Goal: Task Accomplishment & Management: Manage account settings

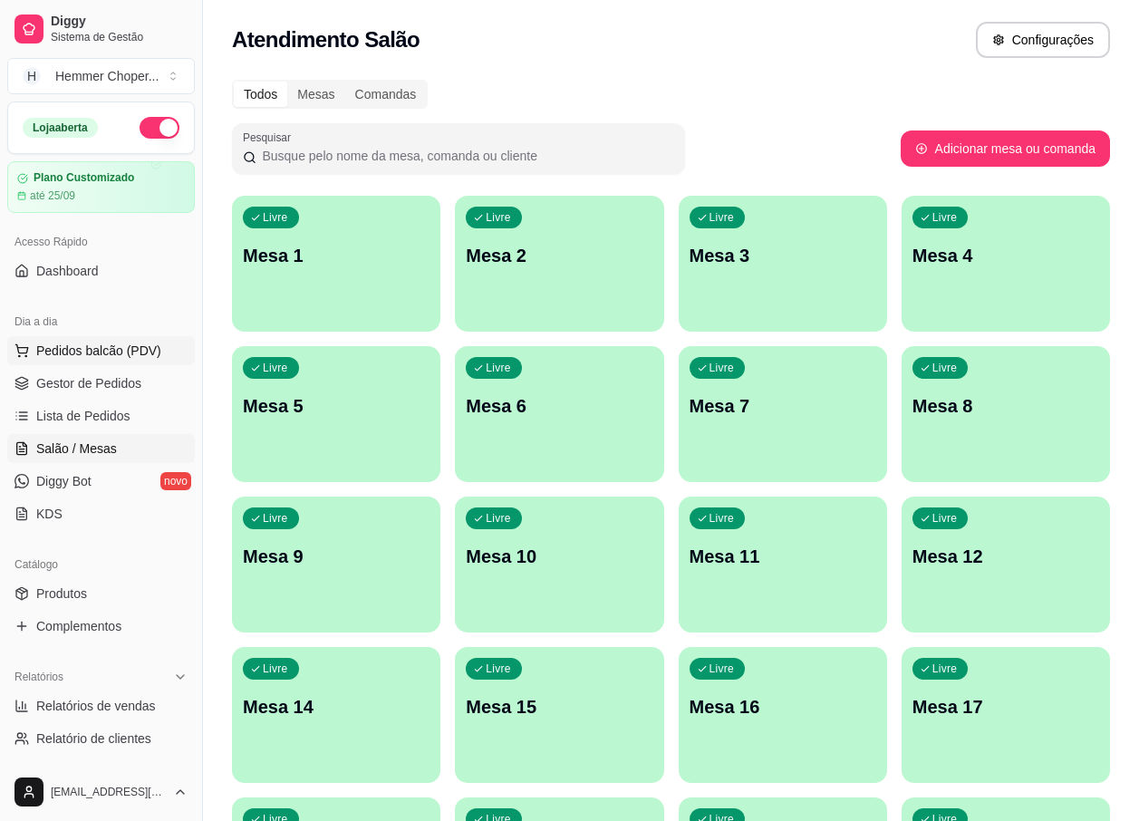
click at [112, 345] on span "Pedidos balcão (PDV)" at bounding box center [98, 351] width 125 height 18
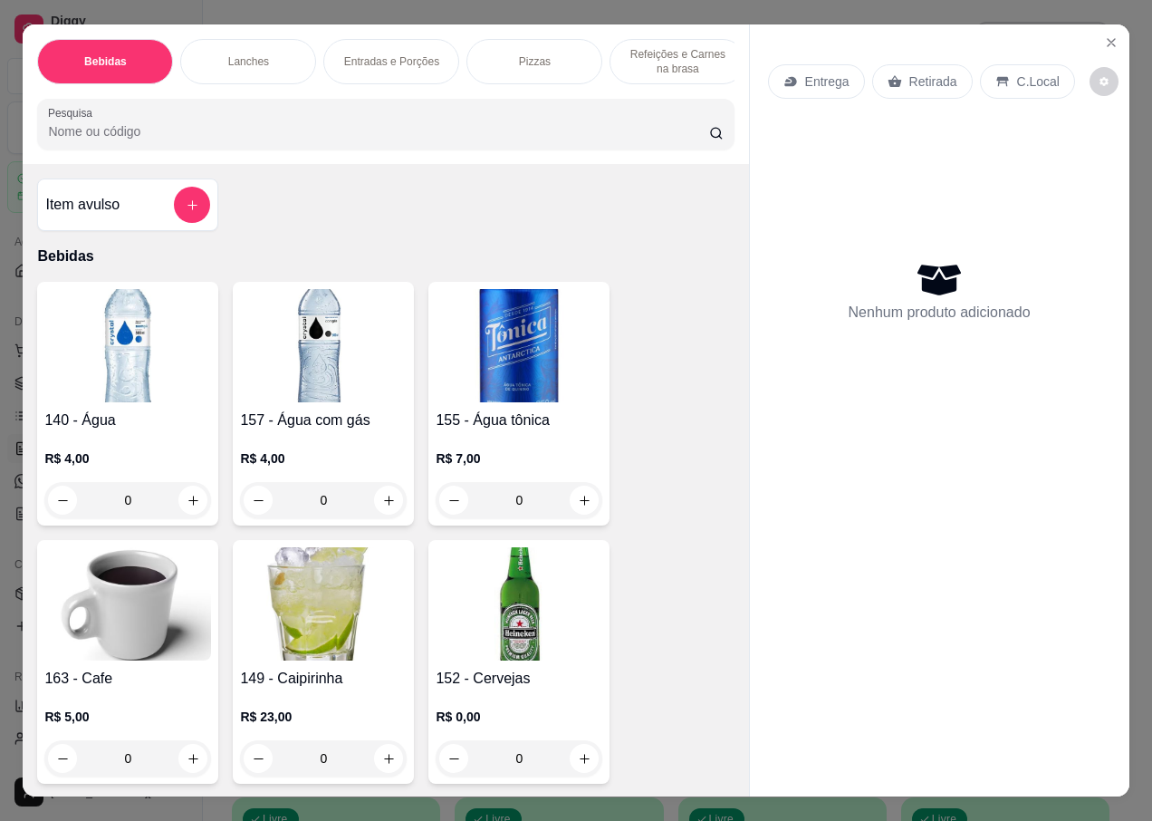
click at [927, 80] on p "Retirada" at bounding box center [934, 81] width 48 height 18
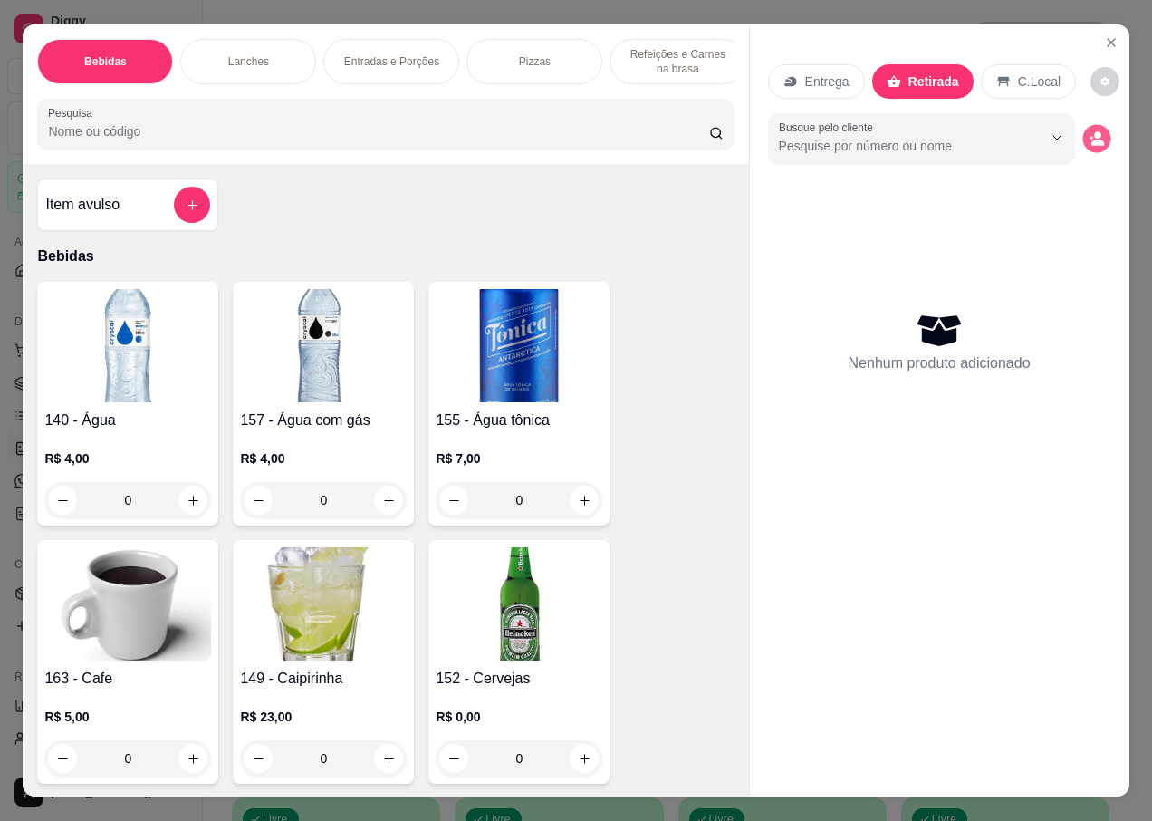
click at [1093, 140] on icon "decrease-product-quantity" at bounding box center [1098, 143] width 13 height 6
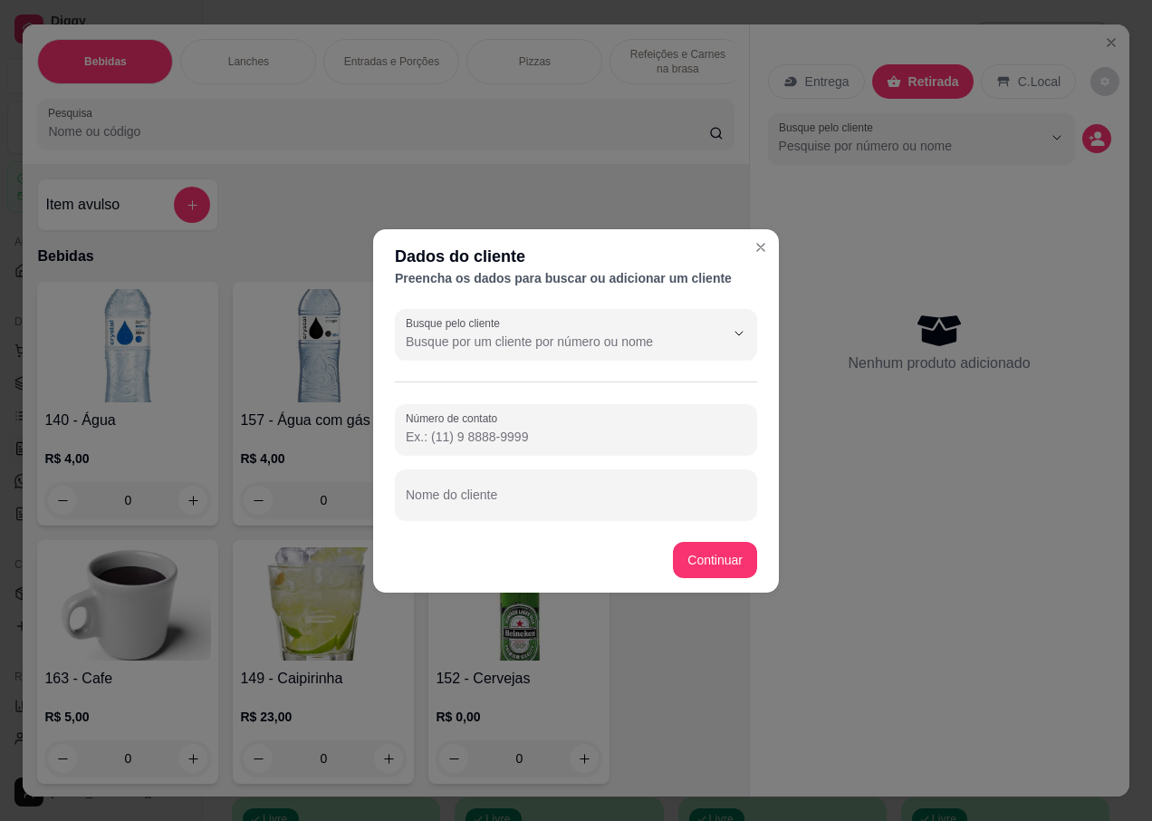
click at [446, 513] on div "Nome do cliente" at bounding box center [576, 494] width 362 height 51
type input "TOCO"
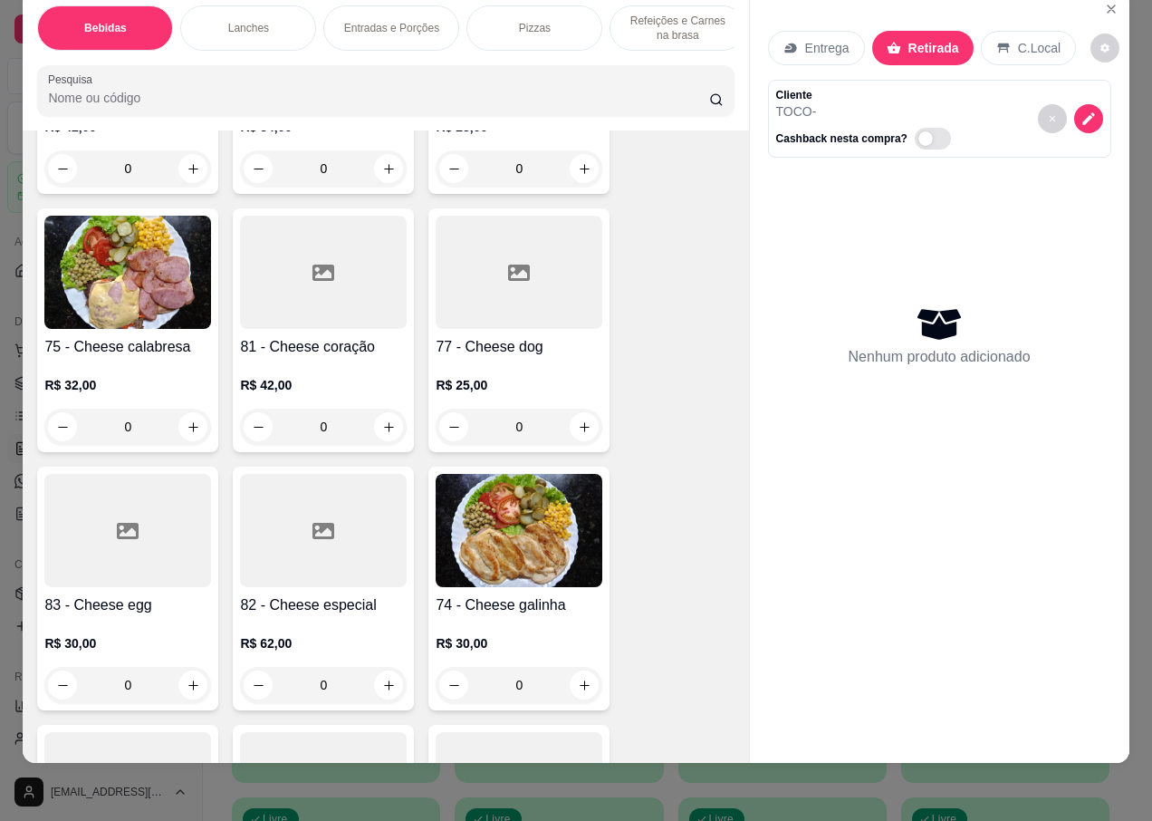
scroll to position [3533, 0]
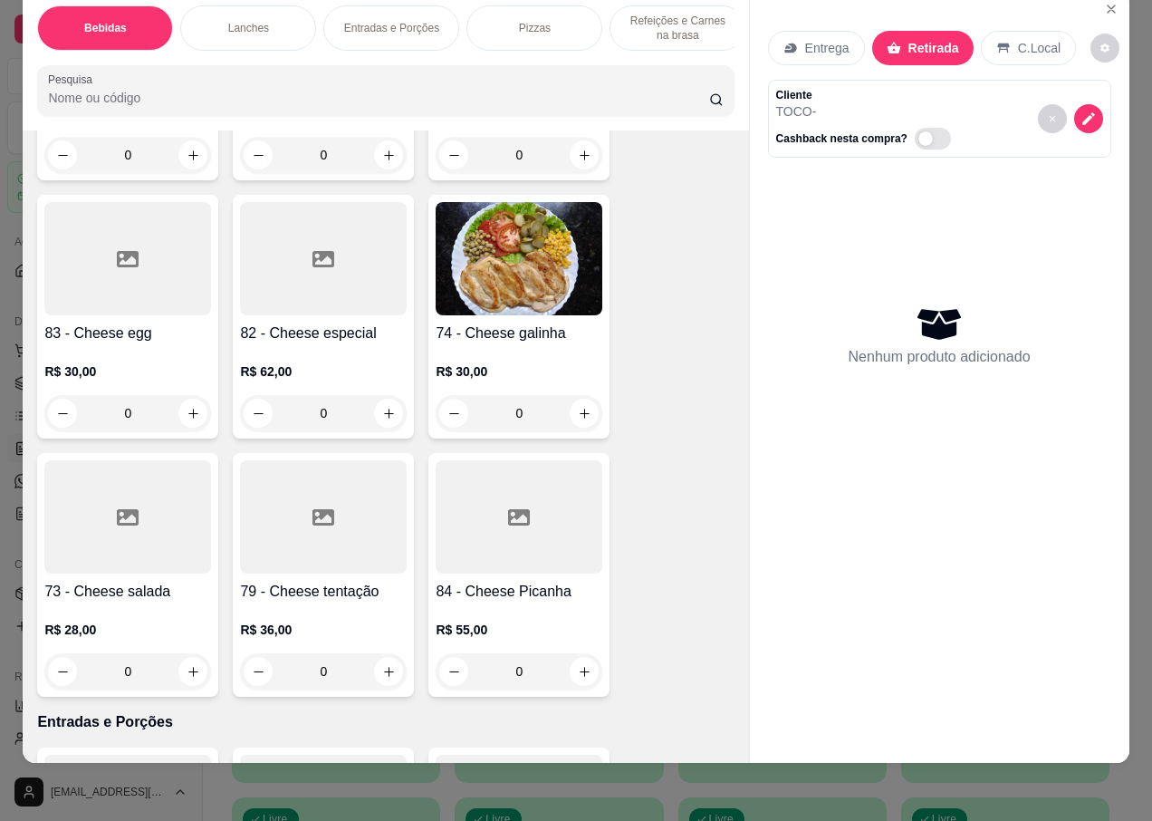
click at [116, 532] on div at bounding box center [127, 516] width 167 height 113
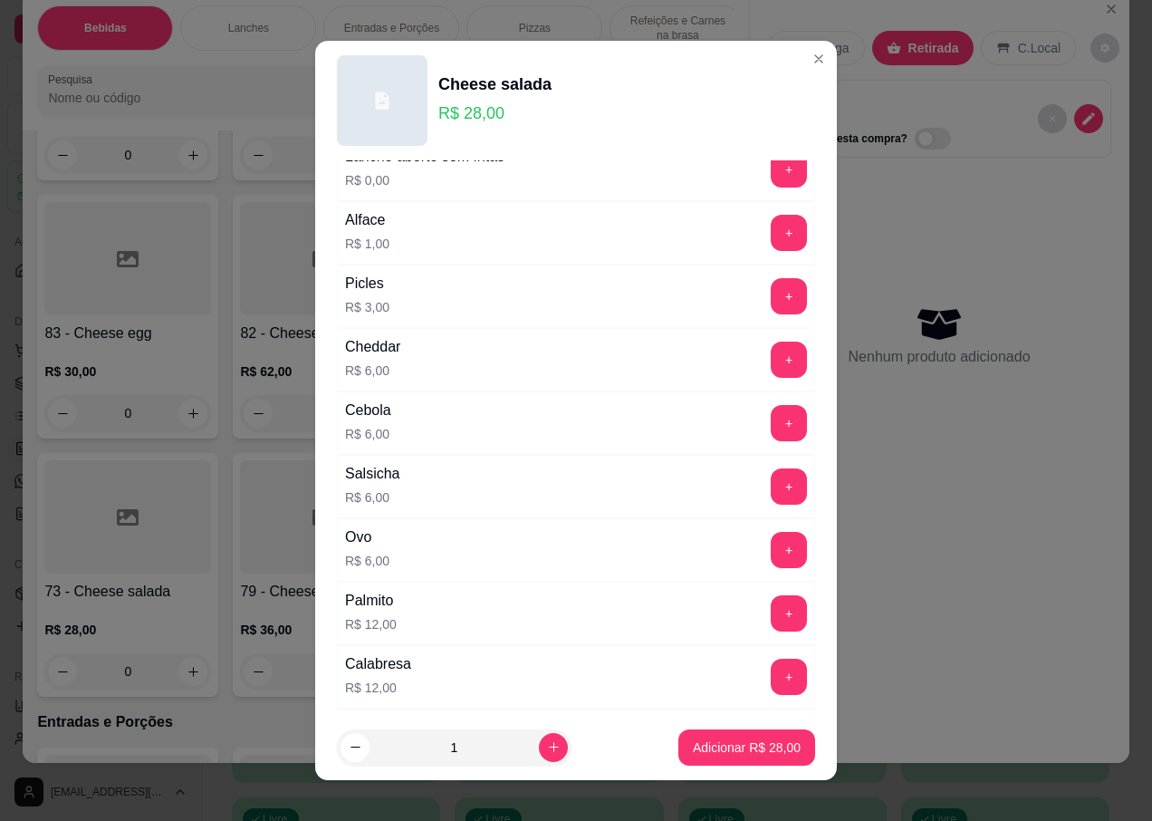
scroll to position [272, 0]
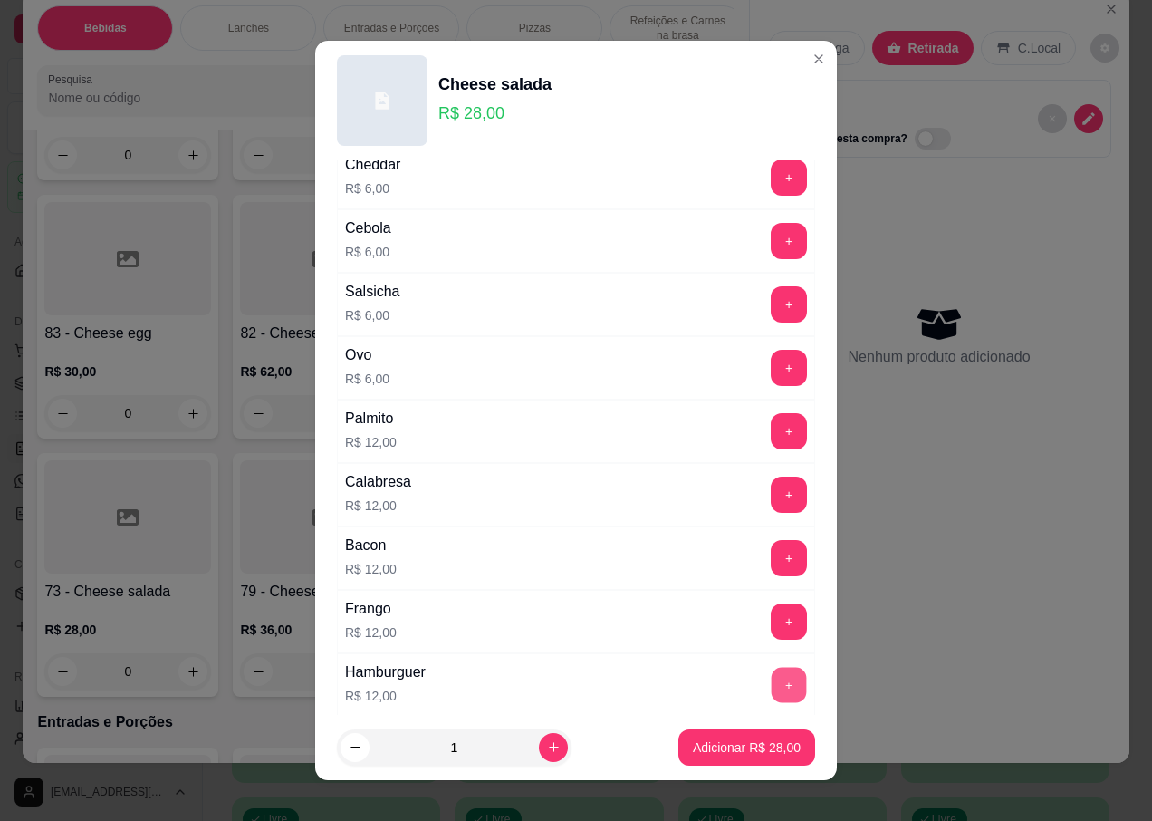
click at [772, 683] on button "+" at bounding box center [789, 685] width 35 height 35
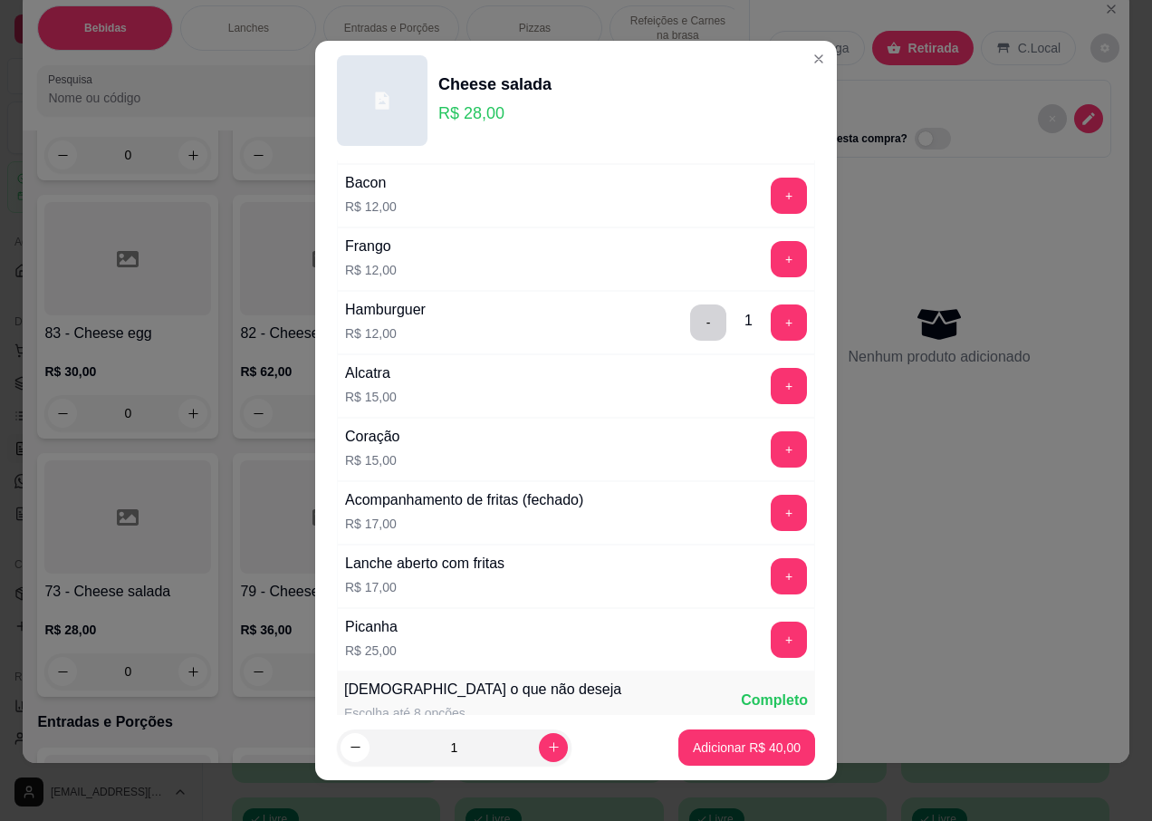
scroll to position [815, 0]
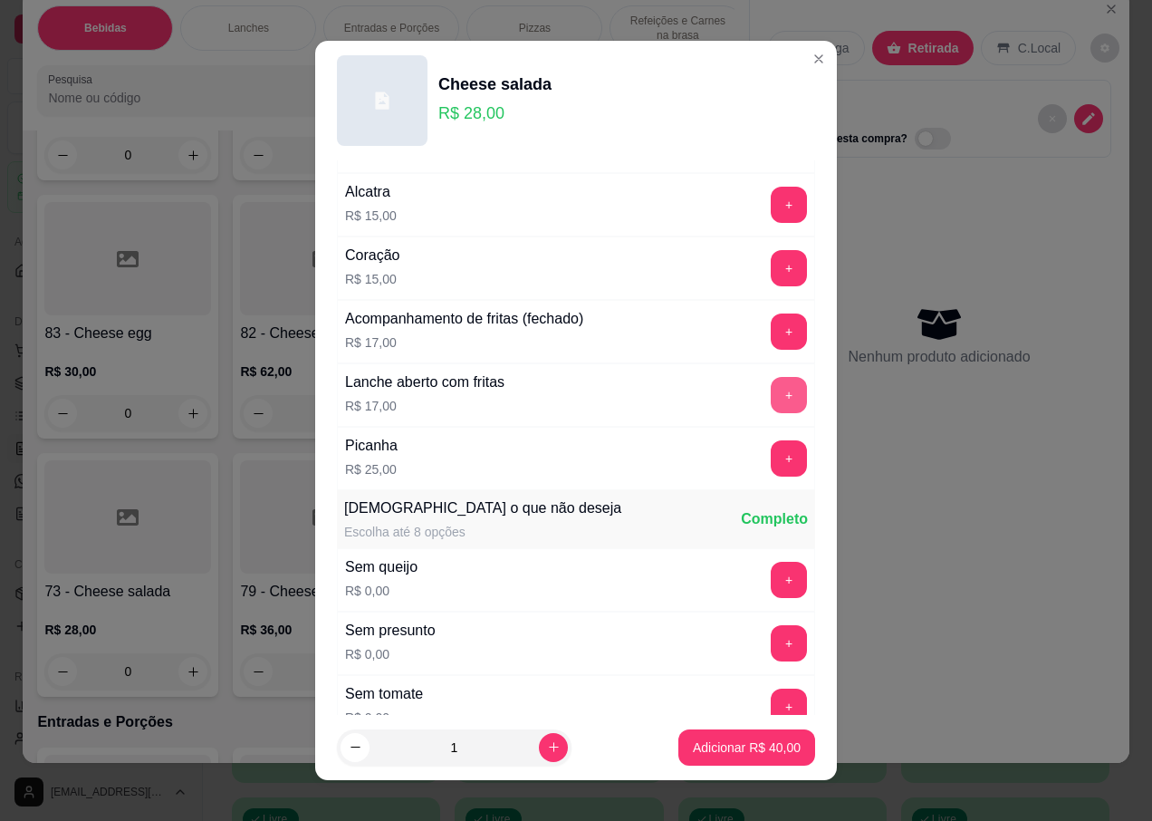
click at [771, 388] on button "+" at bounding box center [789, 395] width 36 height 36
click at [698, 756] on p "Adicionar R$ 57,00" at bounding box center [747, 746] width 105 height 17
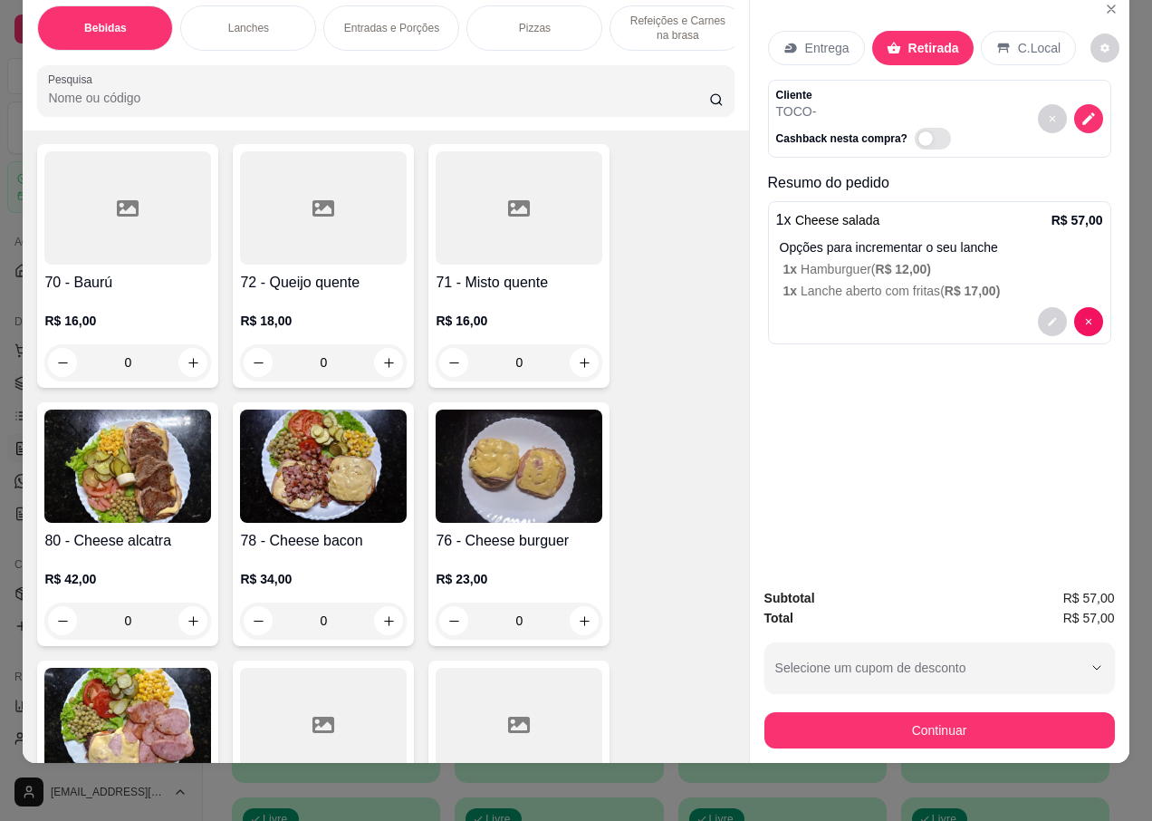
scroll to position [2627, 0]
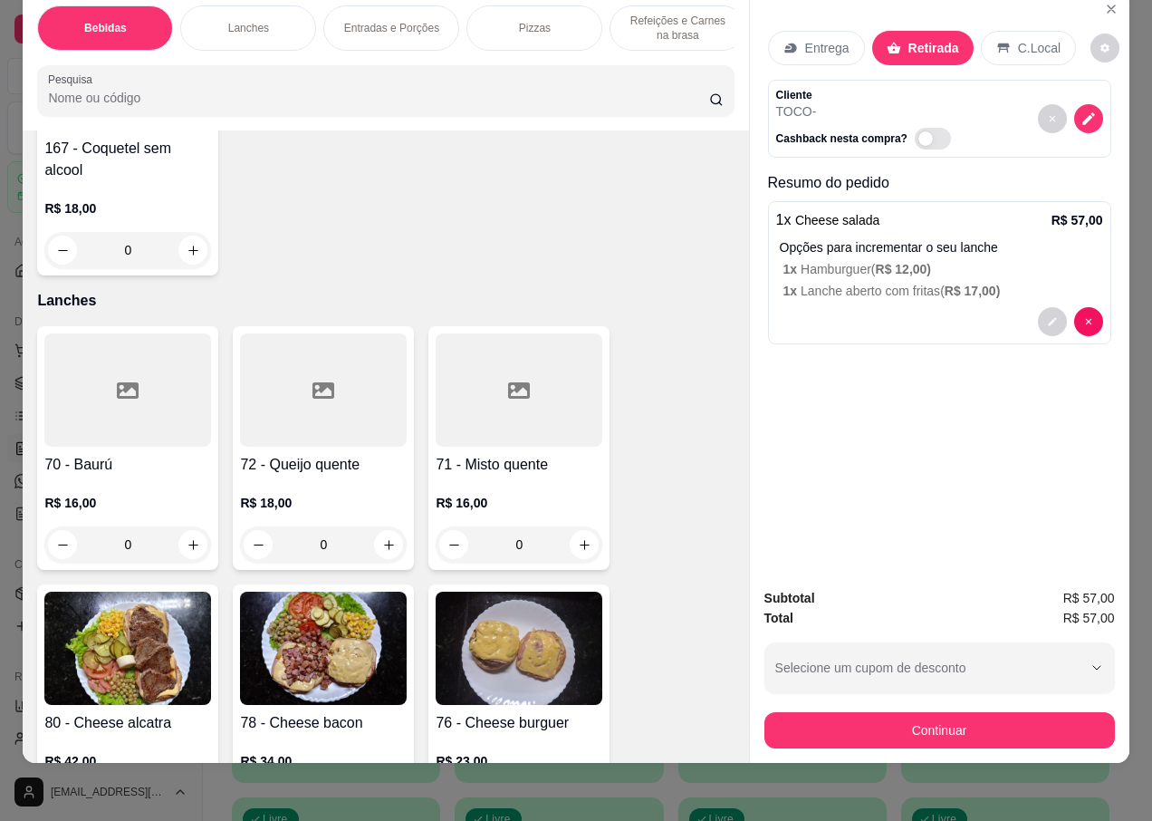
click at [310, 454] on h4 "72 - Queijo quente" at bounding box center [323, 465] width 167 height 22
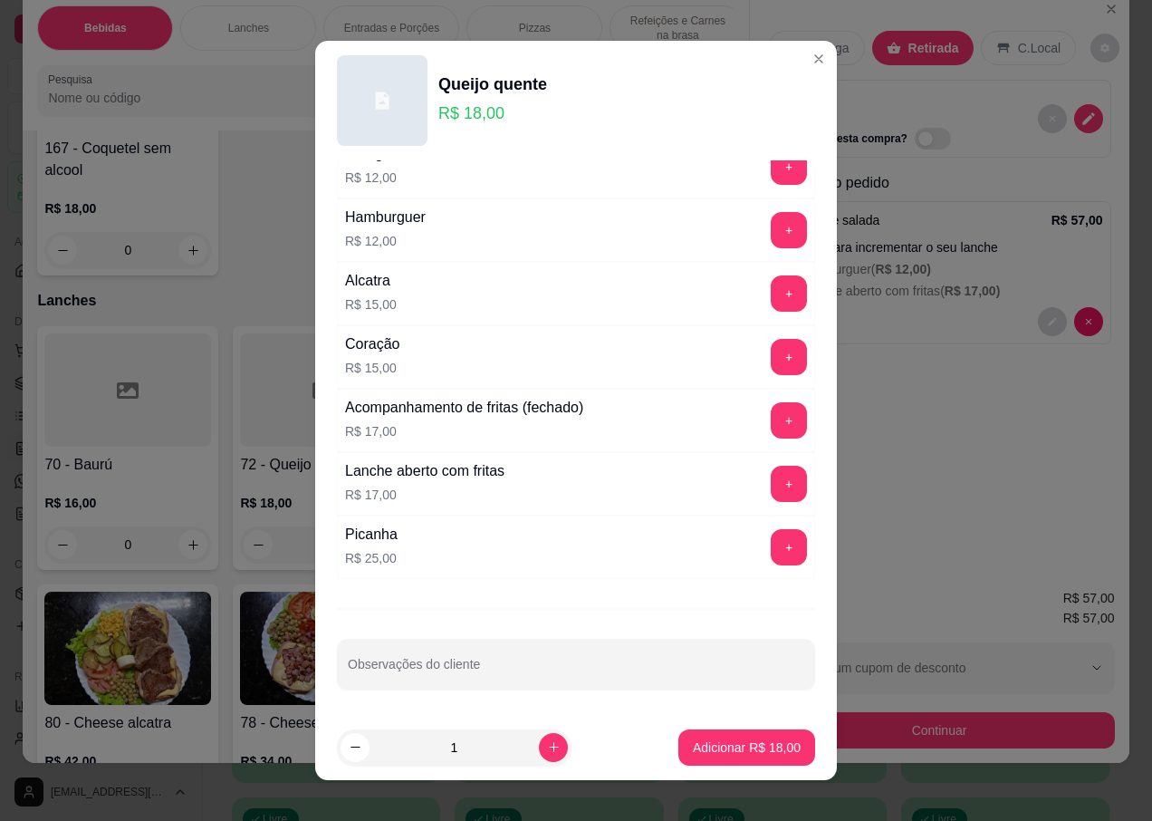
scroll to position [17, 0]
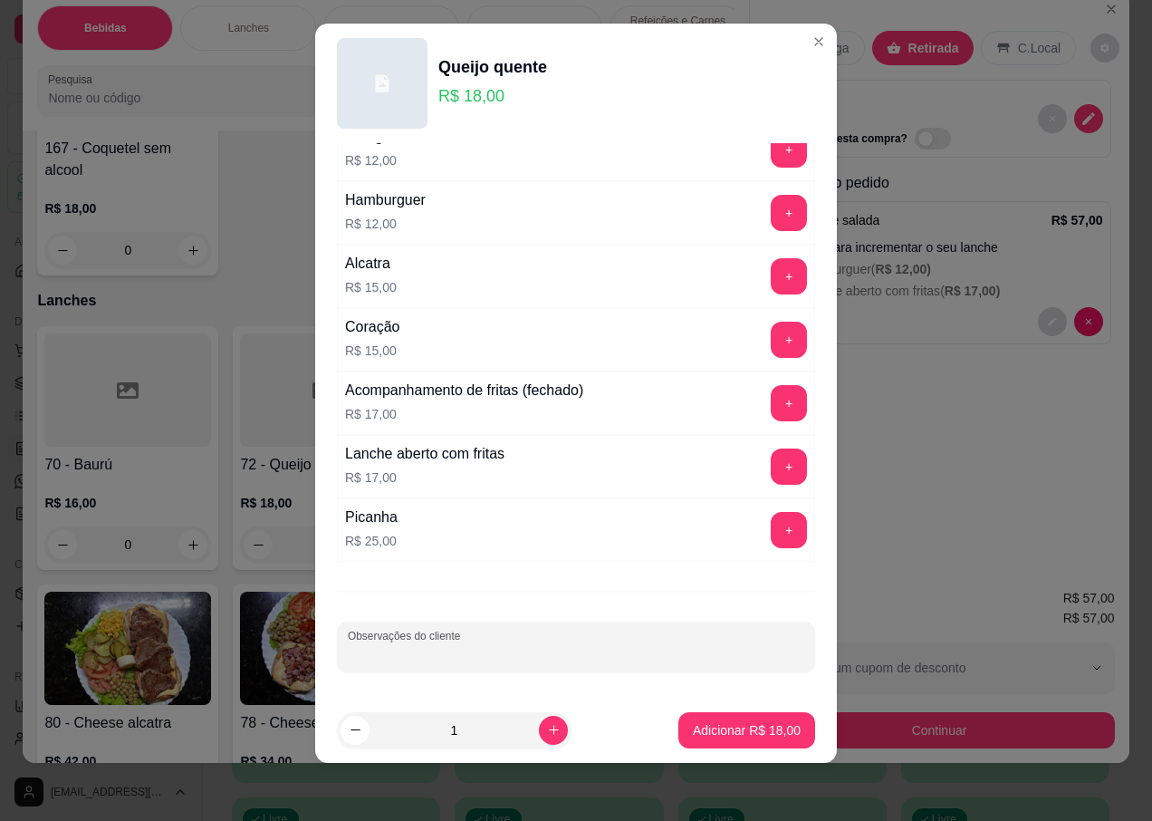
click at [422, 650] on div "Observações do cliente" at bounding box center [576, 646] width 478 height 51
type input "SEM PALHA"
click at [742, 735] on p "Adicionar R$ 18,00" at bounding box center [747, 730] width 108 height 18
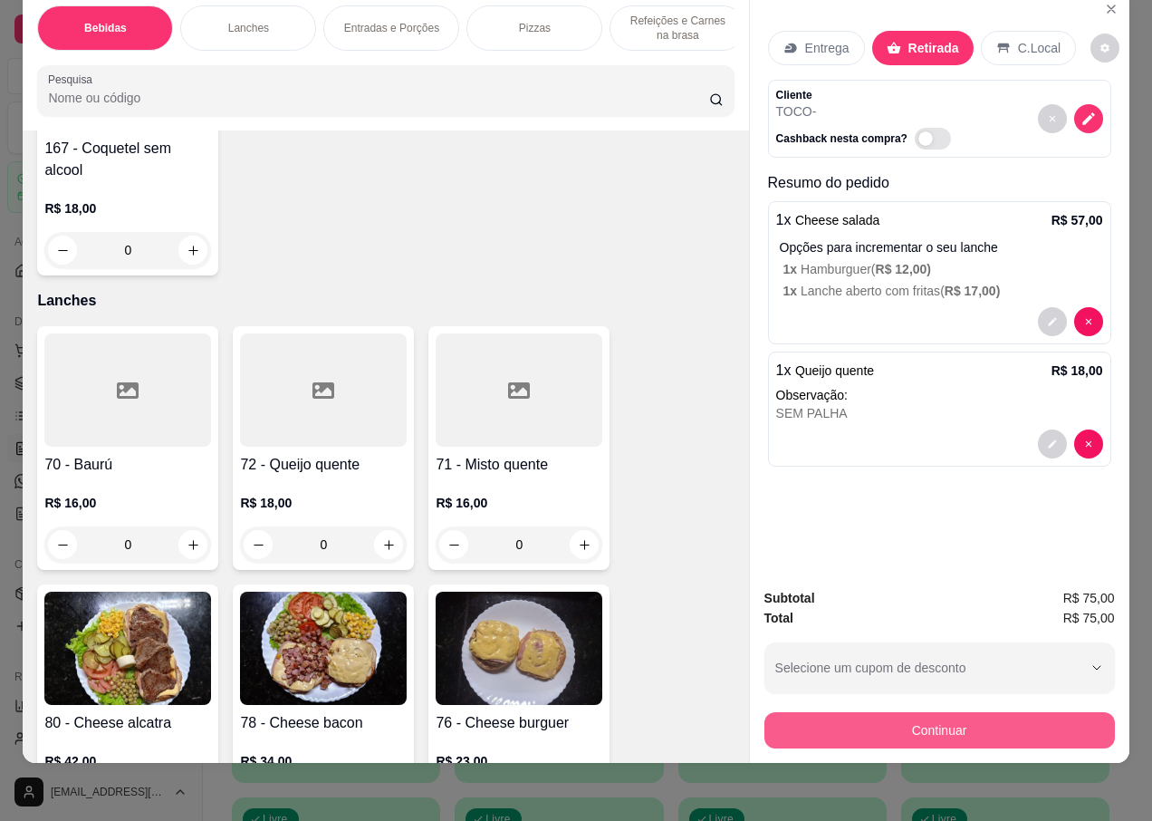
click at [897, 712] on button "Continuar" at bounding box center [940, 730] width 351 height 36
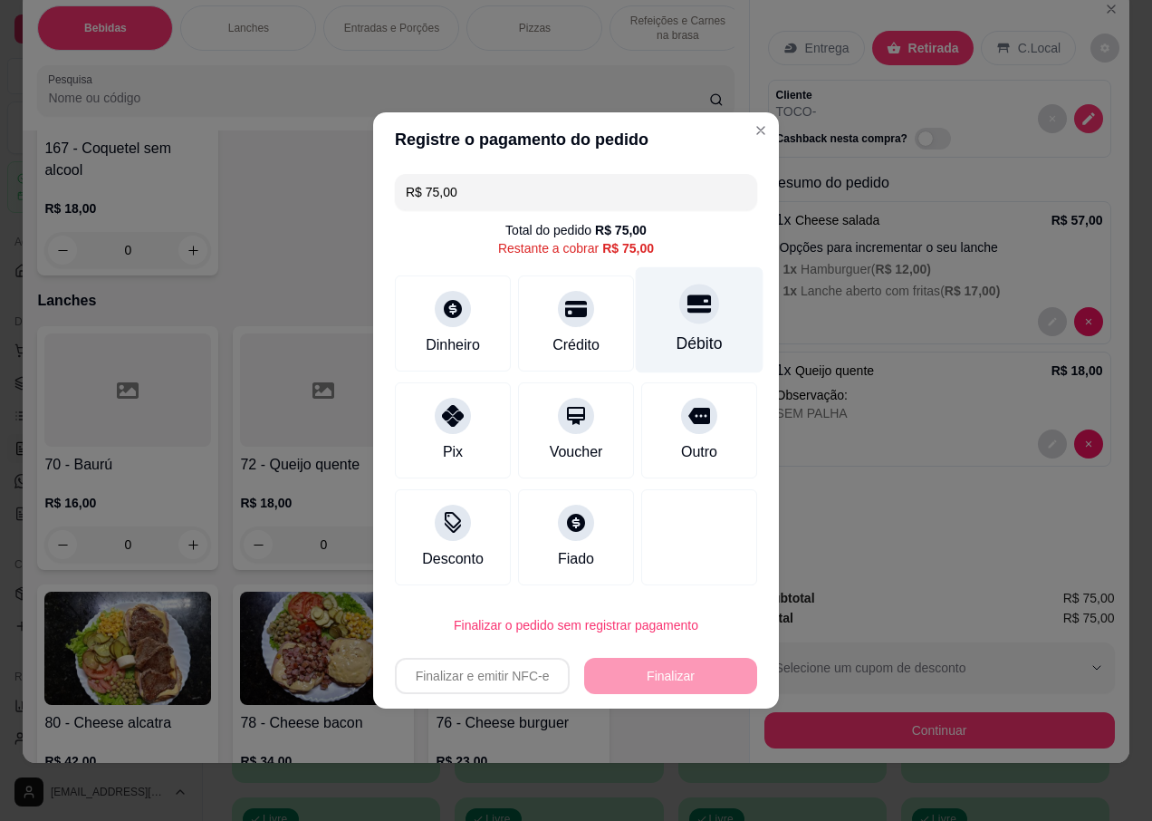
click at [692, 313] on icon at bounding box center [700, 304] width 24 height 18
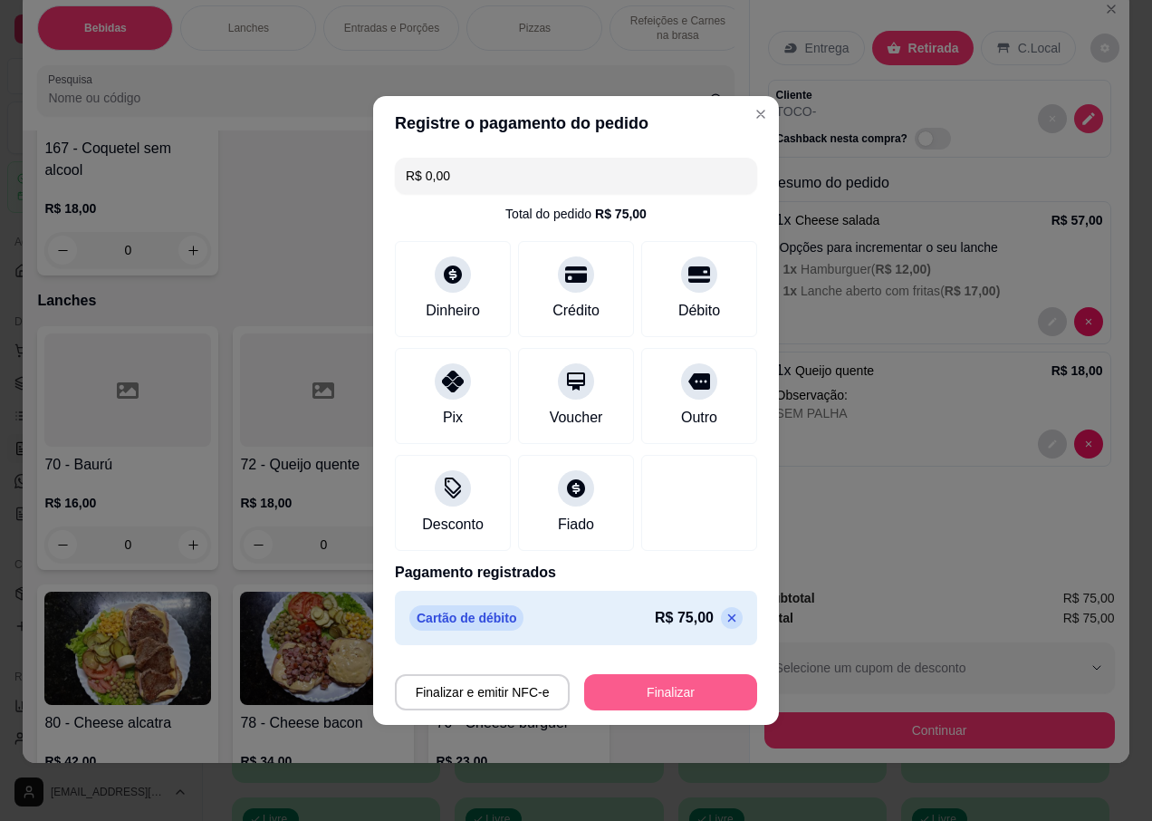
click at [655, 698] on button "Finalizar" at bounding box center [670, 692] width 173 height 36
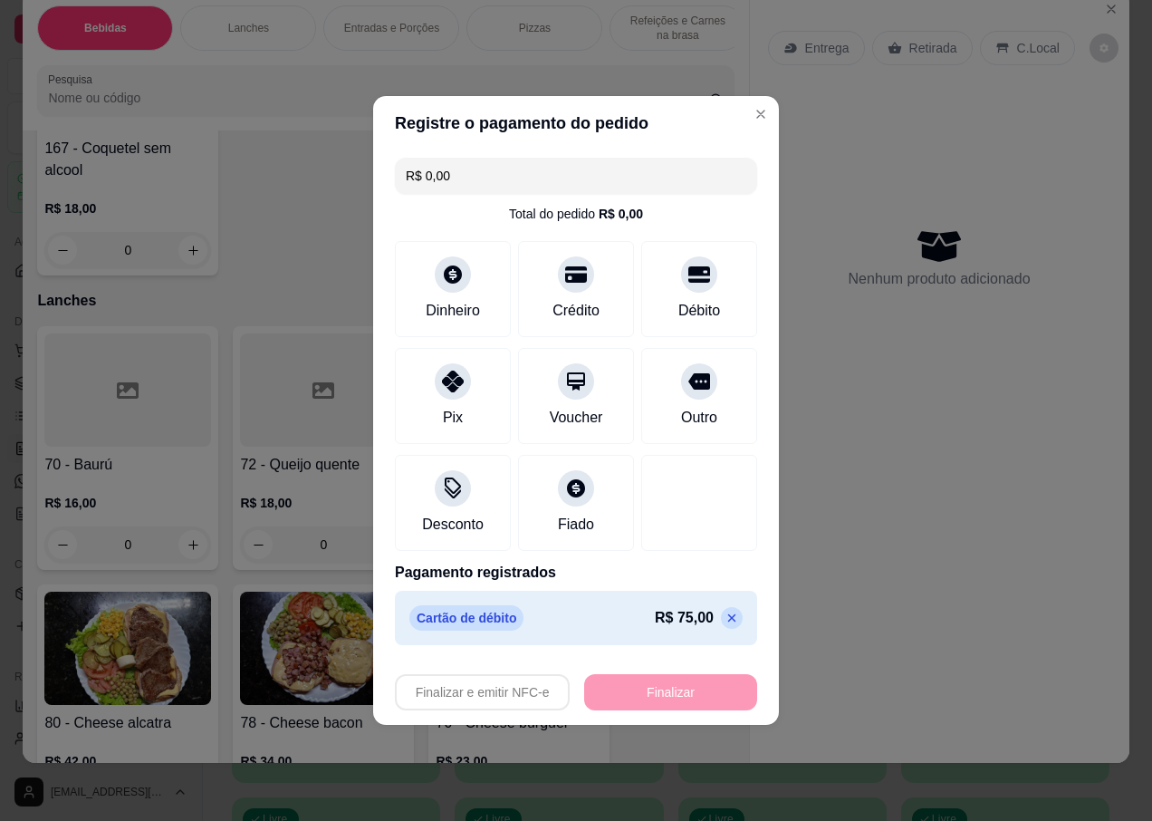
type input "-R$ 75,00"
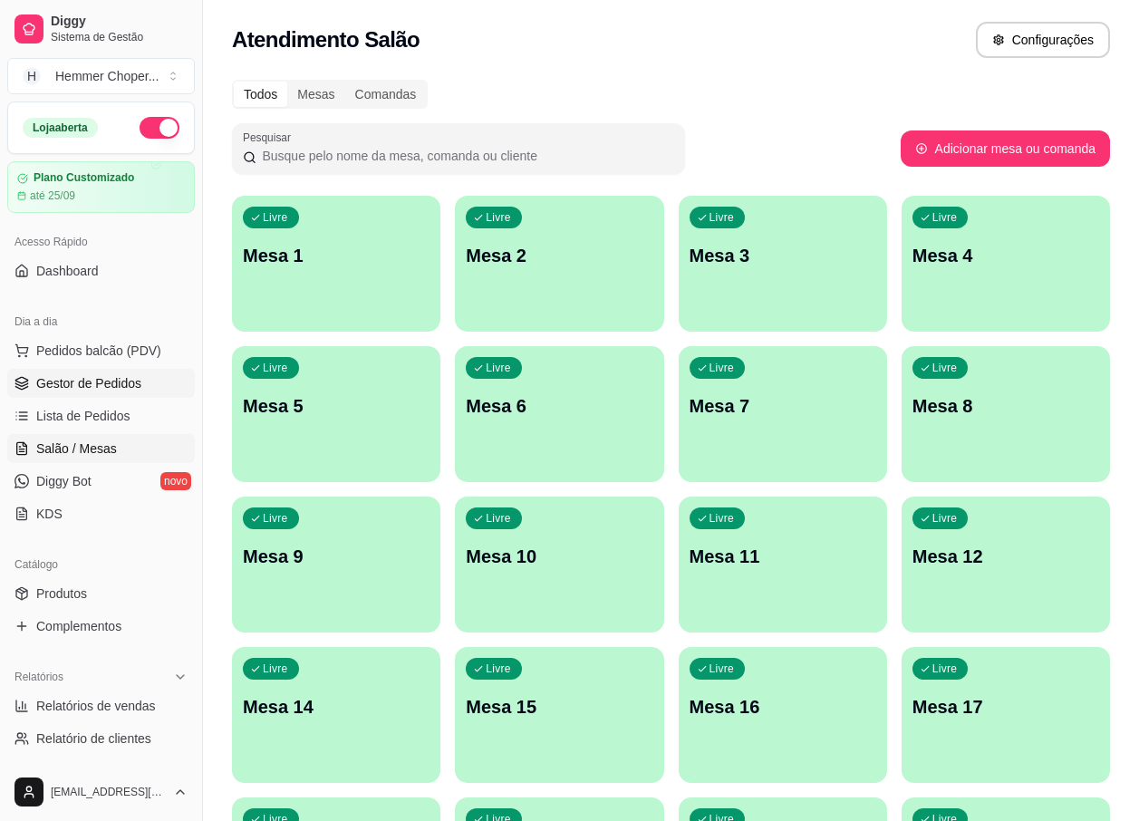
click at [113, 380] on span "Gestor de Pedidos" at bounding box center [88, 383] width 105 height 18
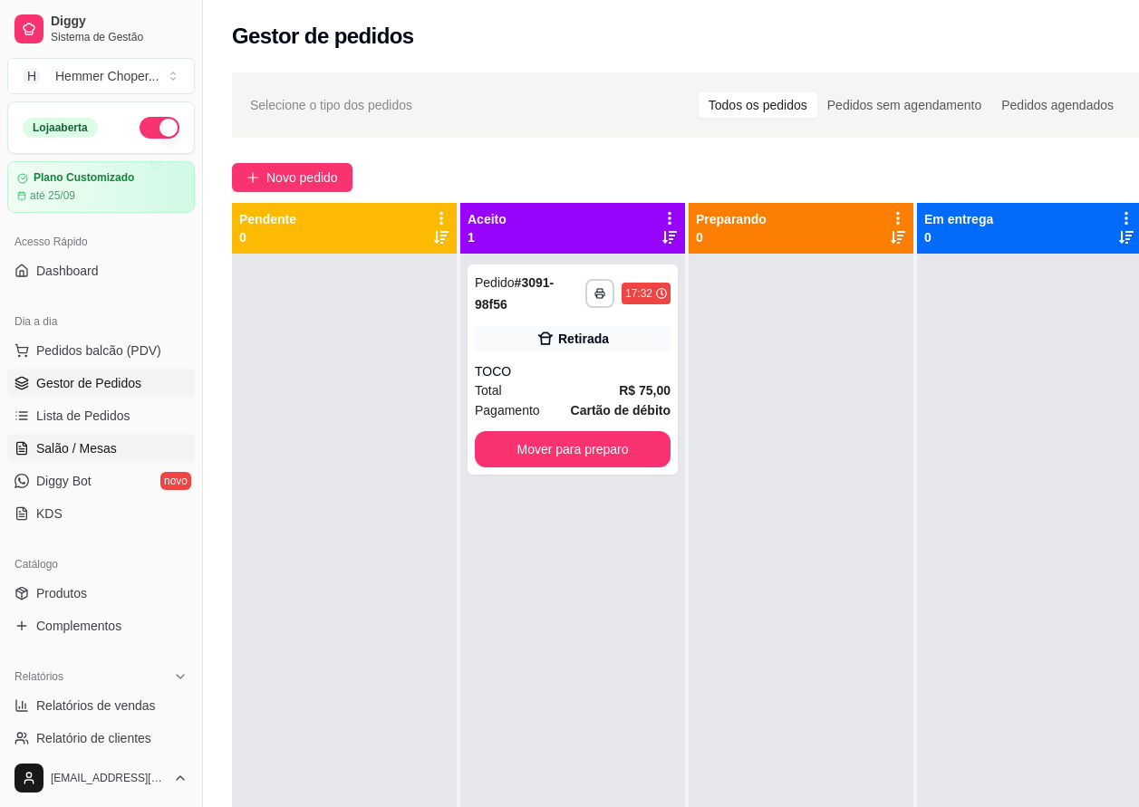
click at [91, 451] on span "Salão / Mesas" at bounding box center [76, 448] width 81 height 18
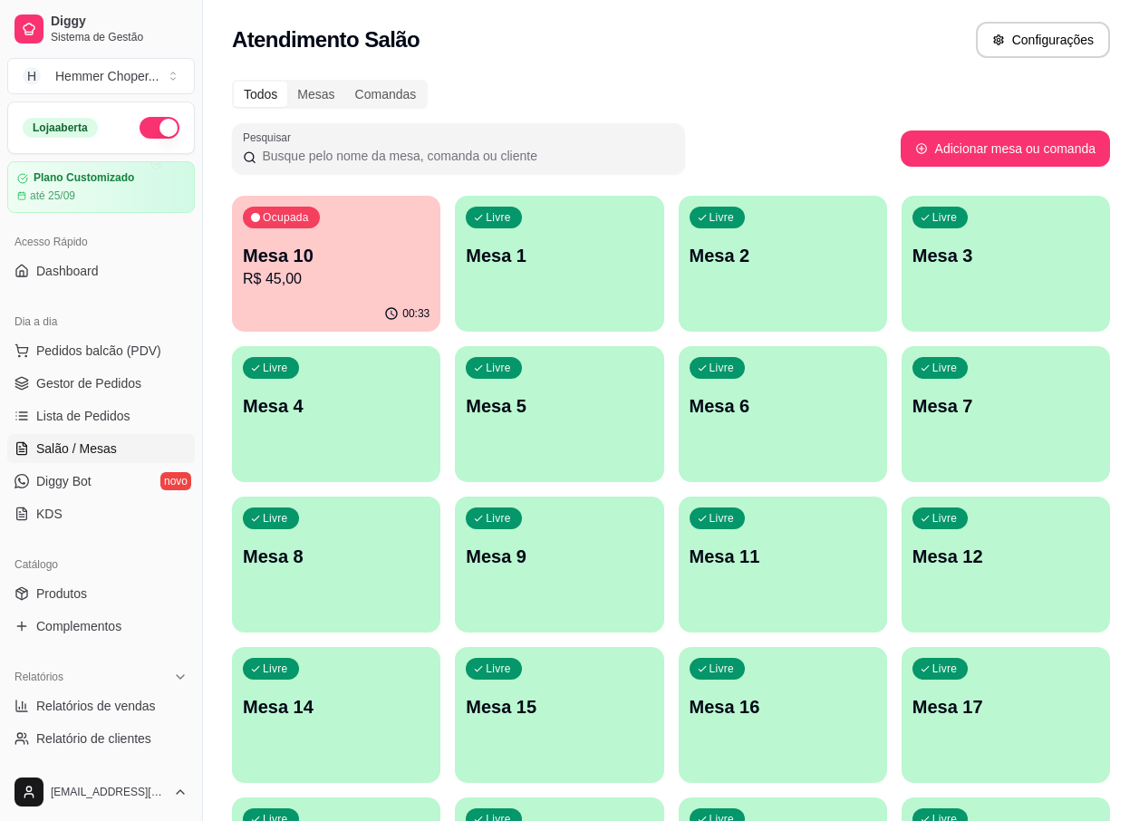
click at [303, 294] on div "Ocupada Mesa 10 R$ 45,00" at bounding box center [336, 246] width 208 height 101
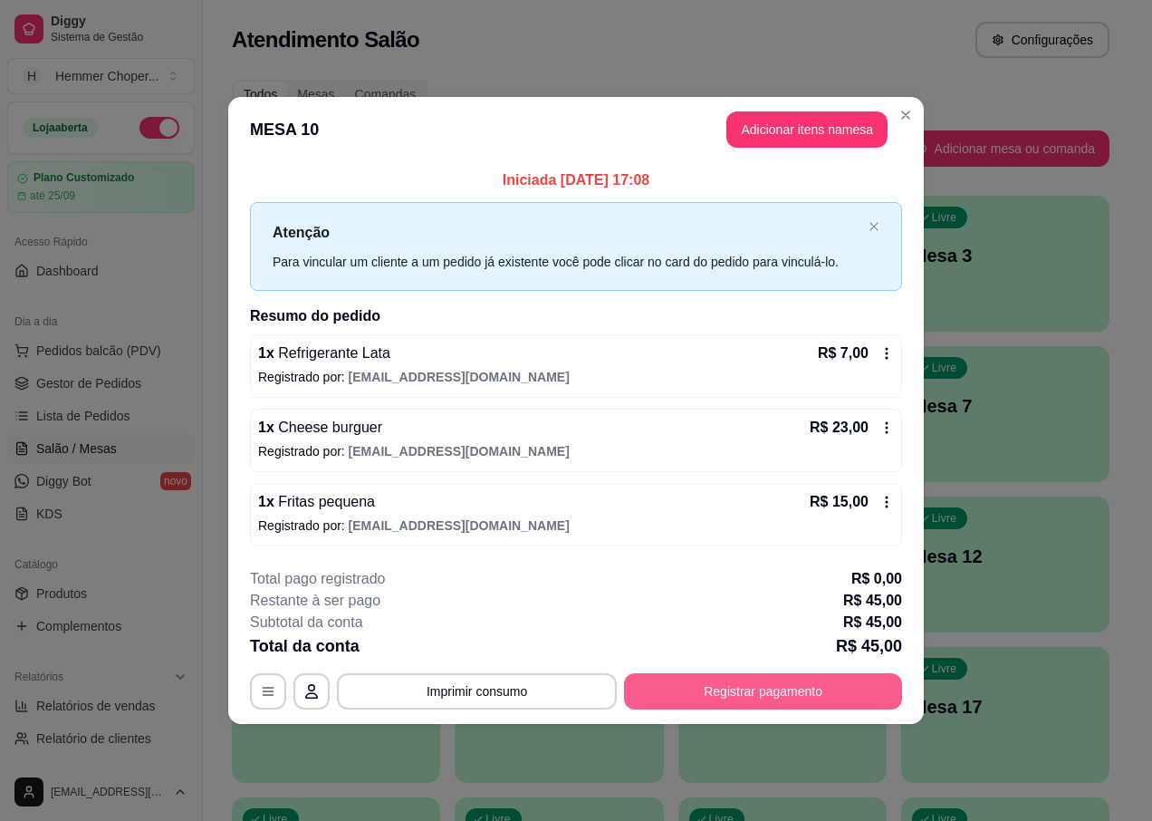
click at [757, 690] on button "Registrar pagamento" at bounding box center [763, 691] width 278 height 36
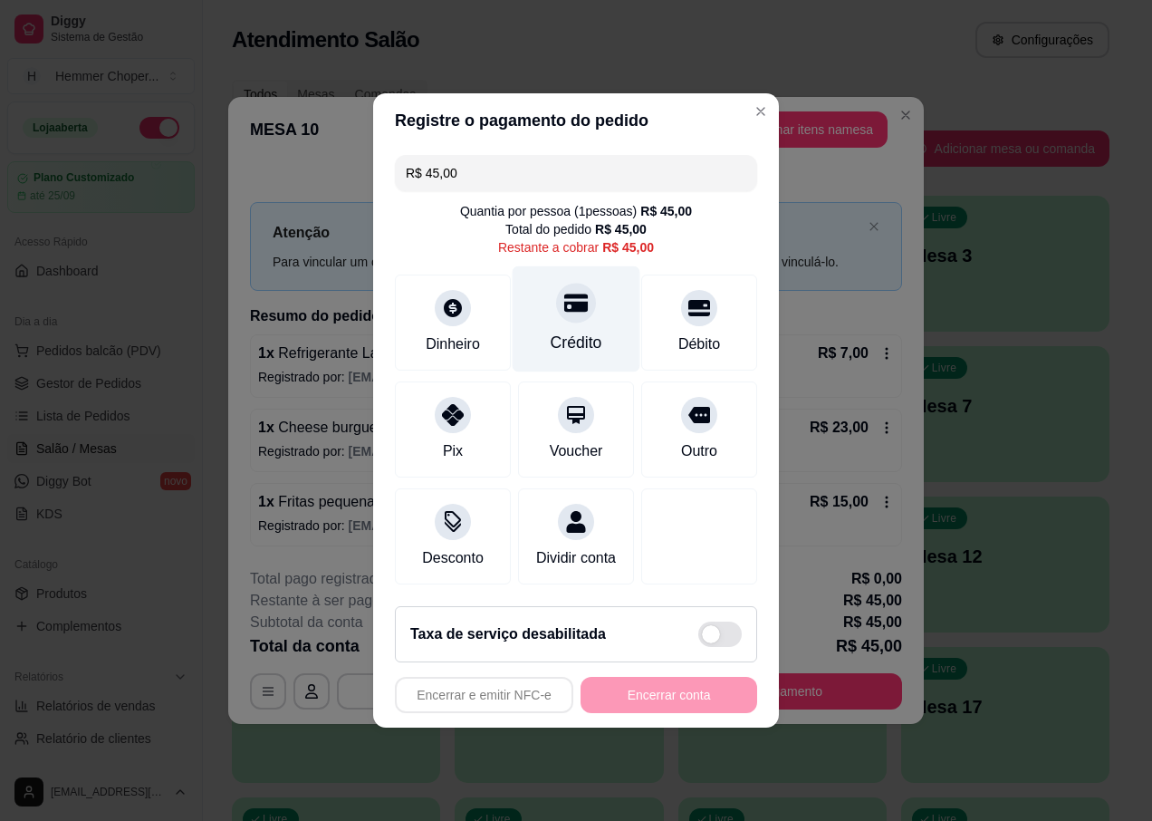
click at [574, 312] on div "Crédito" at bounding box center [577, 319] width 128 height 106
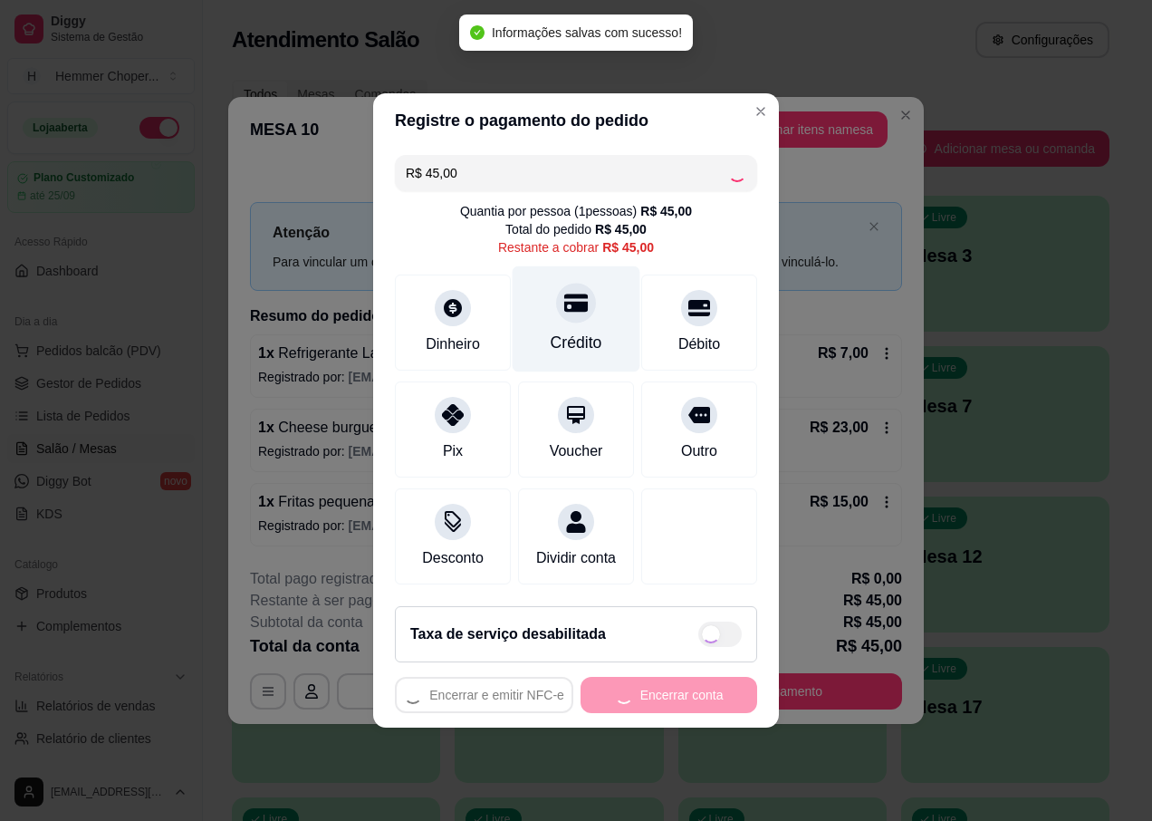
type input "R$ 0,00"
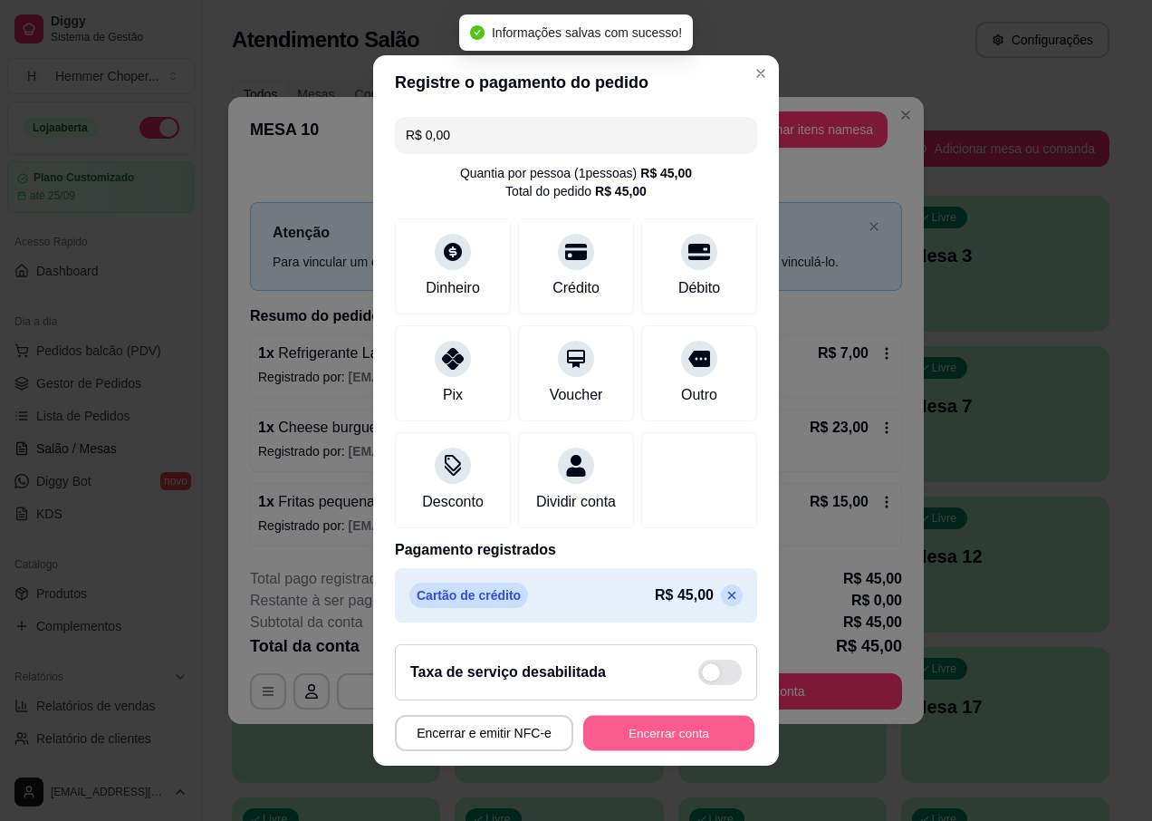
click at [654, 737] on button "Encerrar conta" at bounding box center [668, 733] width 171 height 35
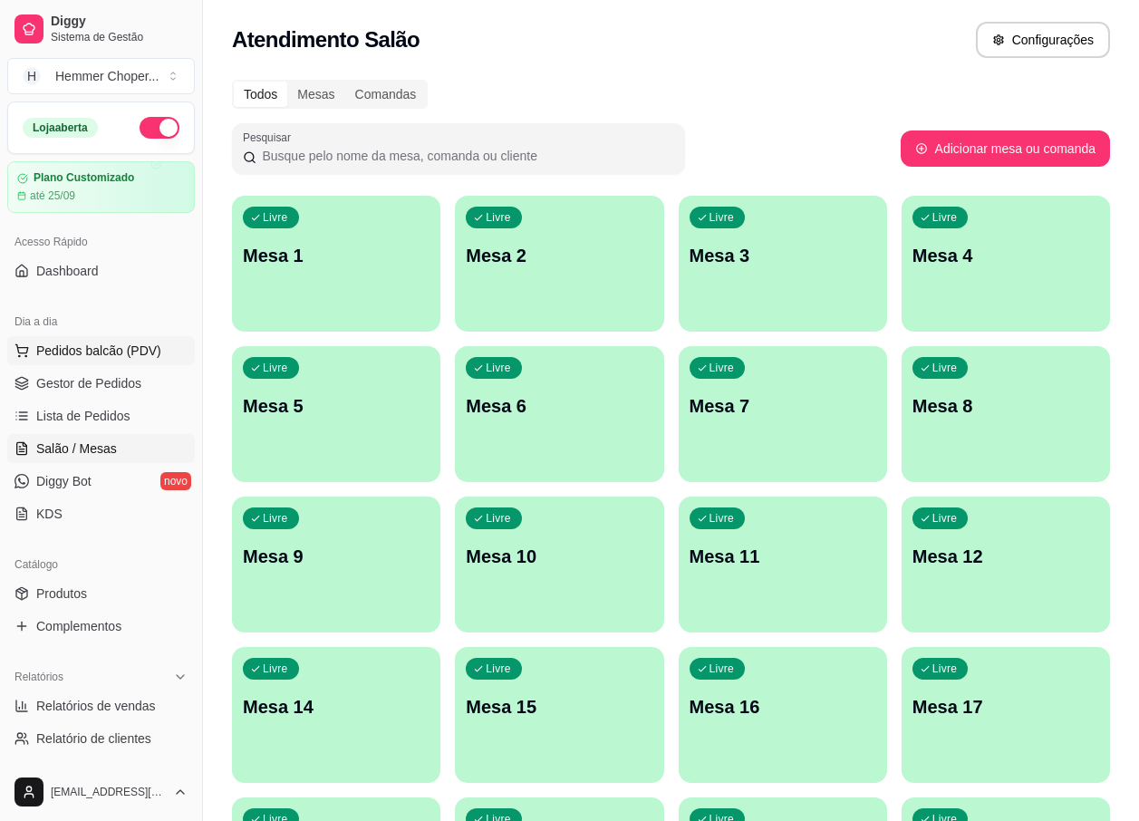
click at [114, 353] on span "Pedidos balcão (PDV)" at bounding box center [98, 351] width 125 height 18
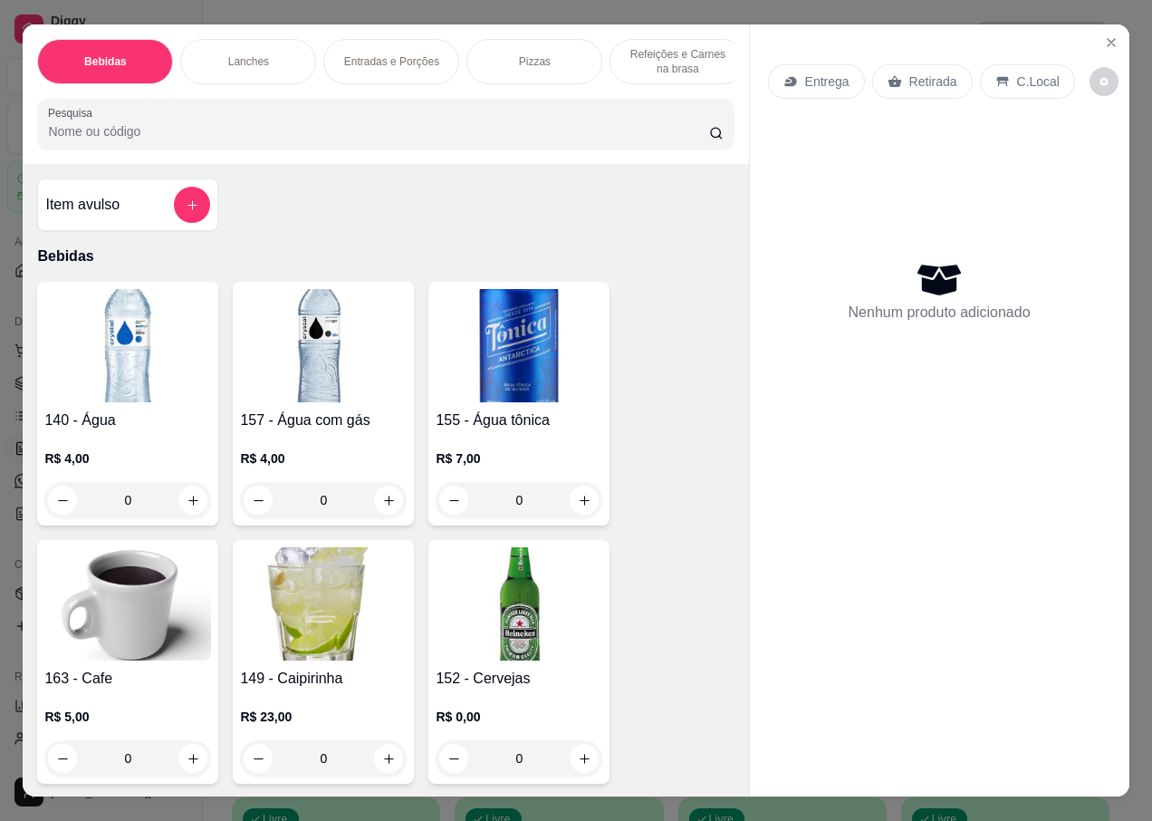
click at [920, 80] on p "Retirada" at bounding box center [934, 81] width 48 height 18
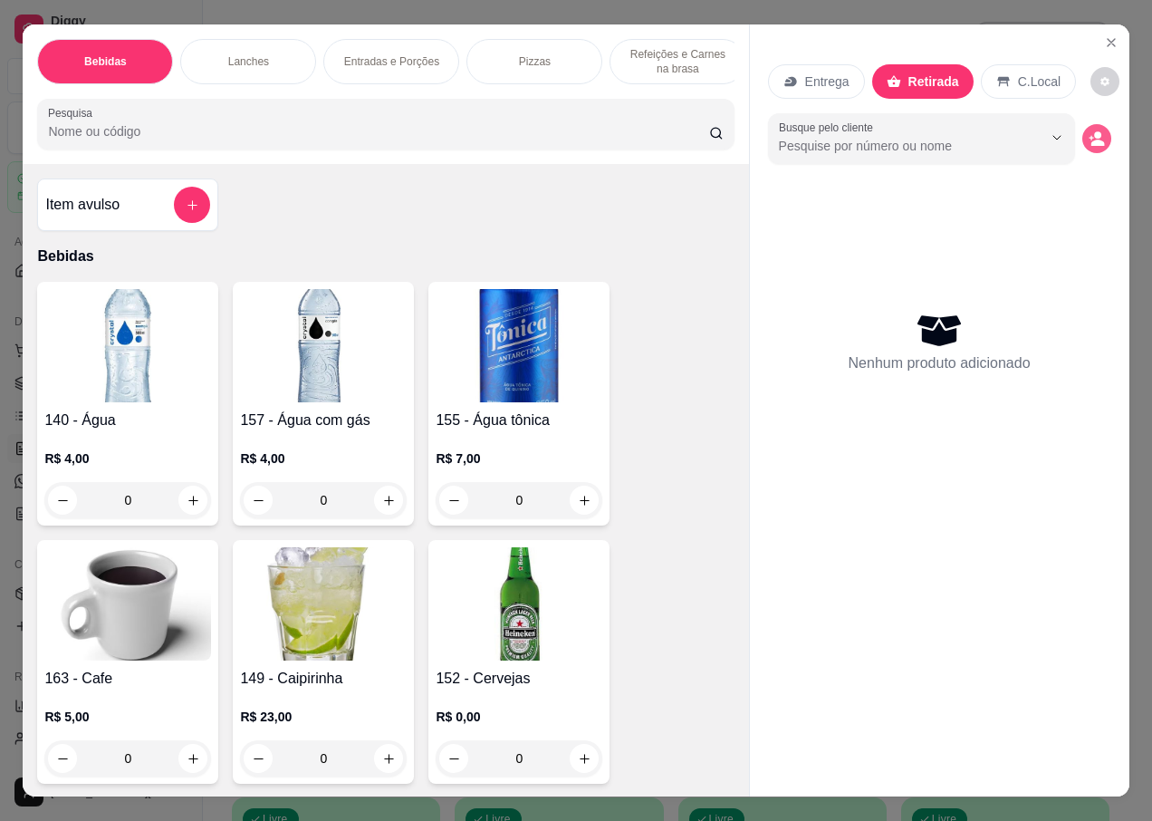
click at [1089, 133] on icon "decrease-product-quantity" at bounding box center [1097, 138] width 16 height 16
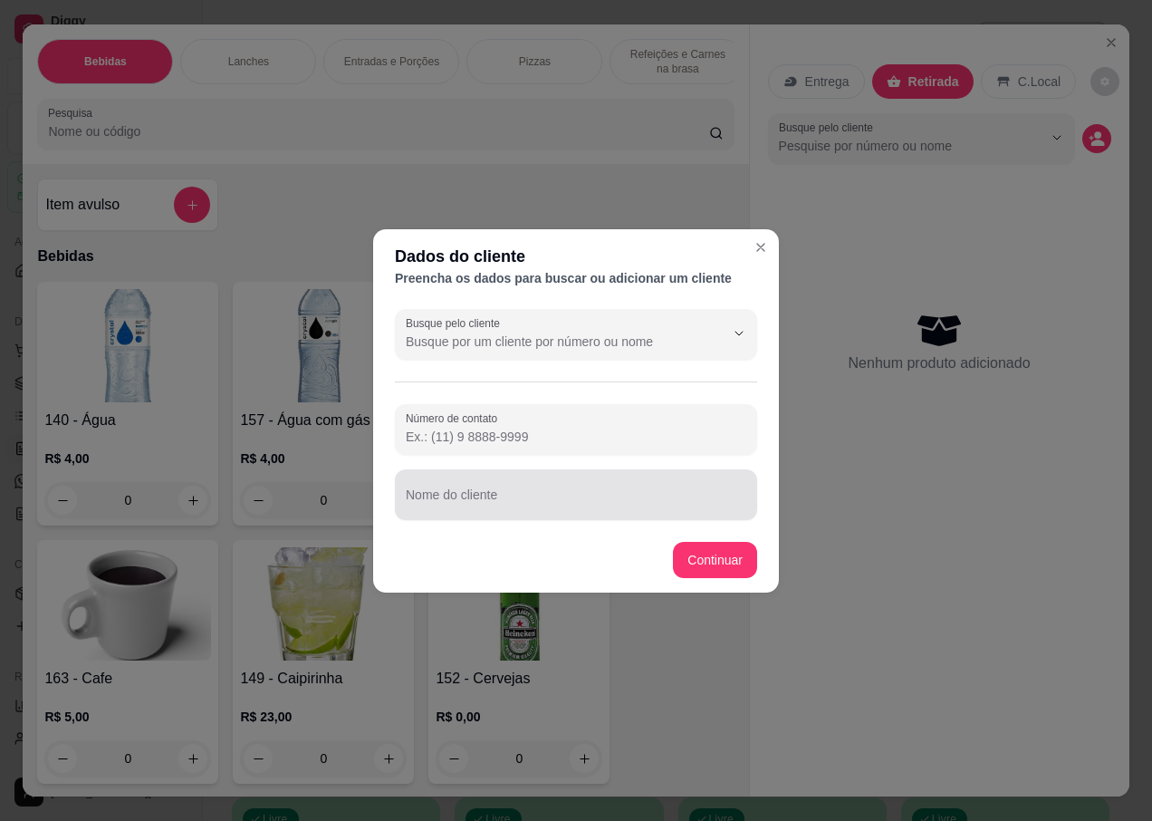
click at [486, 504] on input "Nome do cliente" at bounding box center [576, 502] width 341 height 18
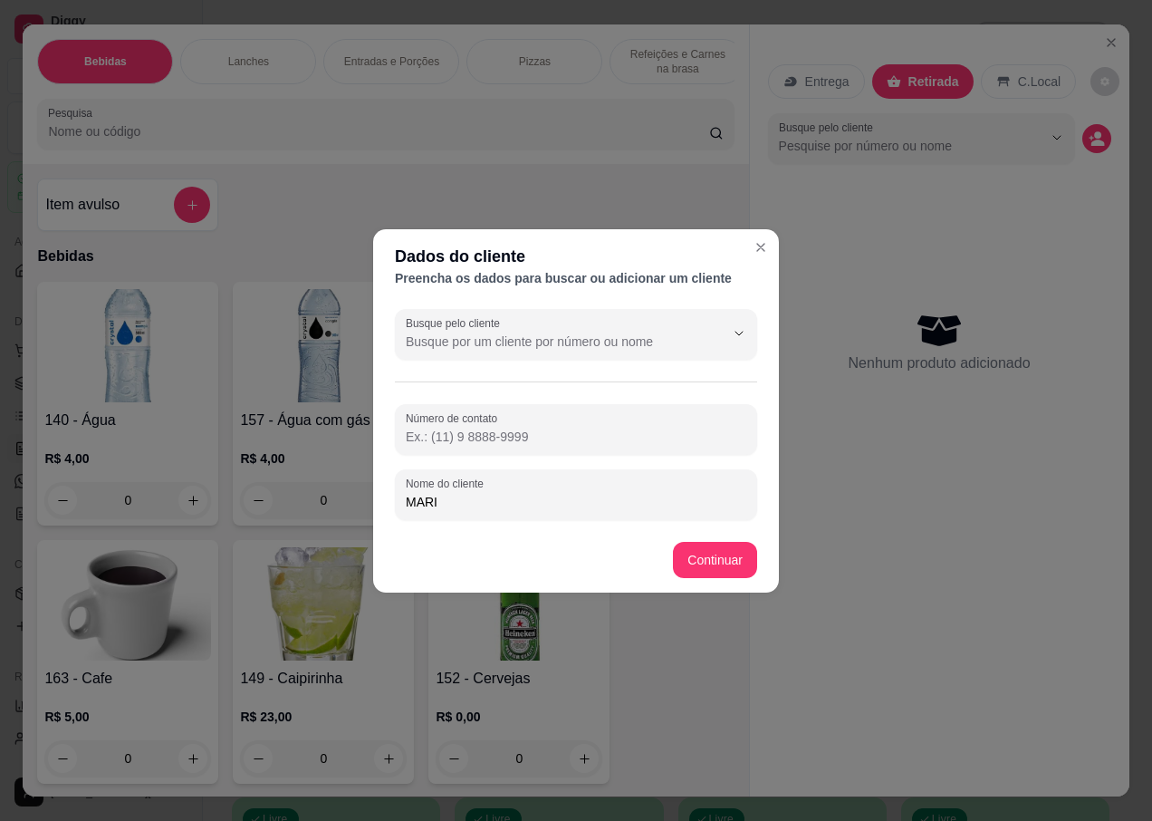
type input "[PERSON_NAME]"
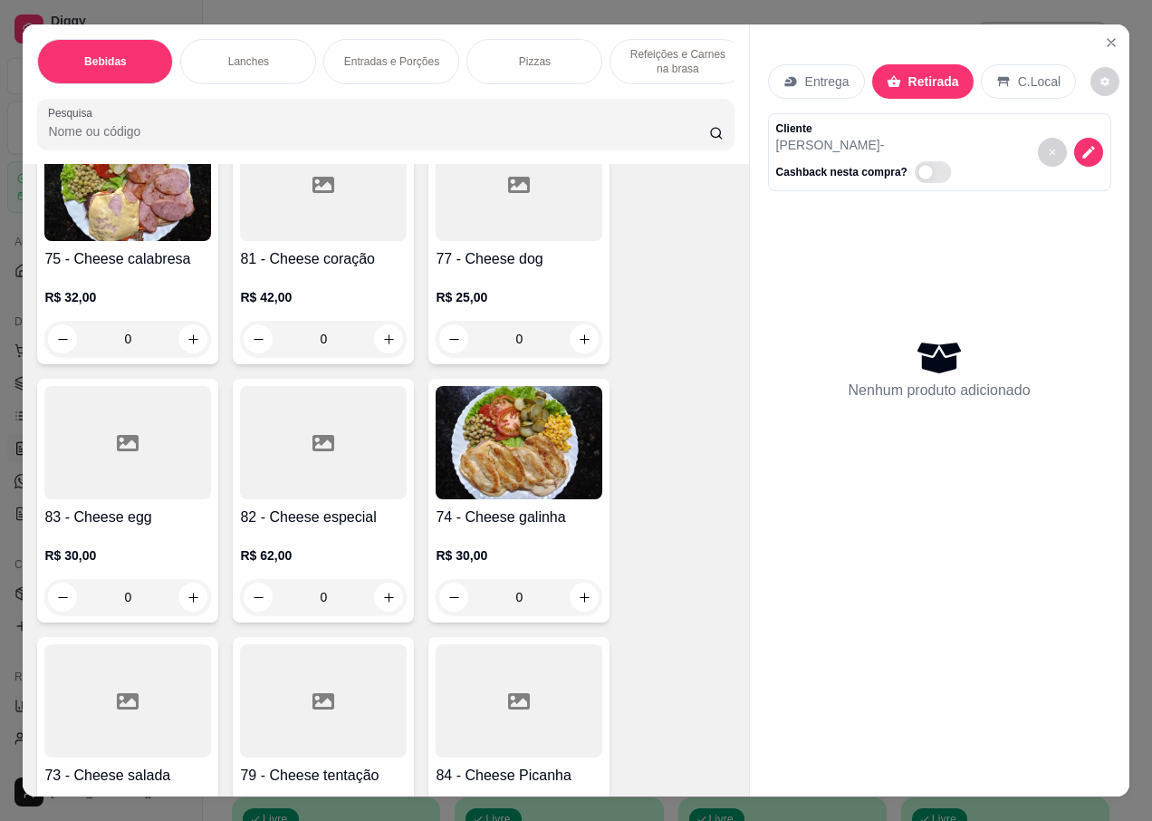
scroll to position [3533, 0]
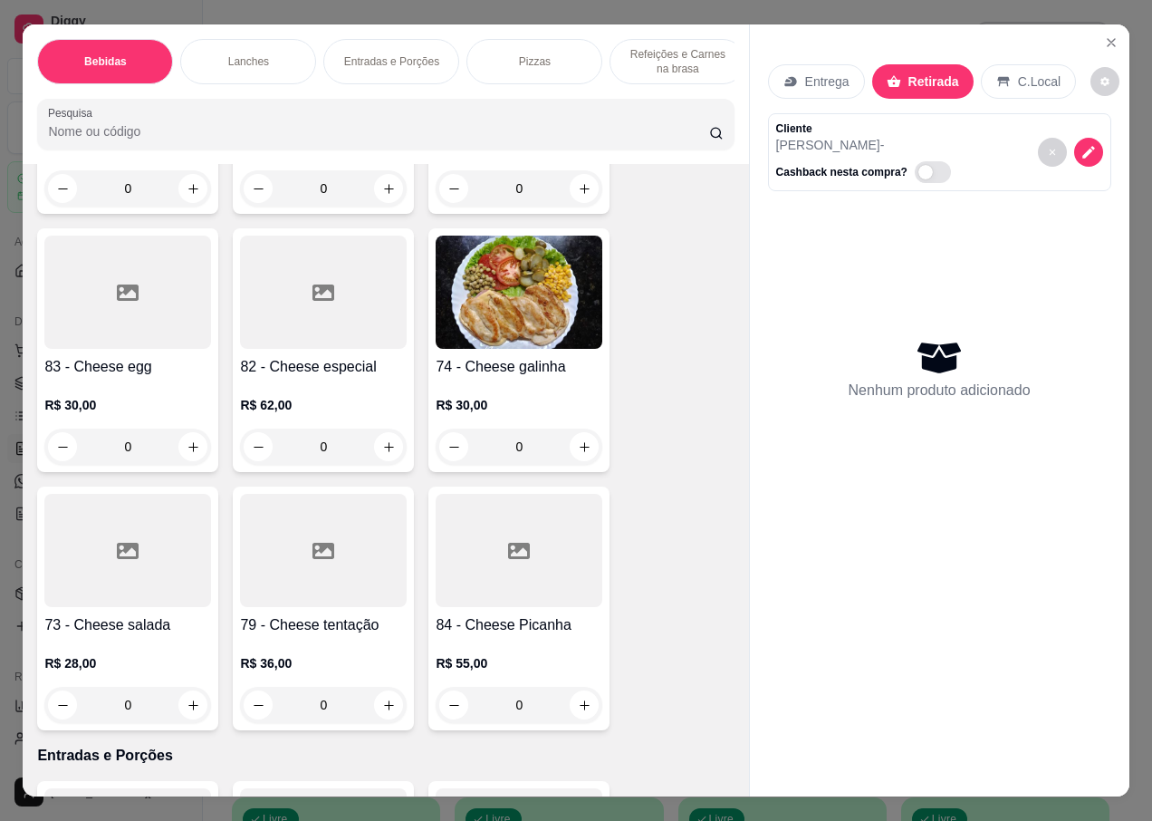
click at [126, 636] on div "R$ 28,00 0" at bounding box center [127, 679] width 167 height 87
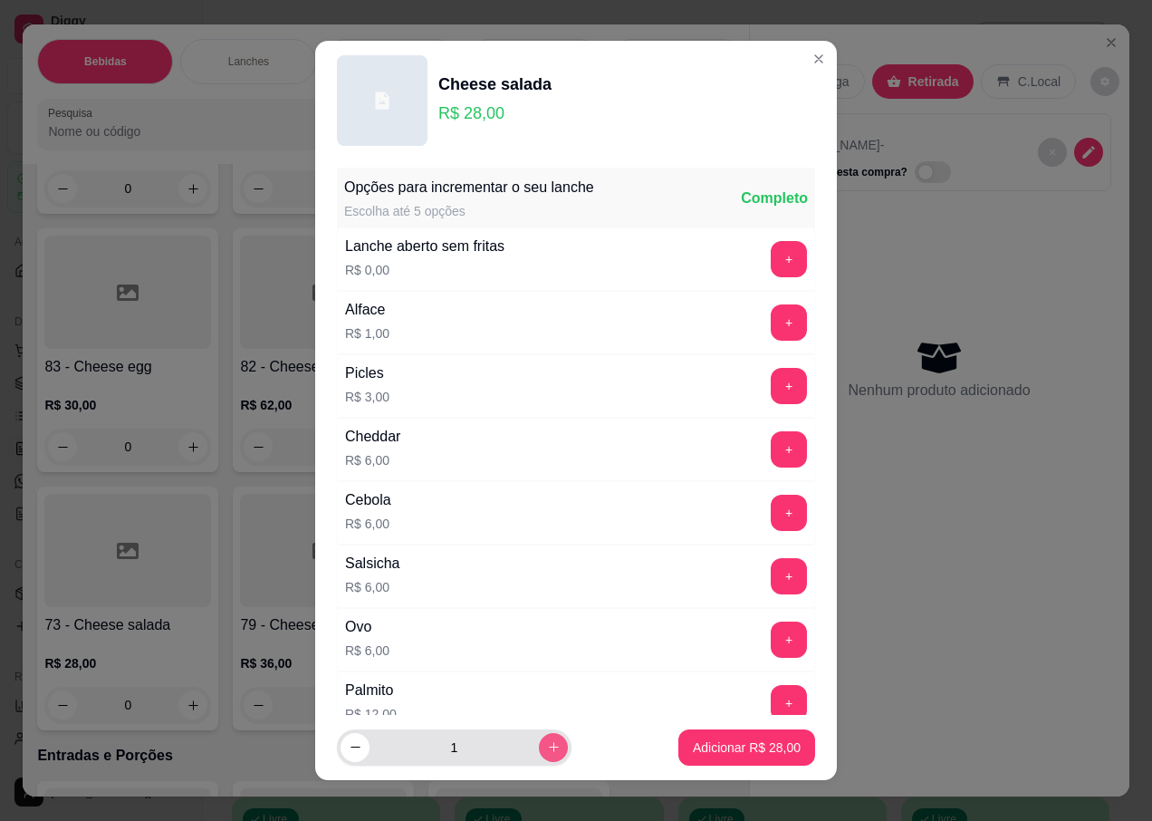
click at [547, 744] on icon "increase-product-quantity" at bounding box center [554, 747] width 14 height 14
type input "2"
click at [752, 749] on p "Adicionar R$ 56,00" at bounding box center [747, 746] width 105 height 17
type input "2"
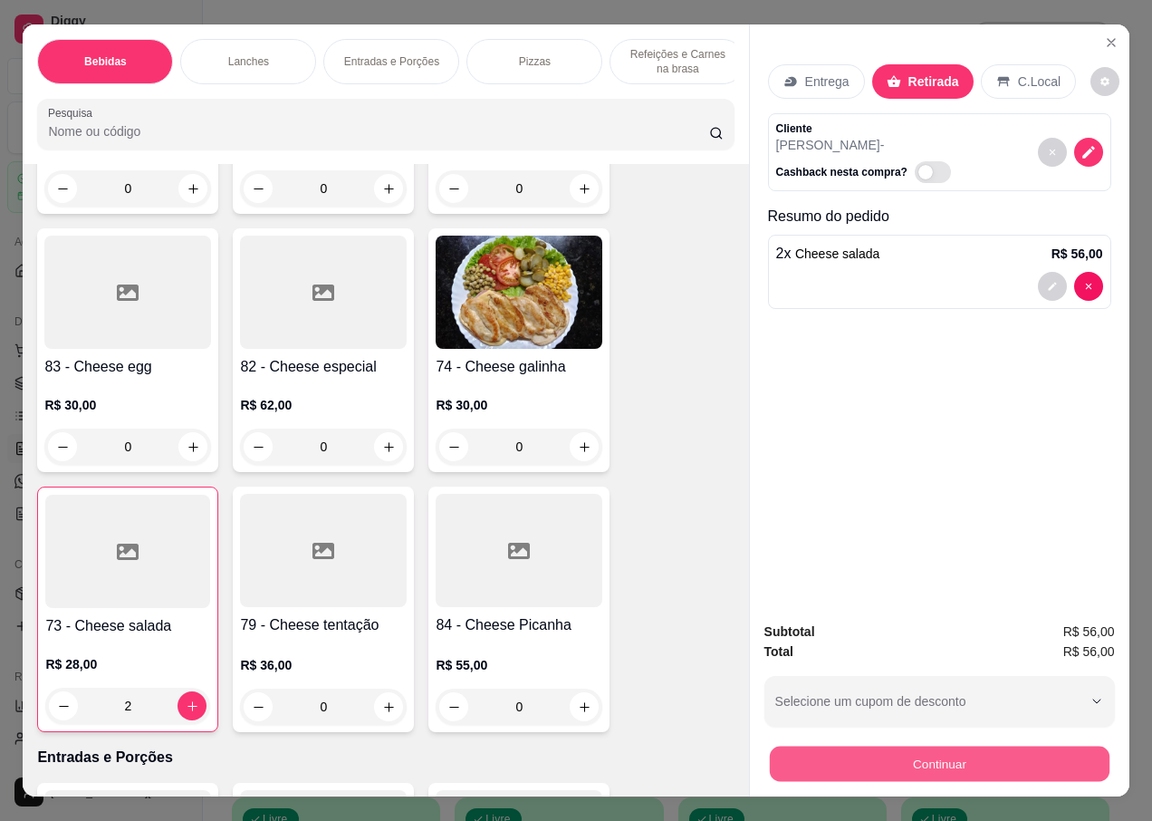
click at [857, 759] on button "Continuar" at bounding box center [939, 763] width 340 height 35
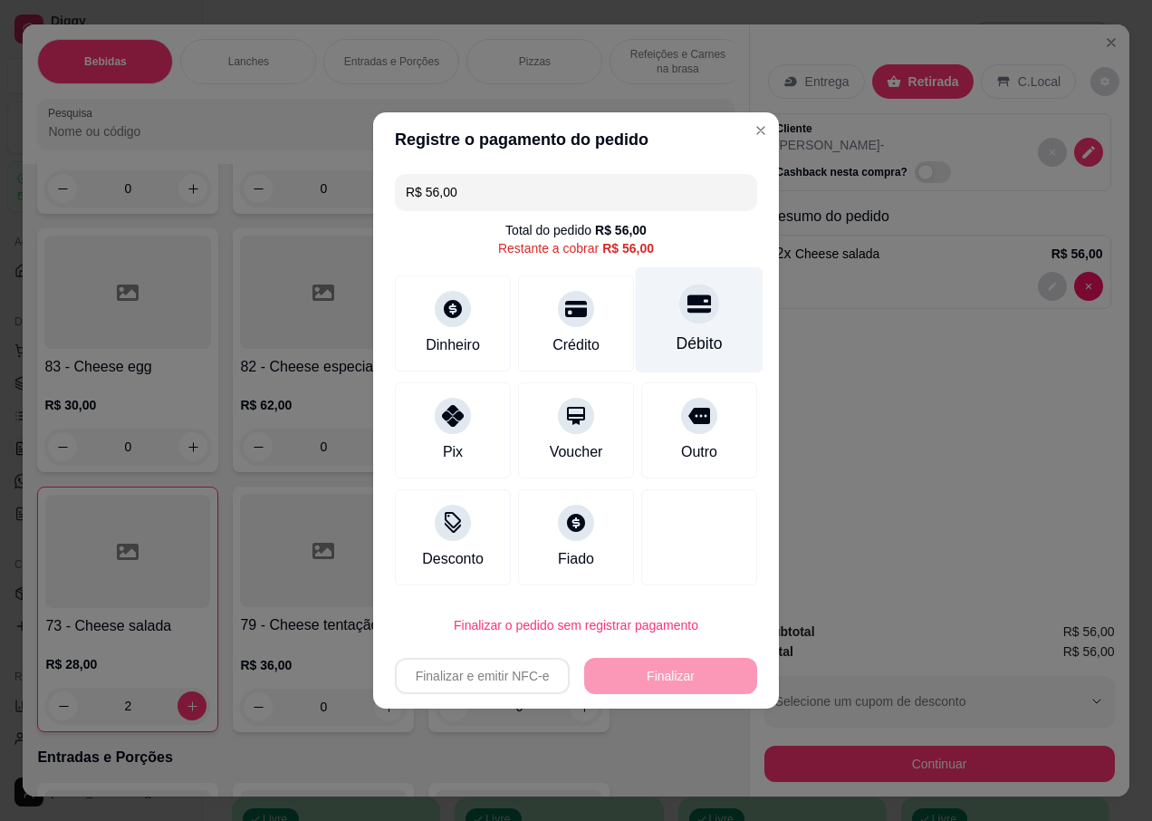
click at [687, 324] on div "Débito" at bounding box center [700, 320] width 128 height 106
type input "R$ 0,00"
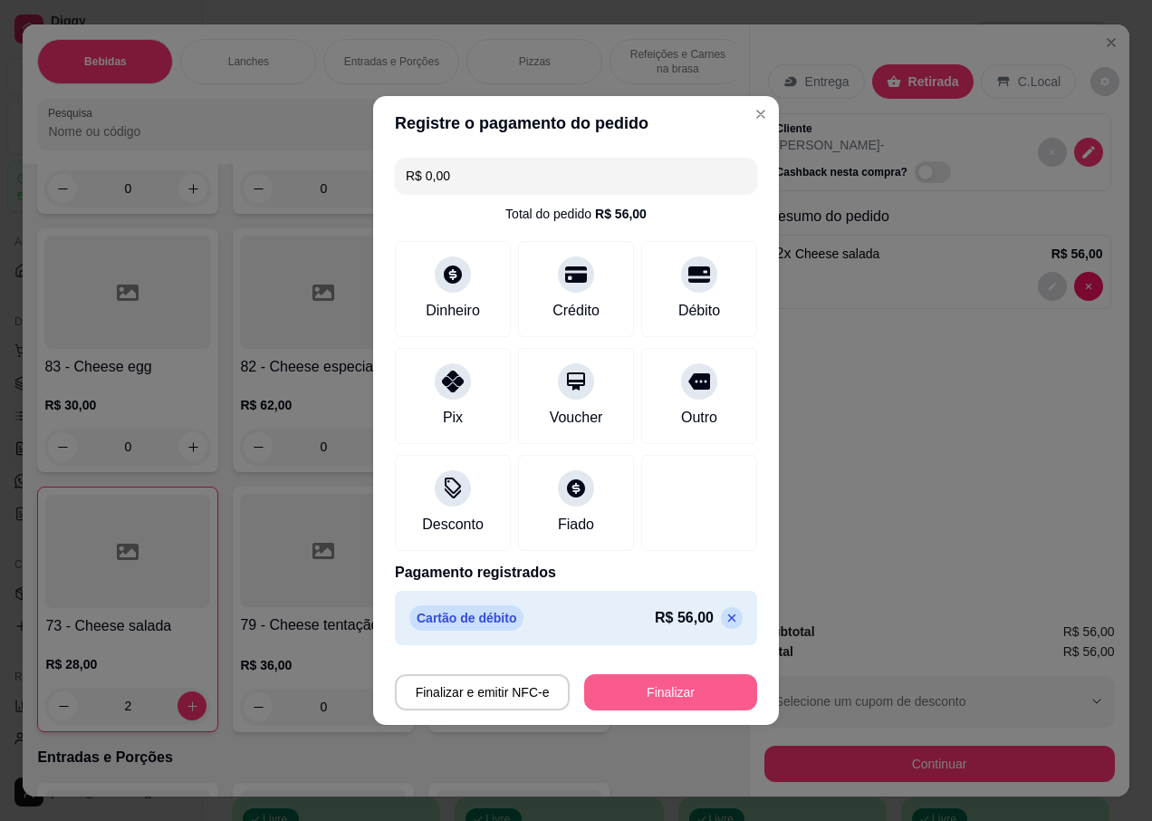
click at [655, 696] on button "Finalizar" at bounding box center [670, 692] width 173 height 36
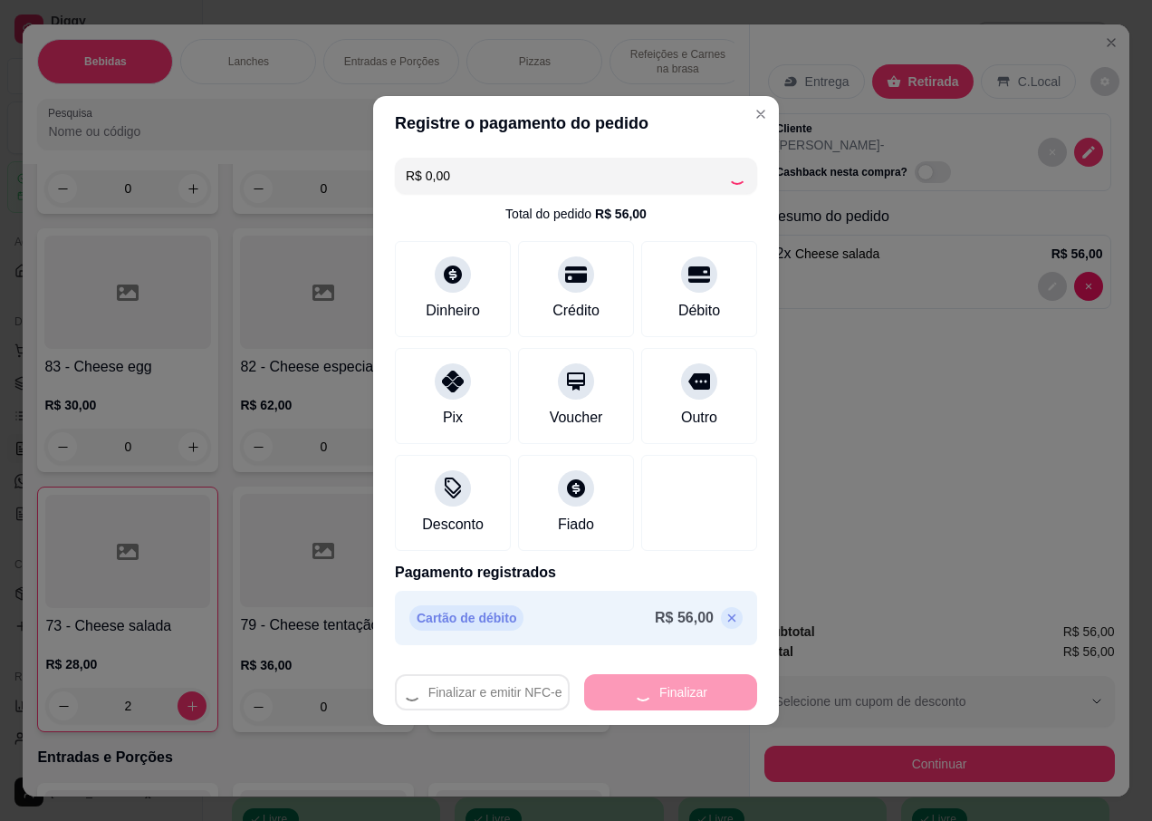
type input "0"
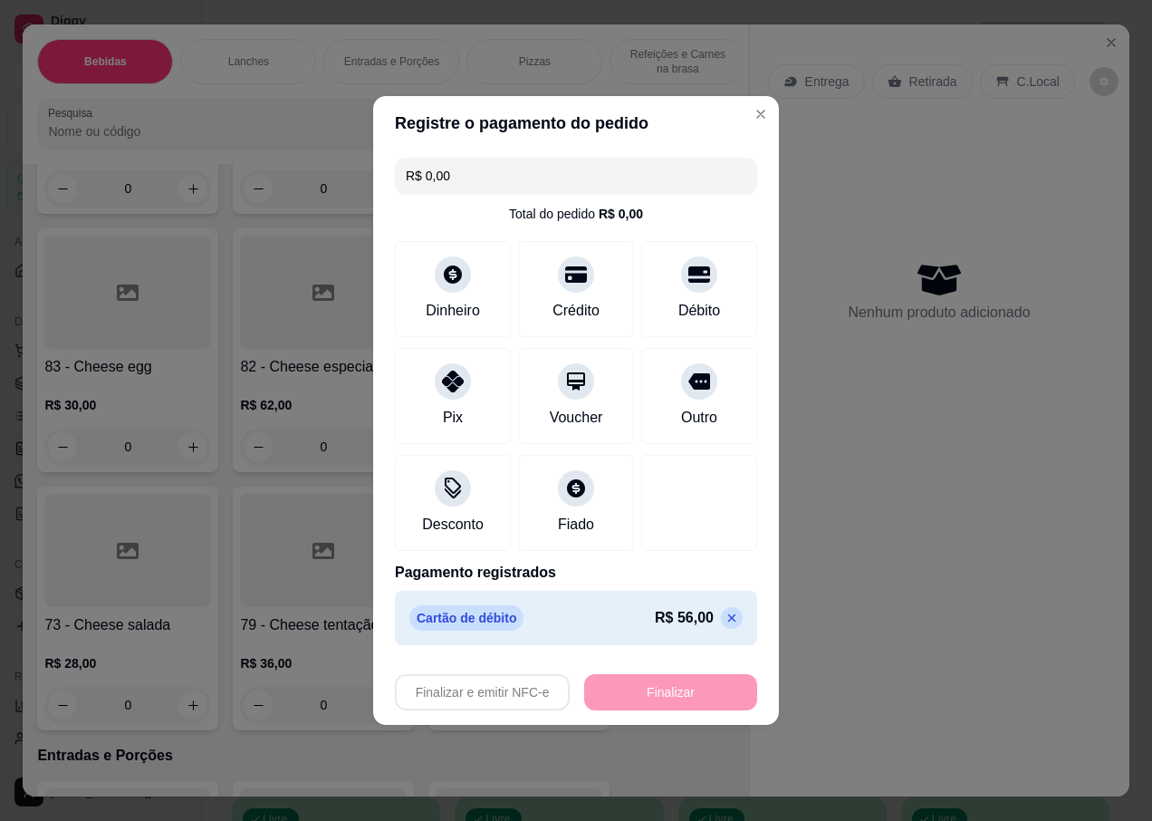
type input "-R$ 56,00"
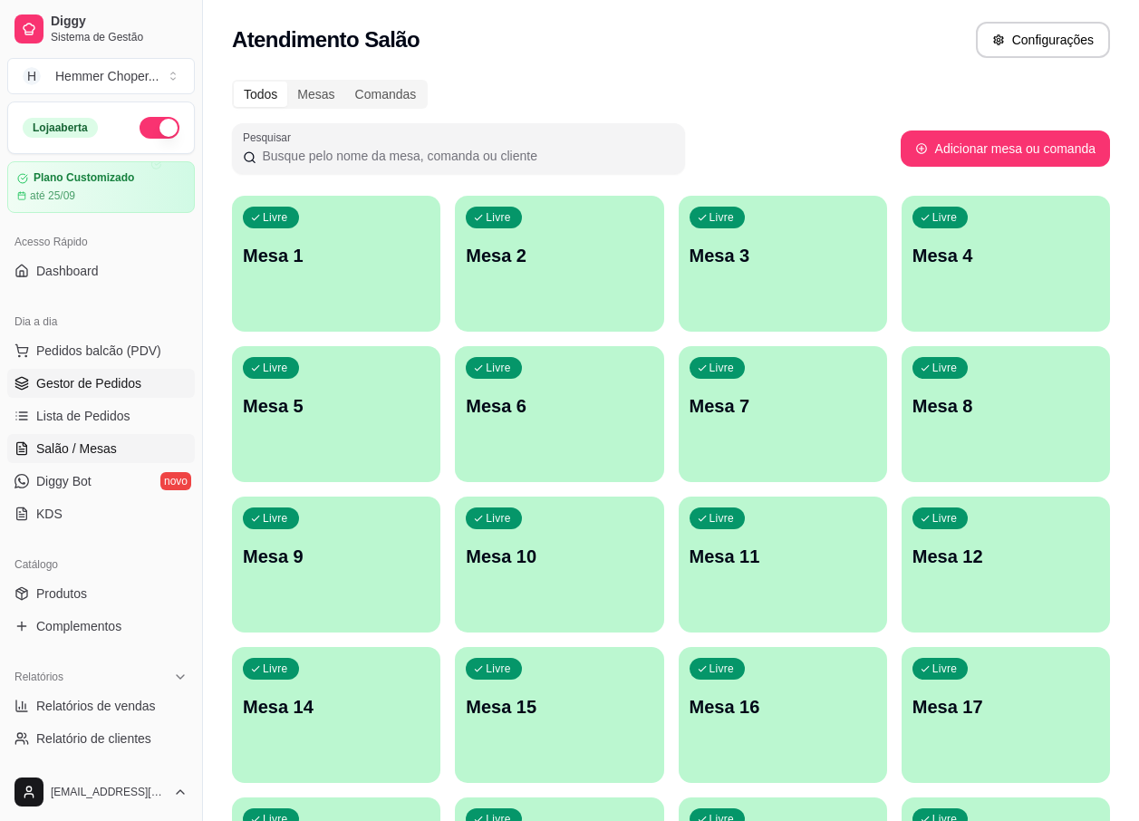
click at [117, 378] on span "Gestor de Pedidos" at bounding box center [88, 383] width 105 height 18
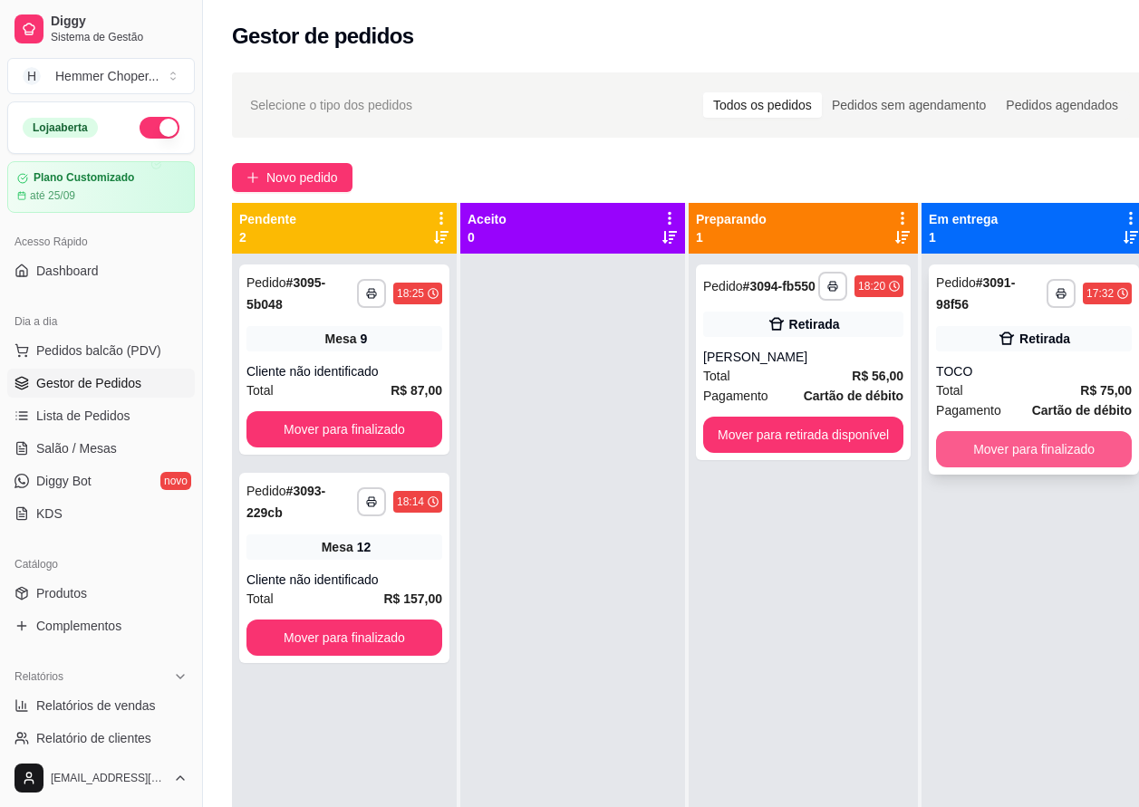
click at [996, 454] on button "Mover para finalizado" at bounding box center [1034, 449] width 196 height 36
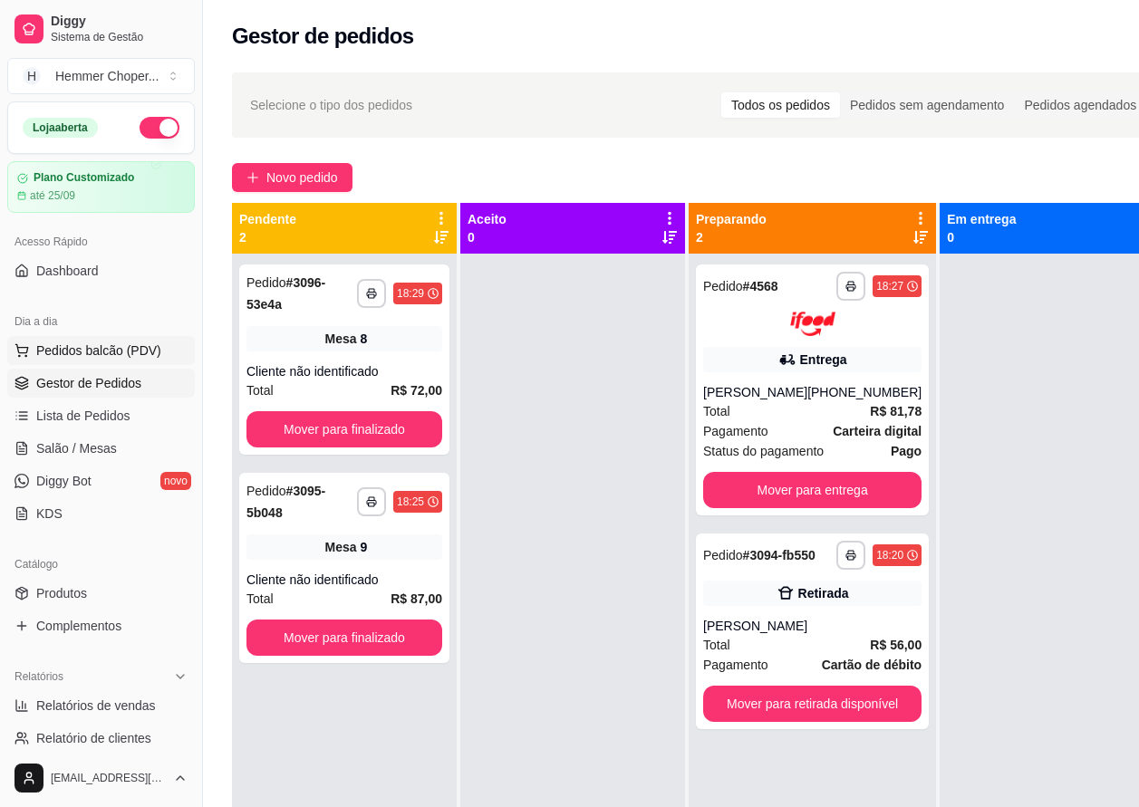
click at [125, 355] on span "Pedidos balcão (PDV)" at bounding box center [98, 351] width 125 height 18
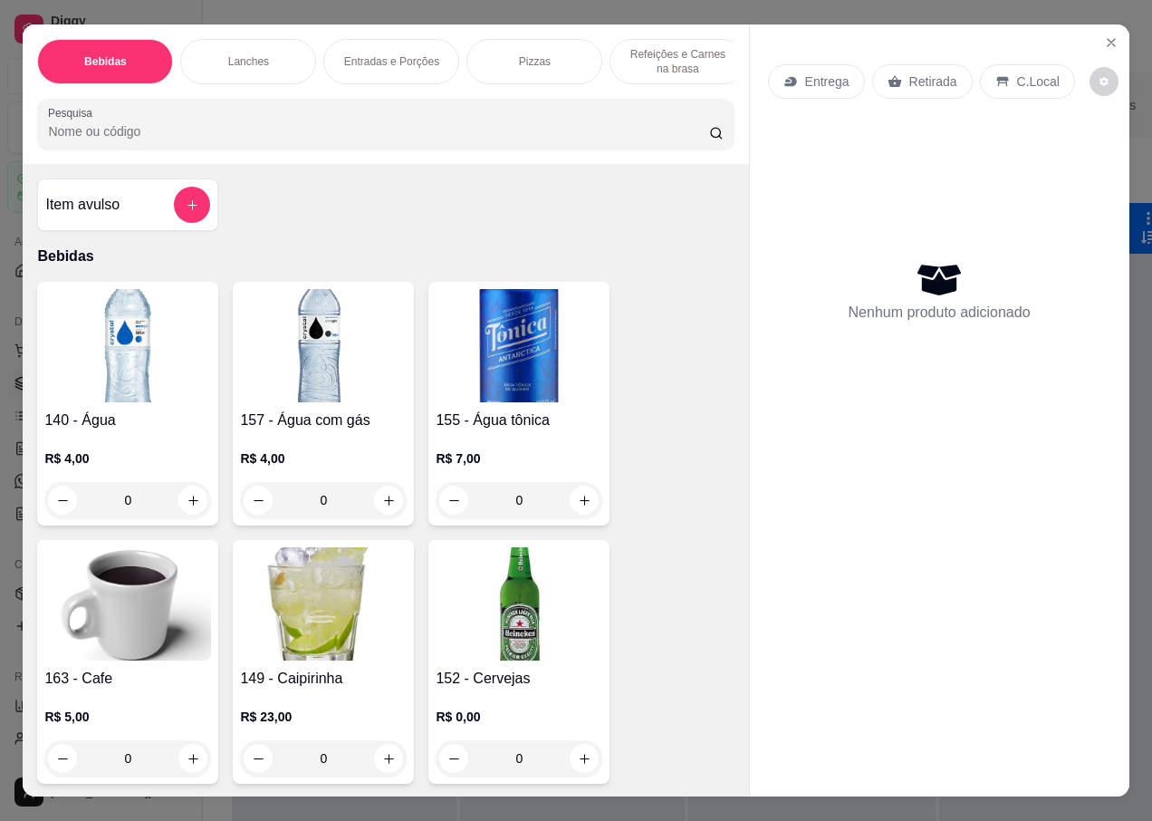
click at [920, 80] on p "Retirada" at bounding box center [934, 81] width 48 height 18
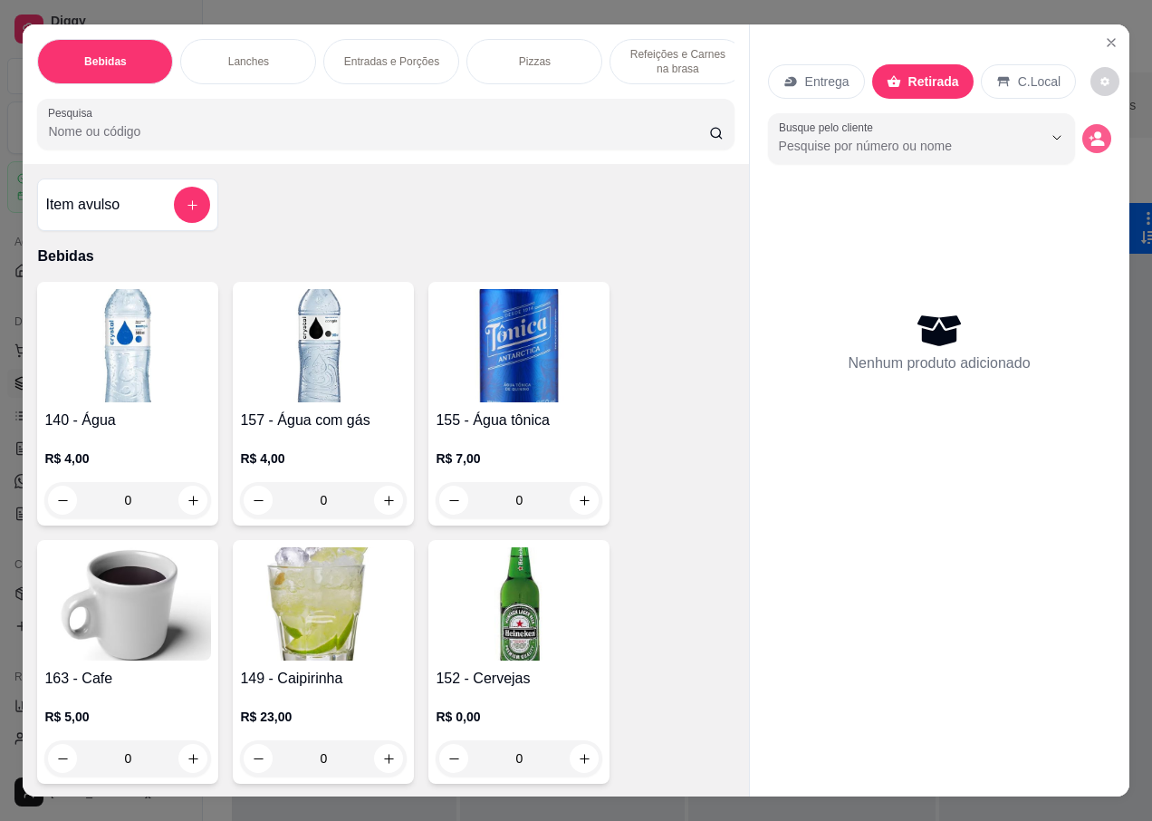
click at [1094, 131] on circle "decrease-product-quantity" at bounding box center [1097, 134] width 7 height 7
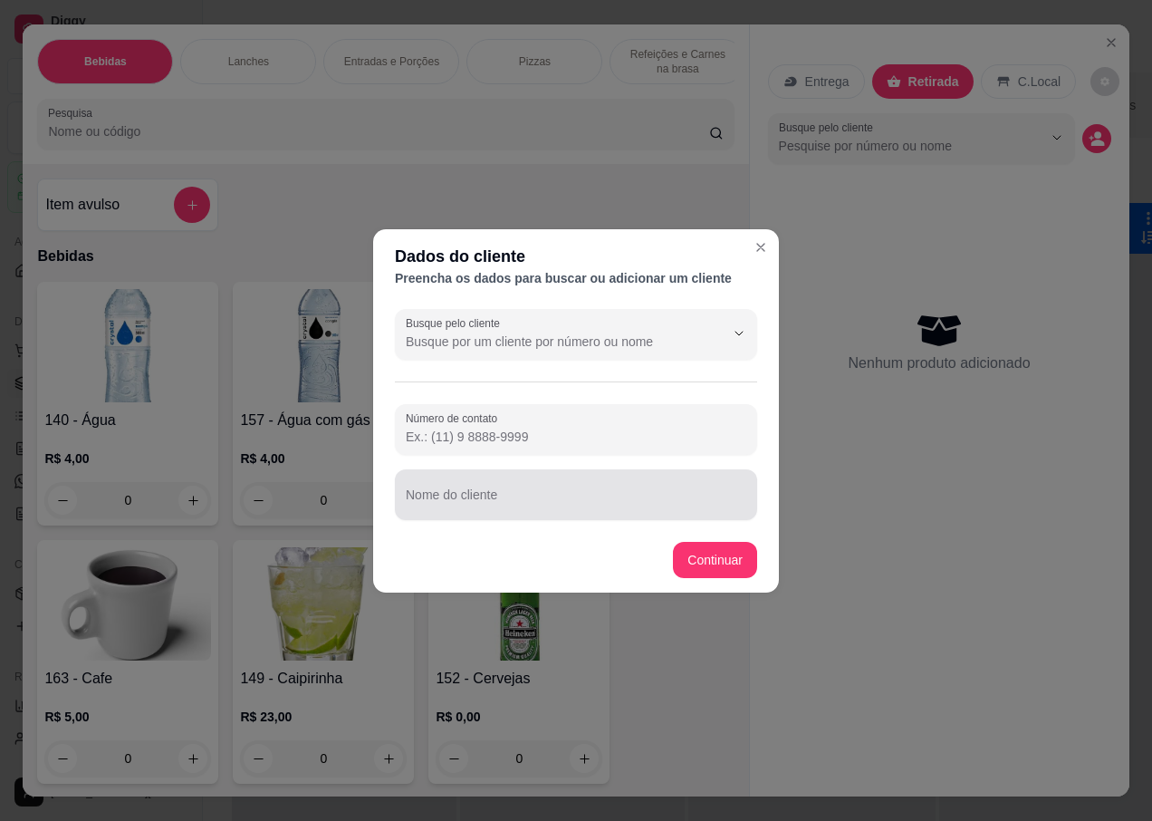
click at [453, 509] on input "Nome do cliente" at bounding box center [576, 502] width 341 height 18
type input "CRISTIAN"
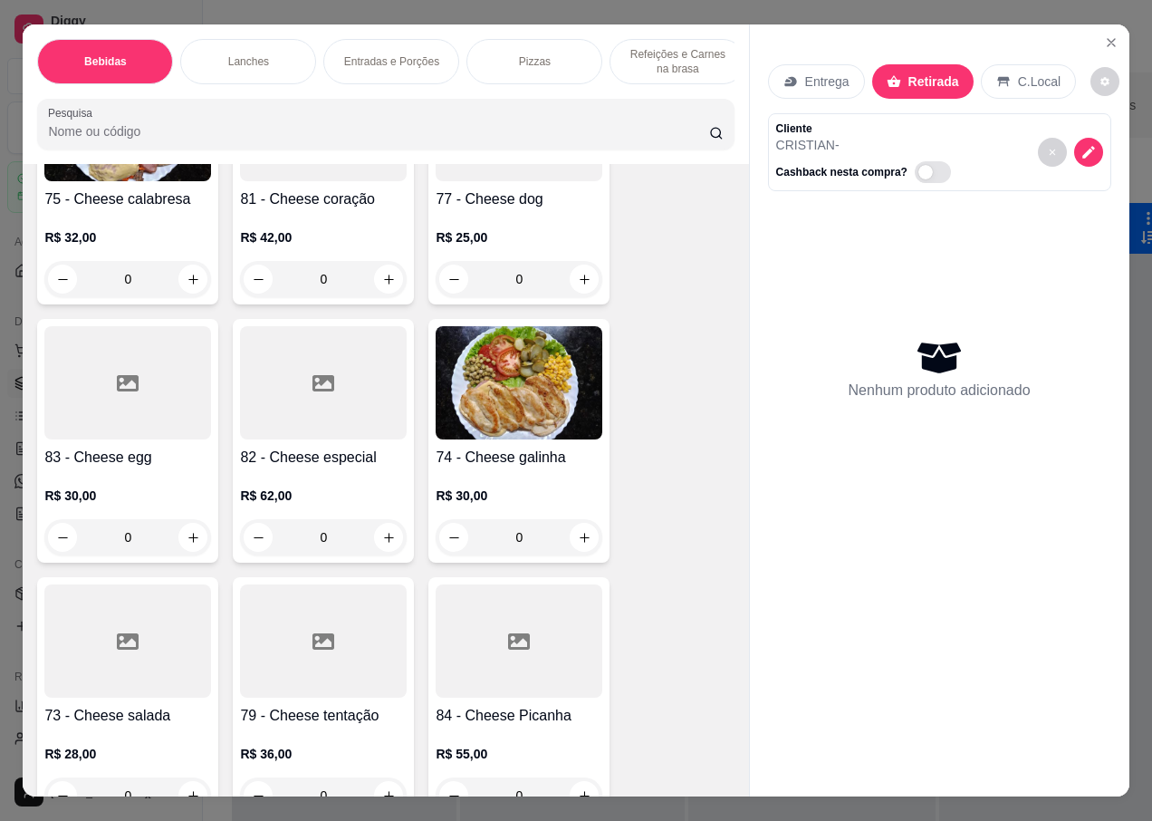
scroll to position [3714, 0]
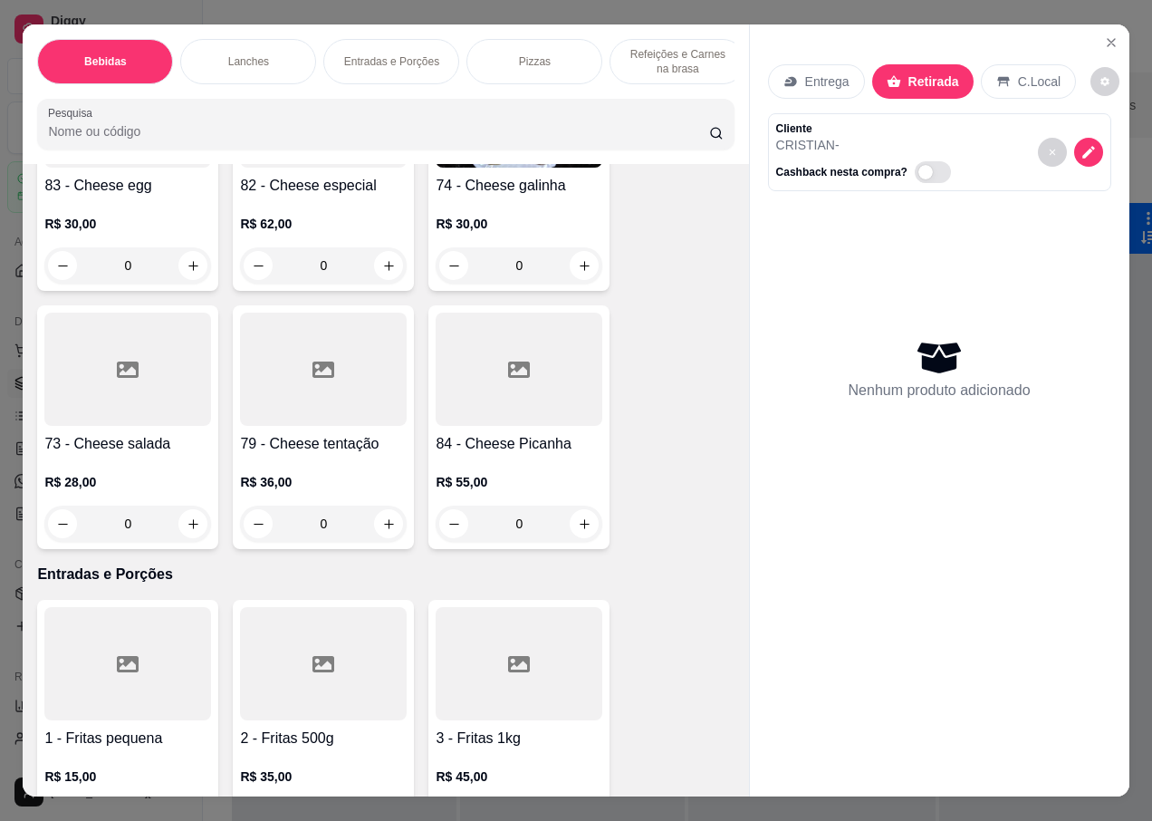
click at [123, 379] on div at bounding box center [127, 369] width 167 height 113
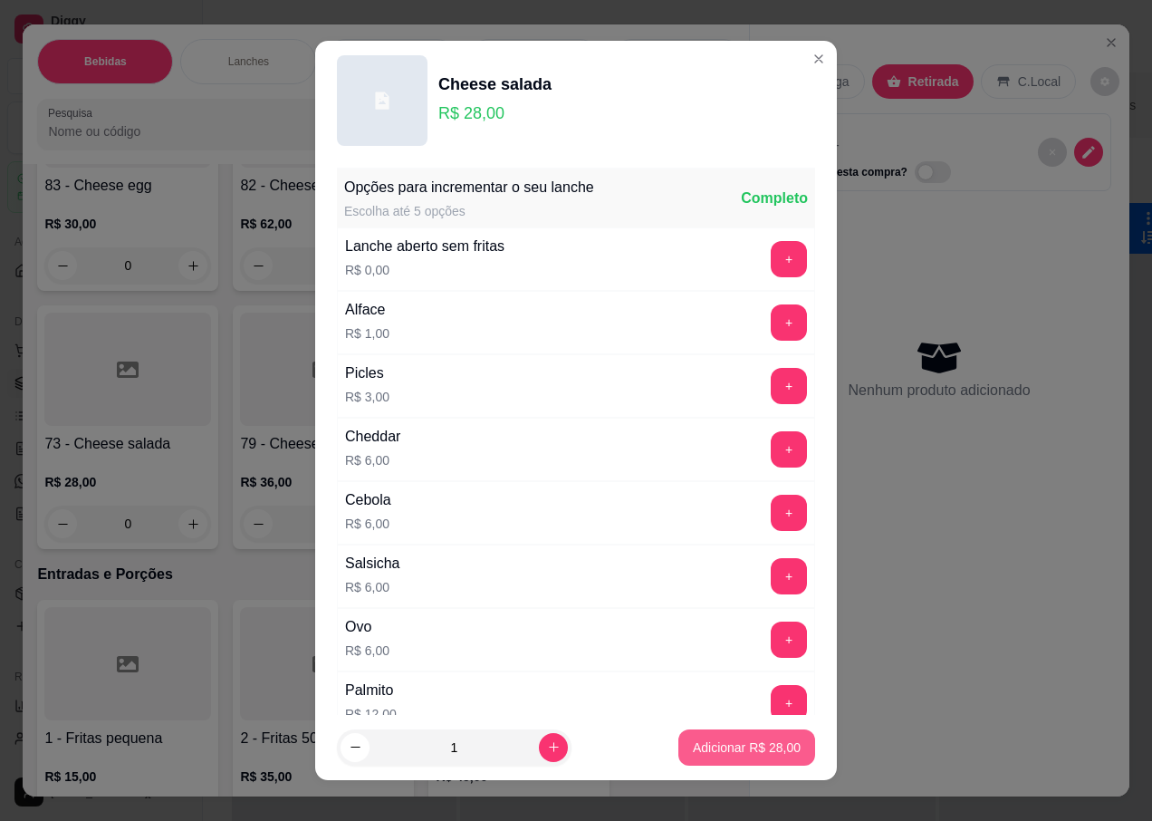
click at [693, 738] on p "Adicionar R$ 28,00" at bounding box center [747, 747] width 108 height 18
type input "1"
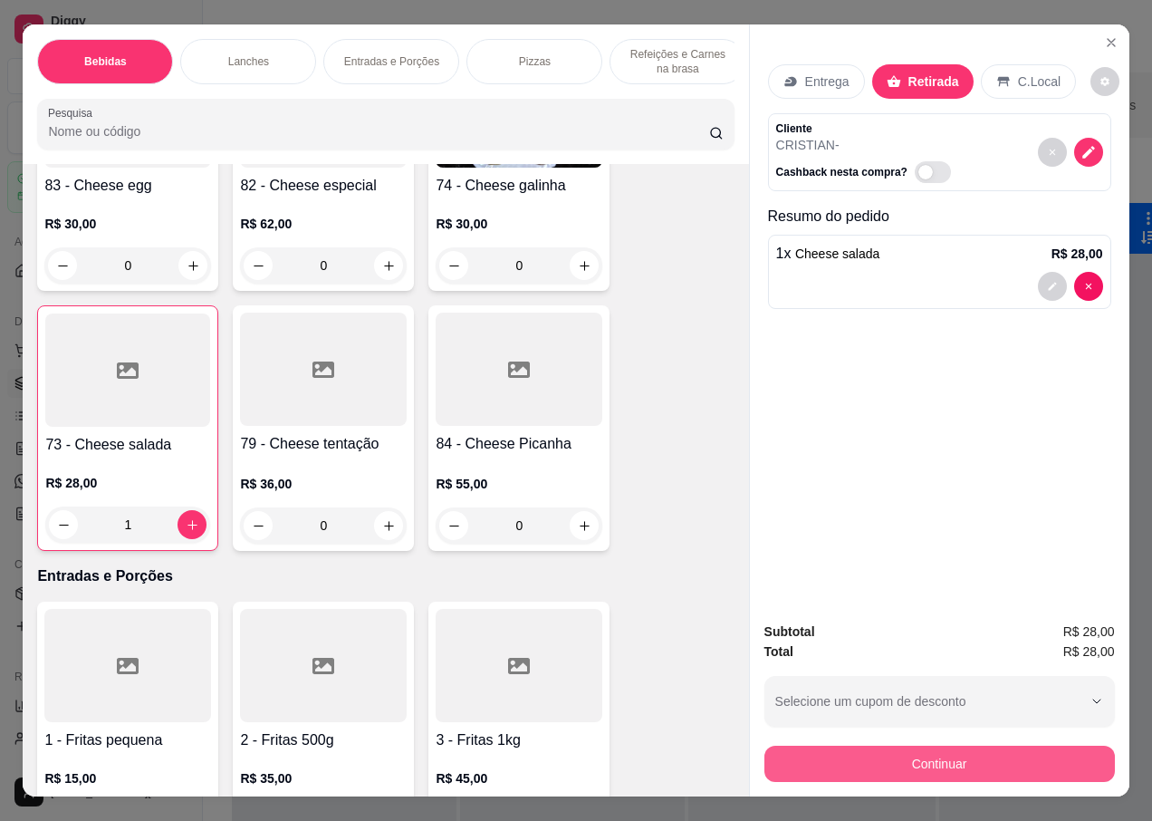
click at [912, 768] on button "Continuar" at bounding box center [940, 764] width 351 height 36
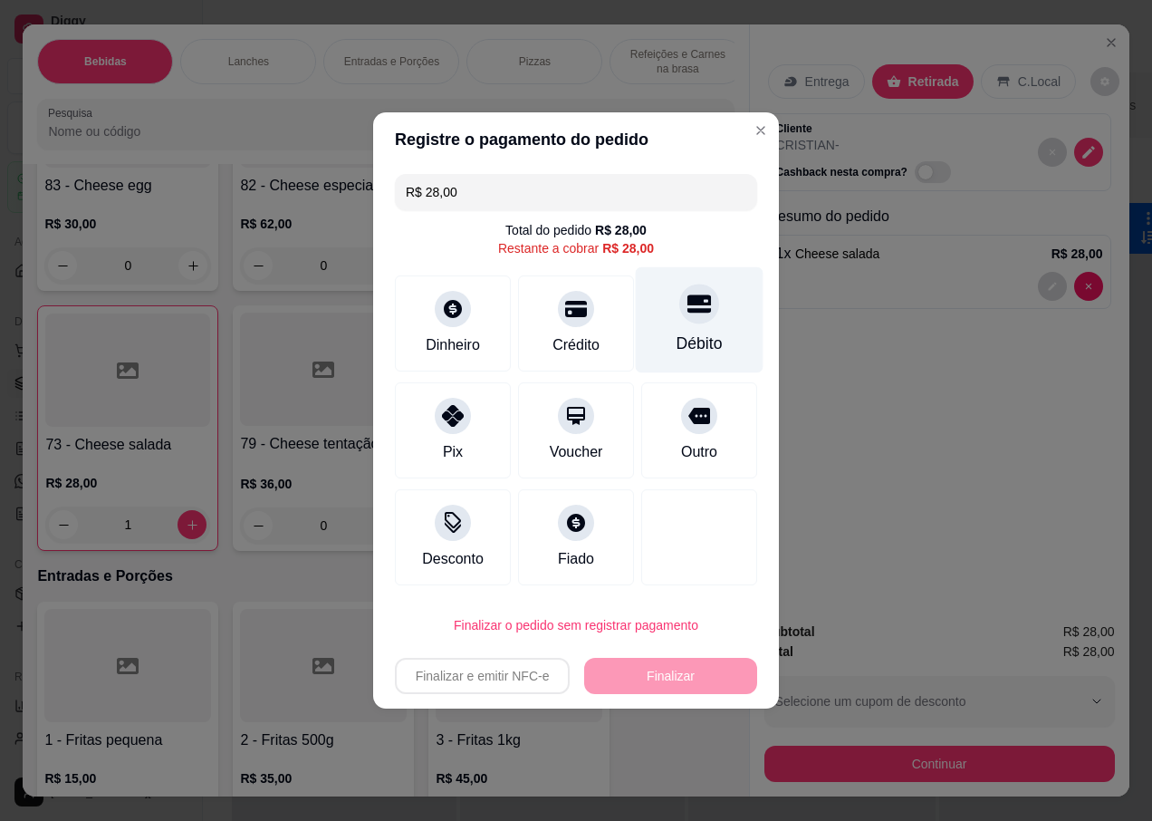
click at [666, 318] on div "Débito" at bounding box center [700, 320] width 128 height 106
type input "R$ 0,00"
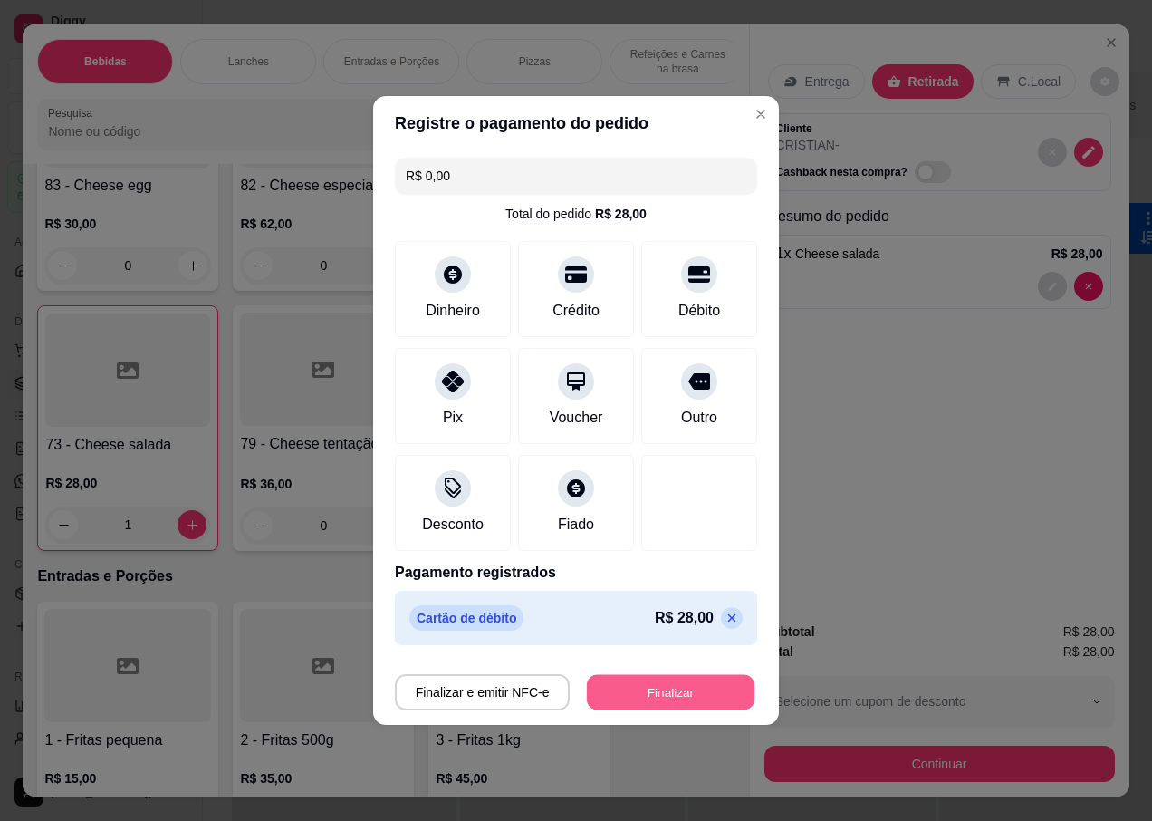
click at [621, 692] on button "Finalizar" at bounding box center [671, 692] width 168 height 35
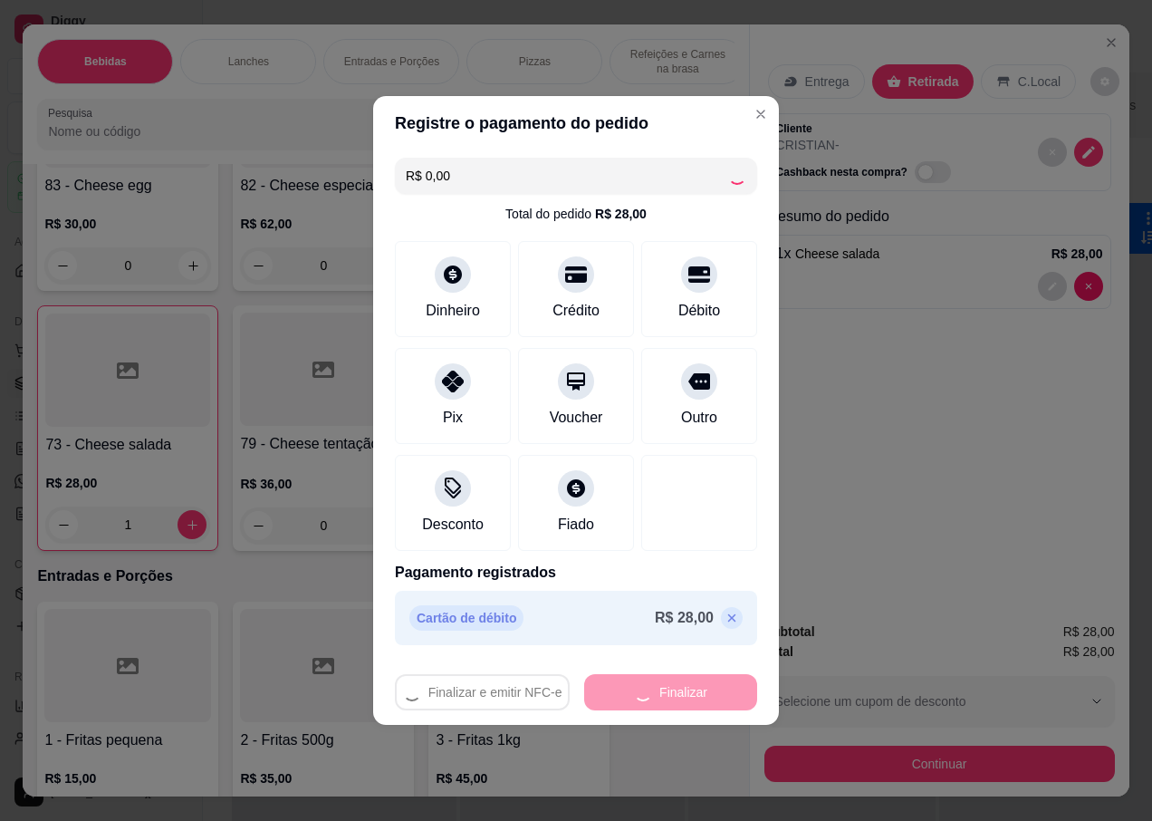
type input "0"
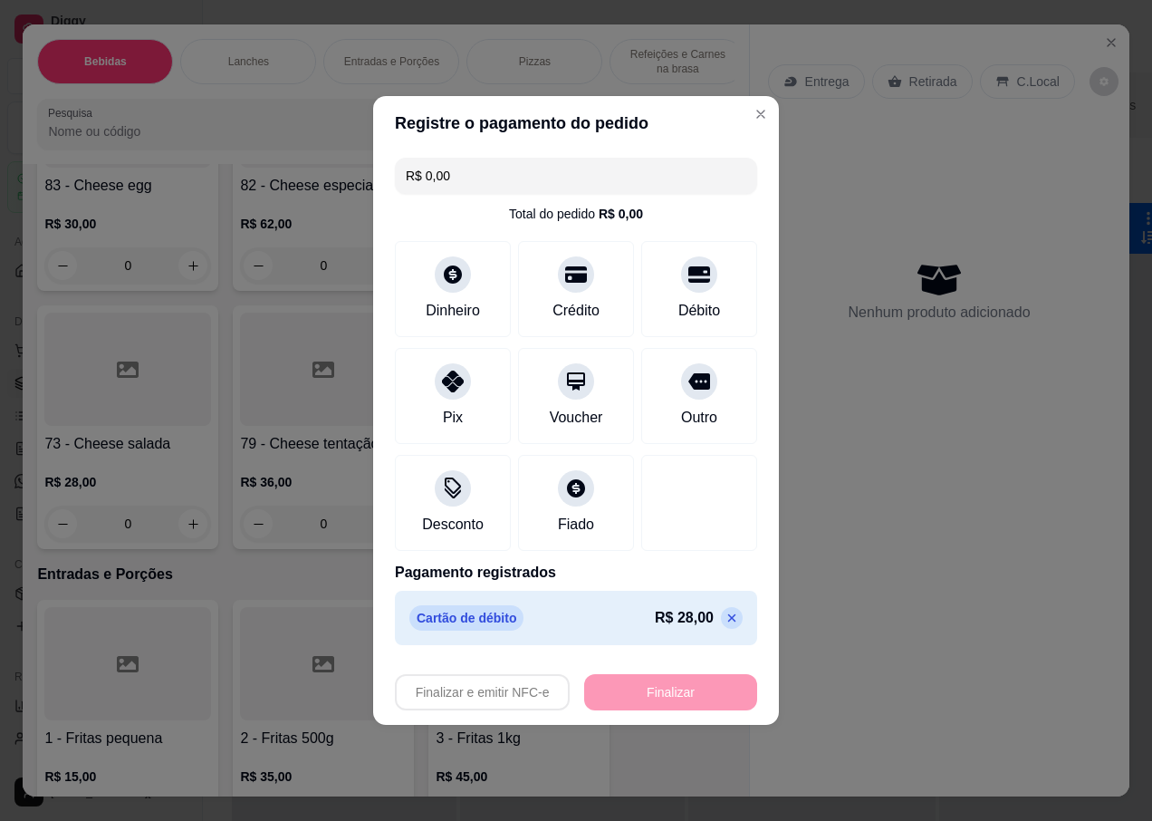
type input "-R$ 28,00"
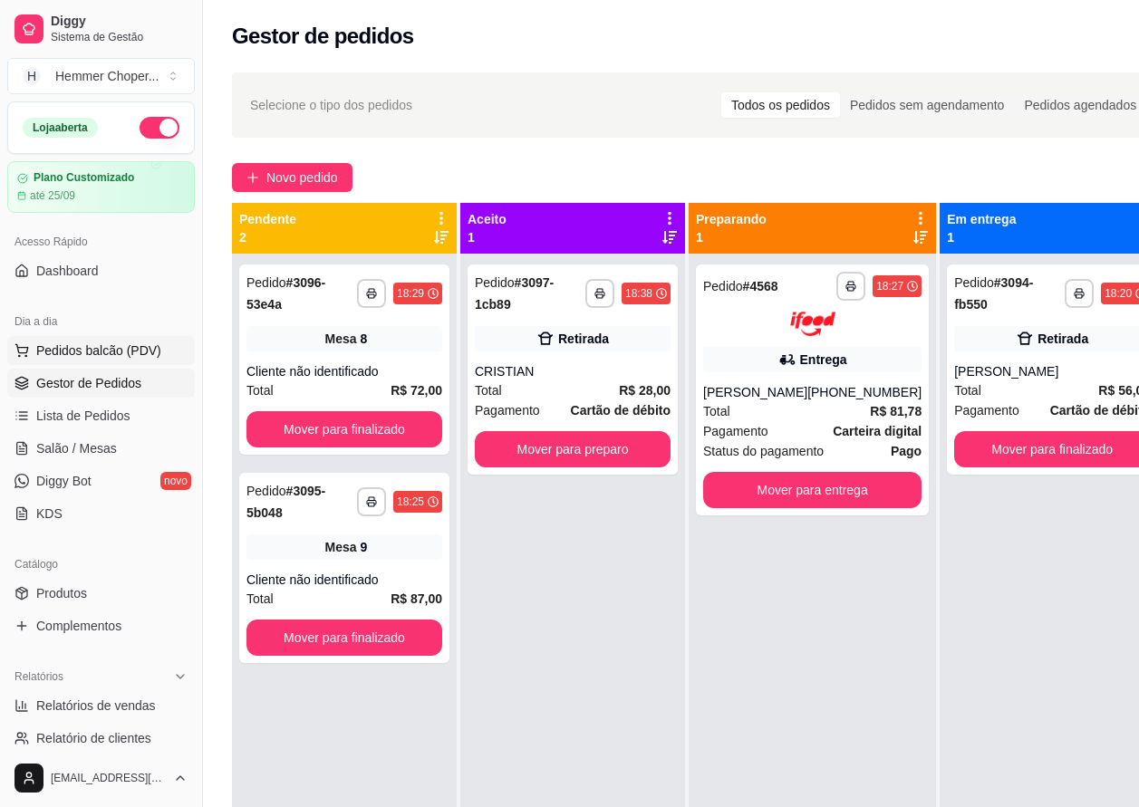
click at [102, 346] on span "Pedidos balcão (PDV)" at bounding box center [98, 351] width 125 height 18
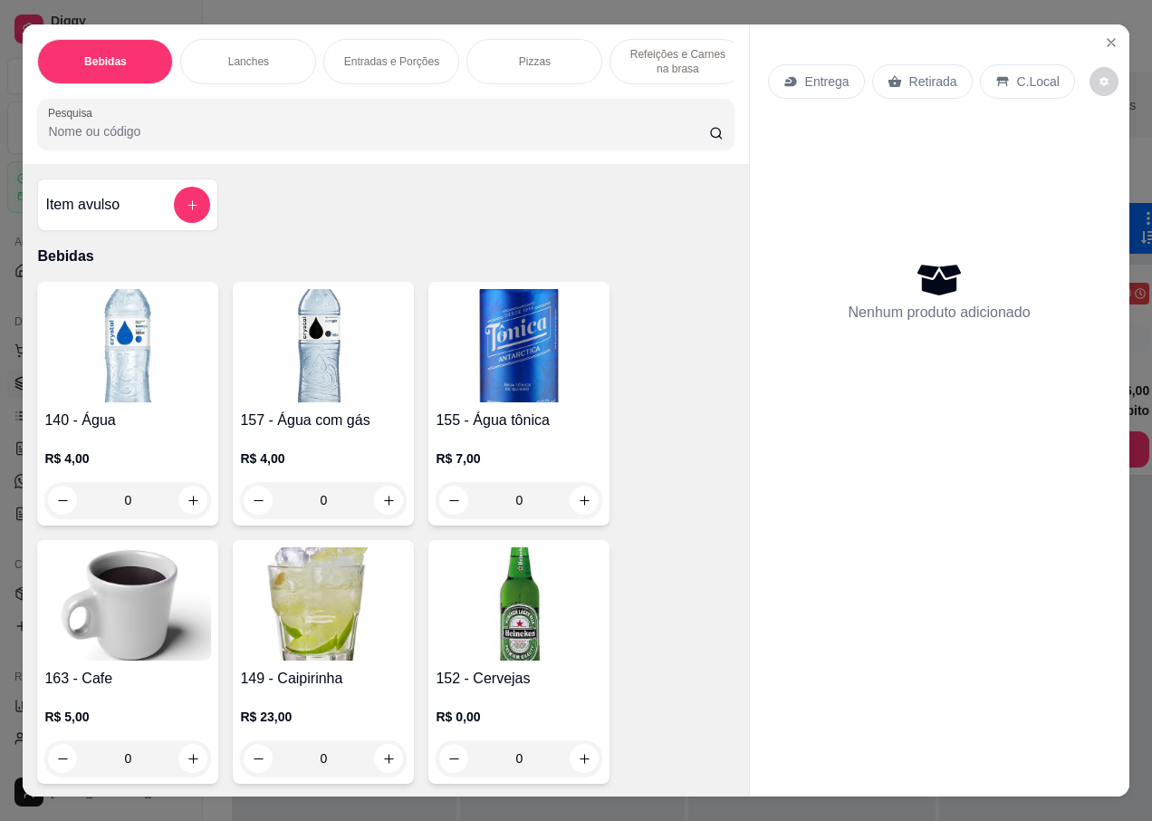
click at [910, 74] on p "Retirada" at bounding box center [934, 81] width 48 height 18
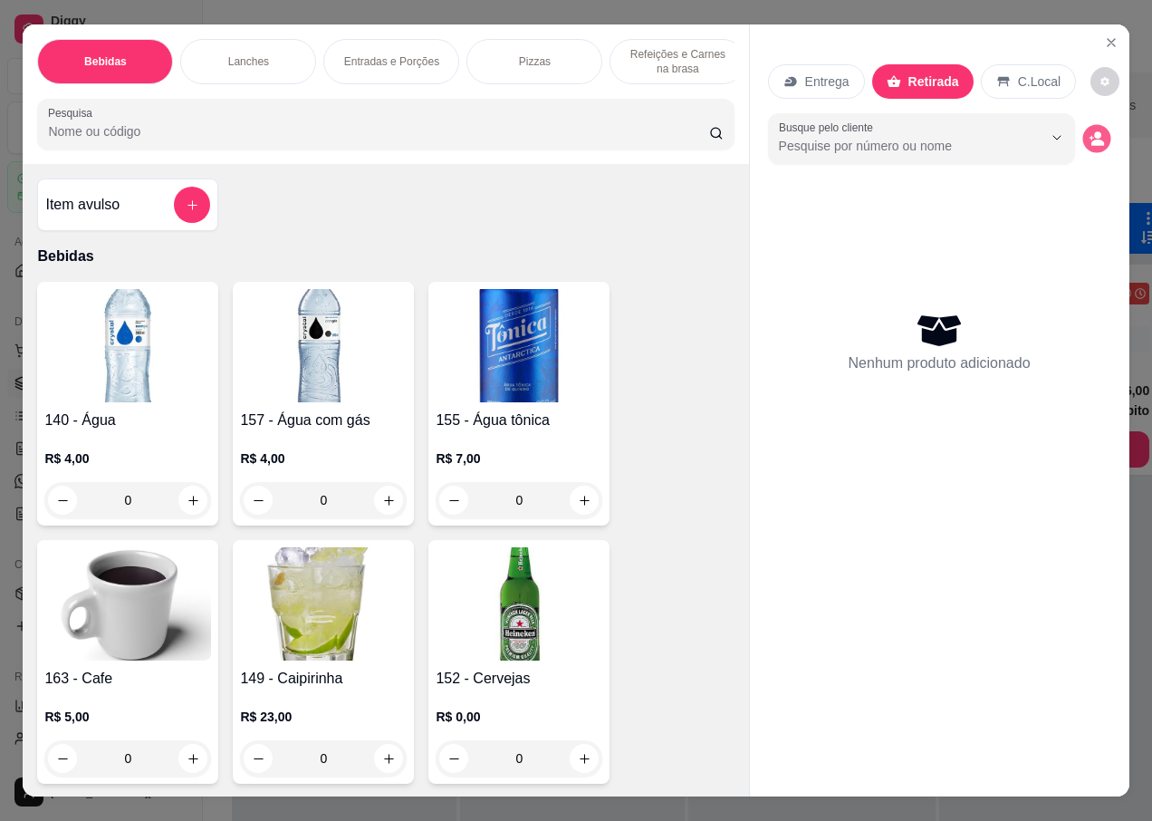
click at [1096, 135] on icon "decrease-product-quantity" at bounding box center [1096, 137] width 15 height 15
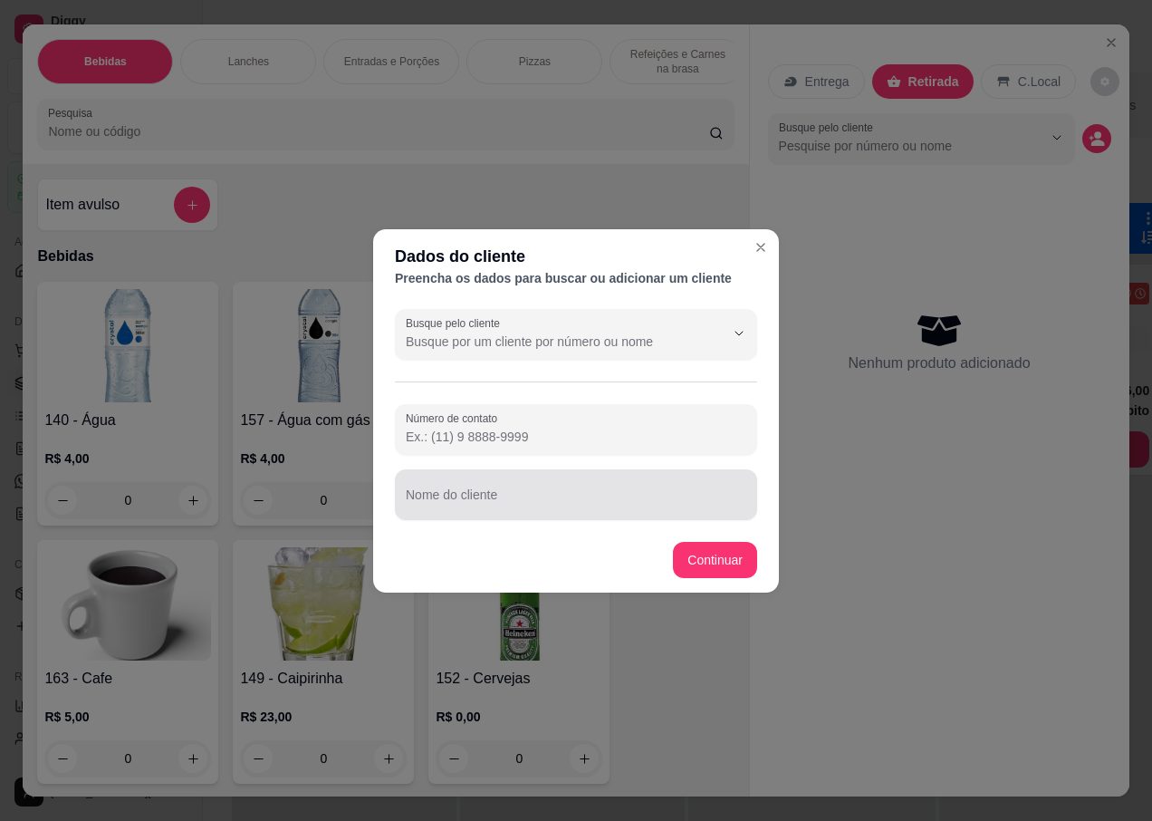
click at [486, 506] on input "Nome do cliente" at bounding box center [576, 502] width 341 height 18
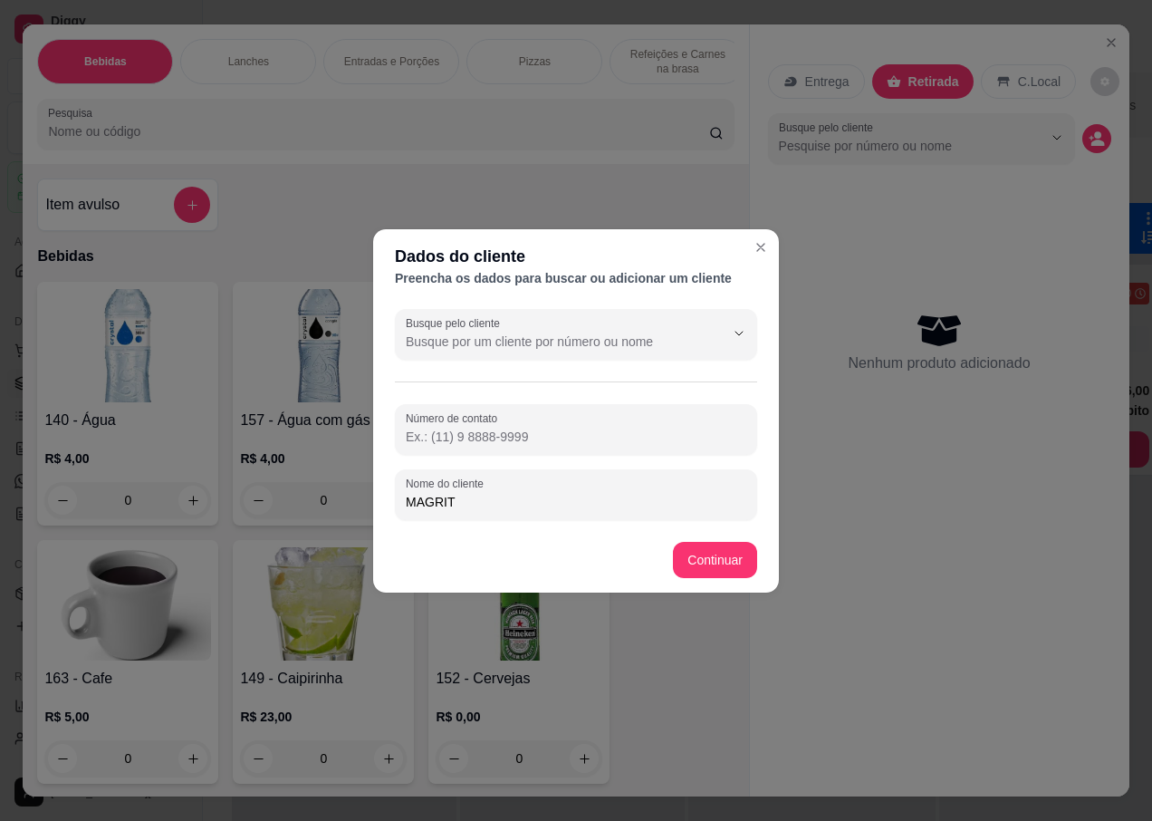
type input "MAGRIT"
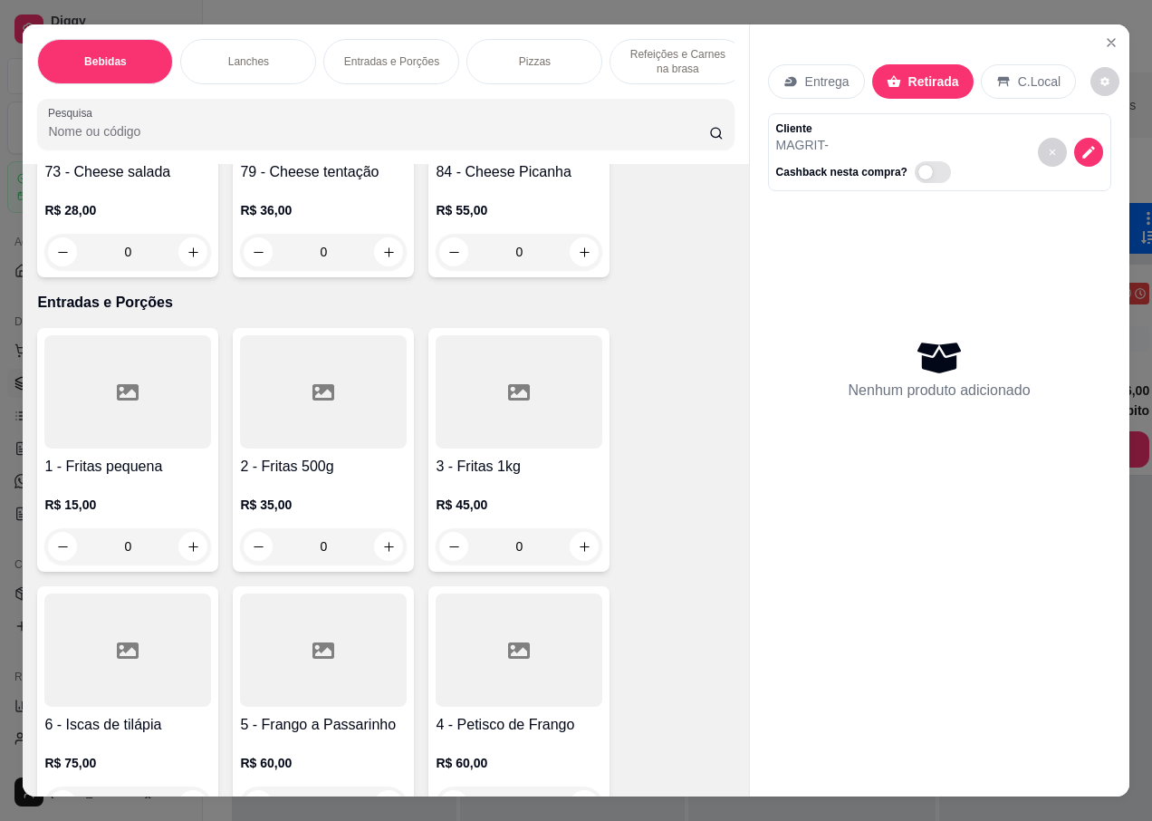
scroll to position [3714, 0]
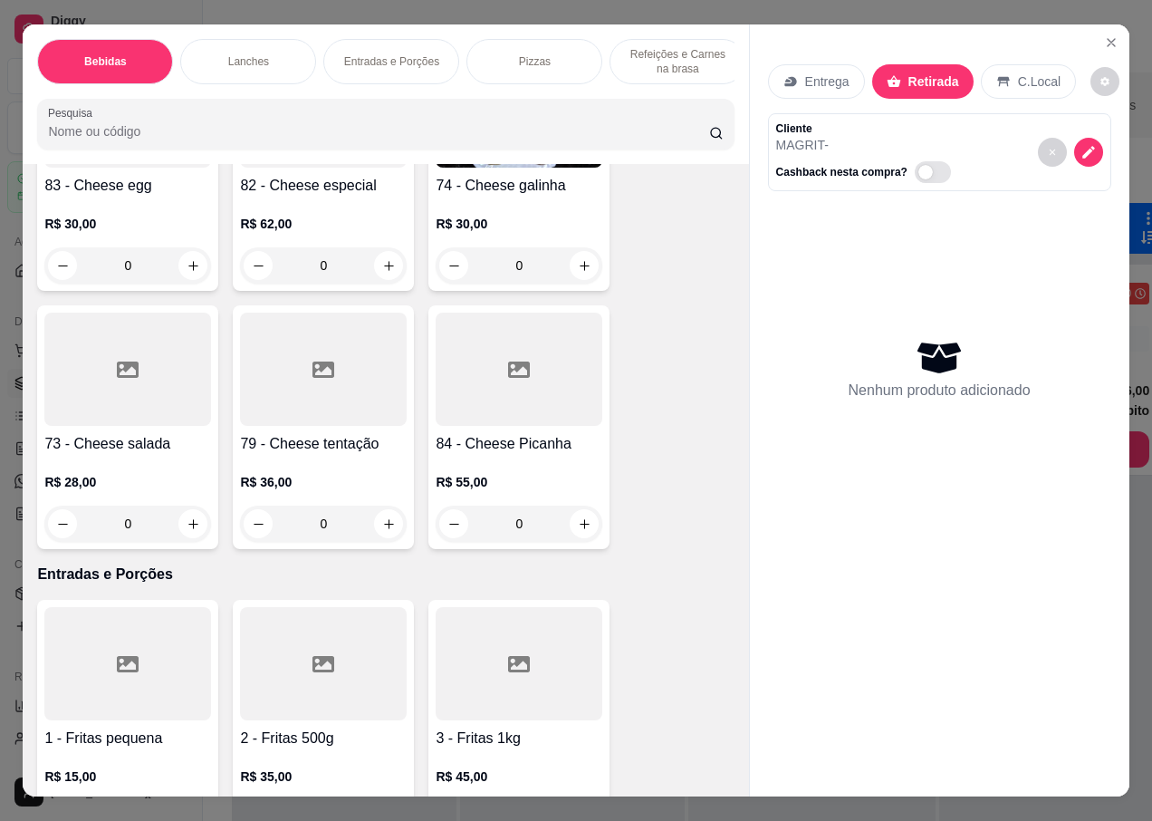
click at [104, 412] on div "73 - Cheese salada R$ 28,00 0" at bounding box center [127, 427] width 181 height 244
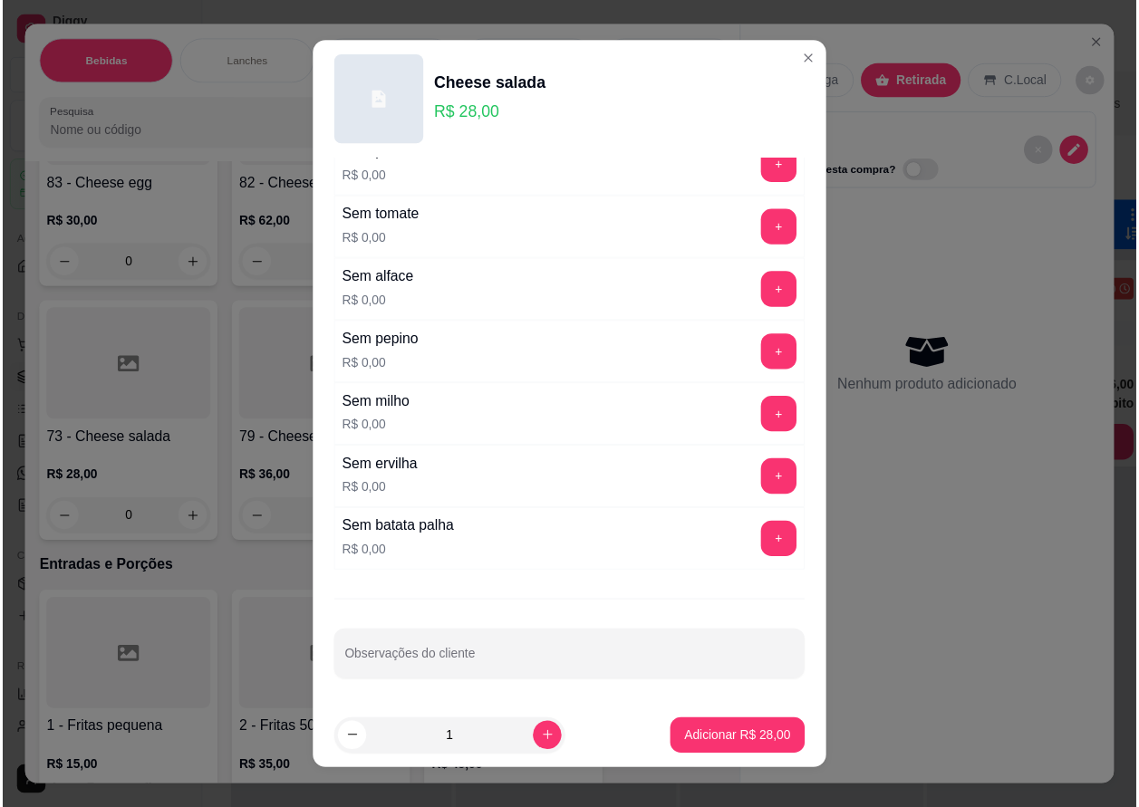
scroll to position [17, 0]
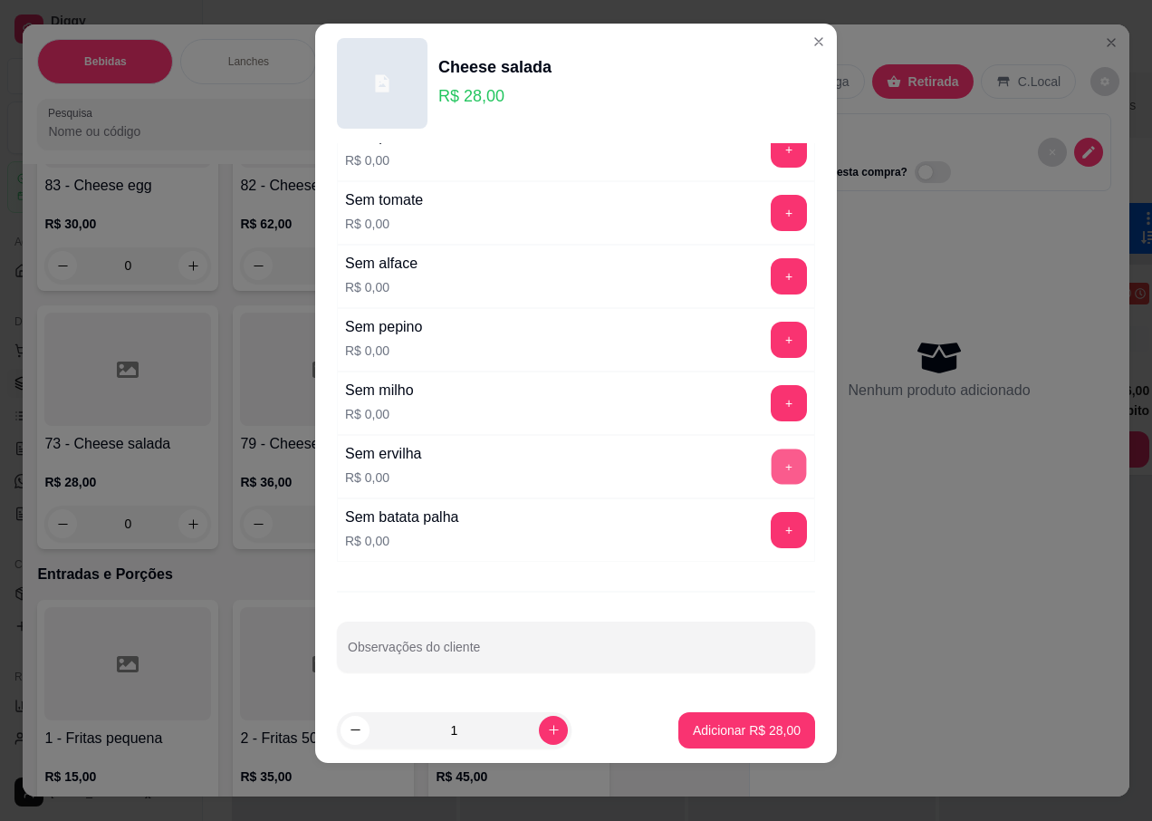
click at [772, 469] on button "+" at bounding box center [789, 466] width 35 height 35
click at [772, 399] on button "+" at bounding box center [789, 403] width 35 height 35
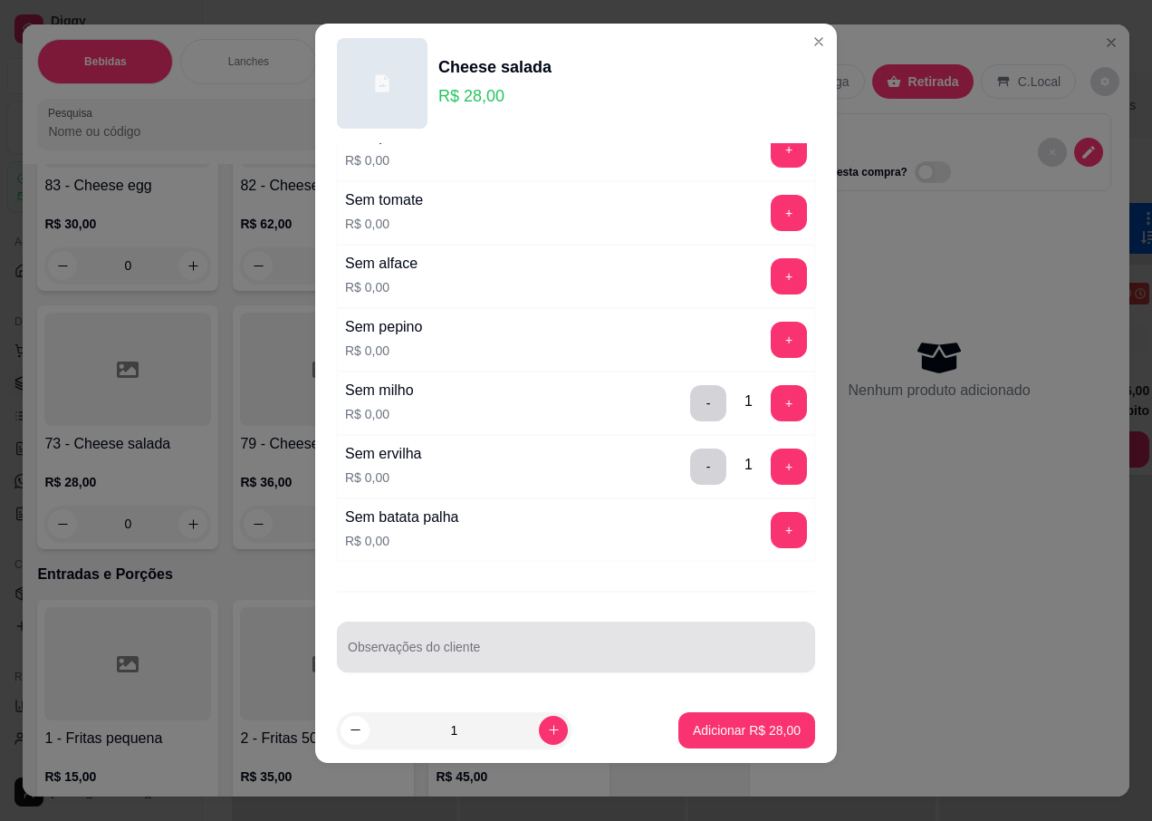
click at [428, 642] on div at bounding box center [576, 647] width 457 height 36
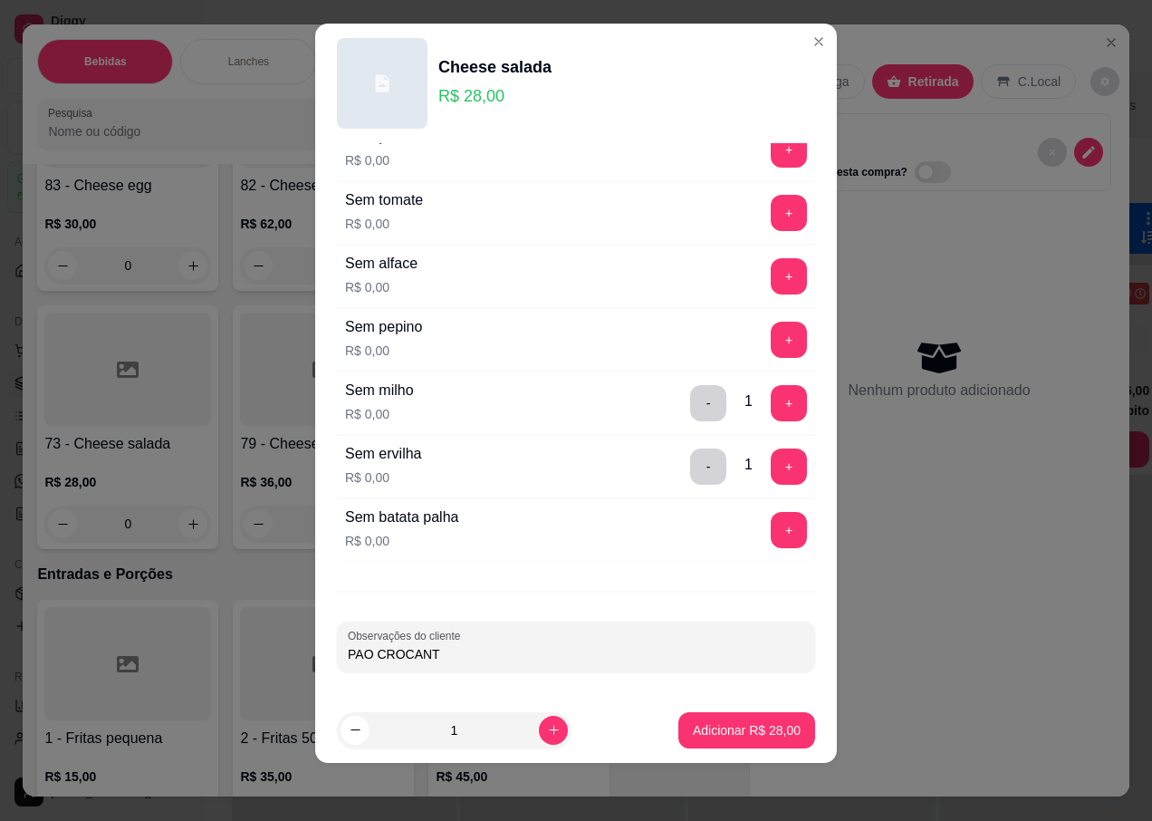
type input "PAO CROCANTE"
click at [694, 720] on button "Adicionar R$ 28,00" at bounding box center [747, 730] width 137 height 36
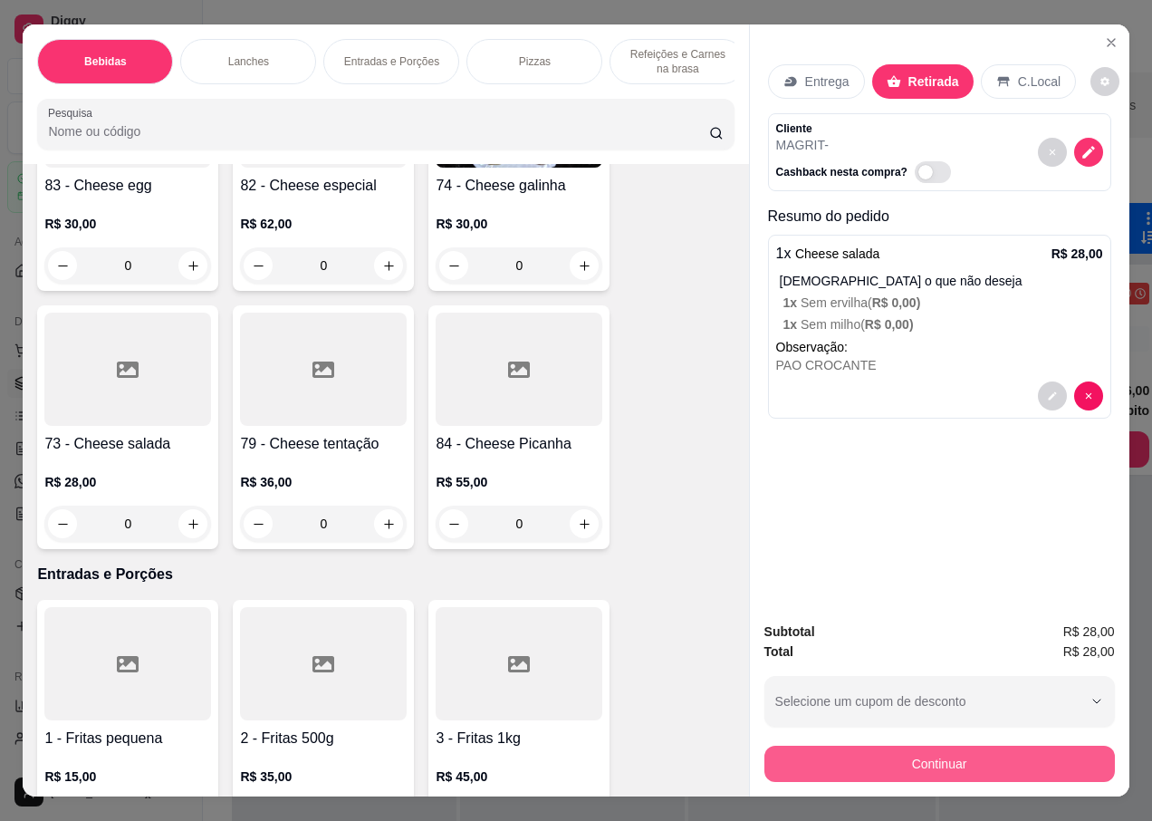
click at [900, 746] on button "Continuar" at bounding box center [940, 764] width 351 height 36
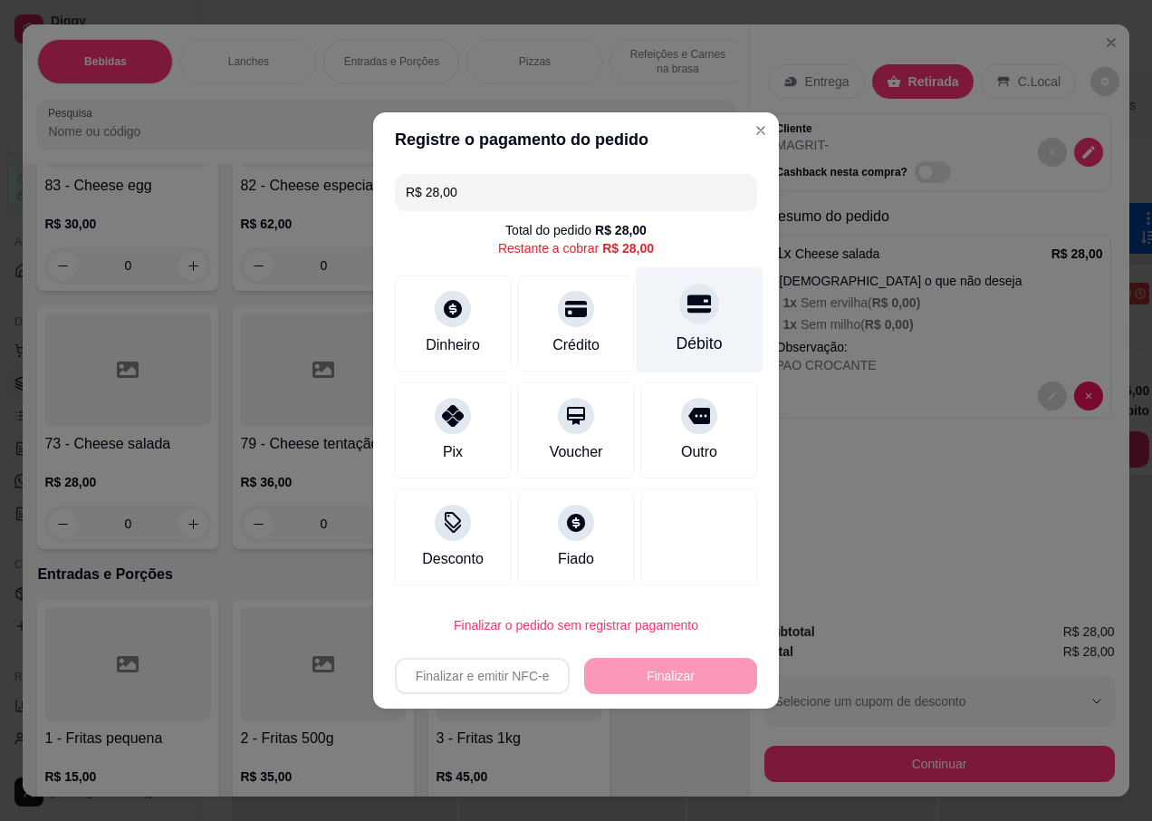
click at [698, 329] on div "Débito" at bounding box center [700, 320] width 128 height 106
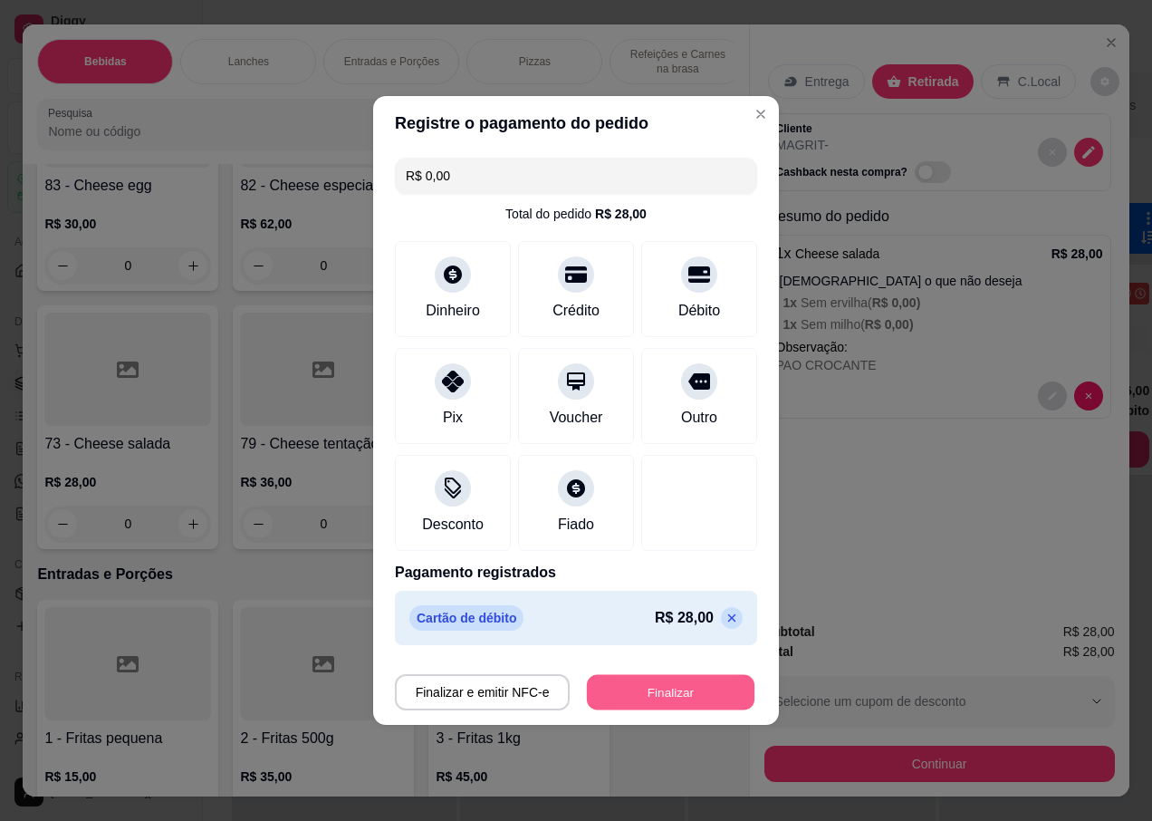
click at [625, 693] on button "Finalizar" at bounding box center [671, 692] width 168 height 35
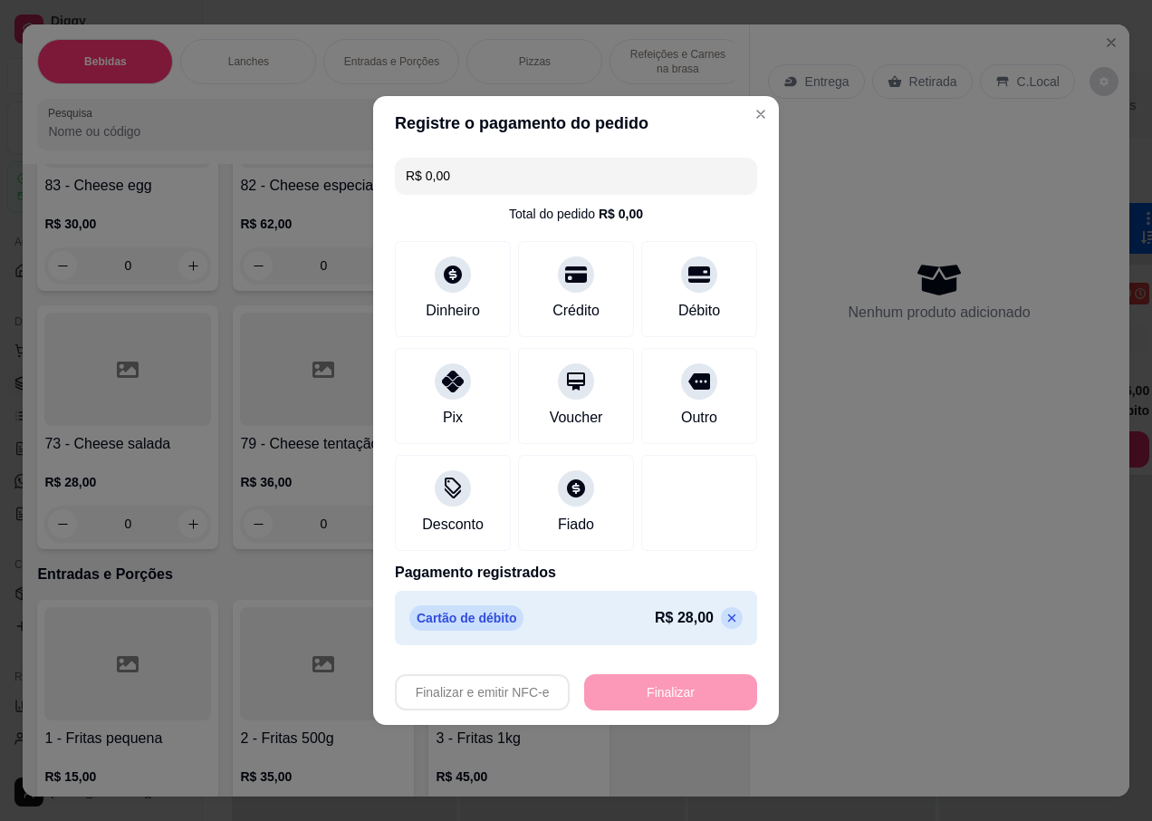
type input "-R$ 28,00"
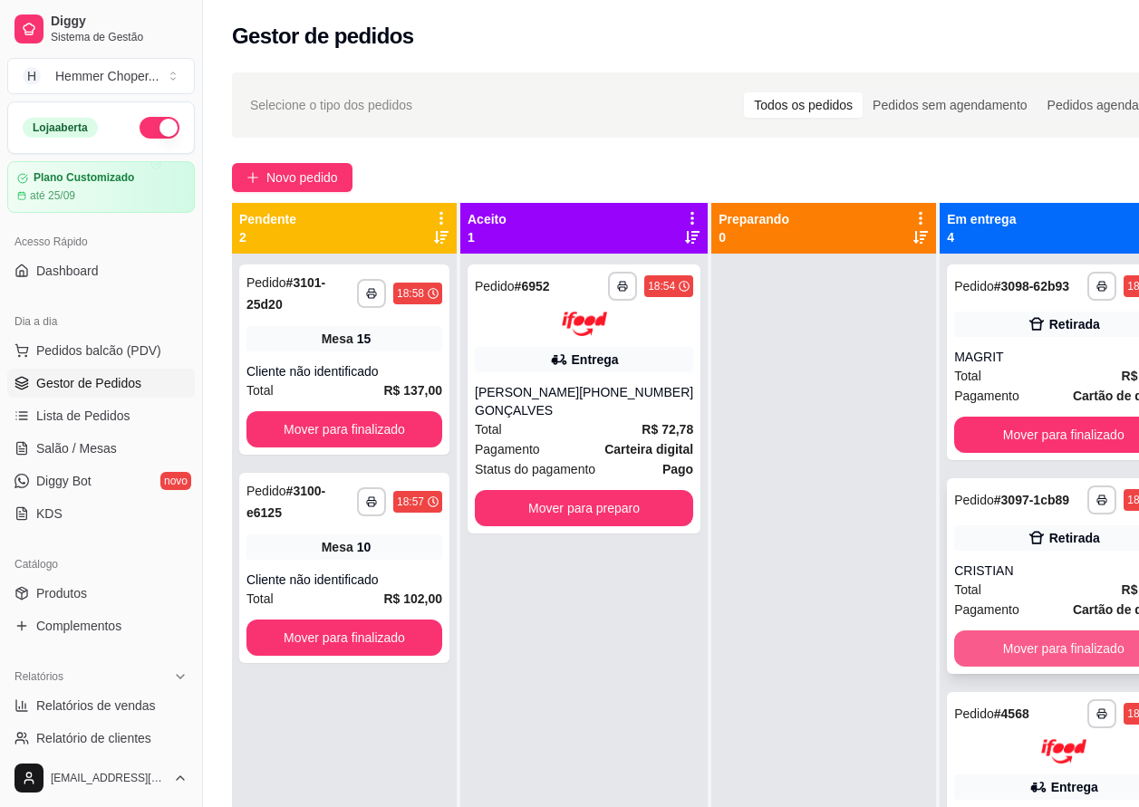
click at [984, 667] on button "Mover para finalizado" at bounding box center [1063, 649] width 218 height 36
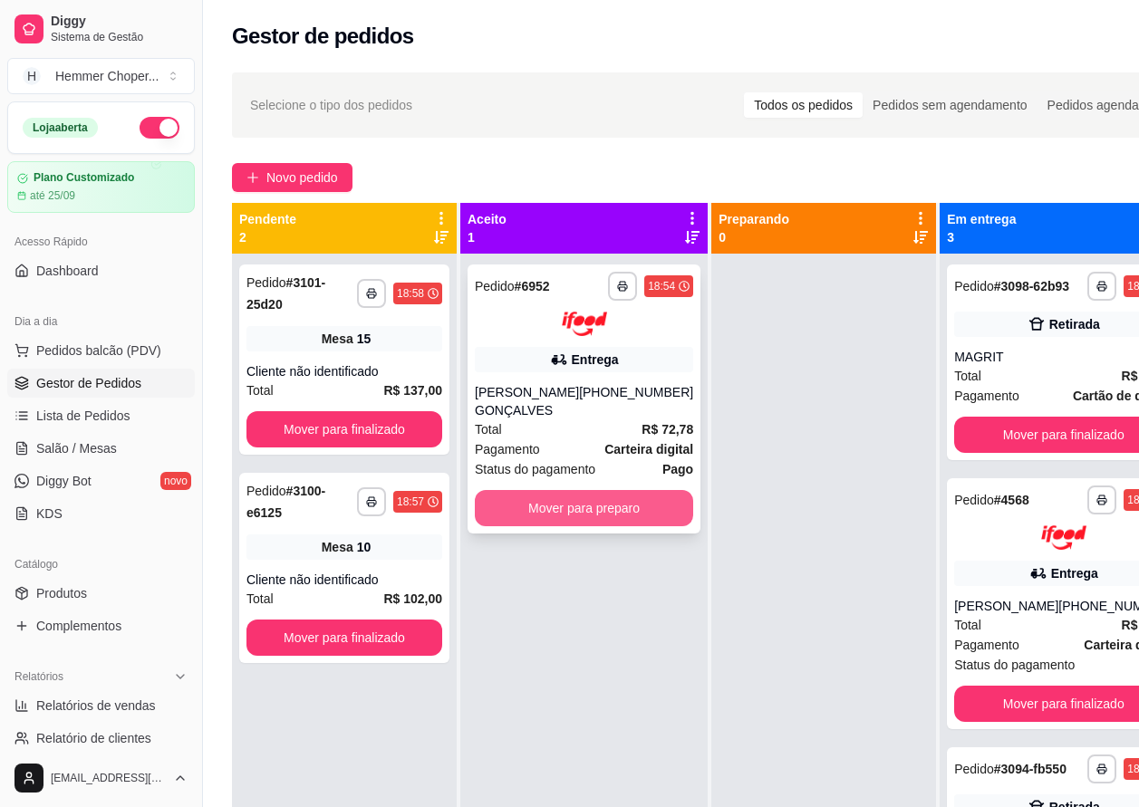
click at [534, 515] on button "Mover para preparo" at bounding box center [584, 508] width 218 height 36
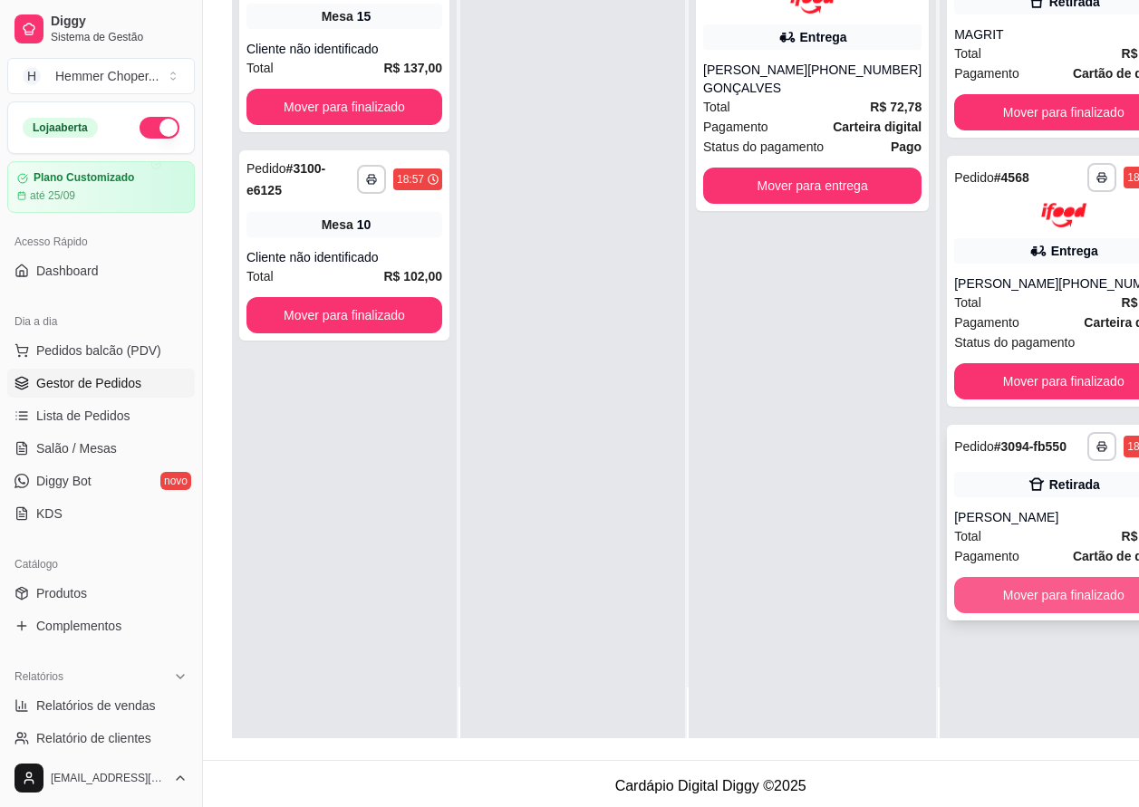
scroll to position [290, 0]
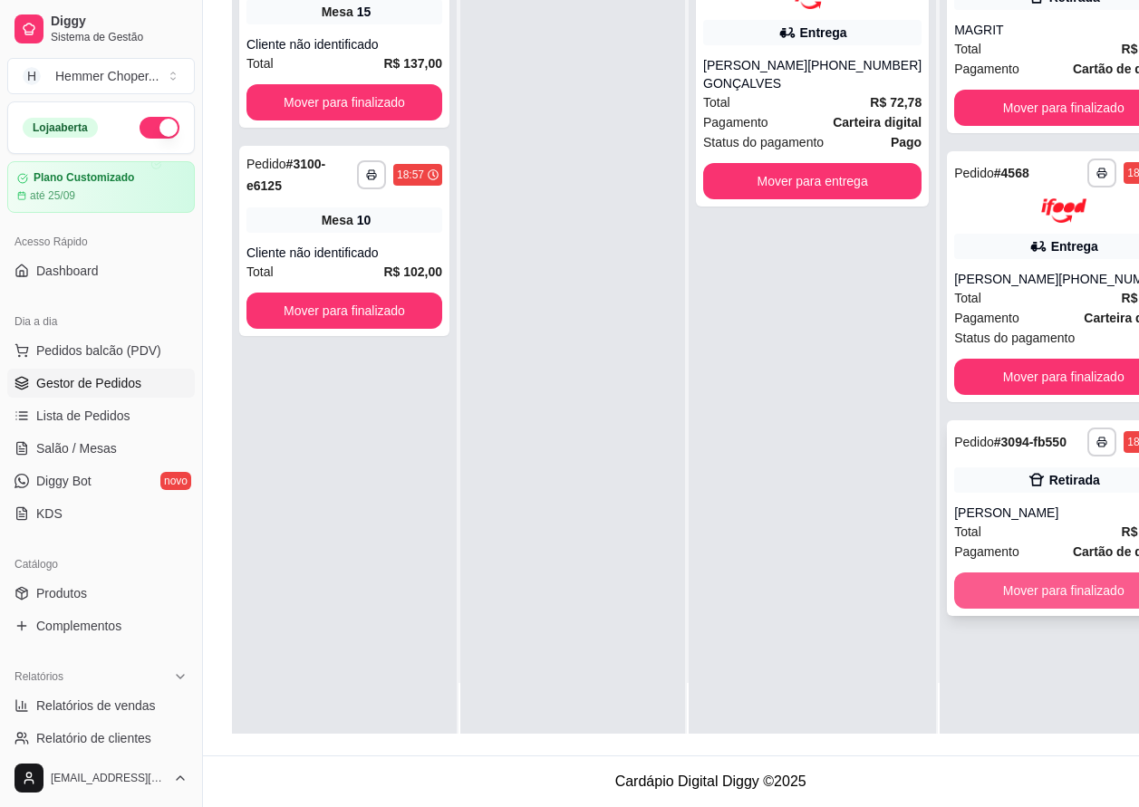
click at [999, 609] on button "Mover para finalizado" at bounding box center [1063, 591] width 218 height 36
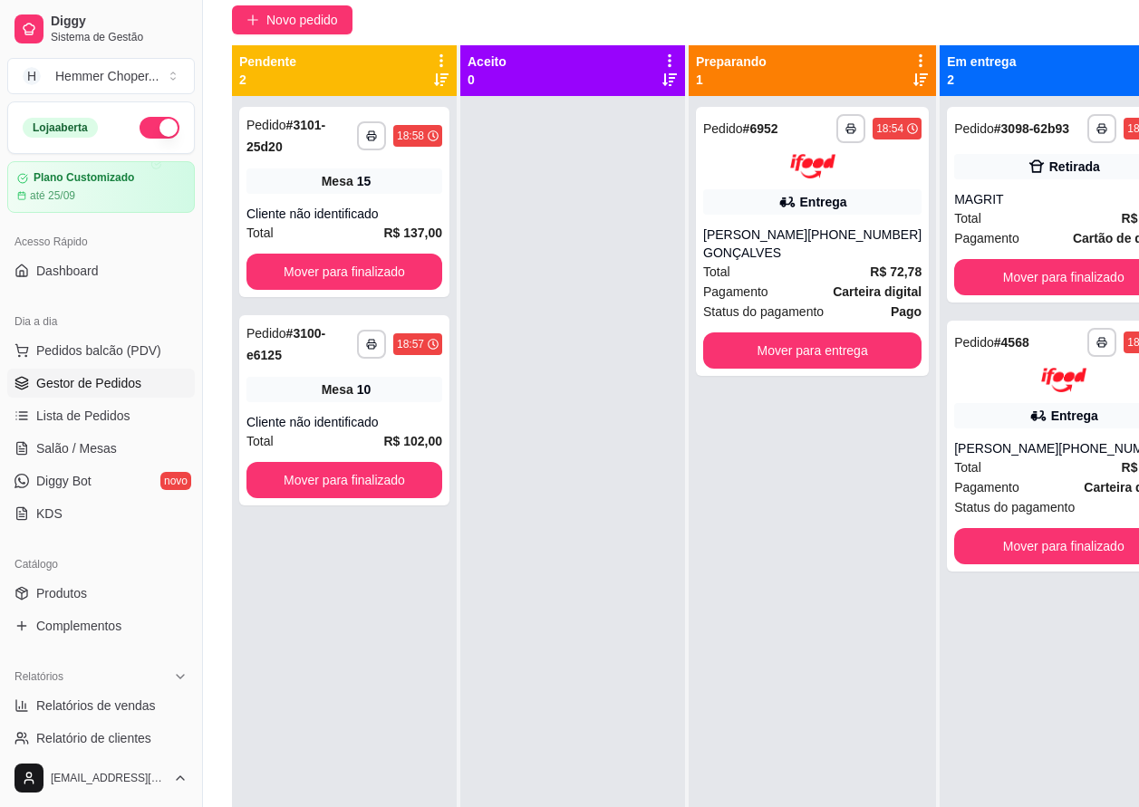
scroll to position [109, 0]
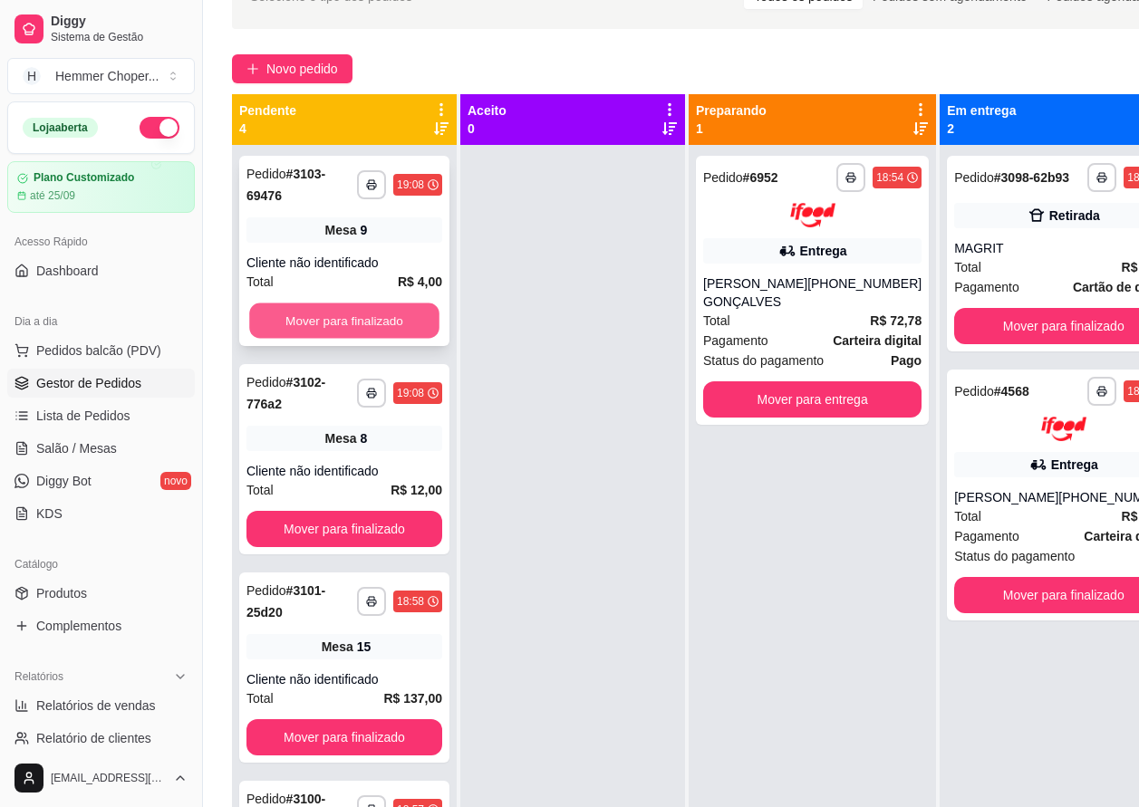
click at [339, 316] on button "Mover para finalizado" at bounding box center [344, 320] width 190 height 35
click at [364, 319] on button "Mover para finalizado" at bounding box center [344, 321] width 196 height 36
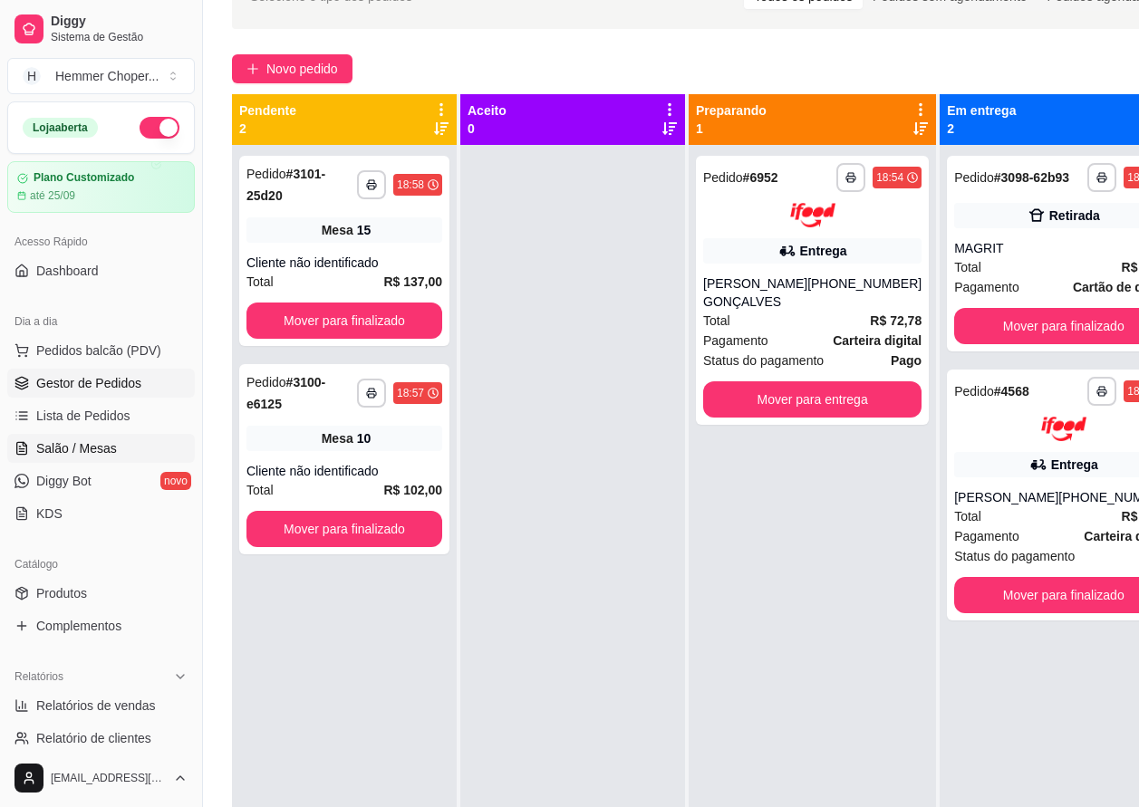
click at [92, 448] on span "Salão / Mesas" at bounding box center [76, 448] width 81 height 18
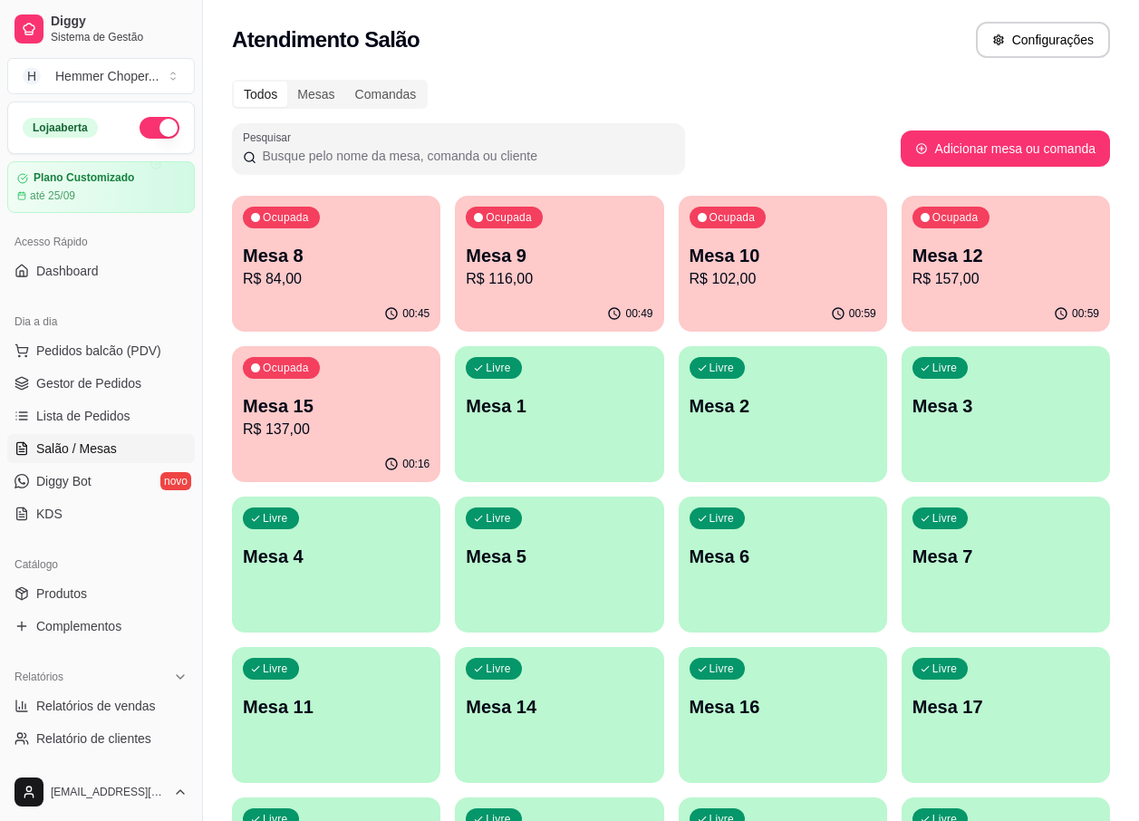
click at [342, 283] on p "R$ 84,00" at bounding box center [336, 279] width 187 height 22
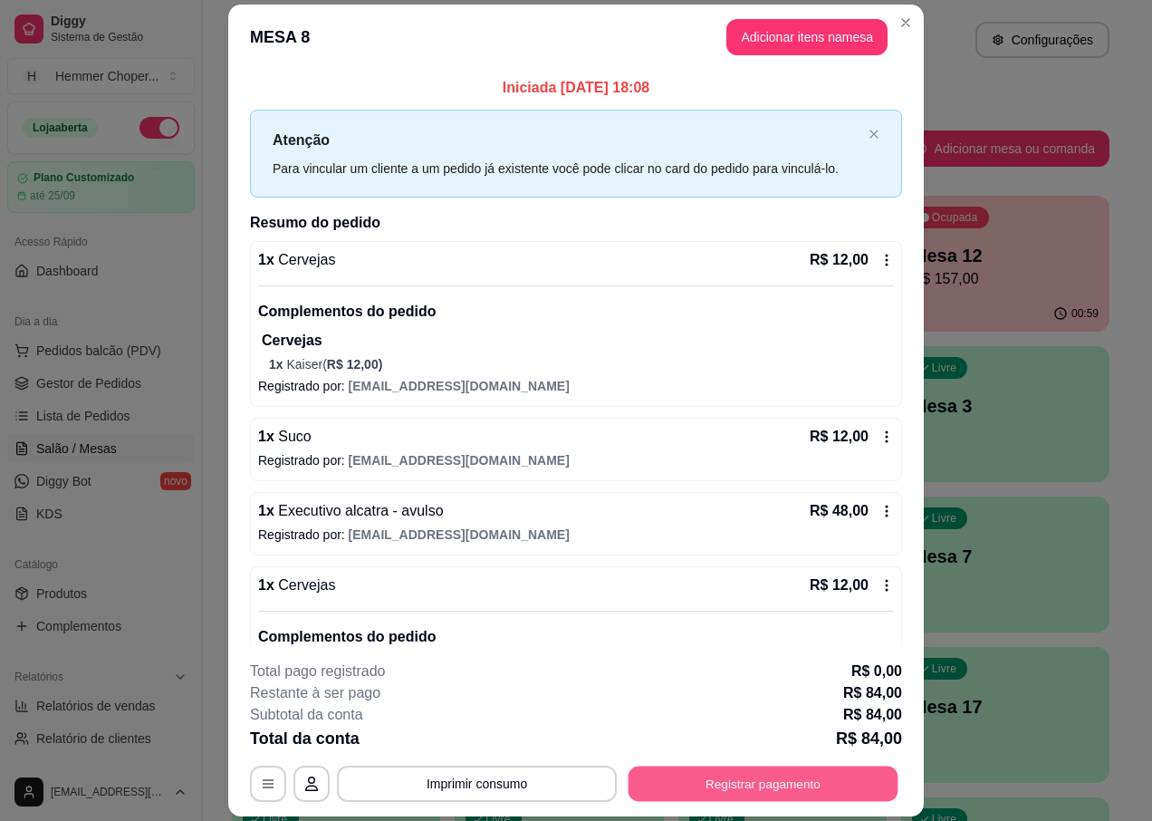
click at [716, 786] on button "Registrar pagamento" at bounding box center [764, 783] width 270 height 35
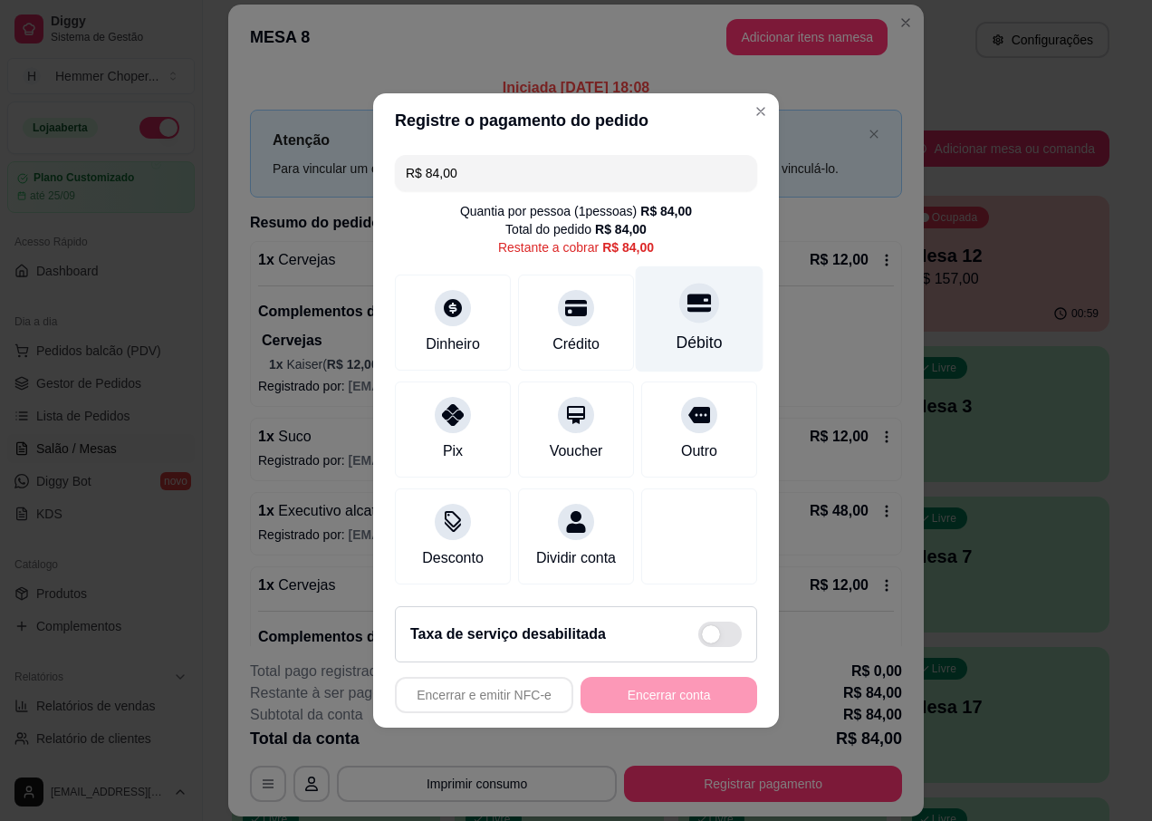
click at [687, 331] on div "Débito" at bounding box center [700, 343] width 46 height 24
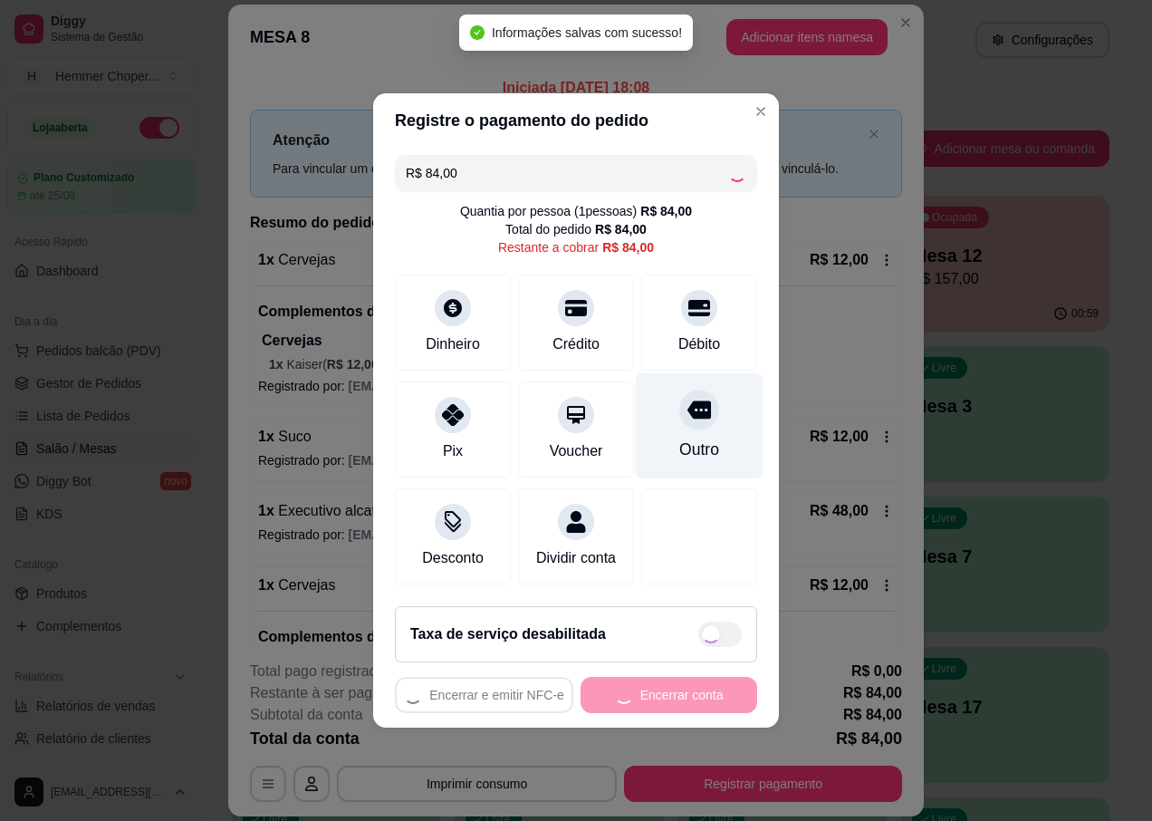
type input "R$ 0,00"
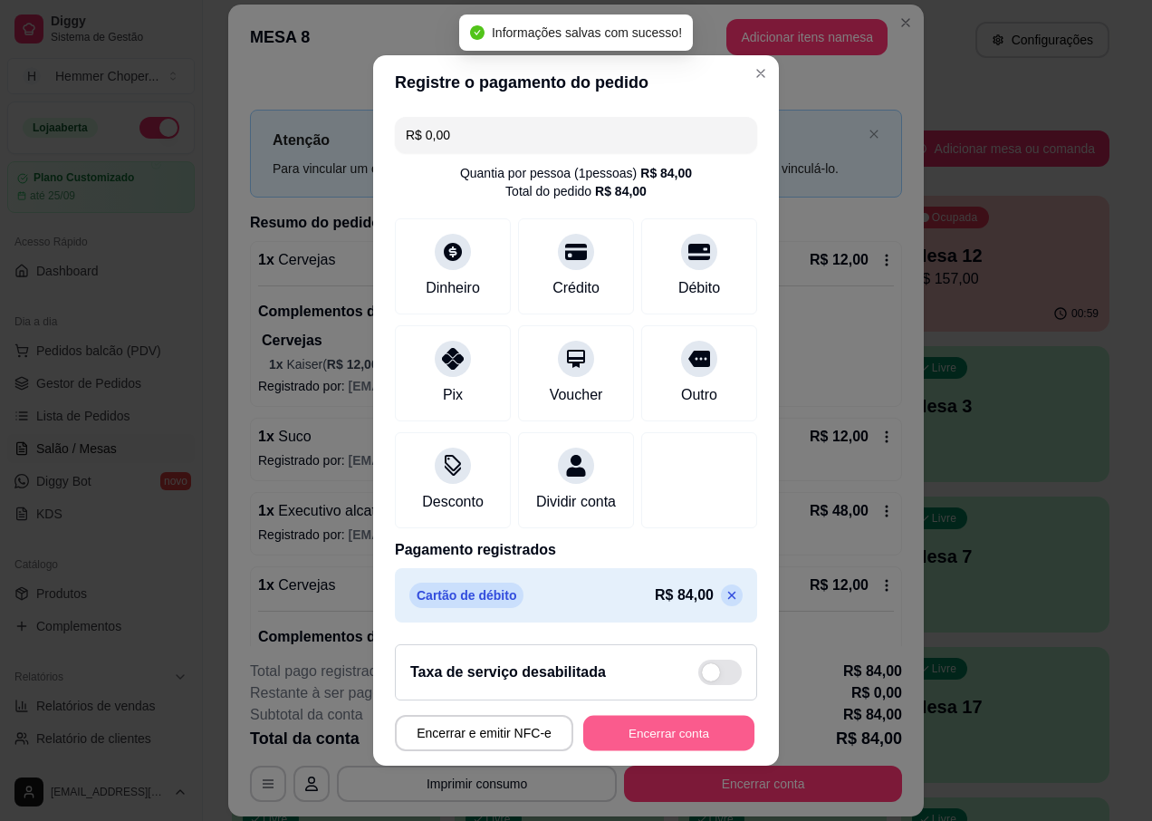
click at [658, 751] on button "Encerrar conta" at bounding box center [668, 733] width 171 height 35
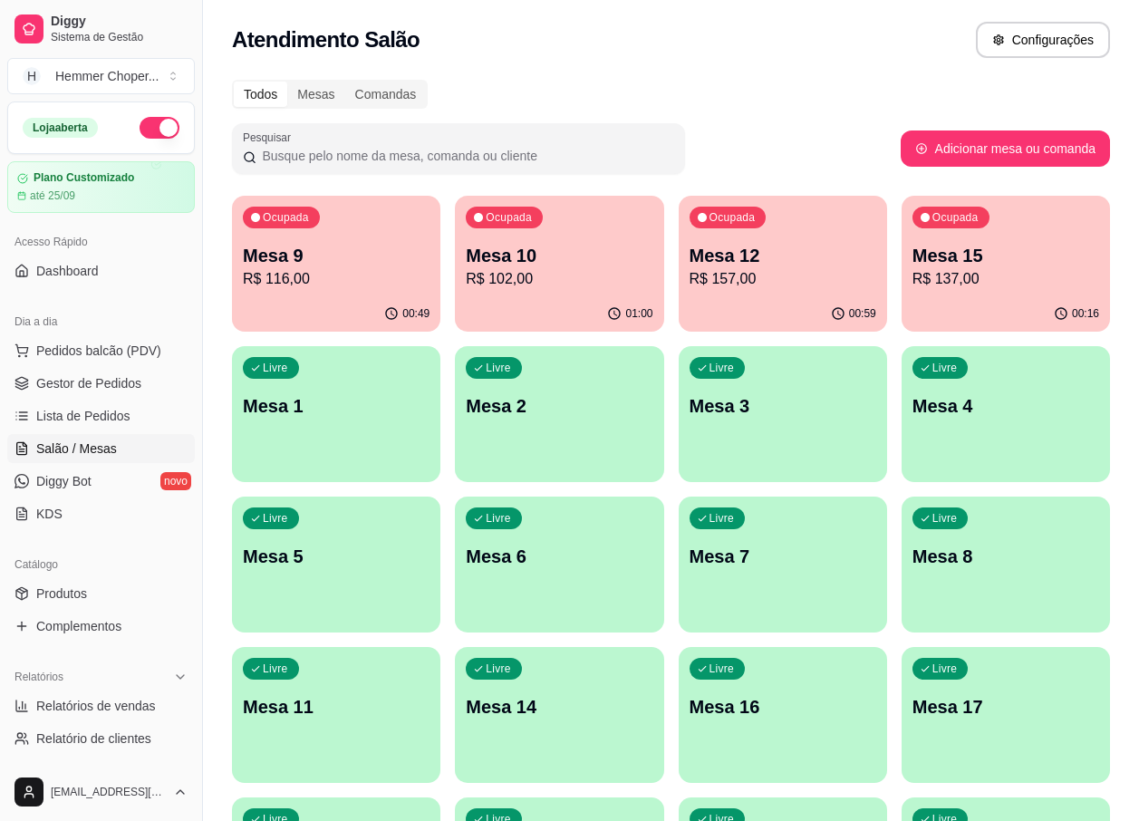
click at [744, 293] on div "Ocupada Mesa 12 R$ 157,00" at bounding box center [783, 246] width 208 height 101
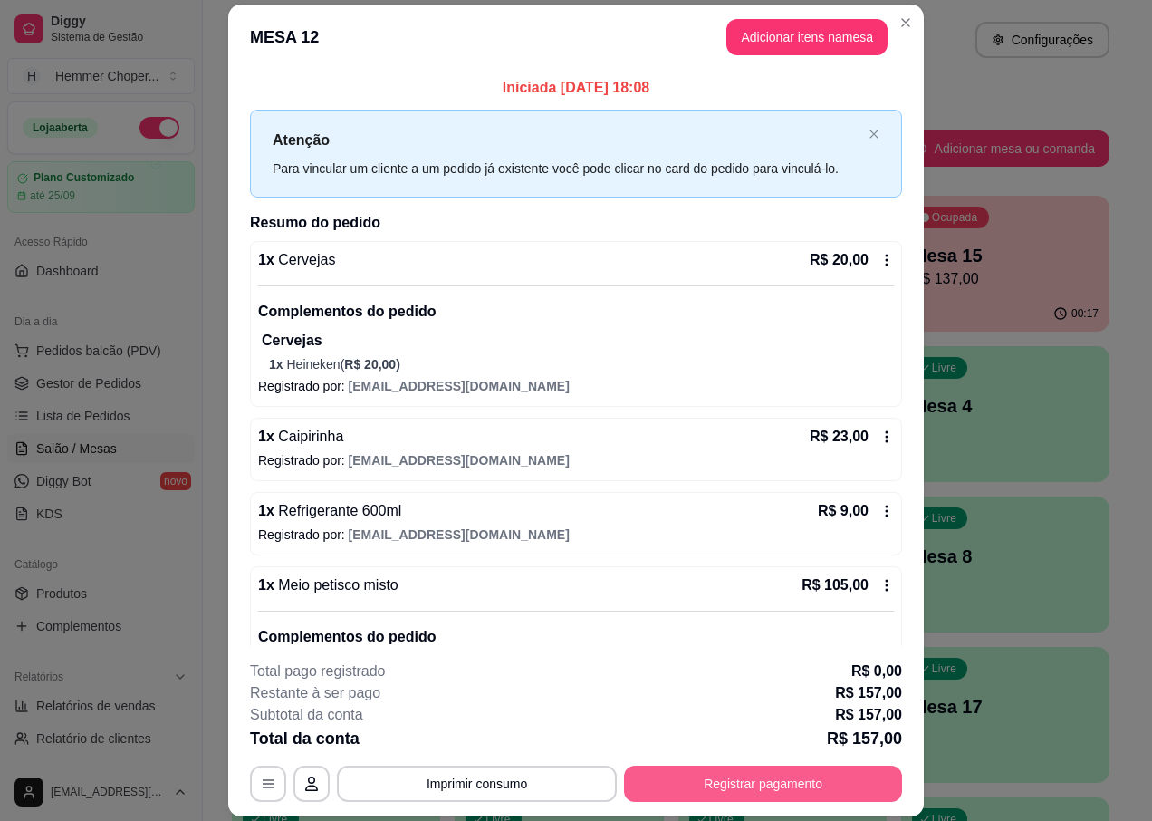
click at [691, 788] on button "Registrar pagamento" at bounding box center [763, 784] width 278 height 36
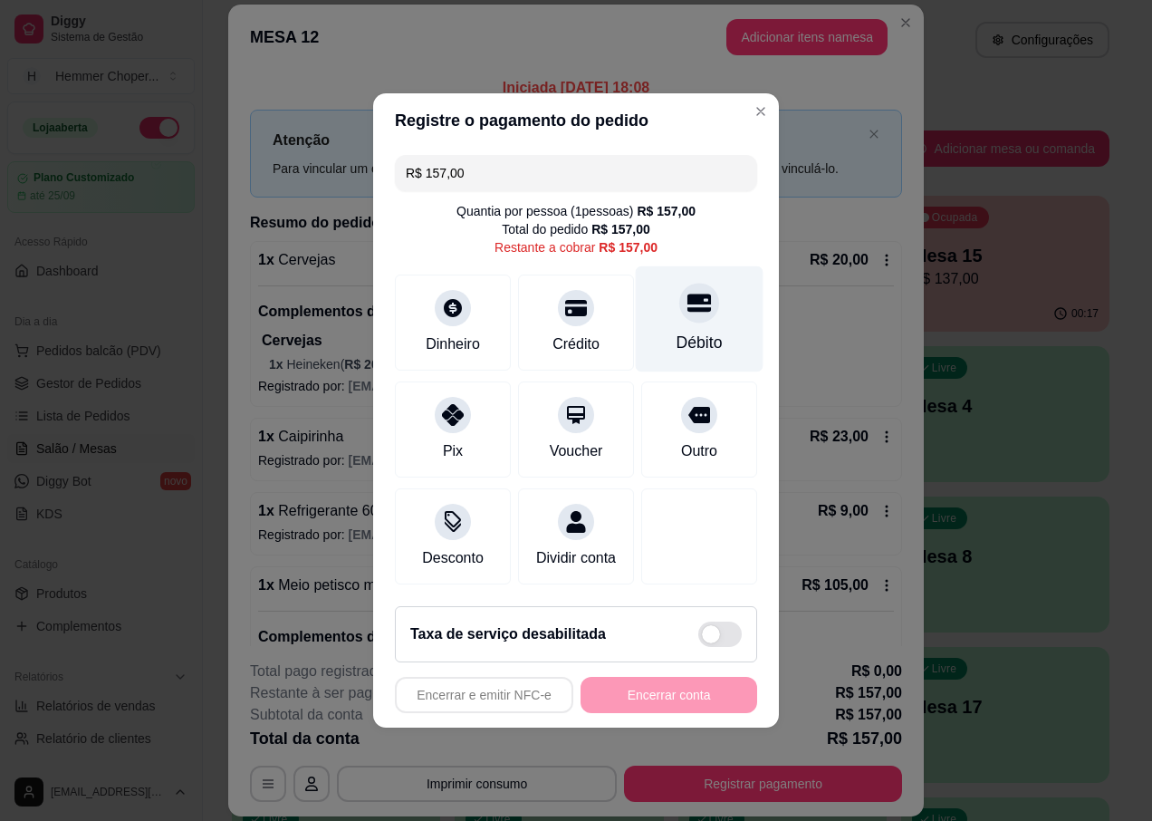
click at [675, 309] on div "Débito" at bounding box center [700, 319] width 128 height 106
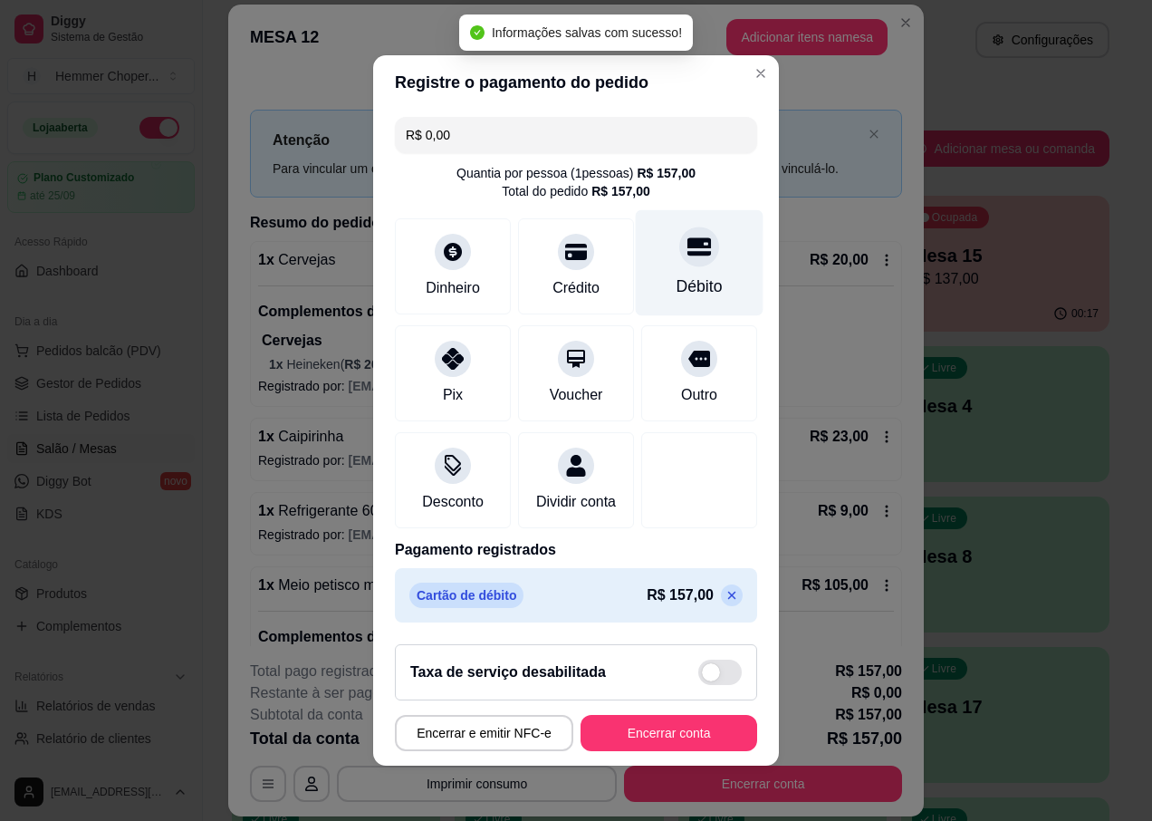
type input "R$ 0,00"
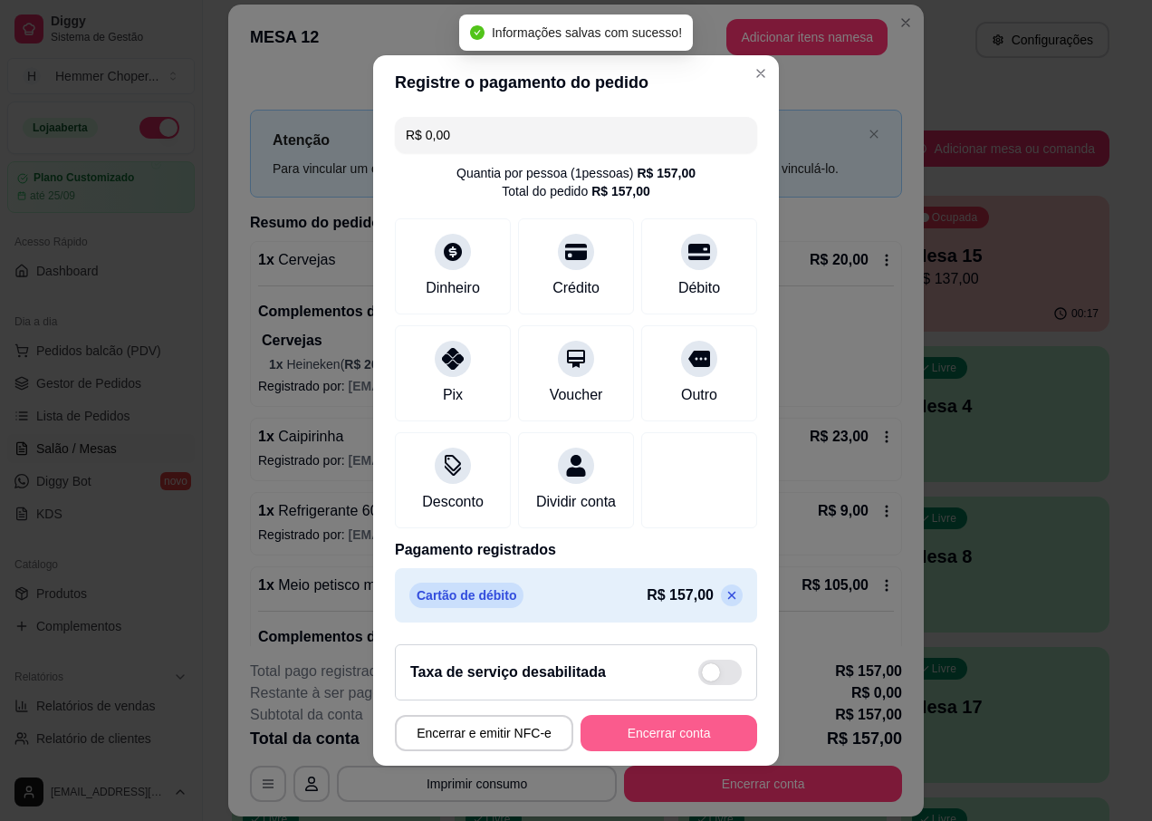
click at [645, 731] on button "Encerrar conta" at bounding box center [669, 733] width 177 height 36
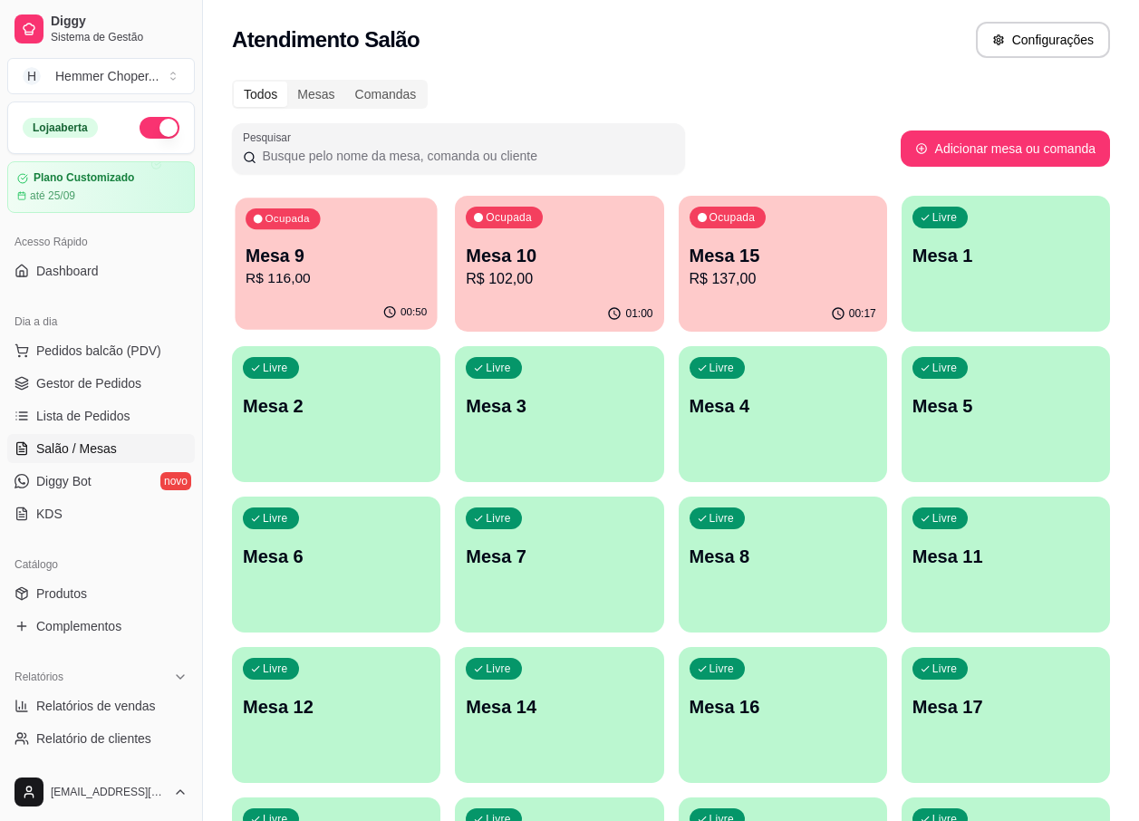
click at [351, 275] on p "R$ 116,00" at bounding box center [336, 278] width 181 height 21
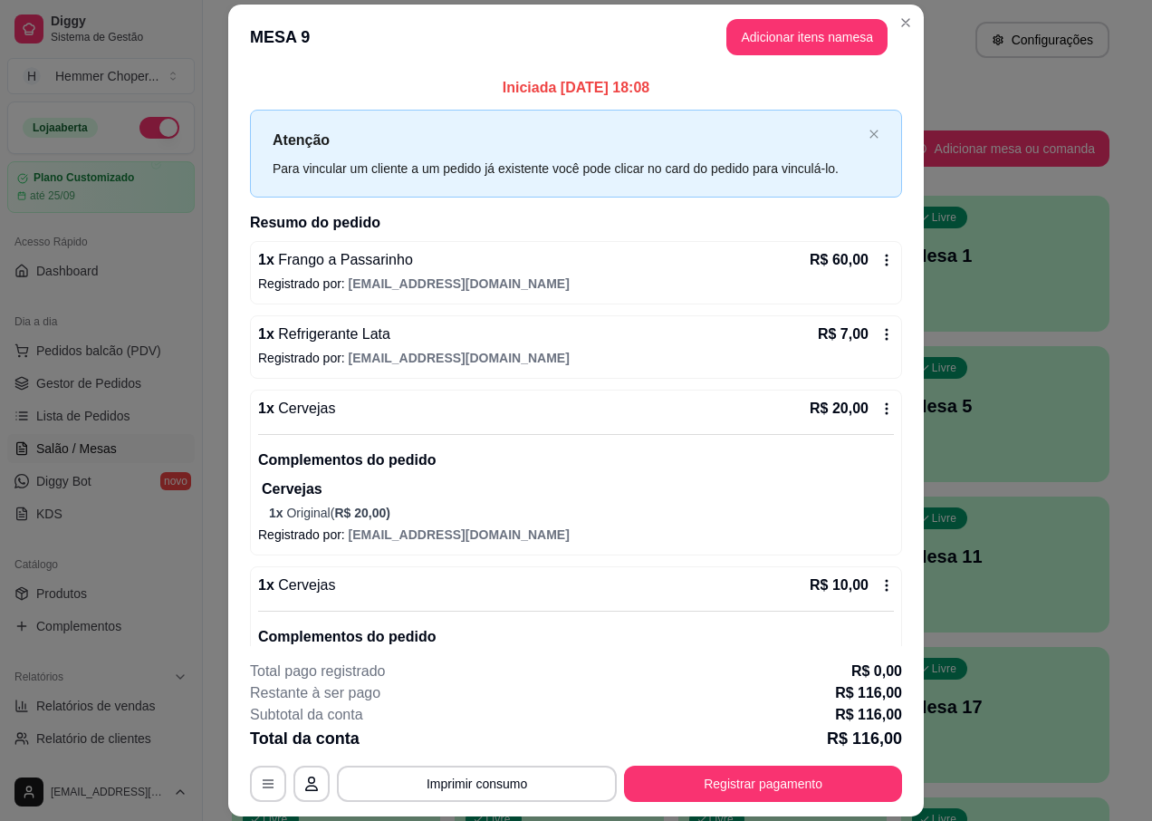
click at [679, 807] on footer "**********" at bounding box center [576, 731] width 696 height 170
click at [687, 794] on button "Registrar pagamento" at bounding box center [764, 783] width 270 height 35
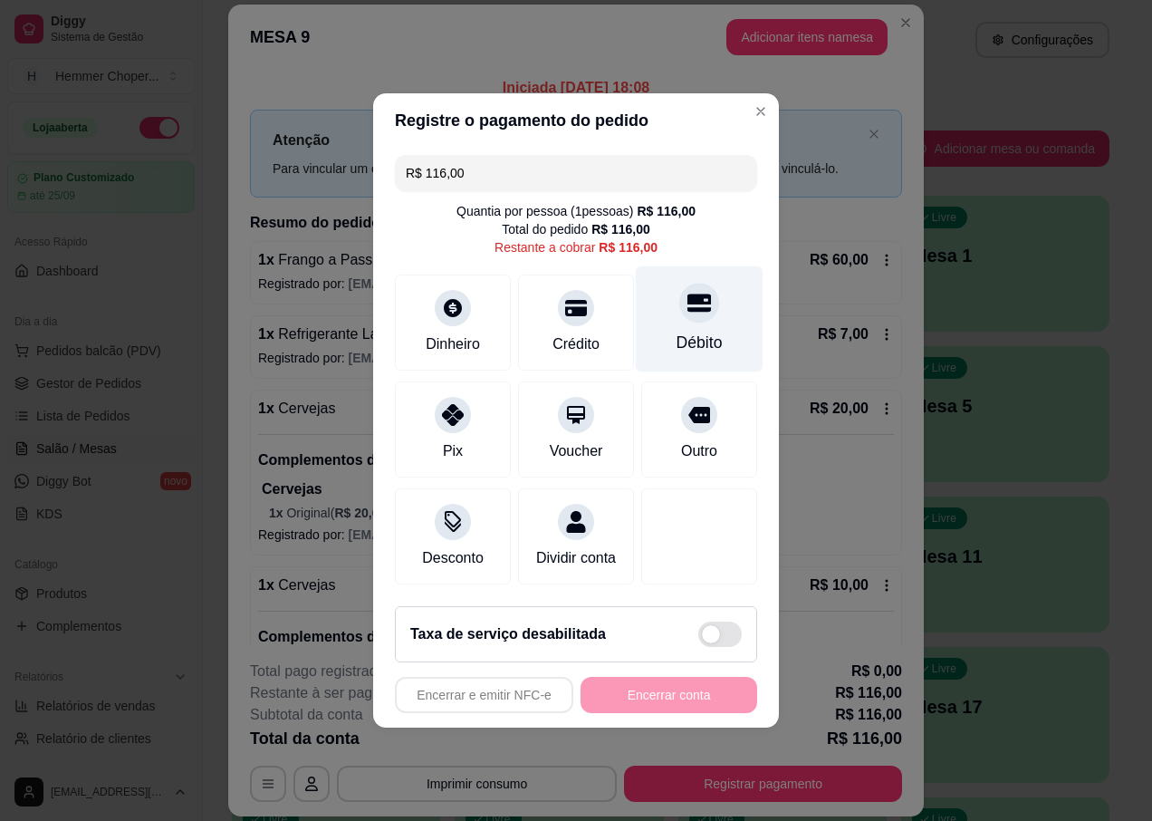
click at [686, 316] on div "Débito" at bounding box center [700, 319] width 128 height 106
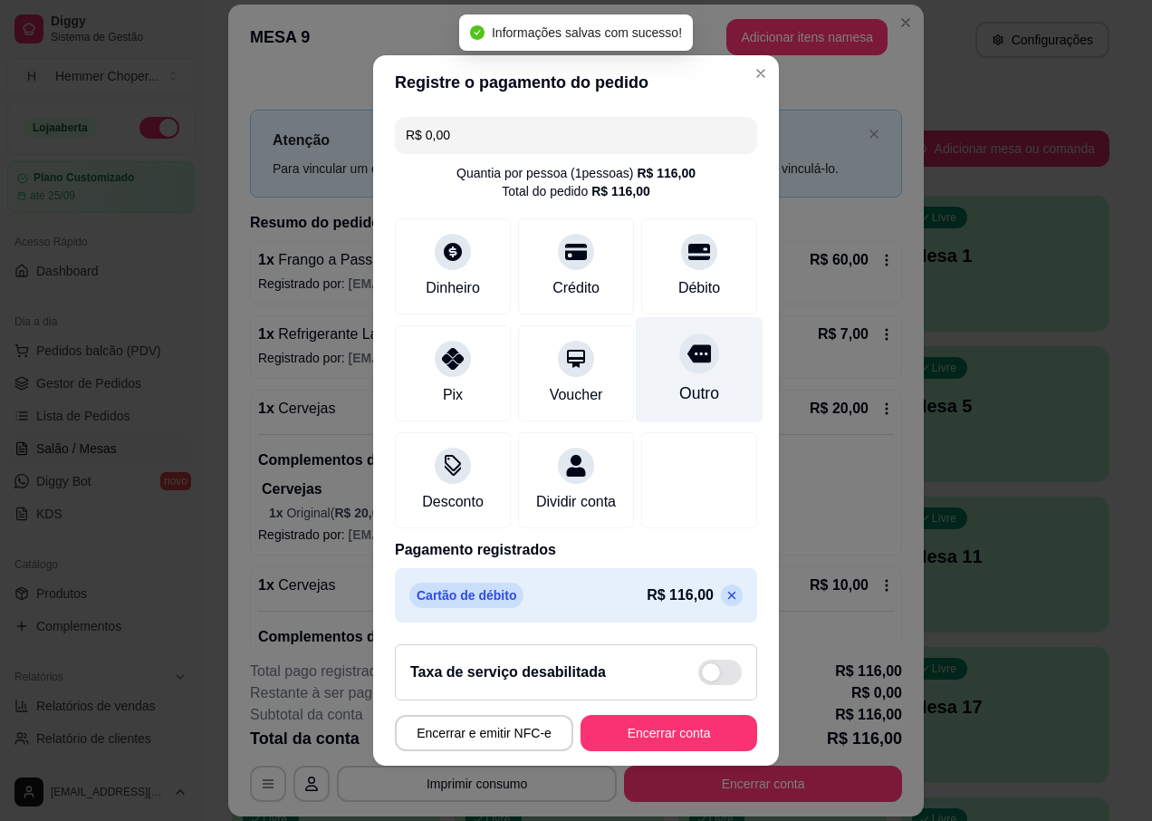
type input "R$ 0,00"
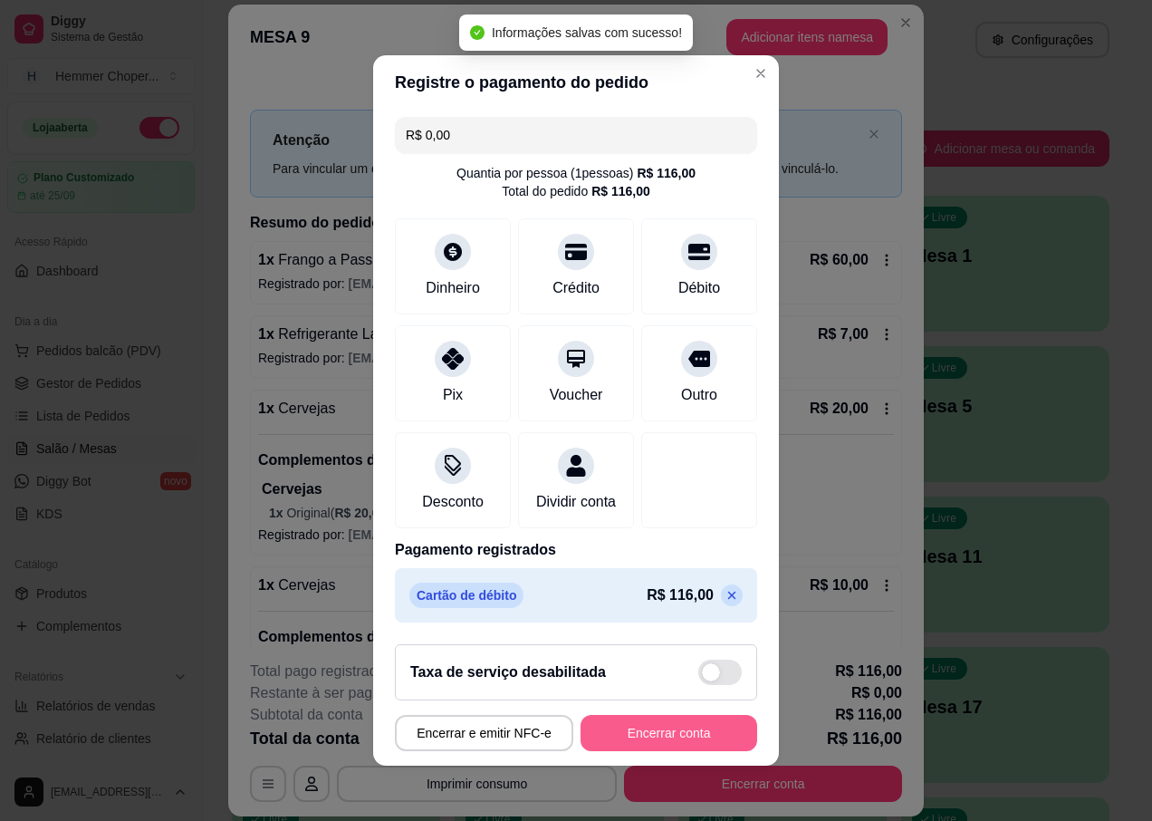
click at [610, 739] on button "Encerrar conta" at bounding box center [669, 733] width 177 height 36
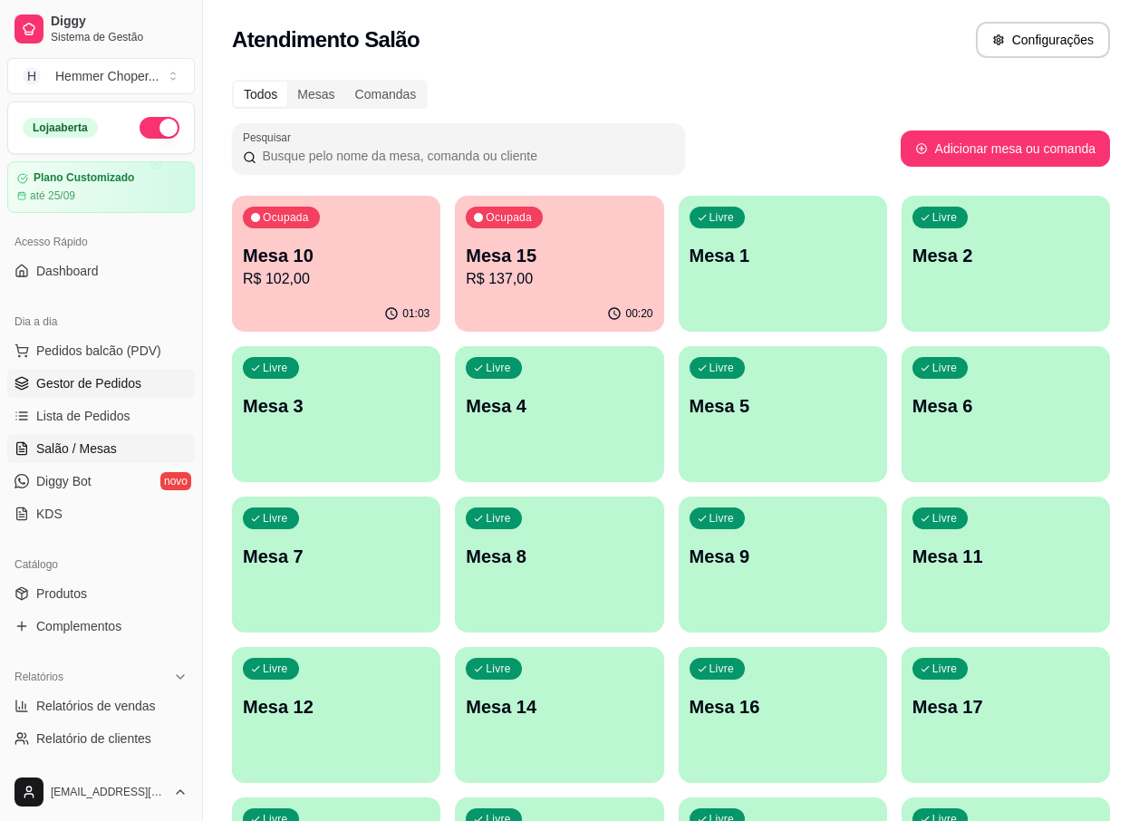
click at [111, 390] on span "Gestor de Pedidos" at bounding box center [88, 383] width 105 height 18
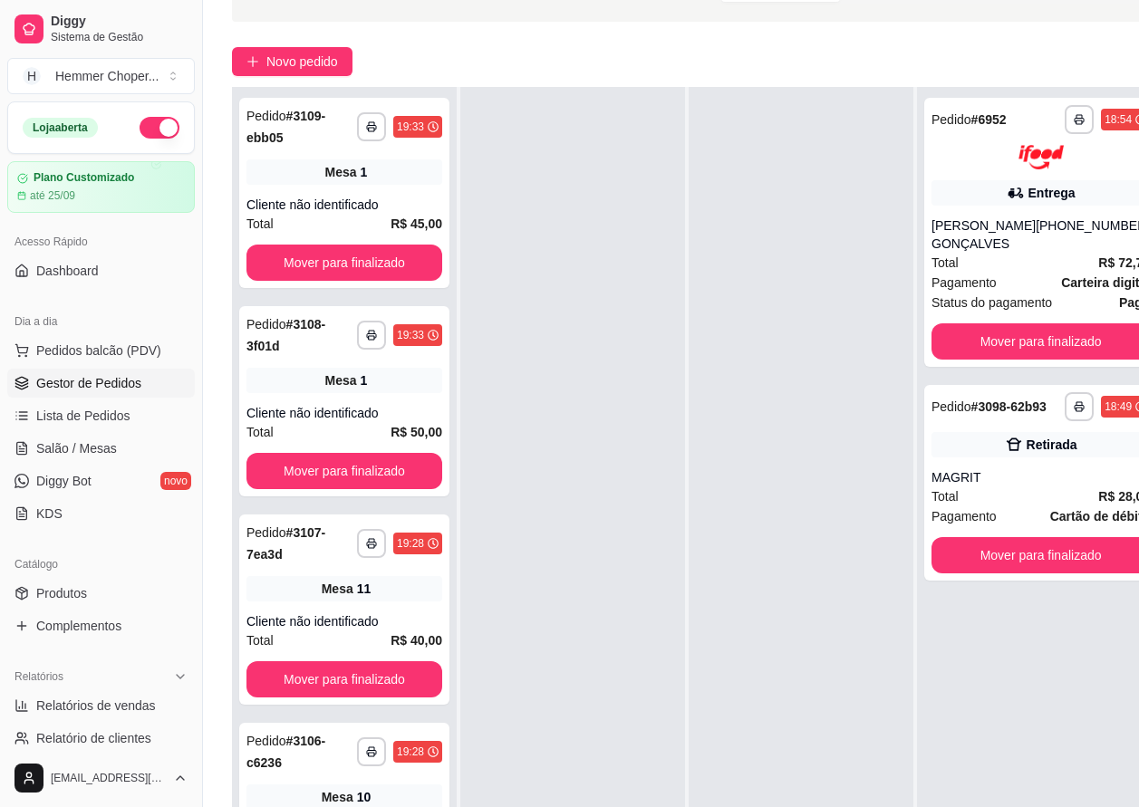
scroll to position [181, 0]
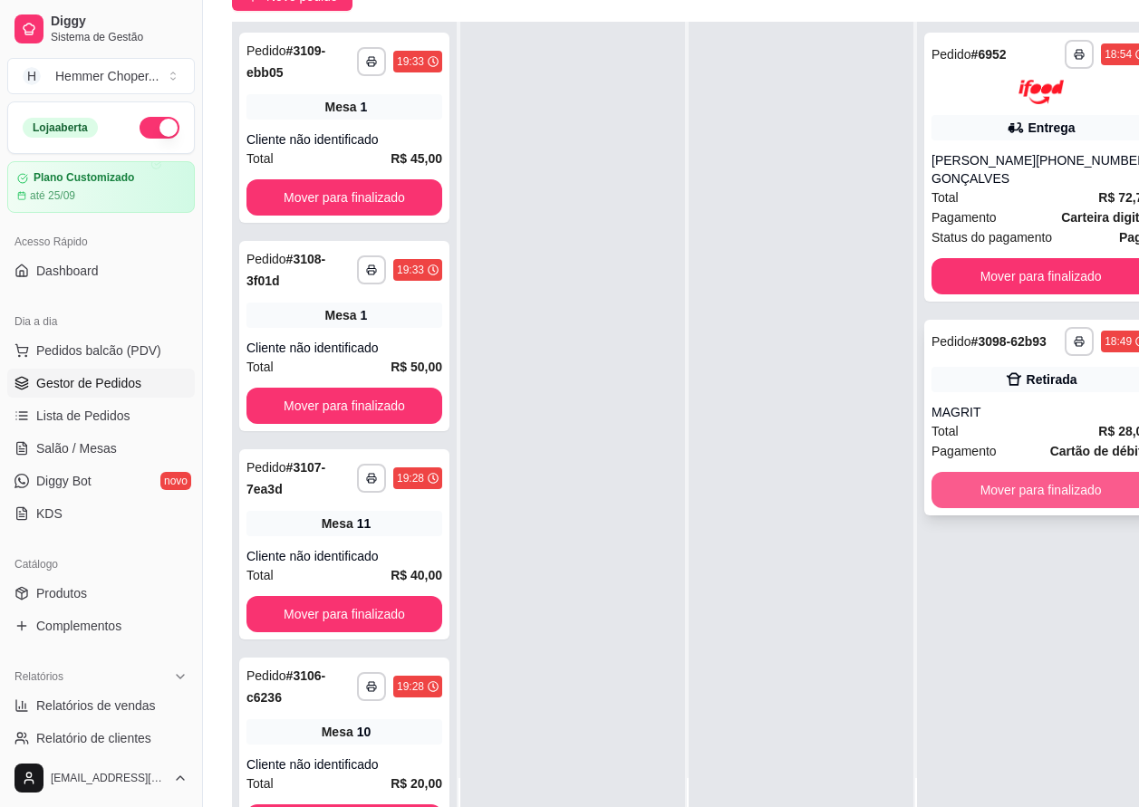
click at [1011, 507] on button "Mover para finalizado" at bounding box center [1040, 490] width 218 height 36
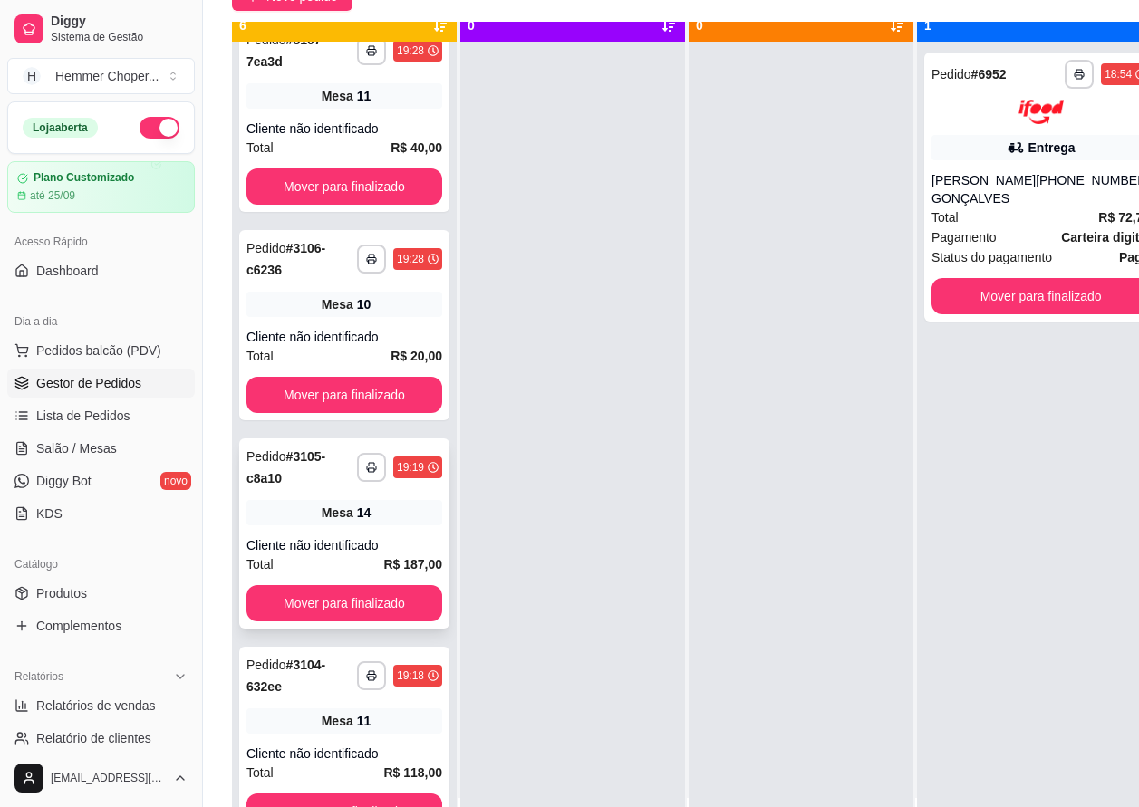
scroll to position [51, 0]
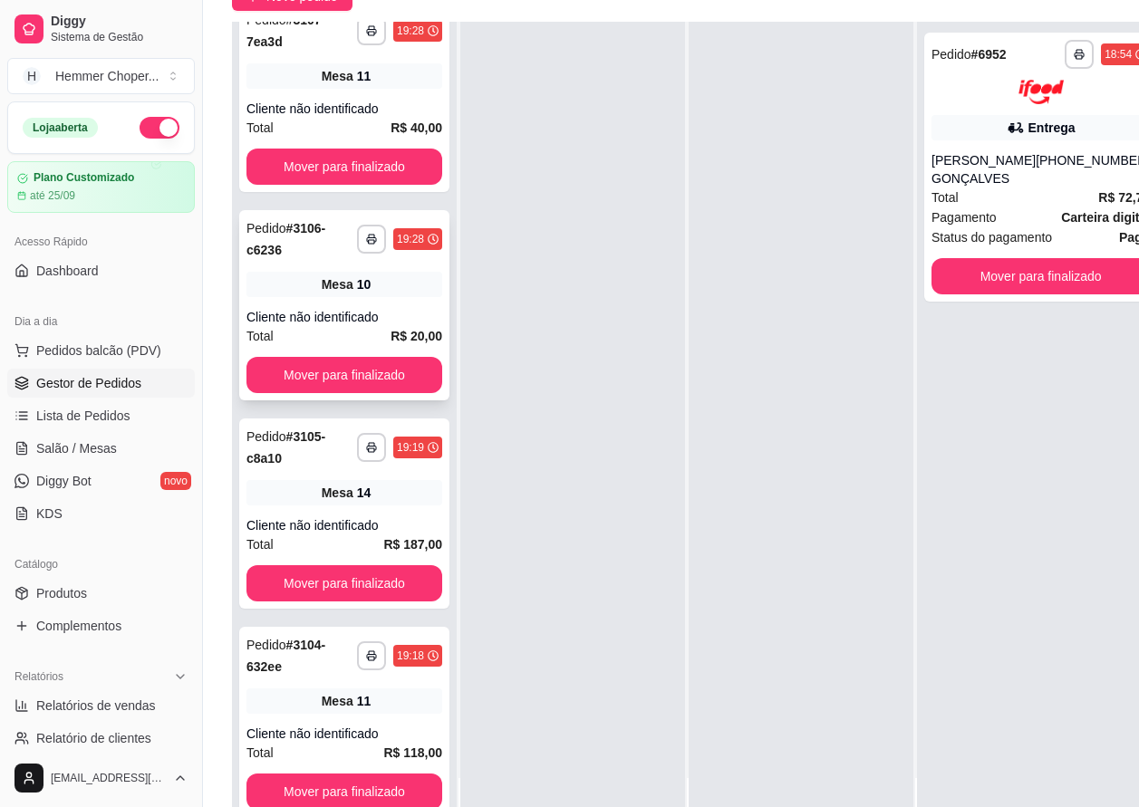
click at [351, 319] on div "Cliente não identificado" at bounding box center [344, 317] width 196 height 18
click at [326, 373] on button "Mover para finalizado" at bounding box center [344, 375] width 190 height 35
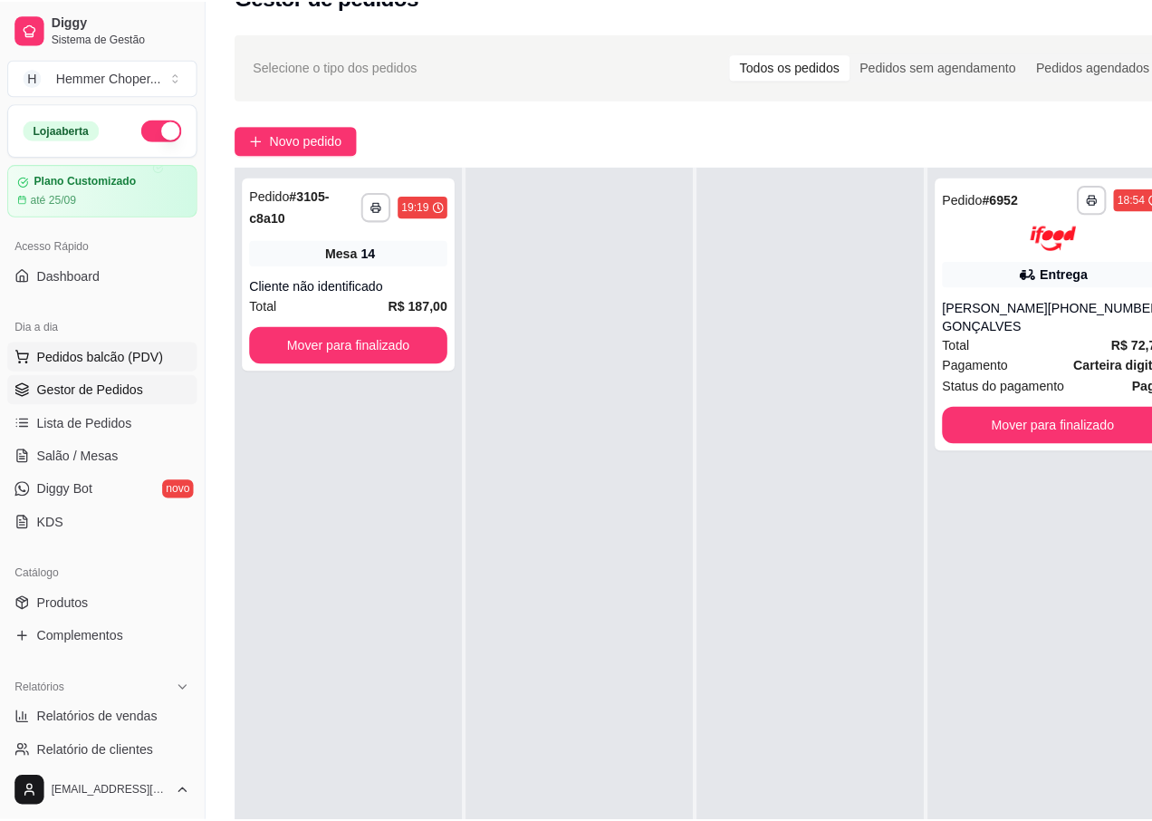
scroll to position [0, 0]
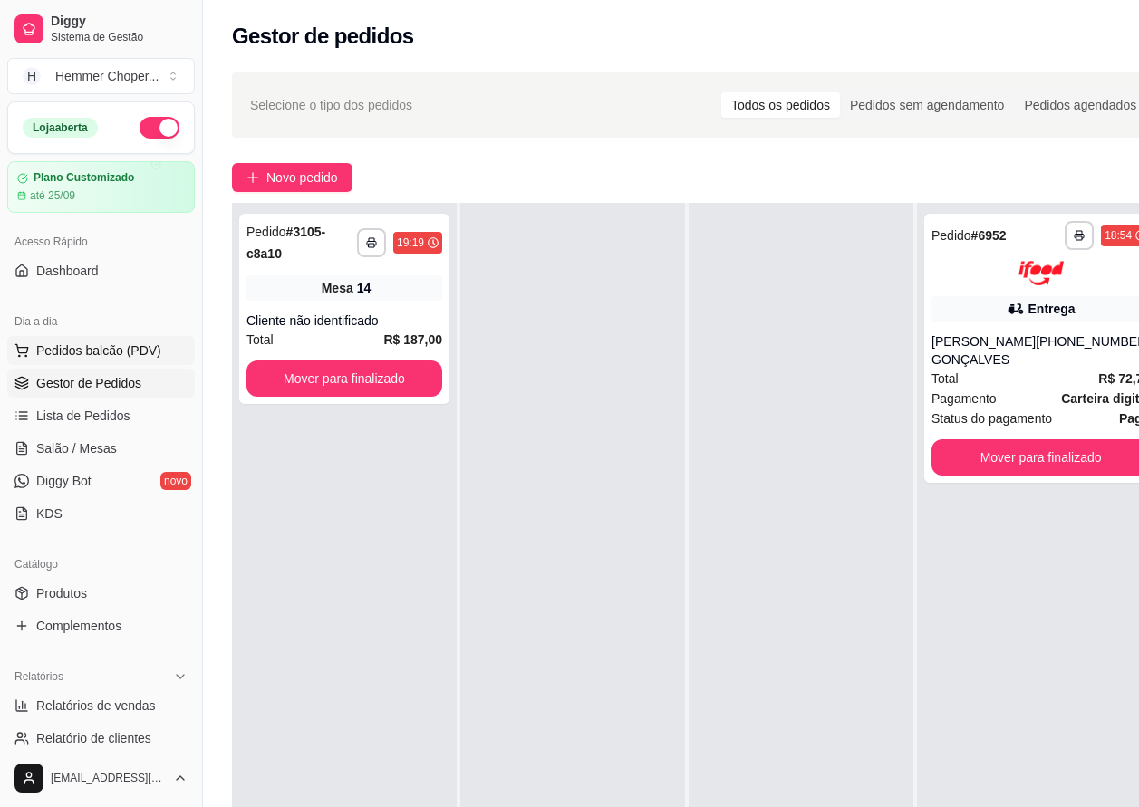
click at [81, 350] on span "Pedidos balcão (PDV)" at bounding box center [98, 351] width 125 height 18
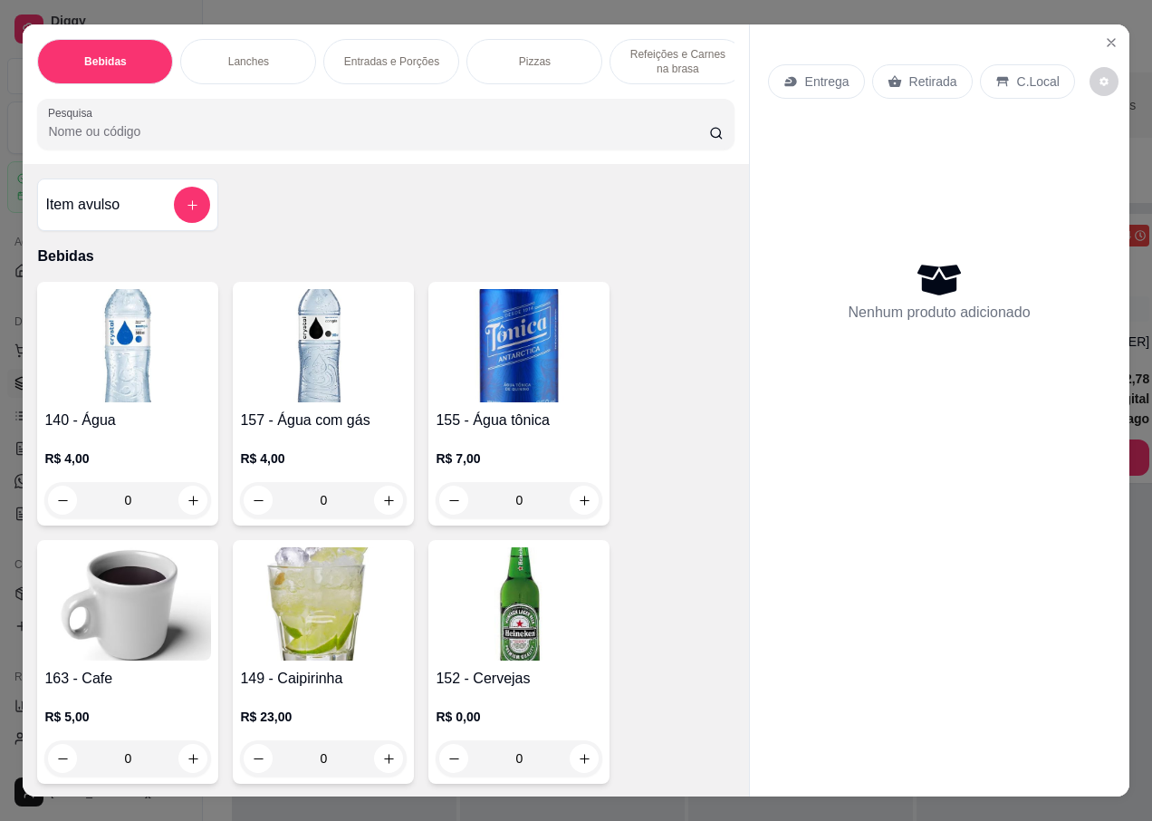
click at [925, 77] on p "Retirada" at bounding box center [934, 81] width 48 height 18
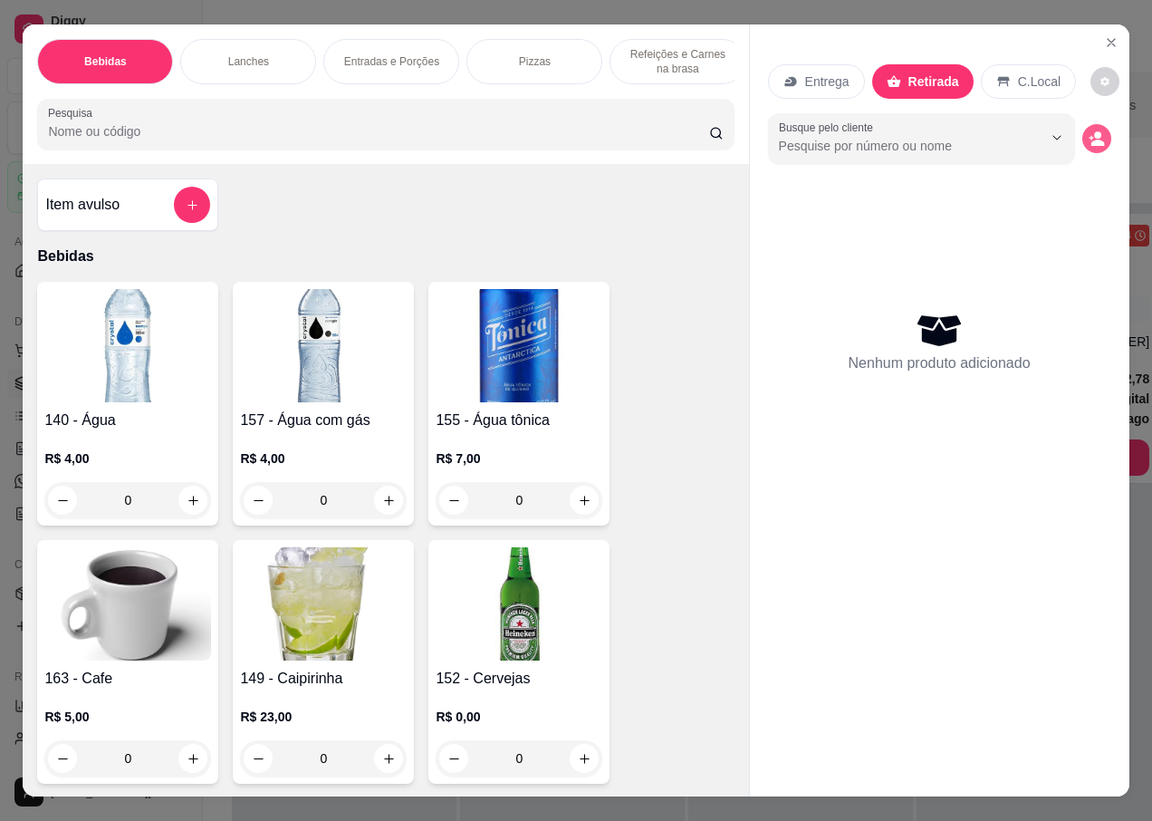
click at [1089, 133] on icon "decrease-product-quantity" at bounding box center [1097, 138] width 16 height 16
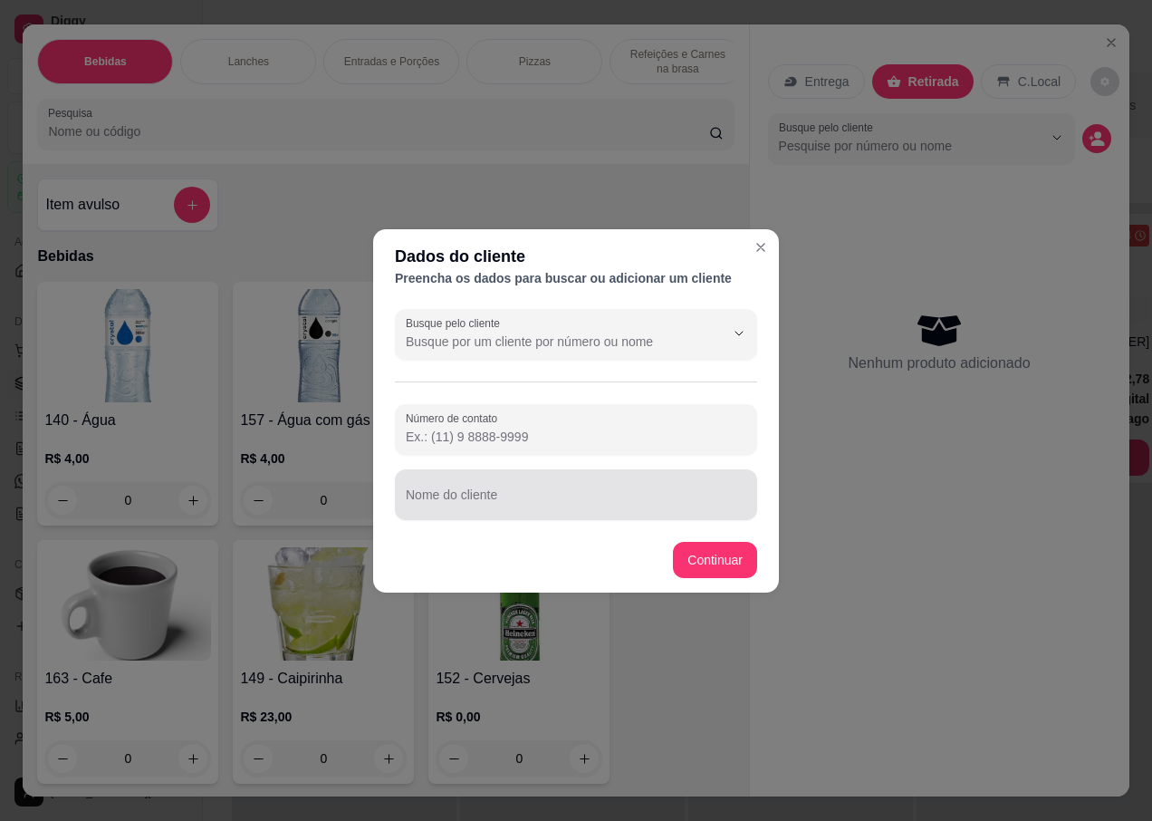
click at [448, 511] on div at bounding box center [576, 495] width 341 height 36
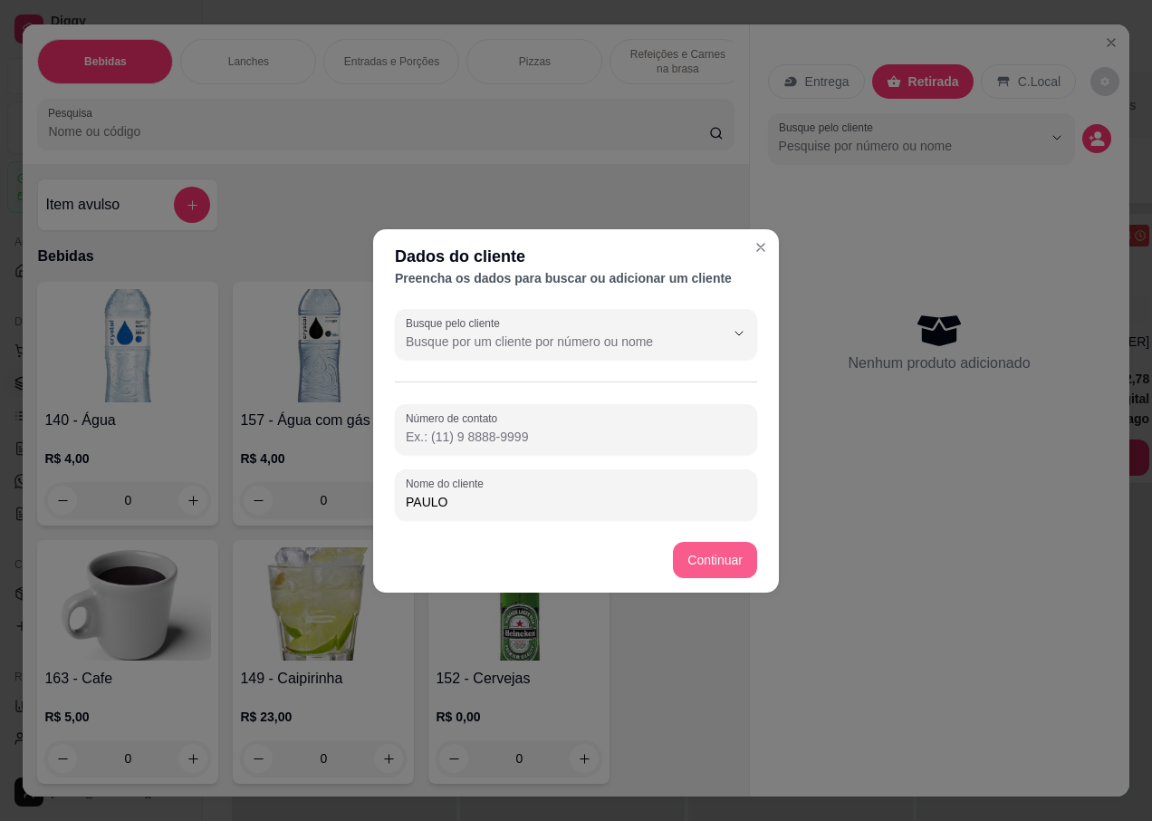
type input "PAULO"
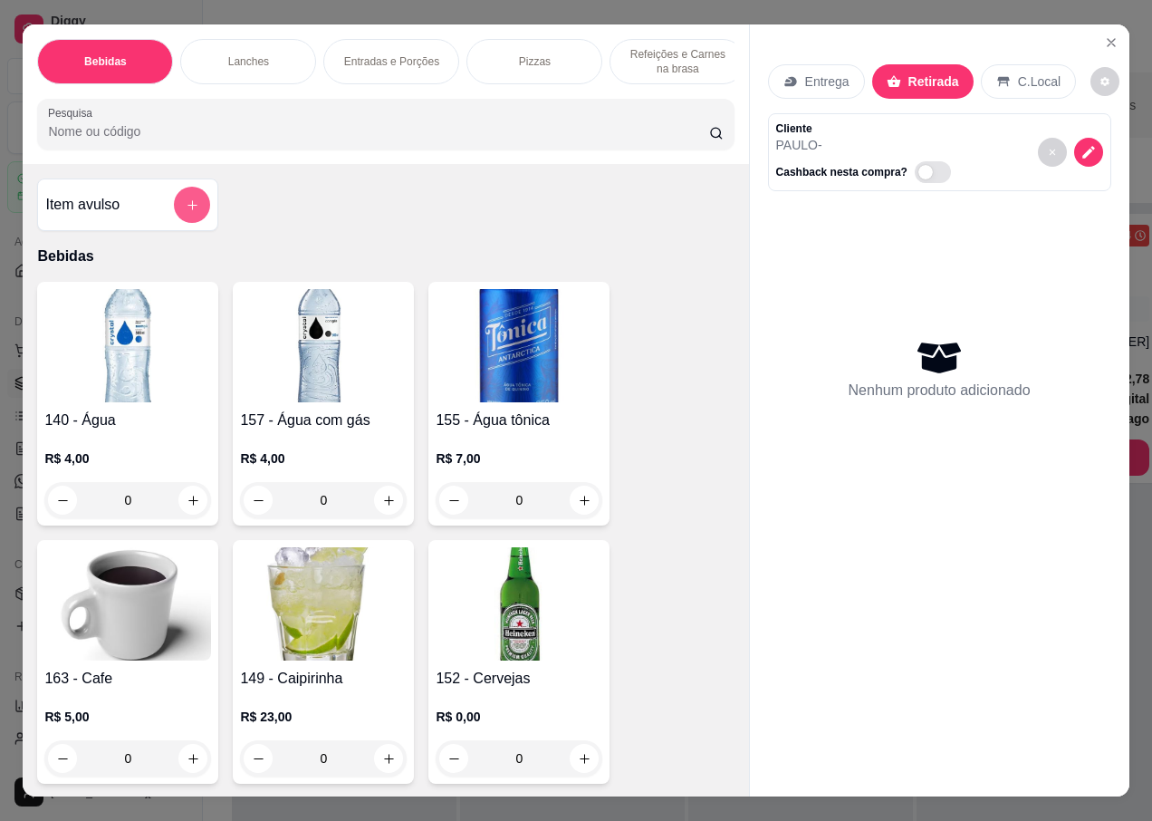
click at [188, 210] on icon "add-separate-item" at bounding box center [193, 205] width 10 height 10
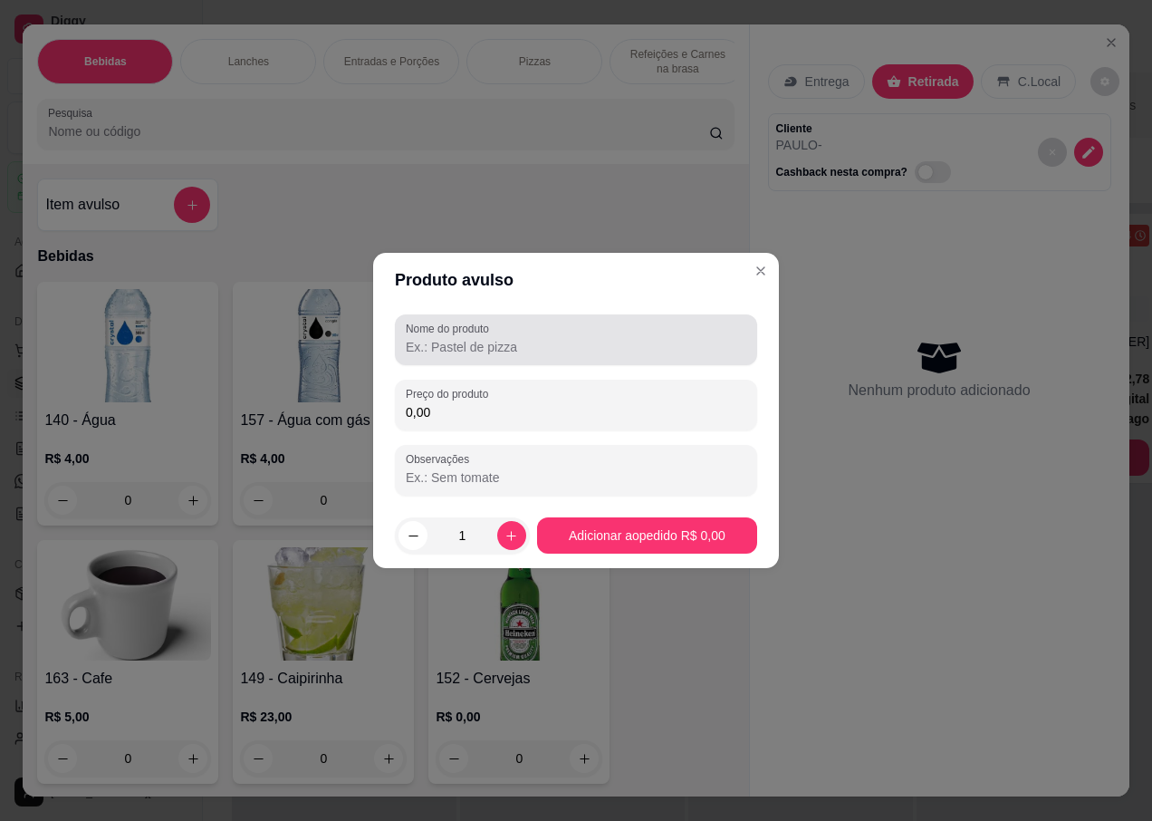
click at [478, 347] on input "Nome do produto" at bounding box center [576, 347] width 341 height 18
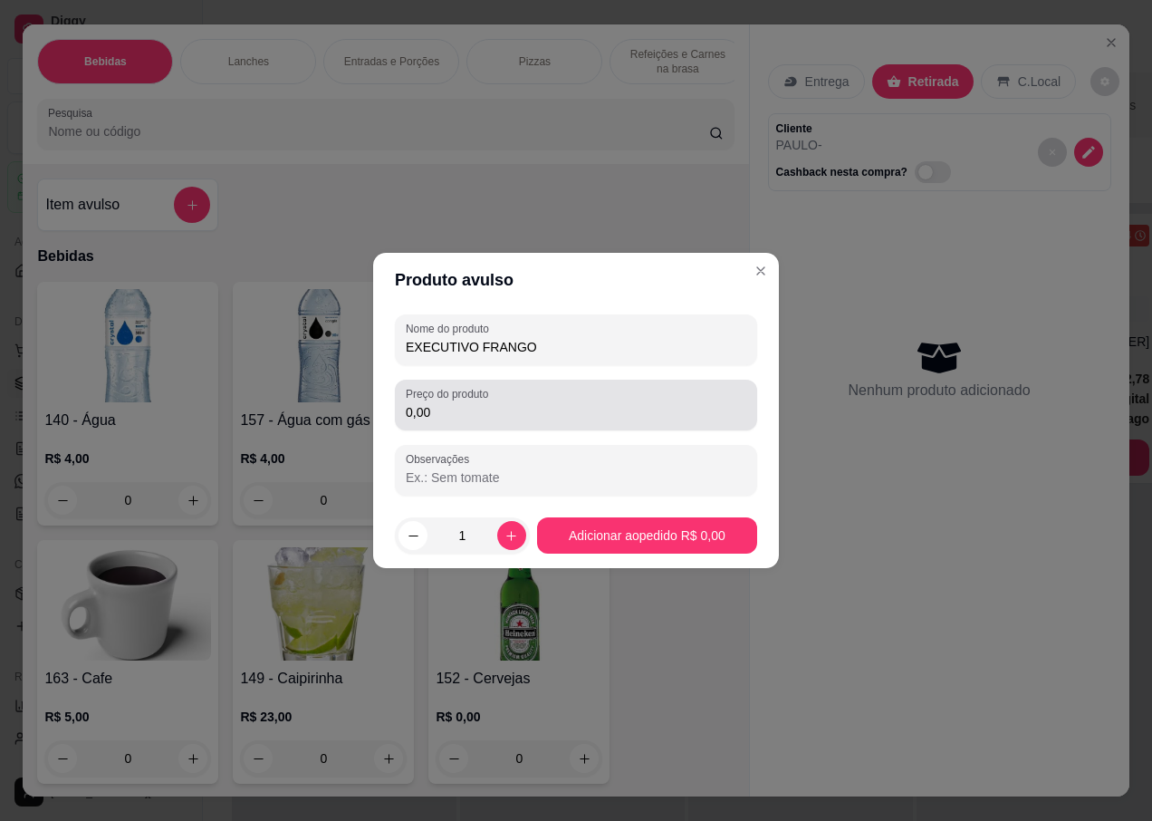
type input "EXECUTIVO FRANGO"
click at [460, 400] on label "Preço do produto" at bounding box center [450, 393] width 89 height 15
click at [460, 403] on input "0,00" at bounding box center [576, 412] width 341 height 18
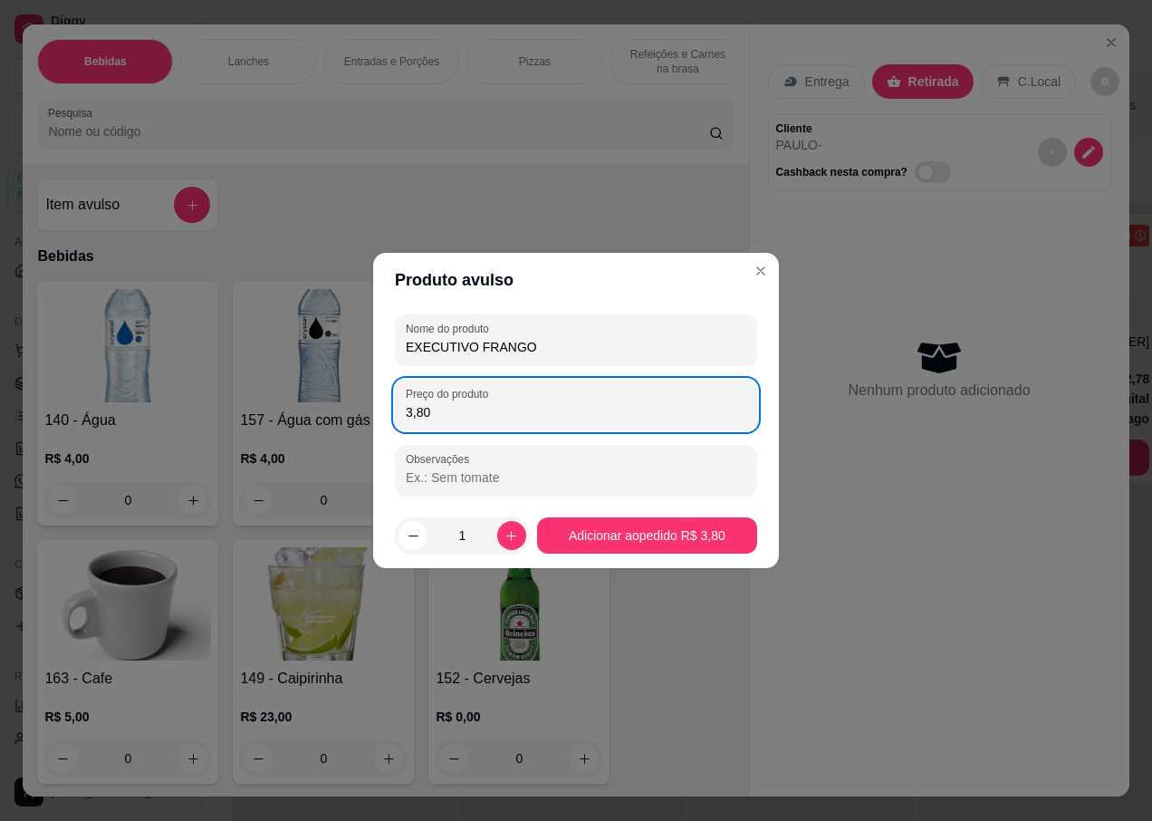
type input "38,00"
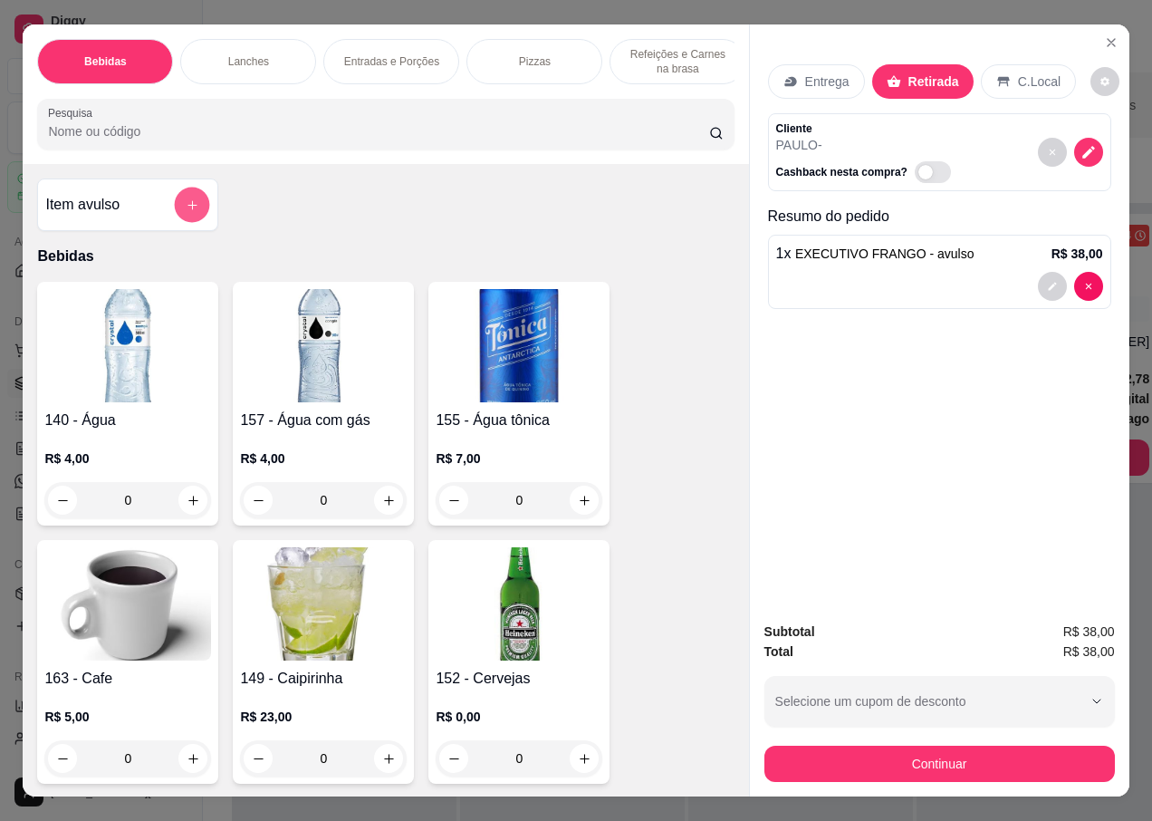
click at [186, 207] on icon "add-separate-item" at bounding box center [193, 205] width 14 height 14
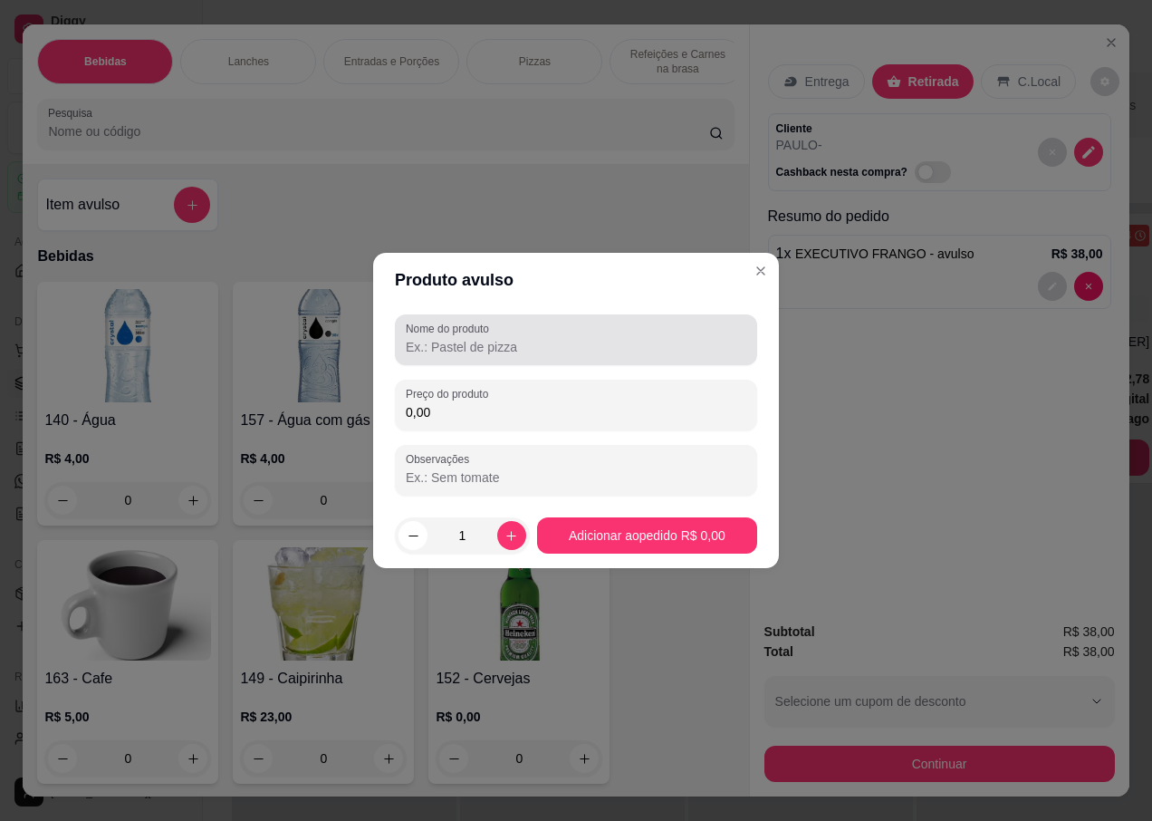
click at [488, 345] on input "Nome do produto" at bounding box center [576, 347] width 341 height 18
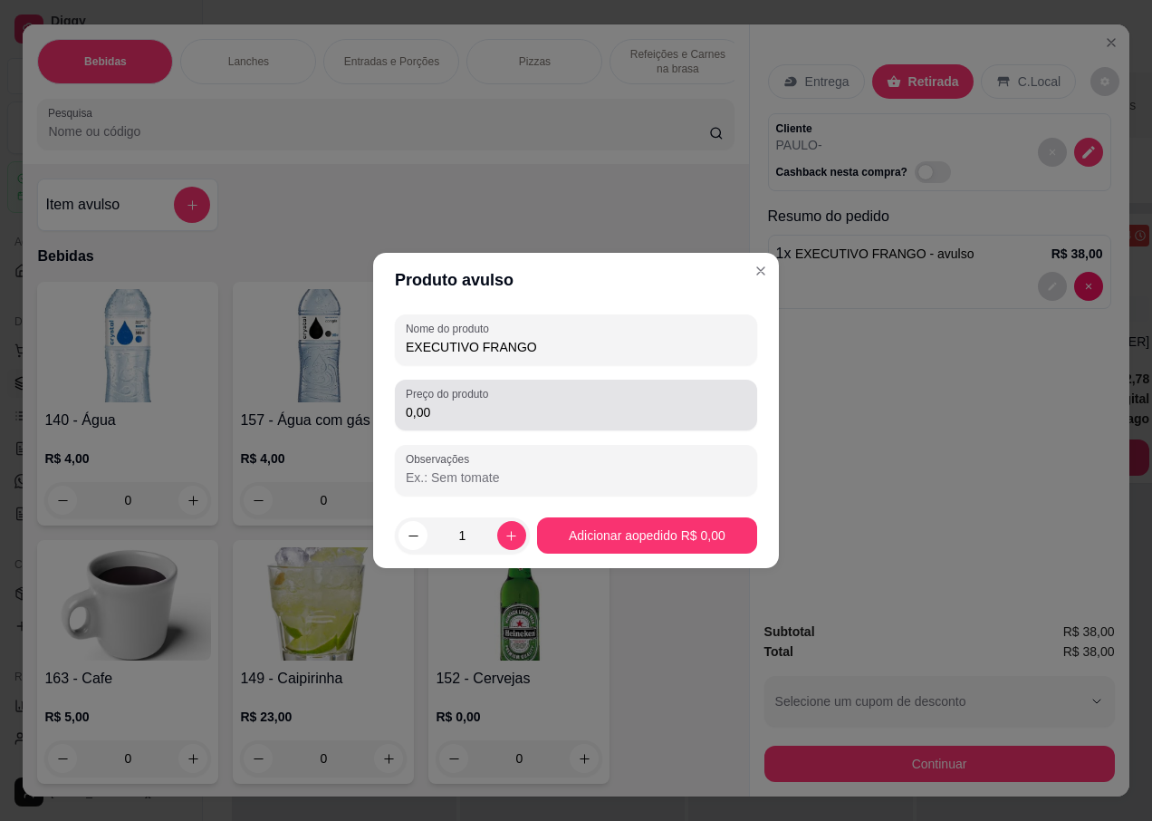
type input "EXECUTIVO FRANGO"
click at [470, 419] on input "0,00" at bounding box center [576, 412] width 341 height 18
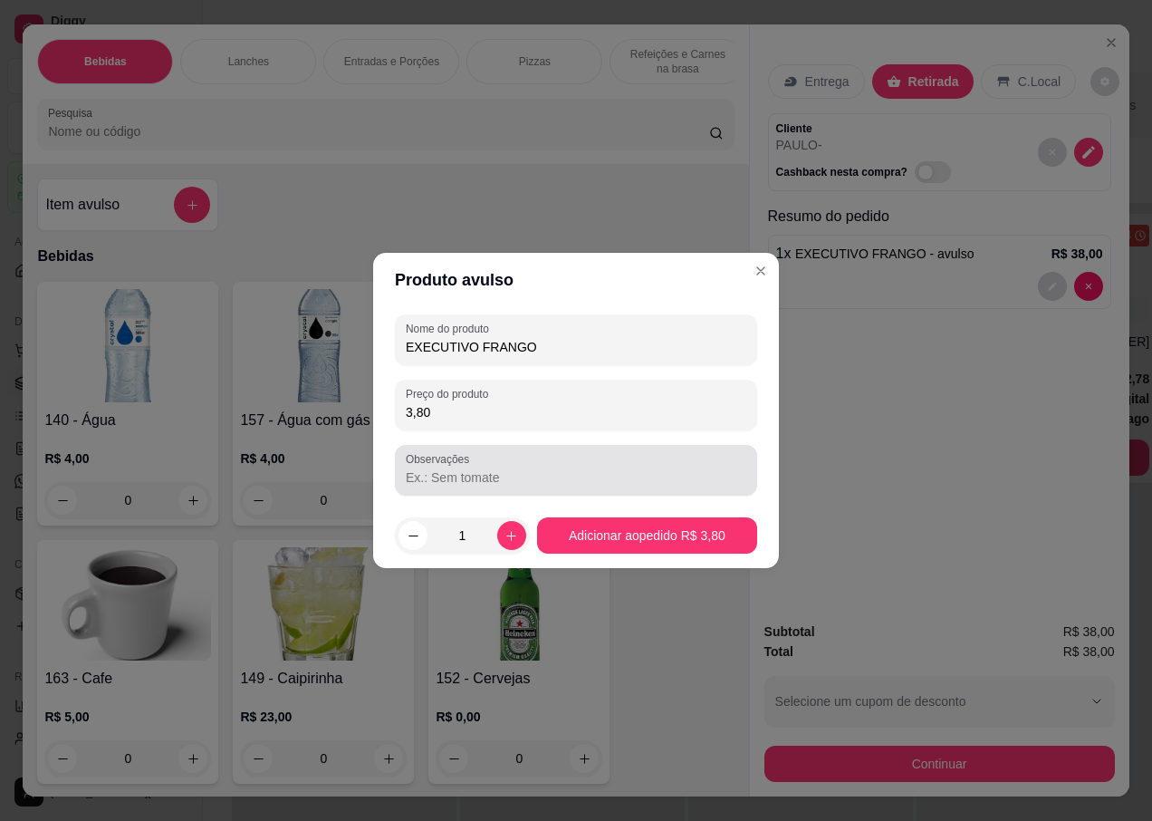
type input "38,00"
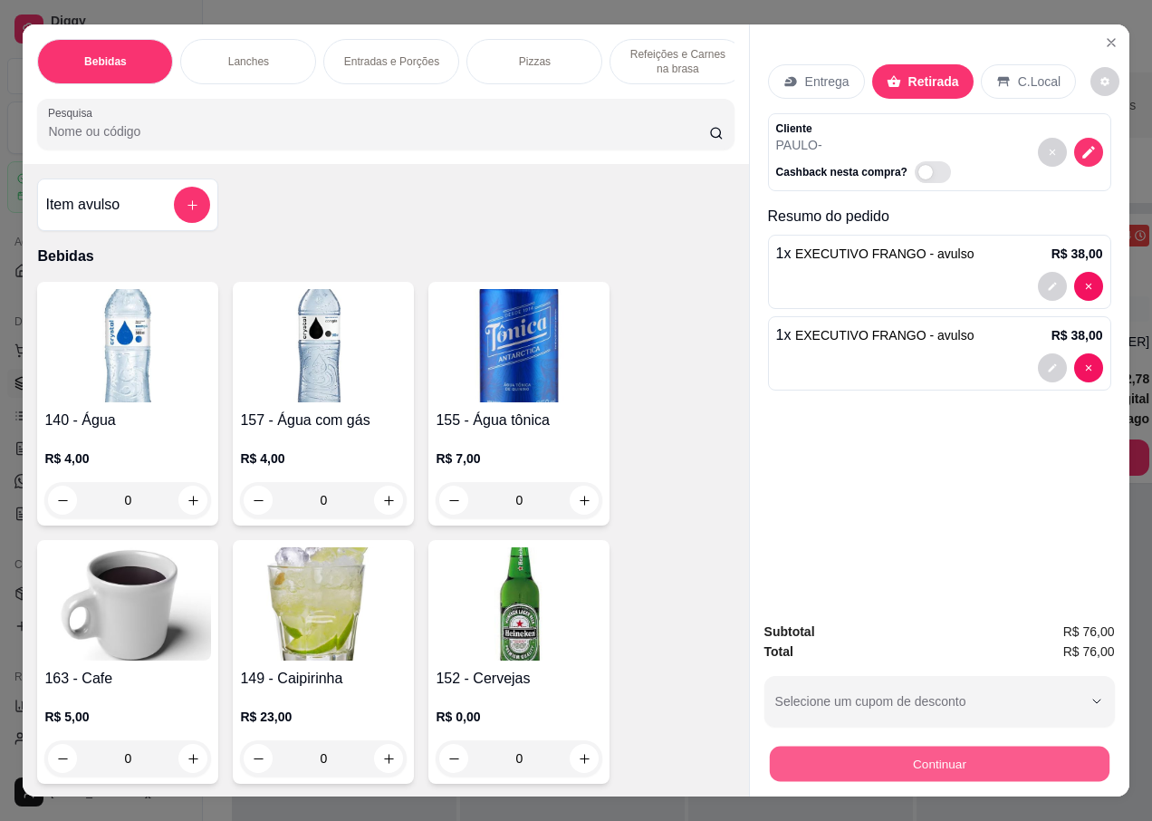
click at [864, 764] on button "Continuar" at bounding box center [939, 763] width 340 height 35
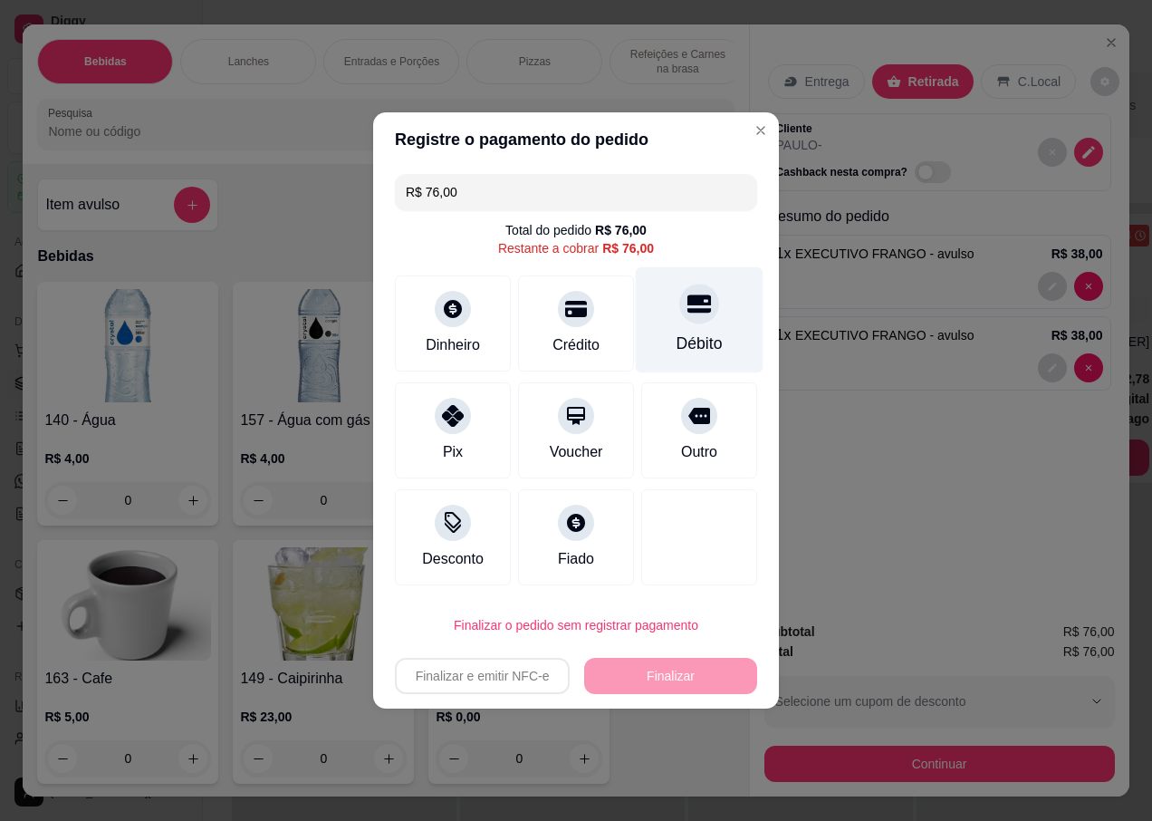
click at [701, 323] on div "Débito" at bounding box center [700, 320] width 128 height 106
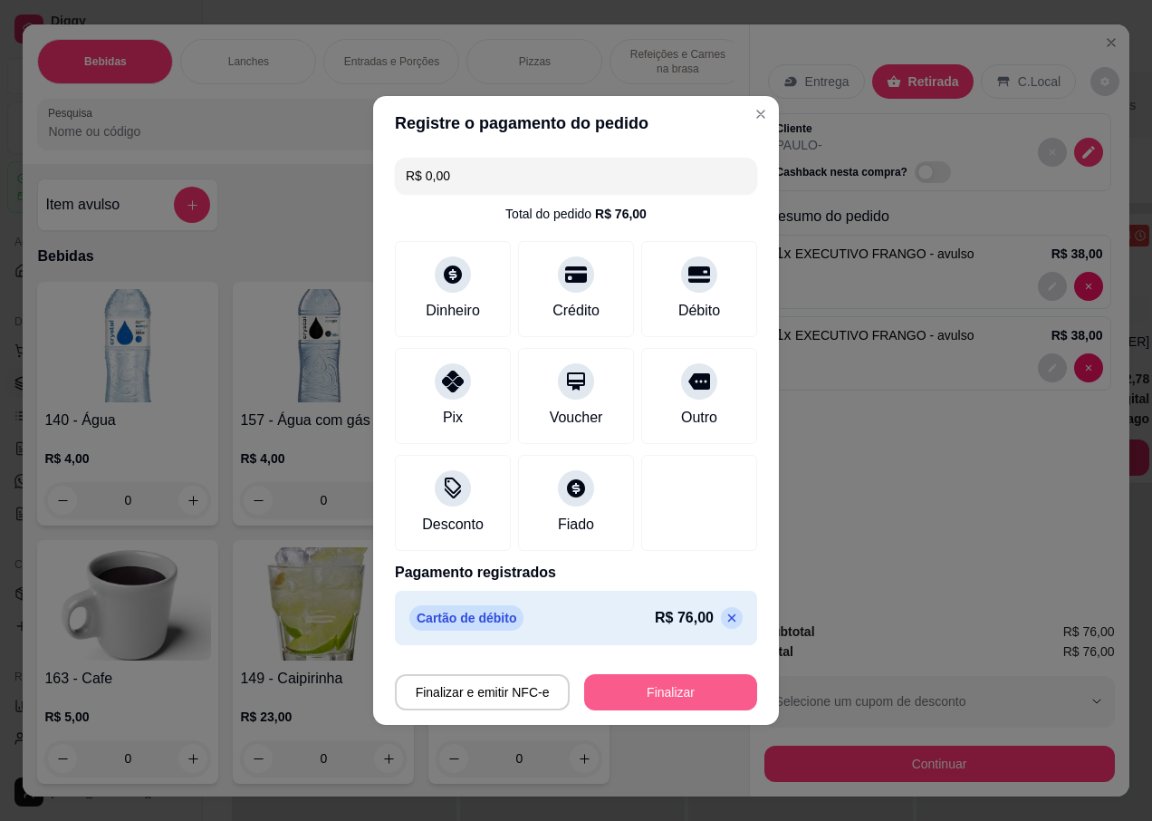
click at [615, 684] on button "Finalizar" at bounding box center [670, 692] width 173 height 36
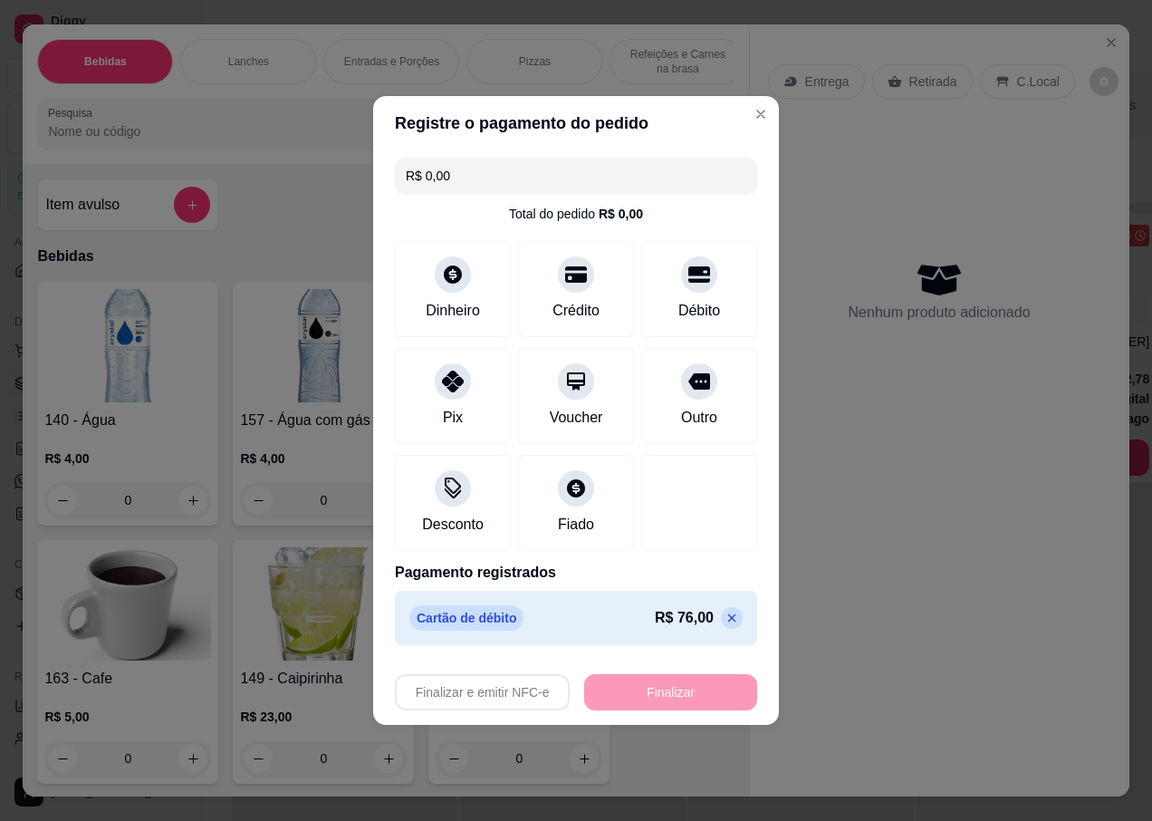
type input "-R$ 76,00"
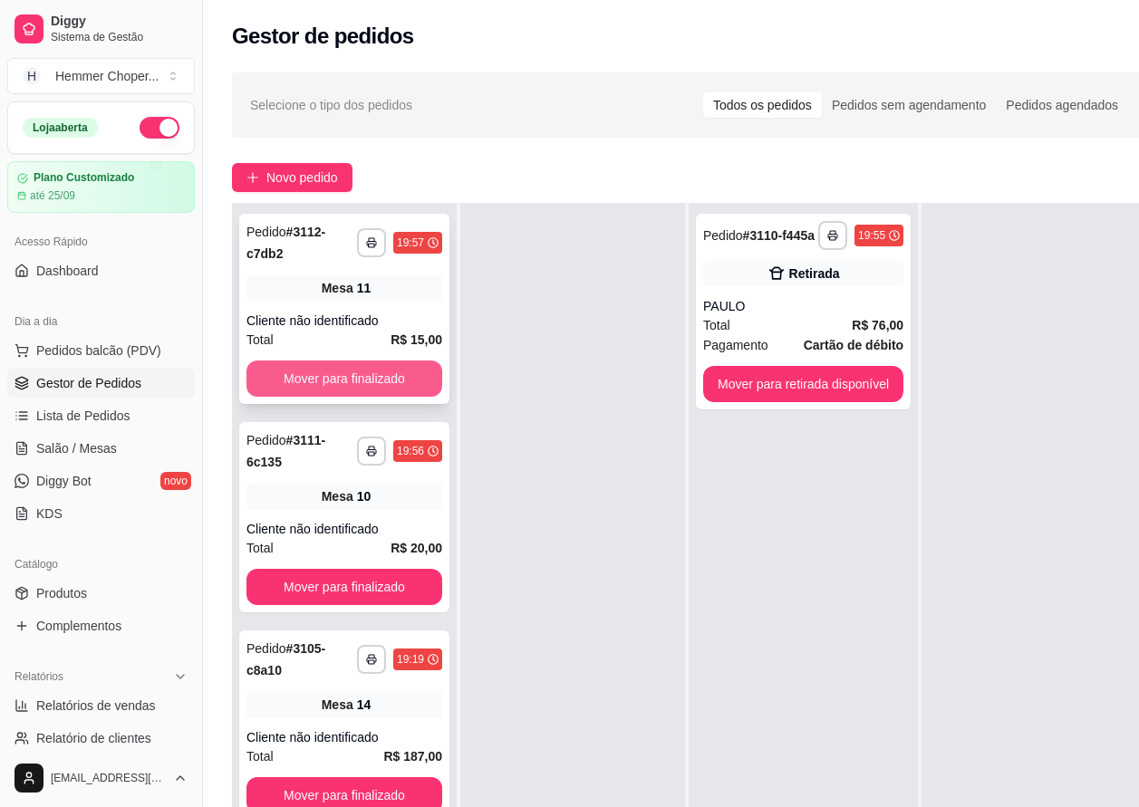
click at [314, 363] on button "Mover para finalizado" at bounding box center [344, 379] width 196 height 36
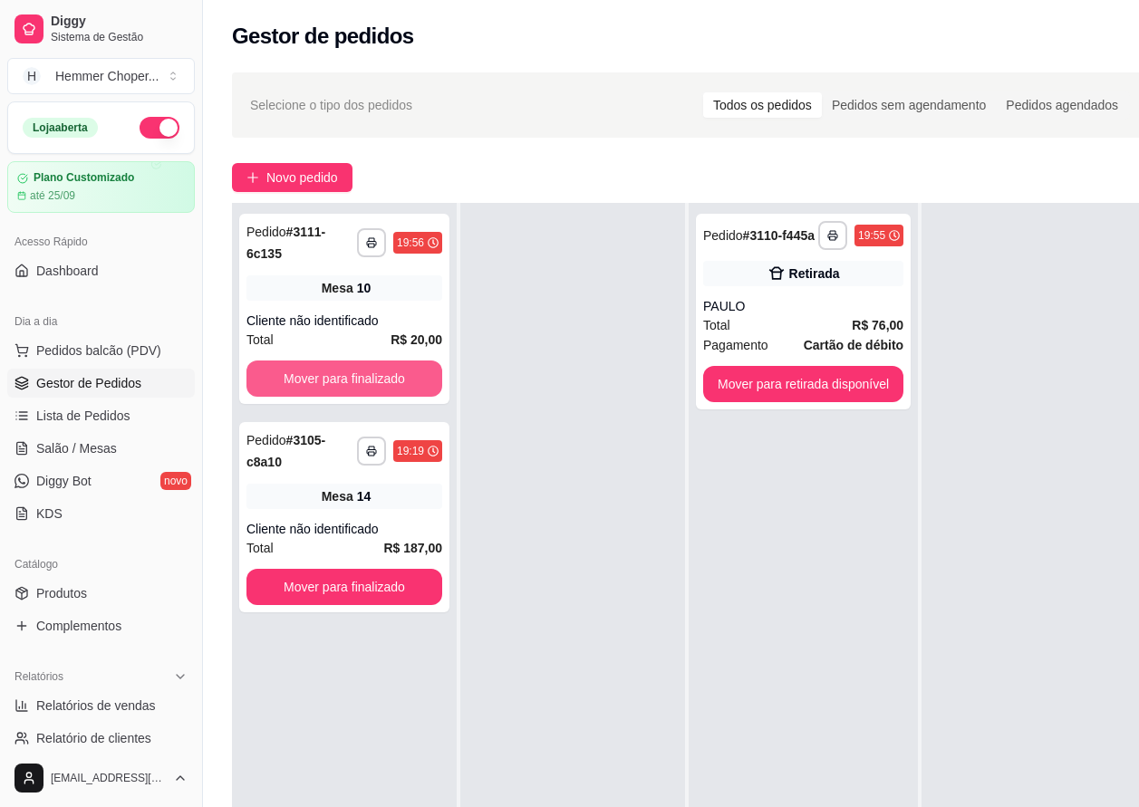
click at [314, 363] on button "Mover para finalizado" at bounding box center [344, 379] width 196 height 36
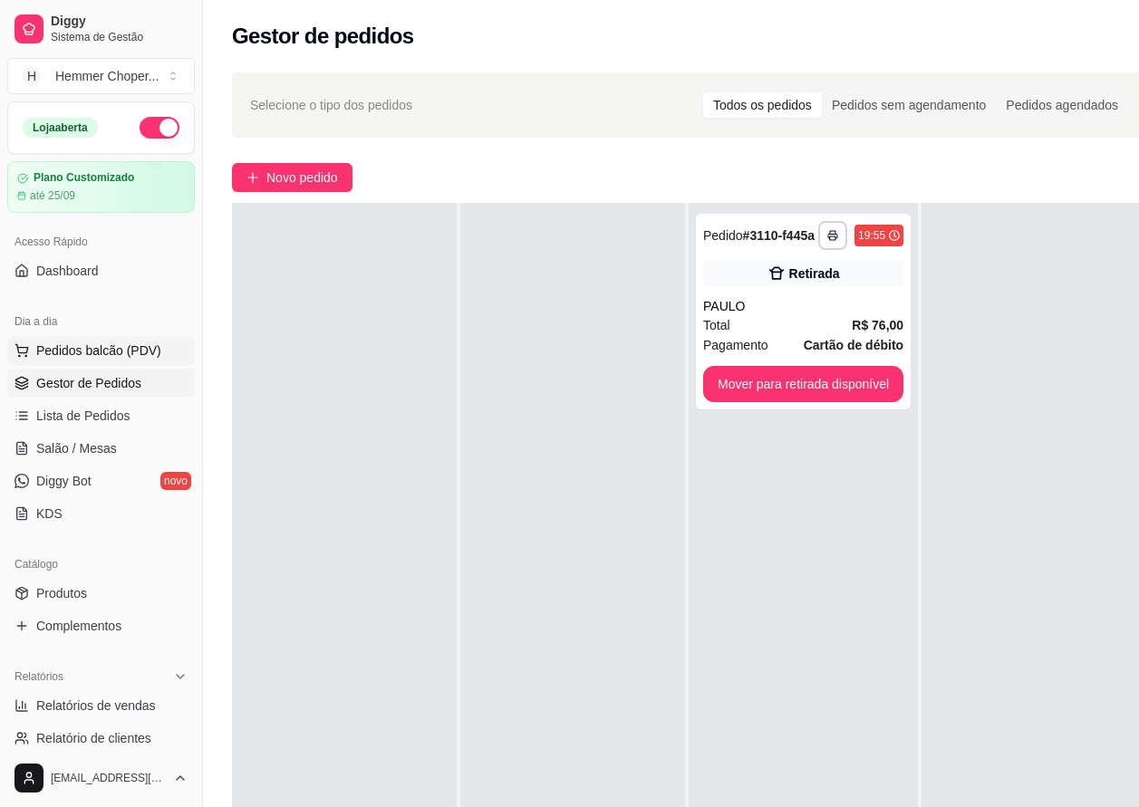
click at [86, 352] on span "Pedidos balcão (PDV)" at bounding box center [98, 351] width 125 height 18
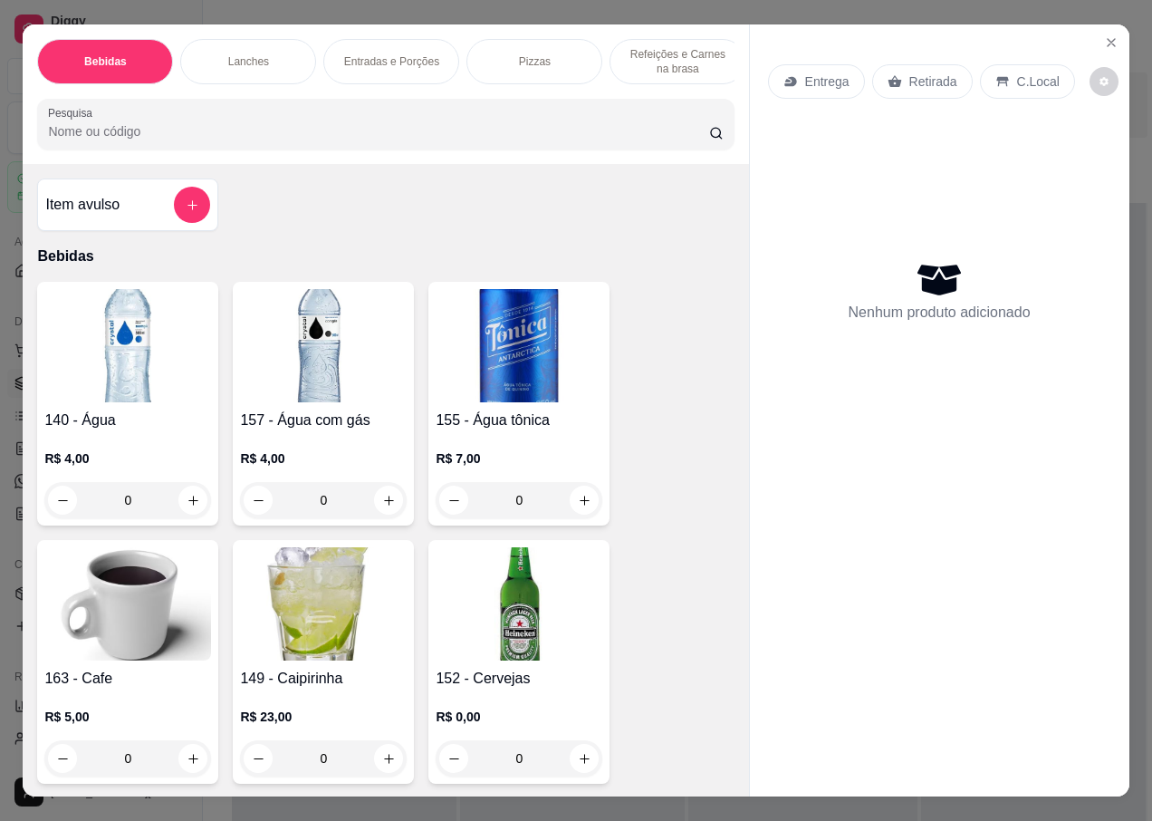
click at [919, 79] on p "Retirada" at bounding box center [934, 81] width 48 height 18
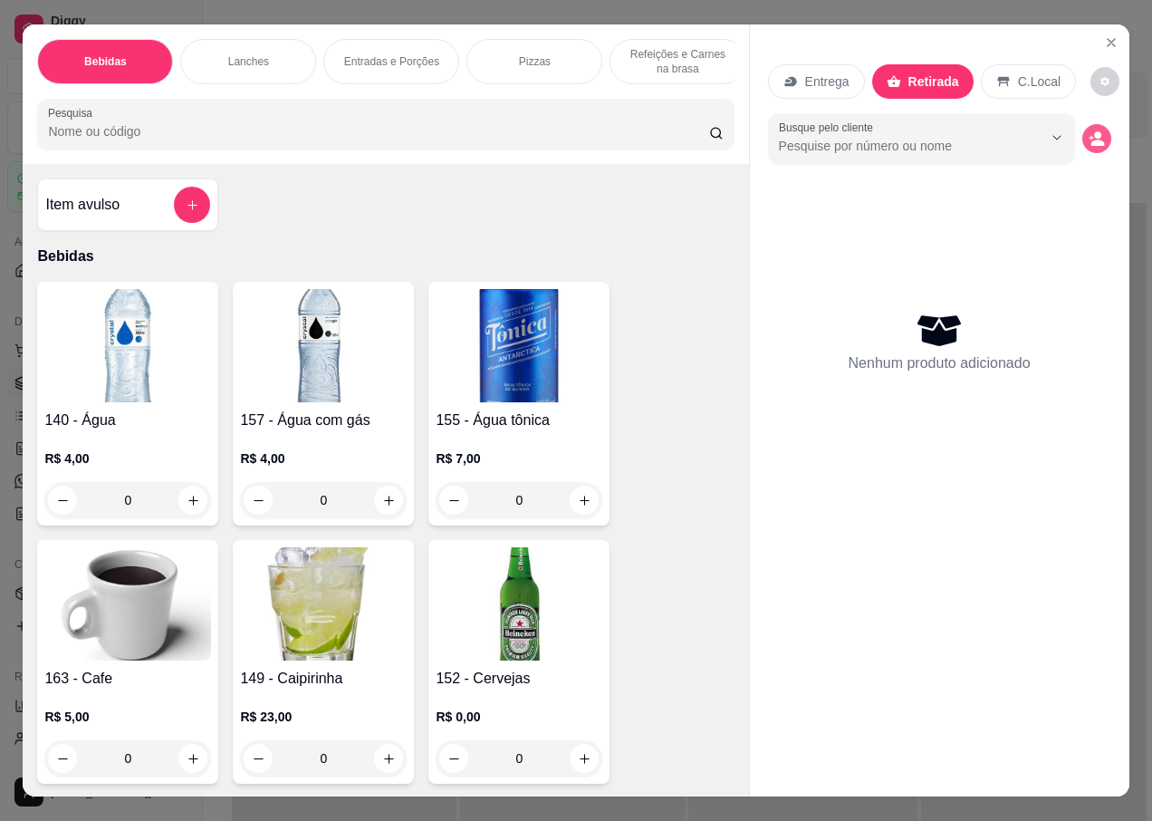
click at [1094, 140] on icon "decrease-product-quantity" at bounding box center [1098, 143] width 14 height 6
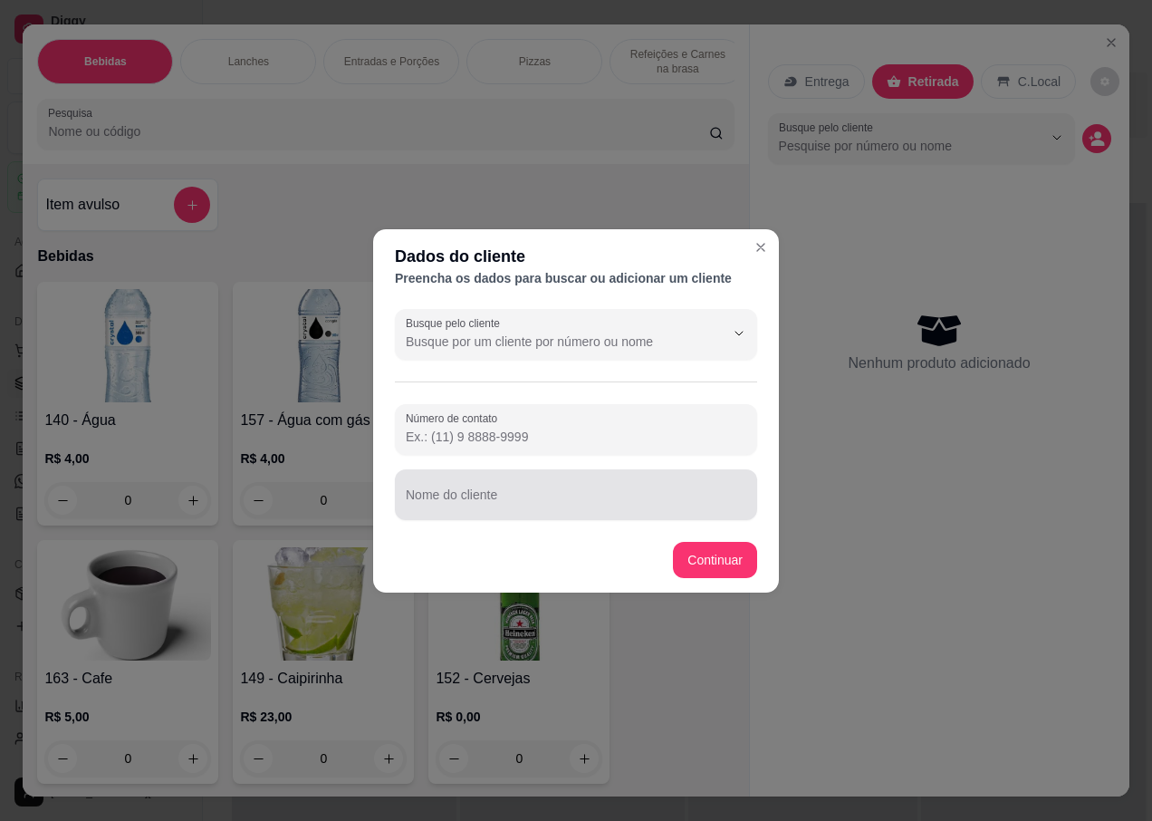
click at [495, 488] on div at bounding box center [576, 495] width 341 height 36
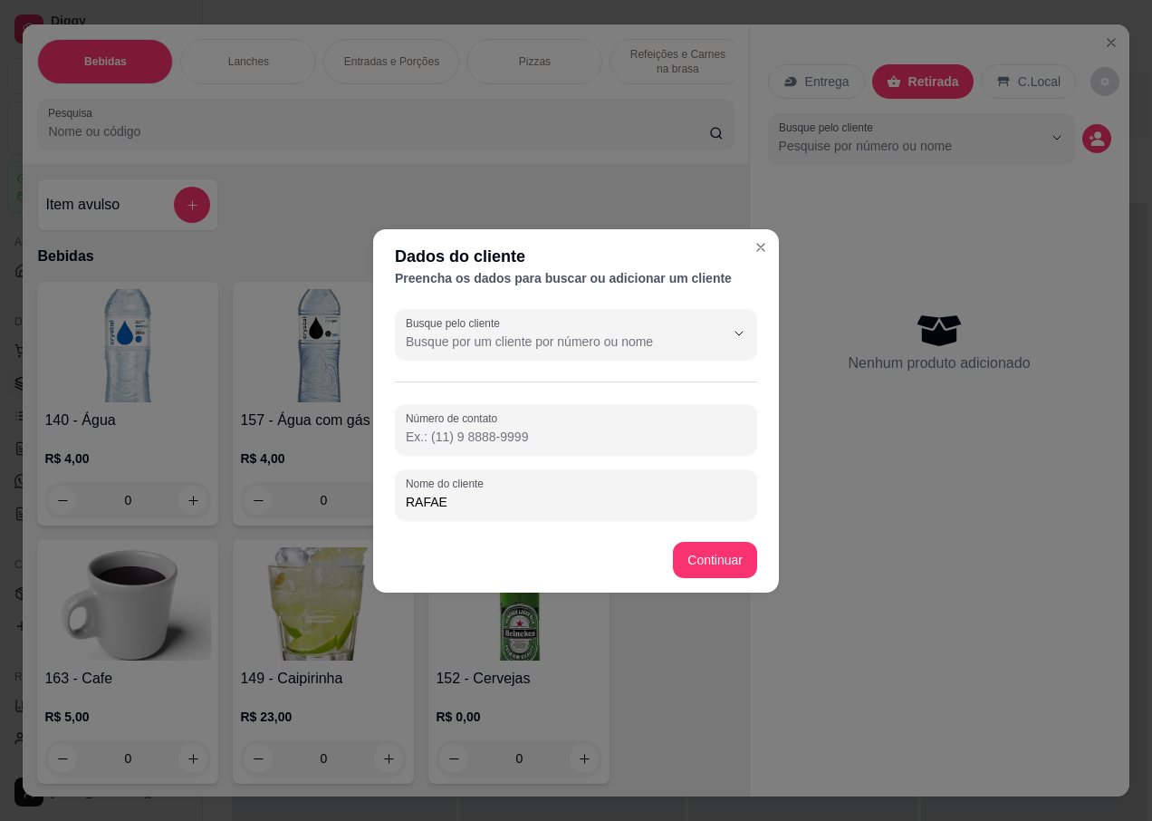
type input "RAFAEL"
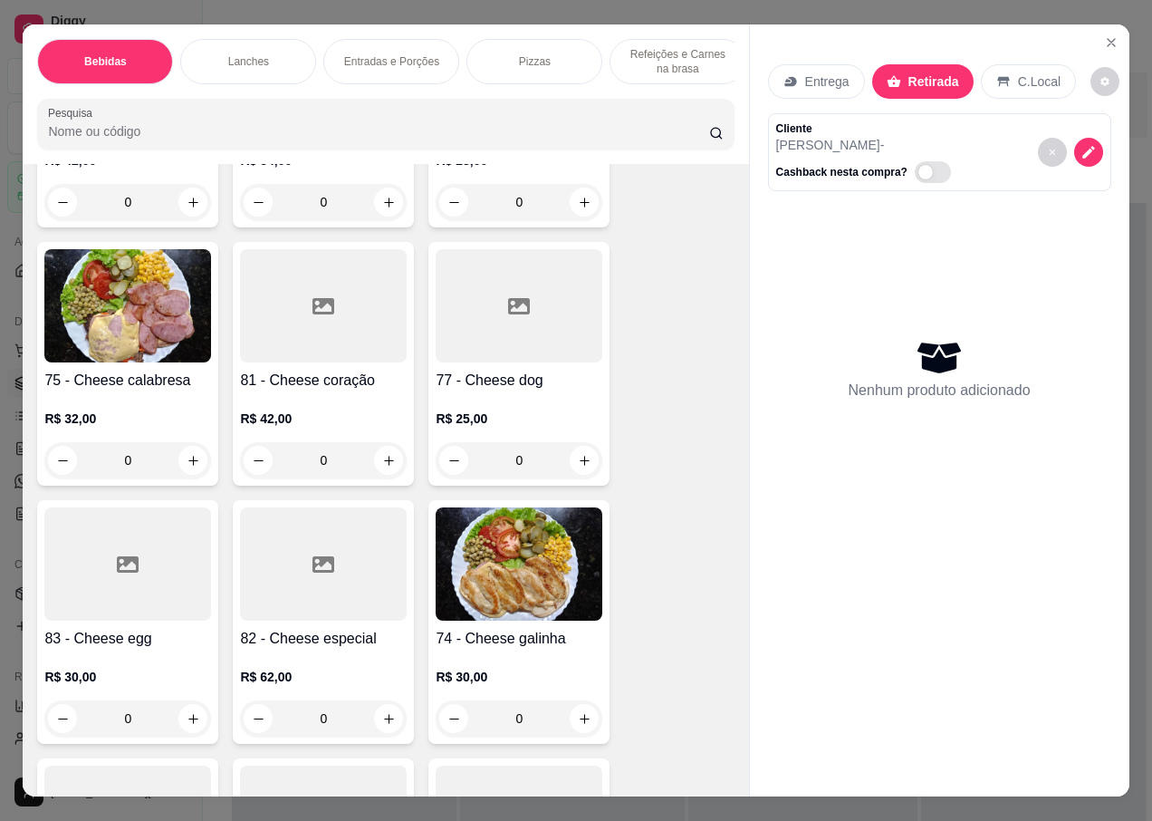
scroll to position [3624, 0]
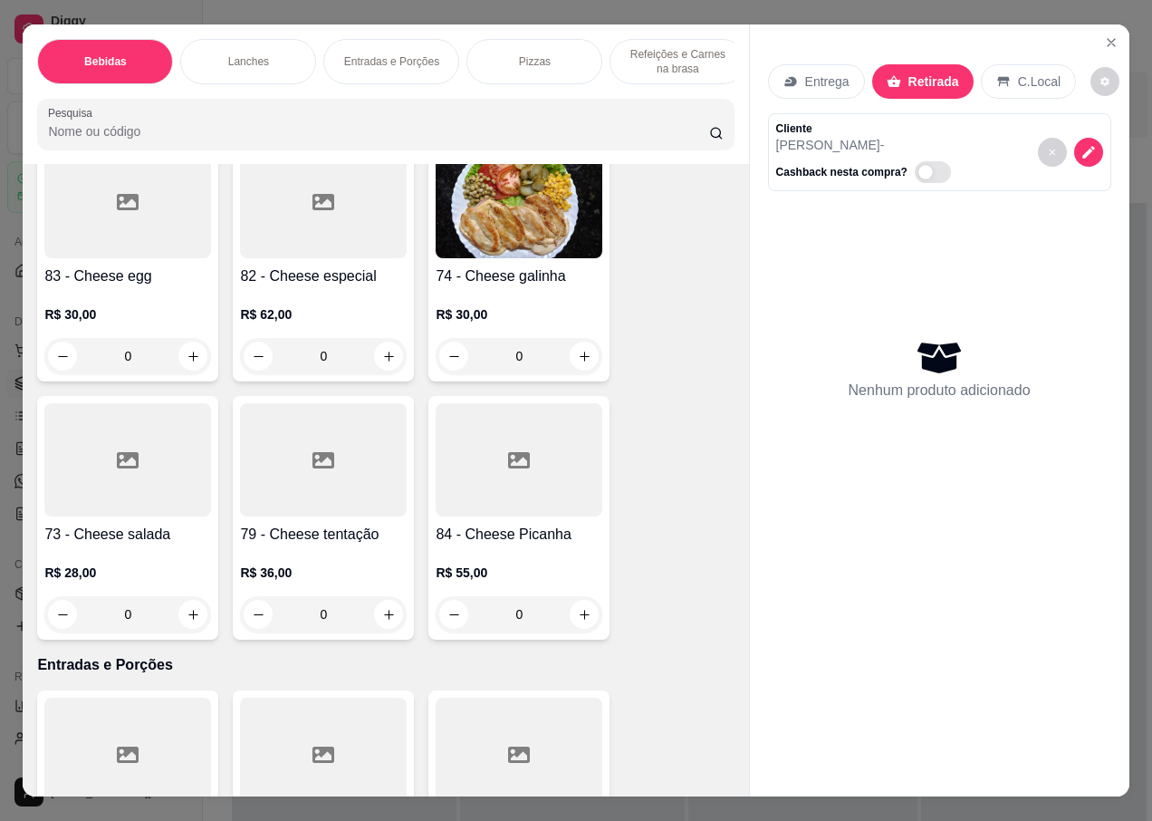
click at [132, 452] on div at bounding box center [127, 459] width 167 height 113
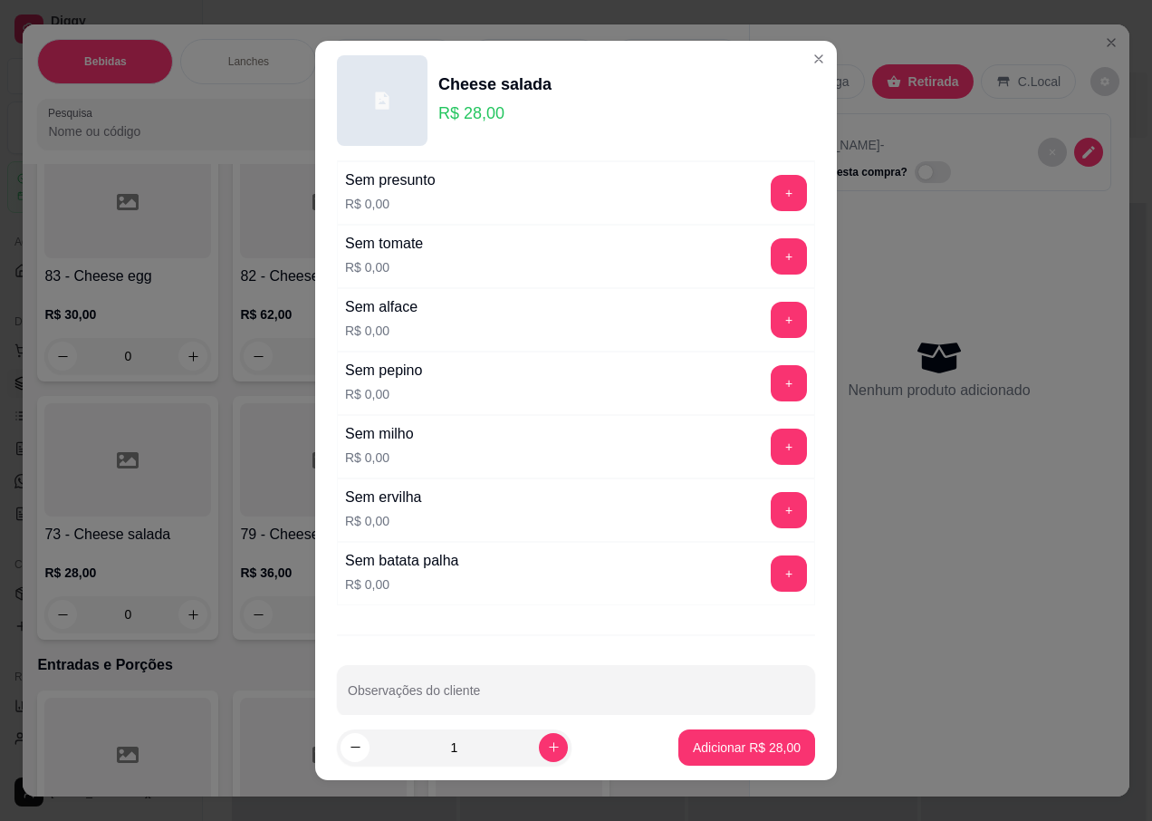
scroll to position [1268, 0]
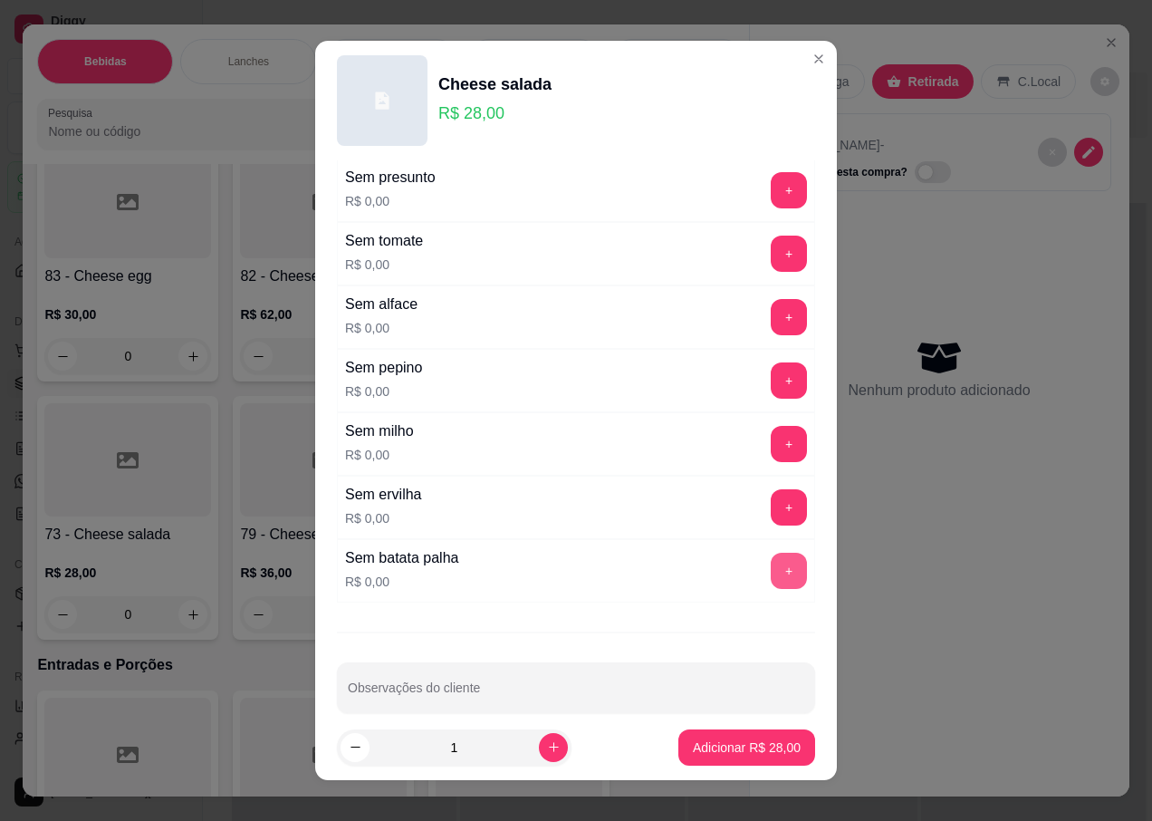
click at [771, 571] on button "+" at bounding box center [789, 571] width 36 height 36
click at [695, 754] on p "Adicionar R$ 28,00" at bounding box center [747, 746] width 105 height 17
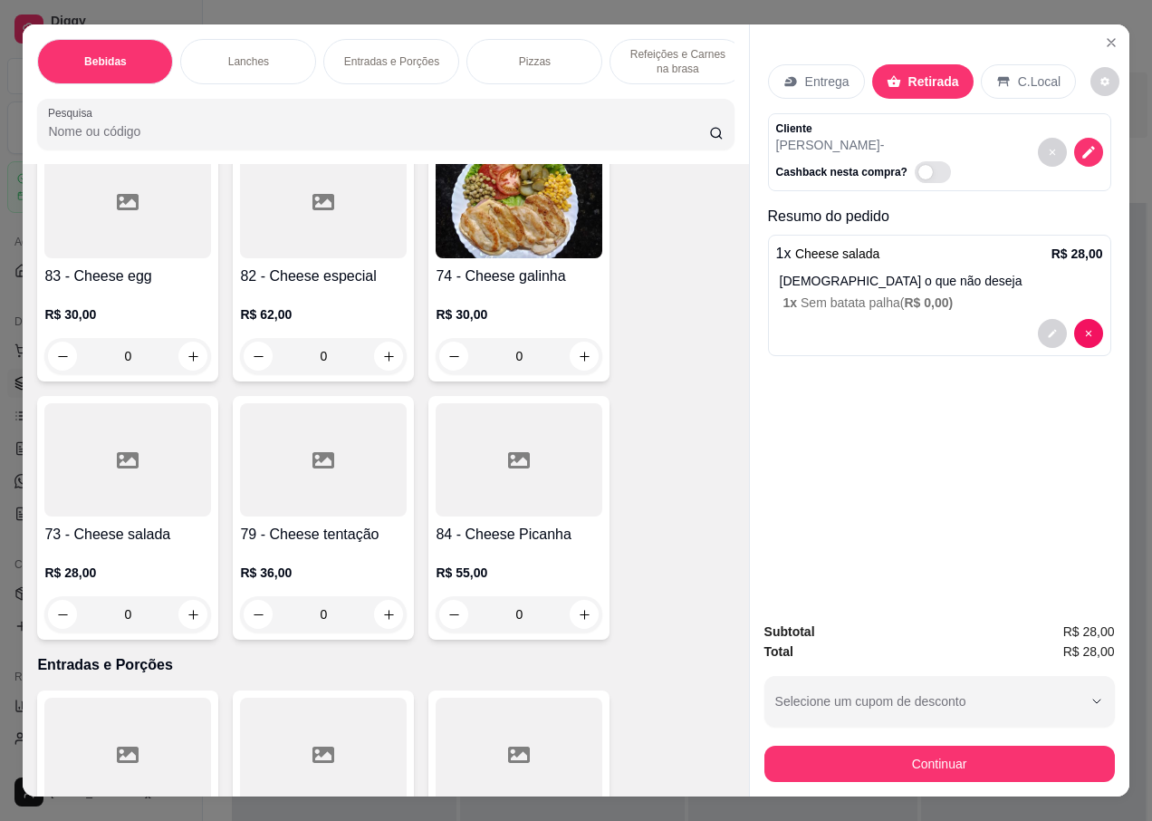
click at [99, 545] on div "R$ 28,00 0" at bounding box center [127, 588] width 167 height 87
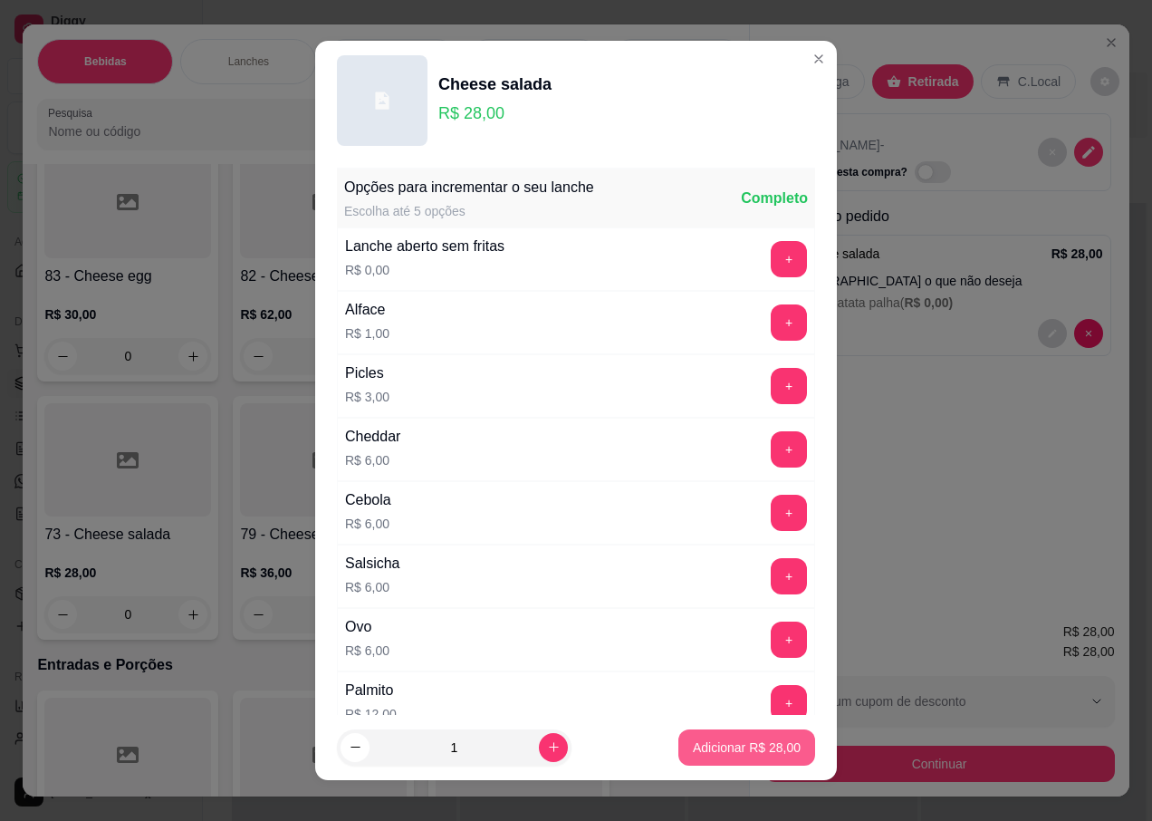
click at [757, 749] on p "Adicionar R$ 28,00" at bounding box center [747, 747] width 108 height 18
type input "1"
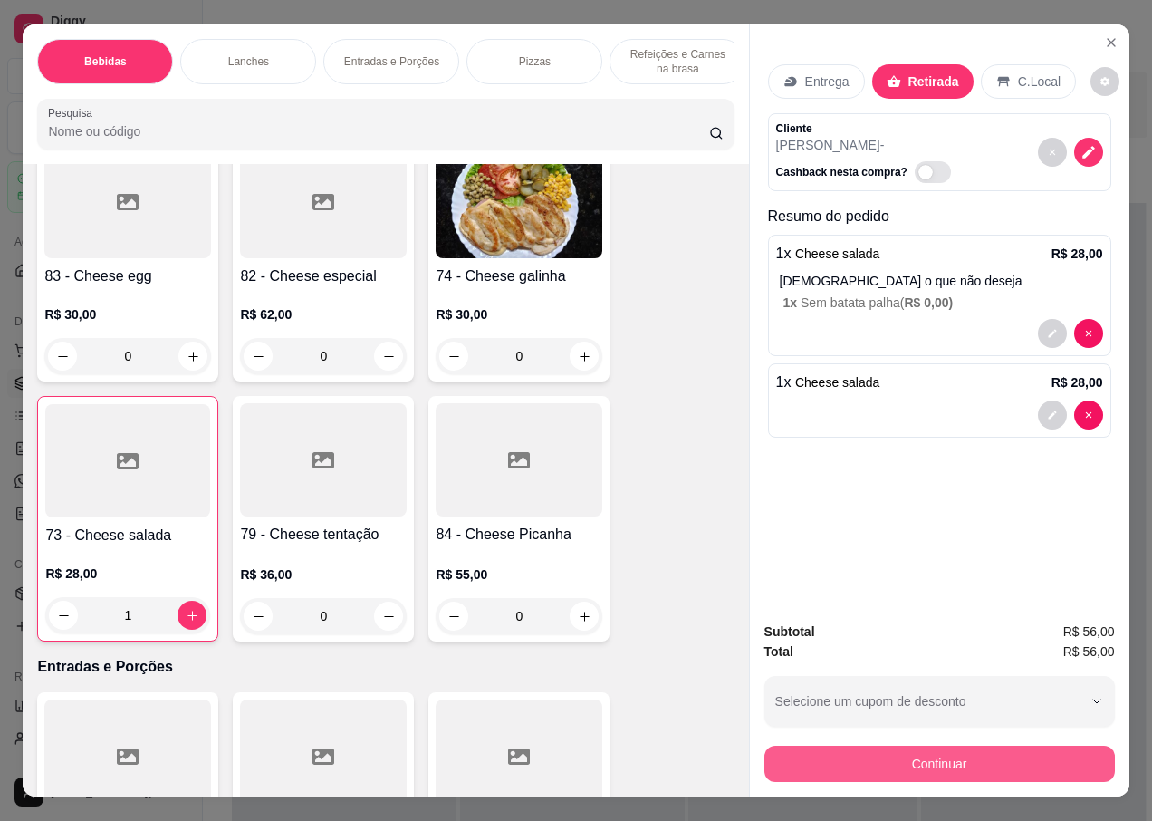
click at [910, 761] on button "Continuar" at bounding box center [940, 764] width 351 height 36
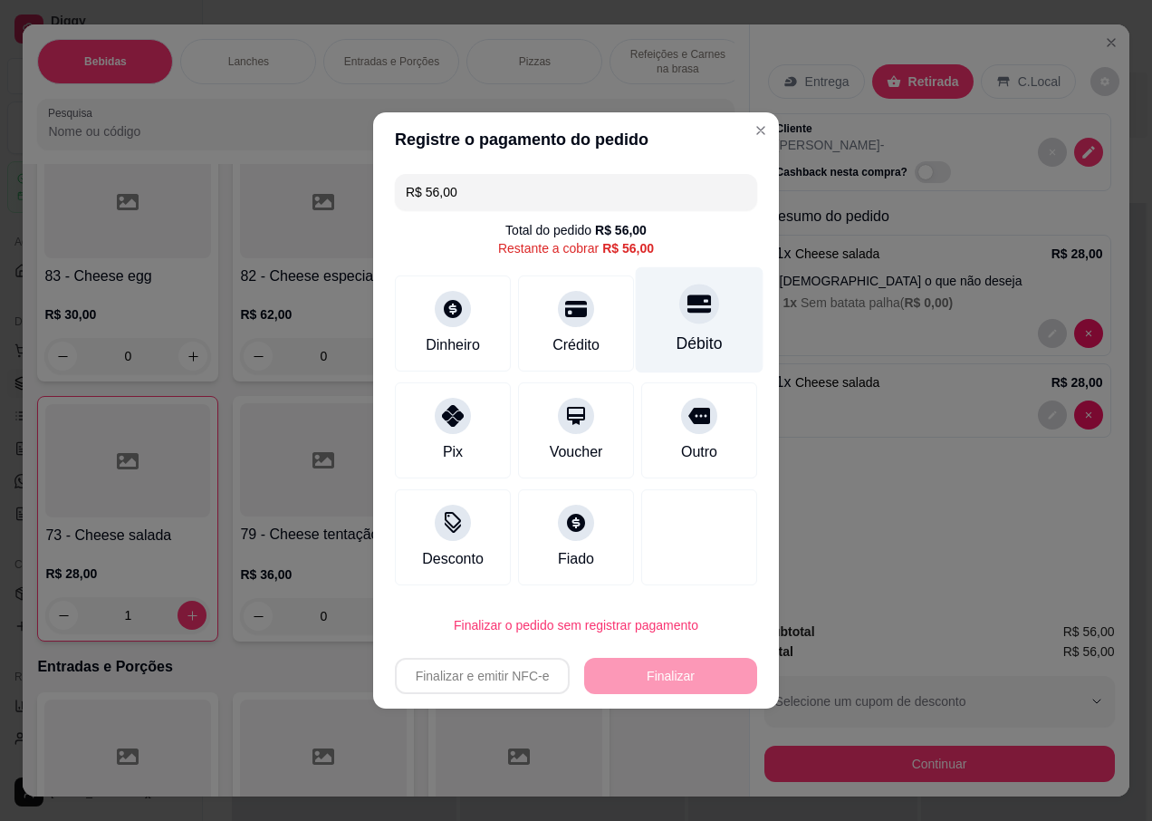
click at [697, 326] on div "Débito" at bounding box center [700, 320] width 128 height 106
type input "R$ 0,00"
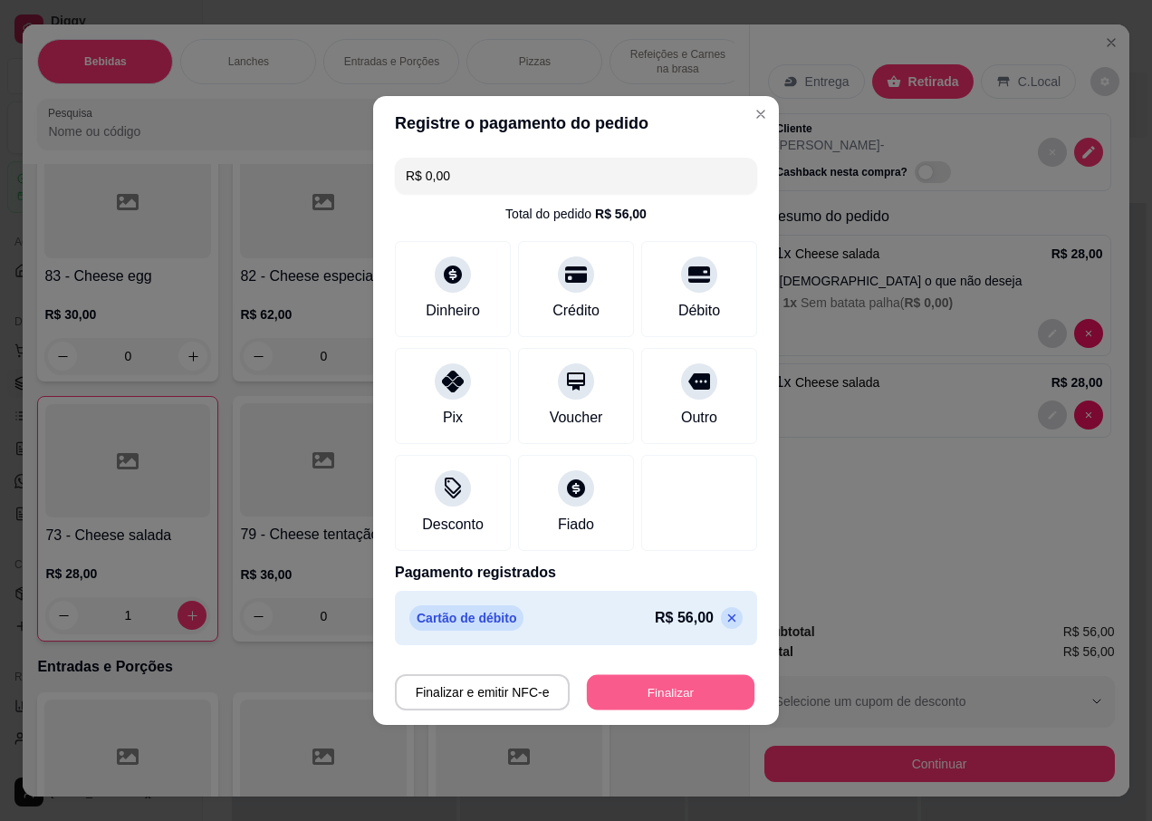
click at [631, 689] on button "Finalizar" at bounding box center [671, 692] width 168 height 35
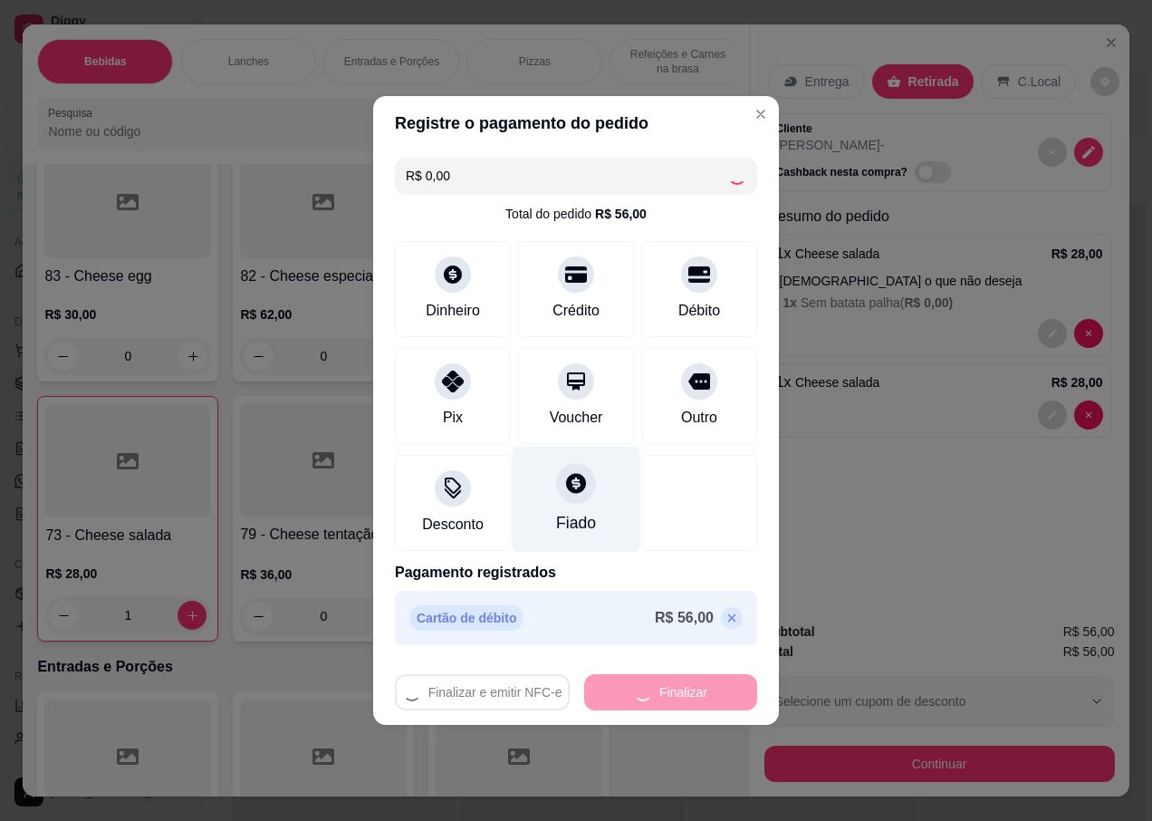
type input "0"
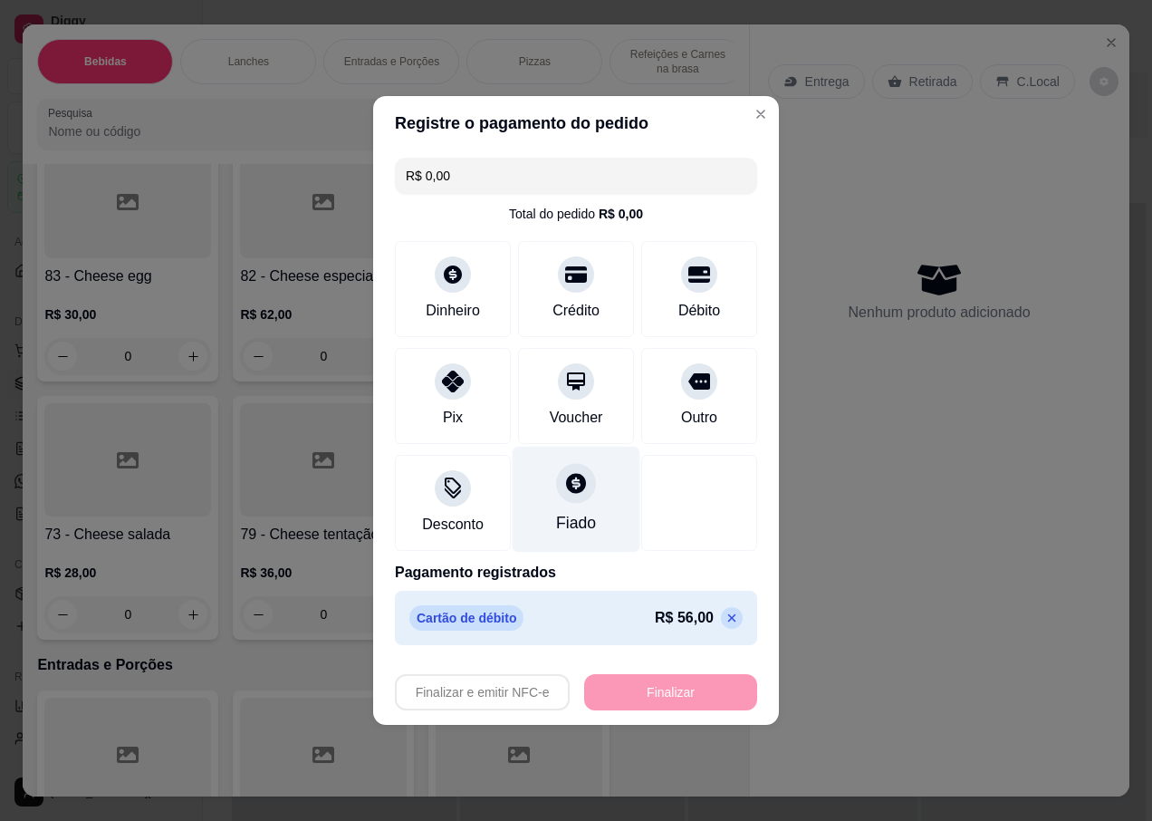
type input "-R$ 56,00"
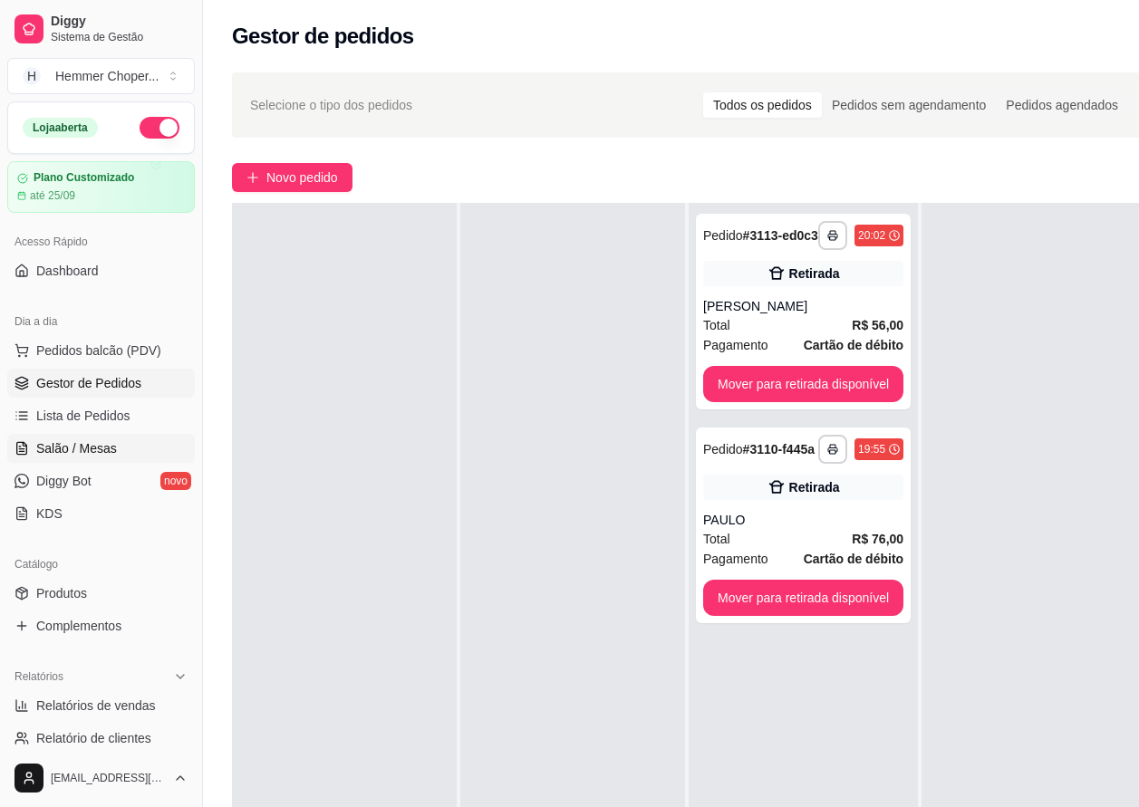
click at [101, 441] on span "Salão / Mesas" at bounding box center [76, 448] width 81 height 18
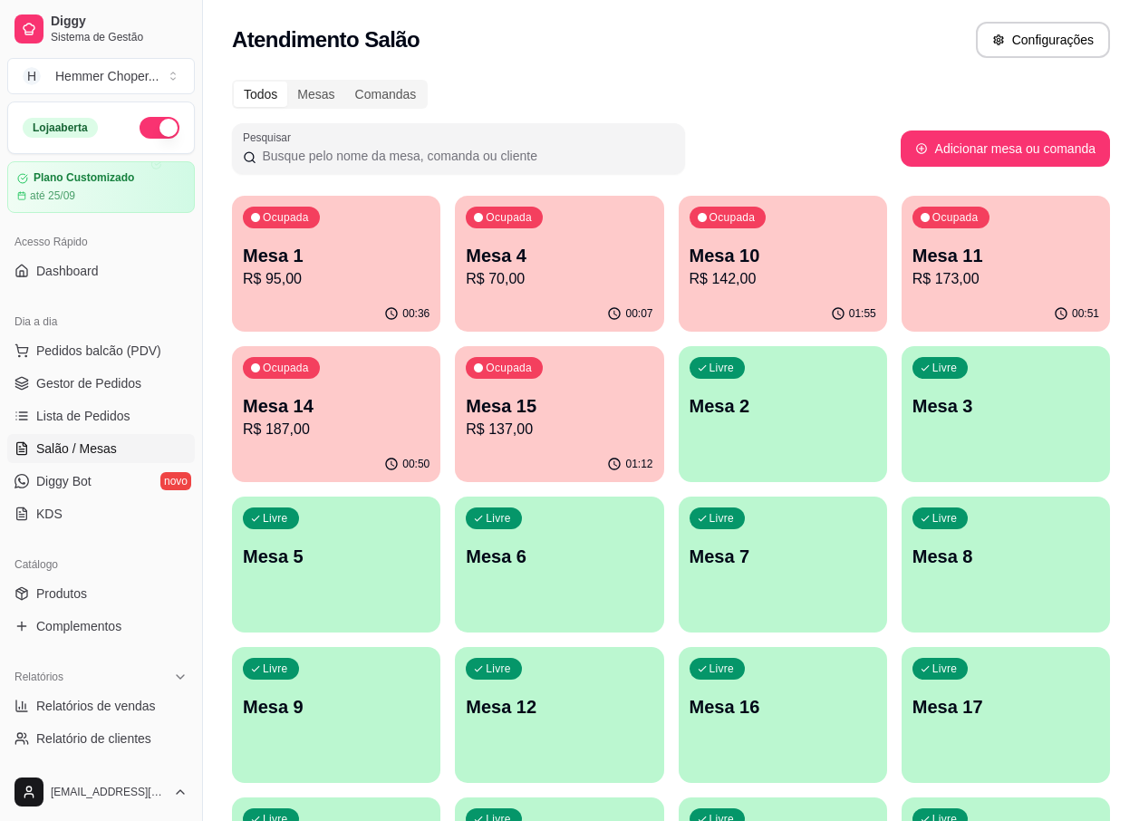
click at [751, 277] on p "R$ 142,00" at bounding box center [782, 279] width 187 height 22
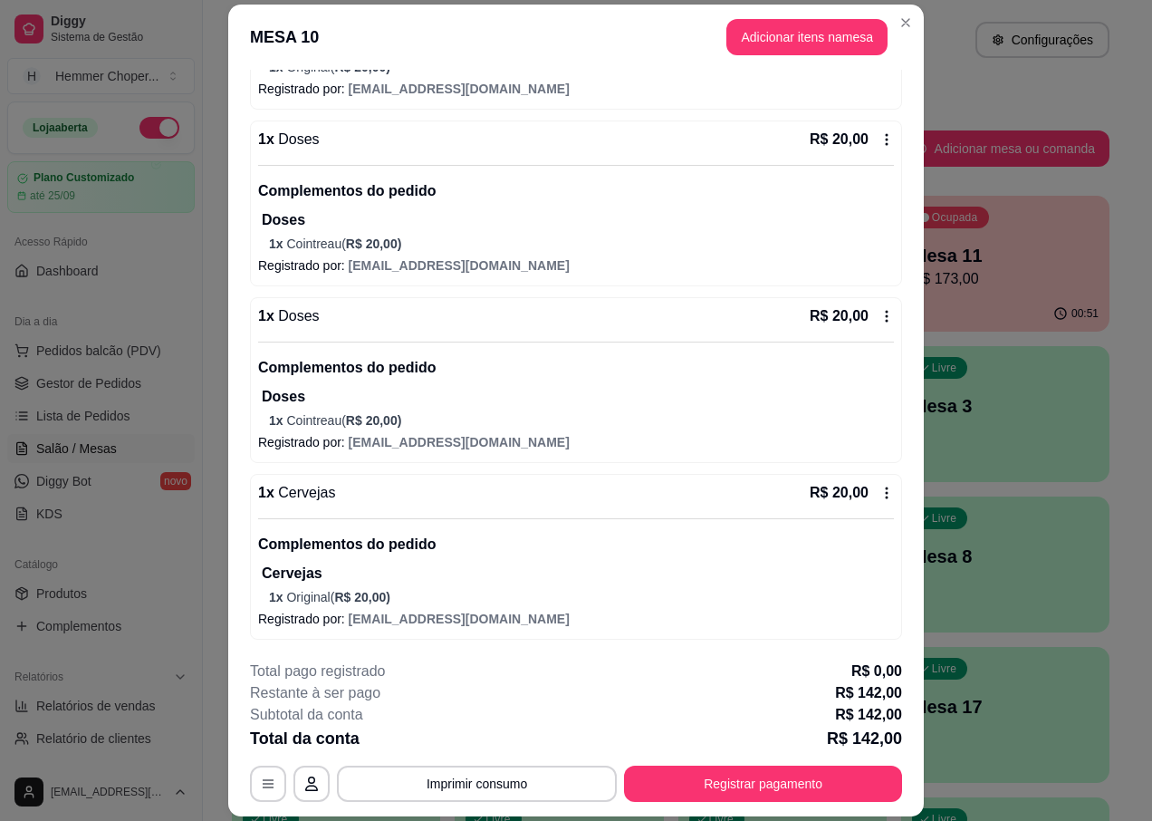
scroll to position [53, 0]
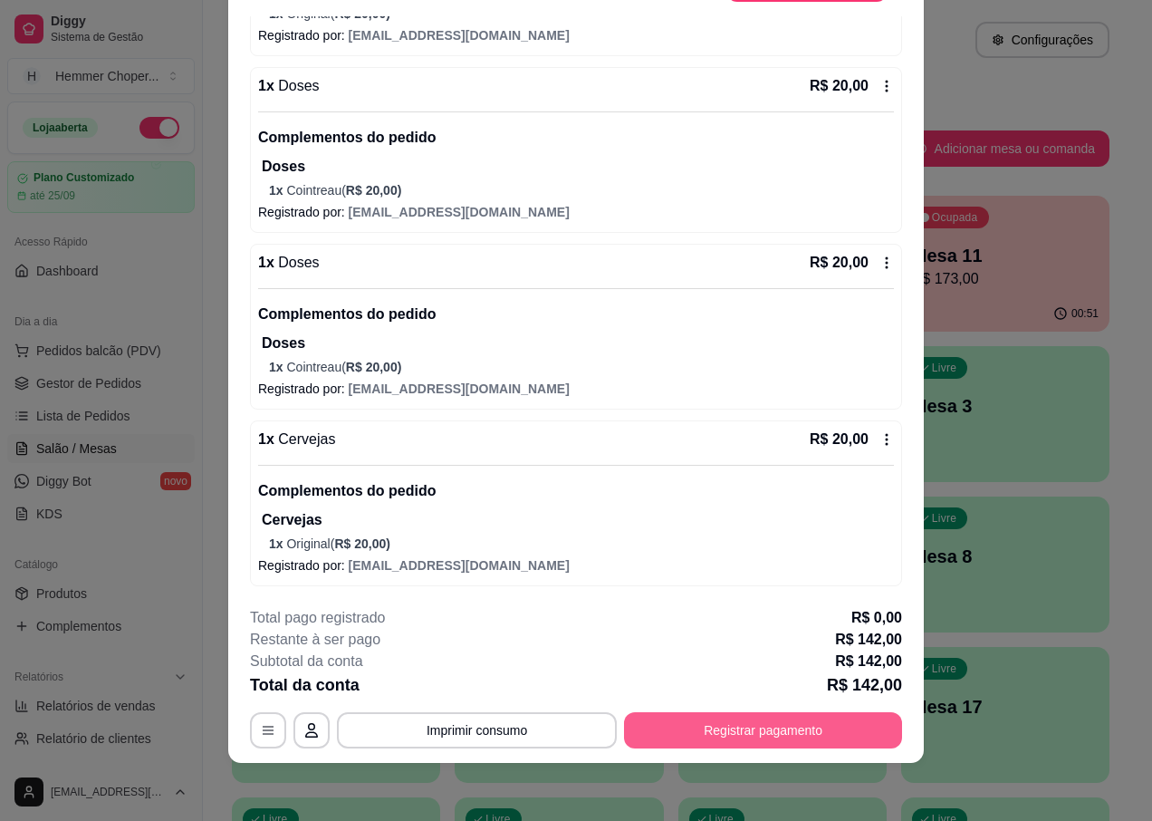
click at [690, 738] on button "Registrar pagamento" at bounding box center [763, 730] width 278 height 36
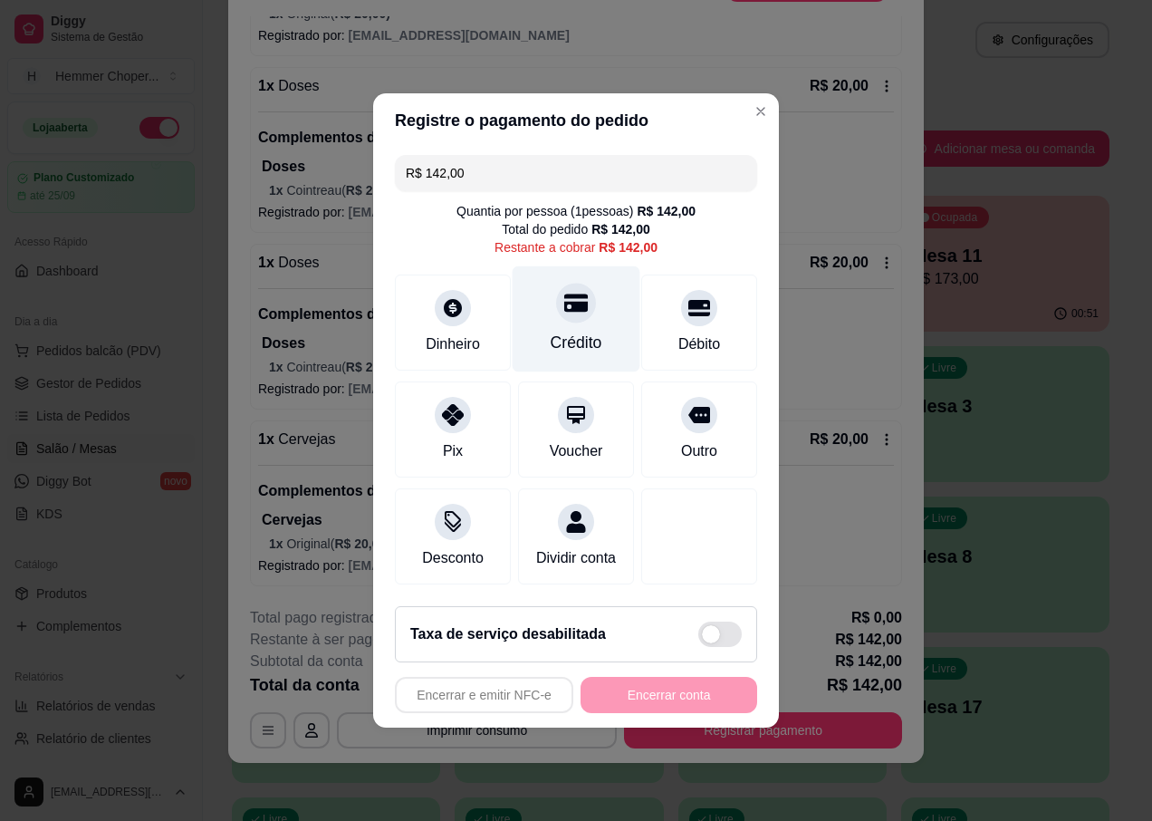
click at [564, 313] on div "Crédito" at bounding box center [577, 319] width 128 height 106
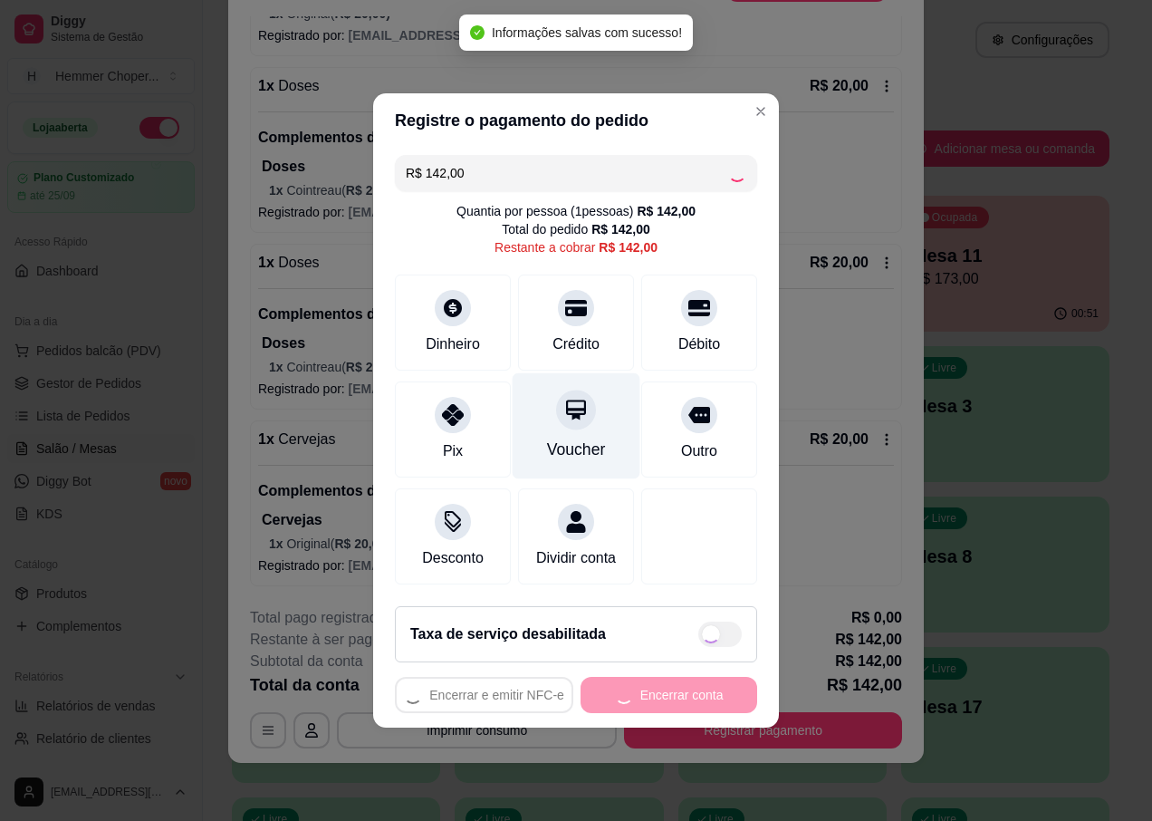
type input "R$ 0,00"
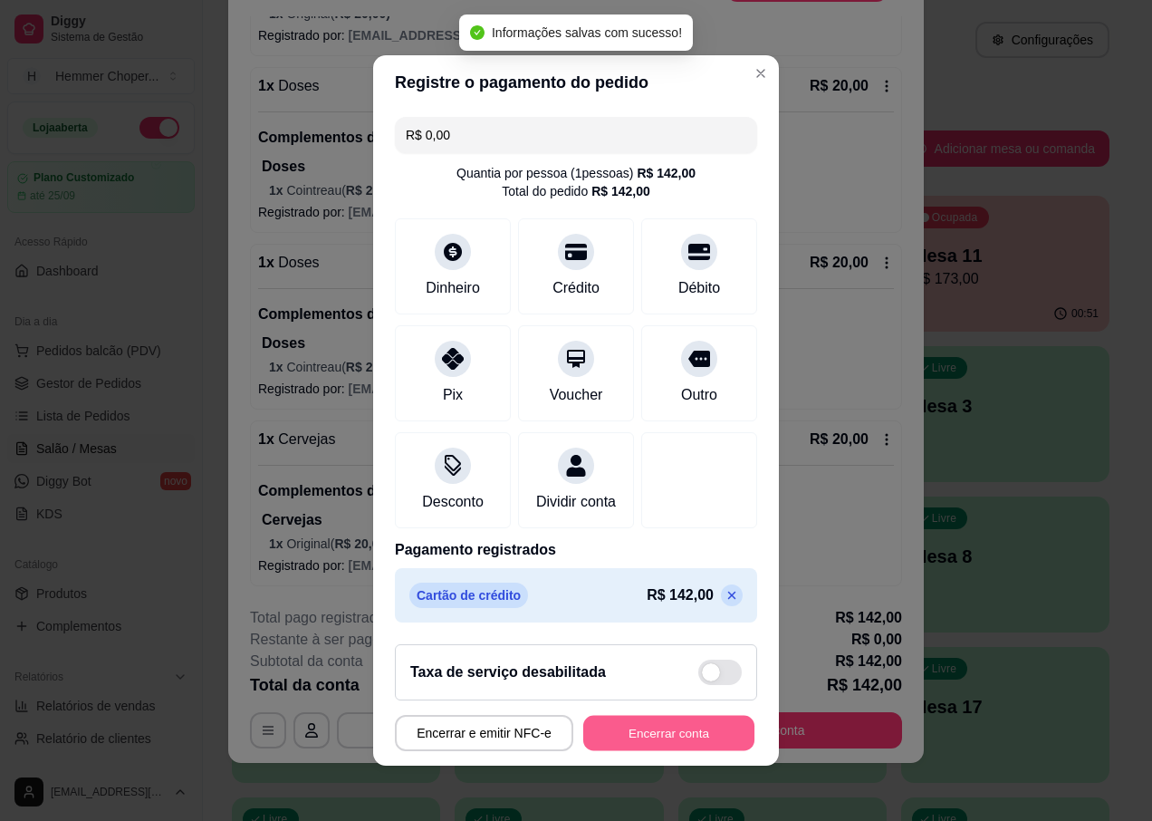
click at [625, 745] on button "Encerrar conta" at bounding box center [668, 733] width 171 height 35
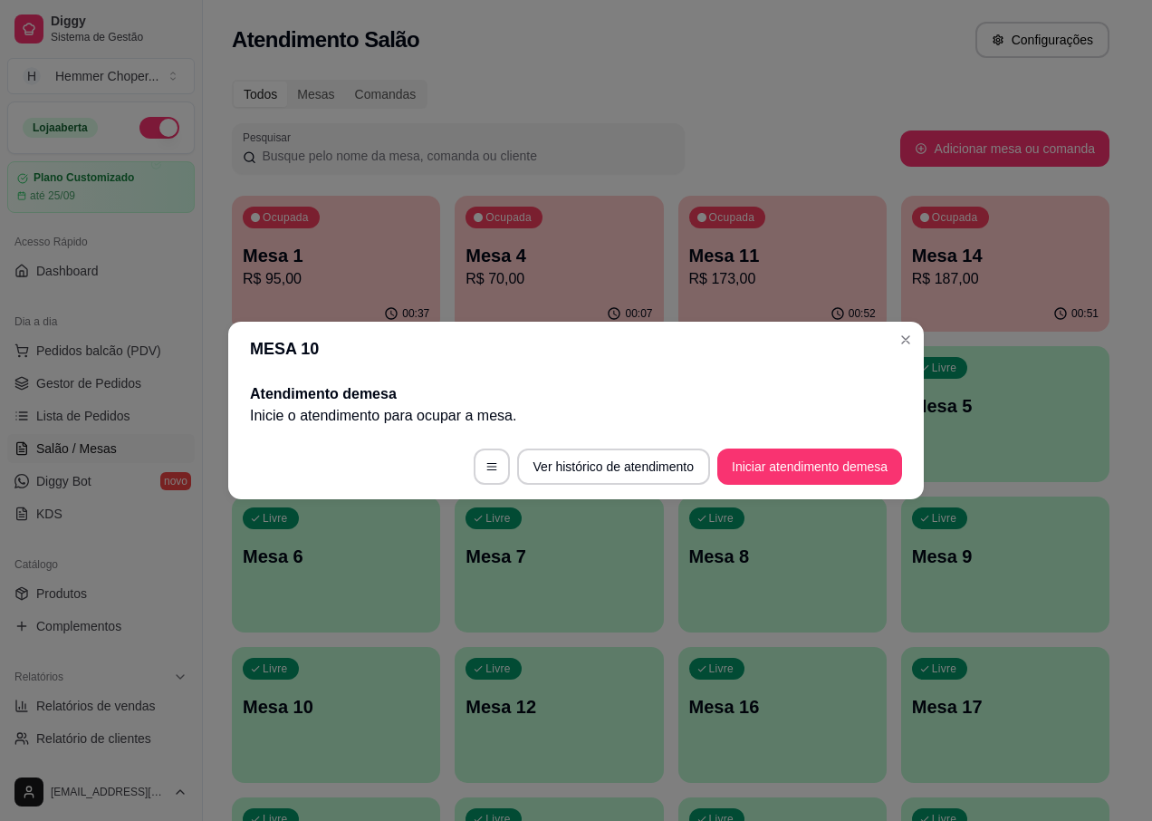
scroll to position [0, 0]
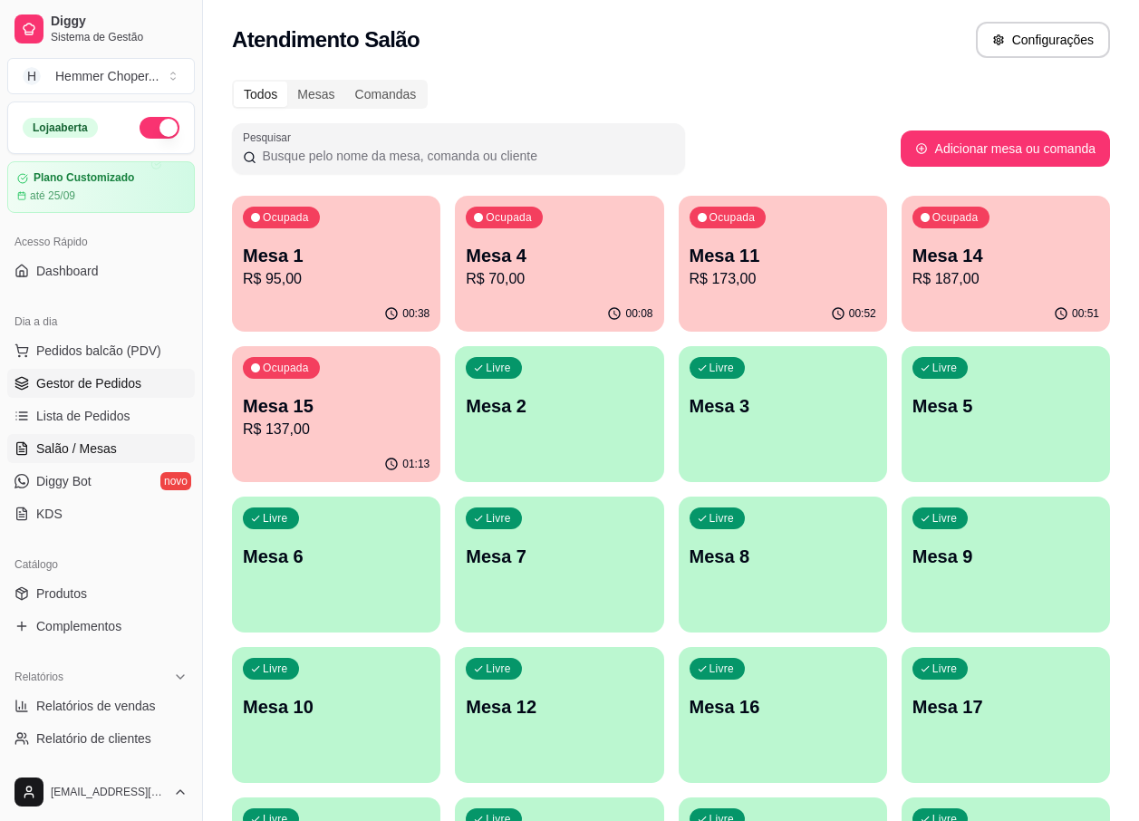
click at [70, 377] on span "Gestor de Pedidos" at bounding box center [88, 383] width 105 height 18
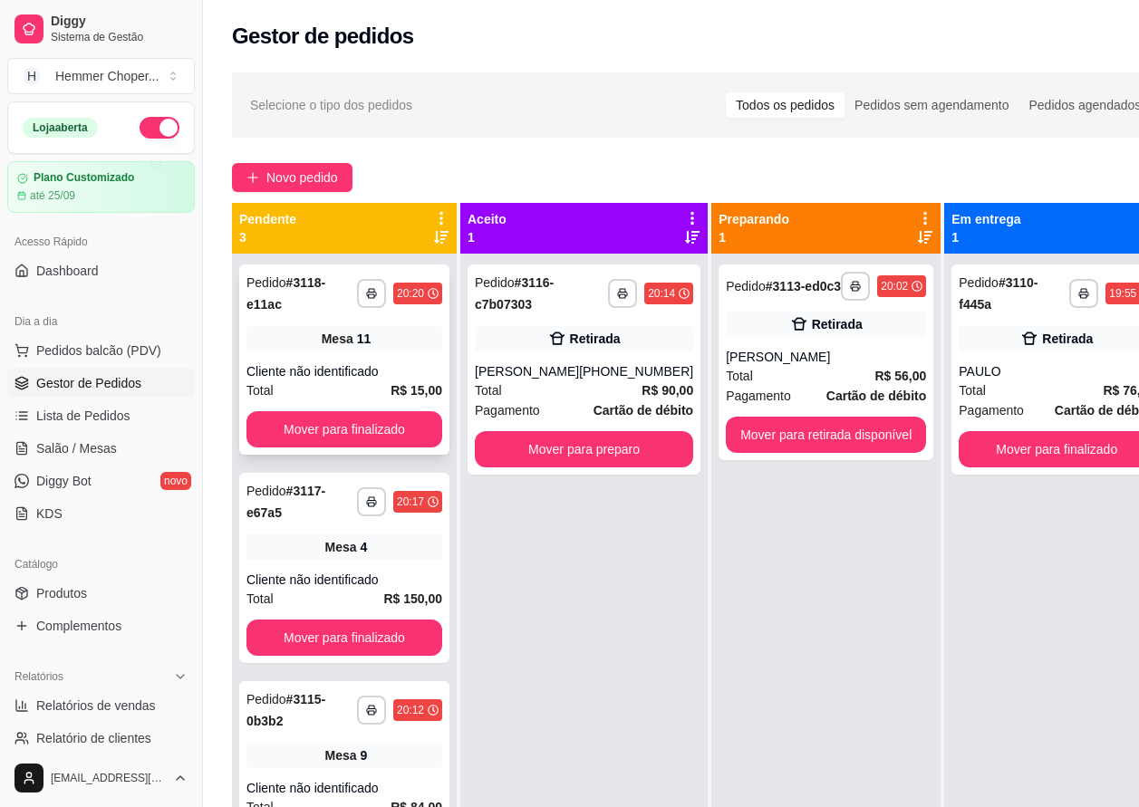
click at [335, 381] on div "Total R$ 15,00" at bounding box center [344, 391] width 196 height 20
click at [294, 411] on button "Mover para finalizado" at bounding box center [344, 429] width 196 height 36
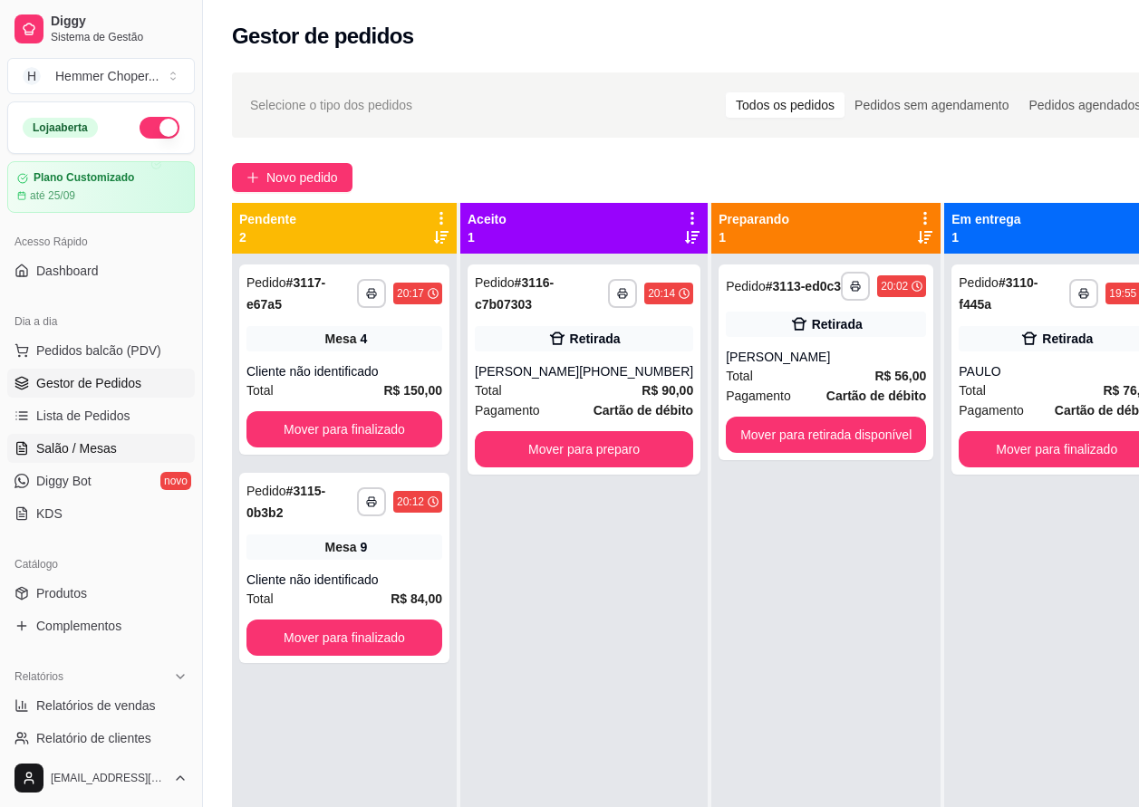
click at [92, 448] on span "Salão / Mesas" at bounding box center [76, 448] width 81 height 18
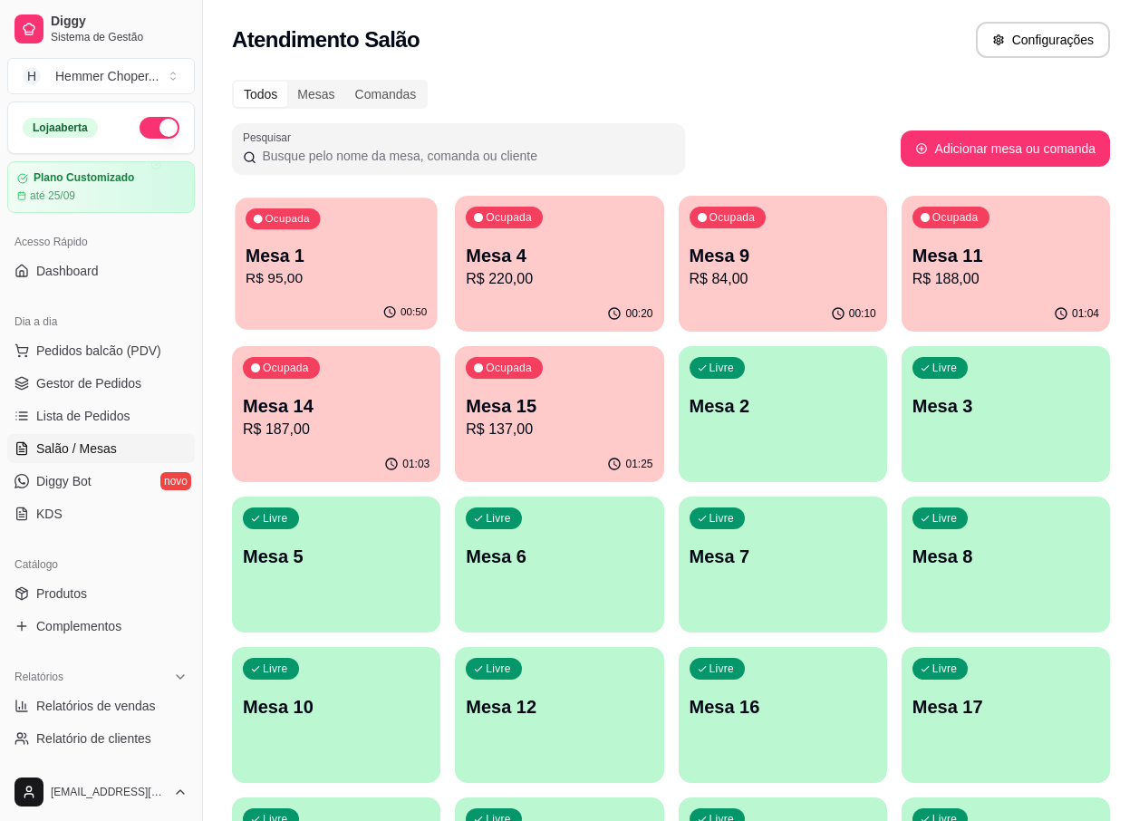
click at [331, 265] on p "Mesa 1" at bounding box center [336, 256] width 181 height 24
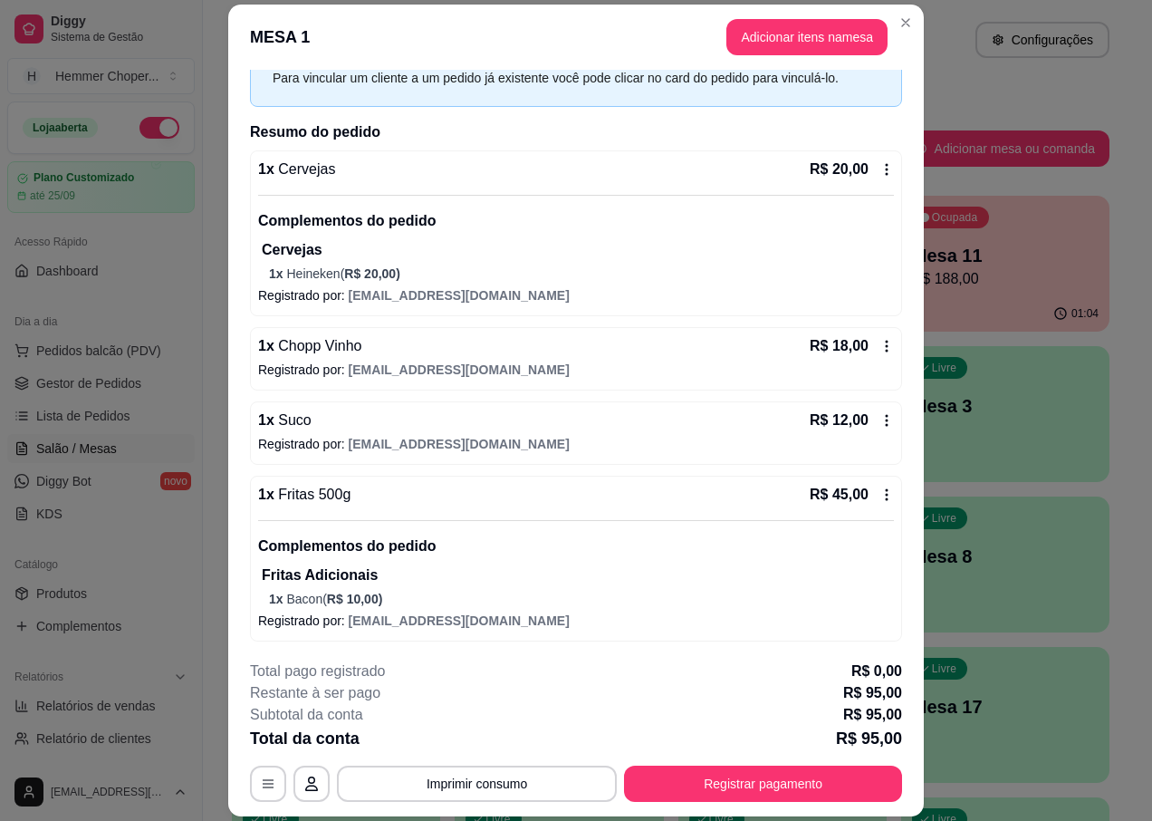
scroll to position [92, 0]
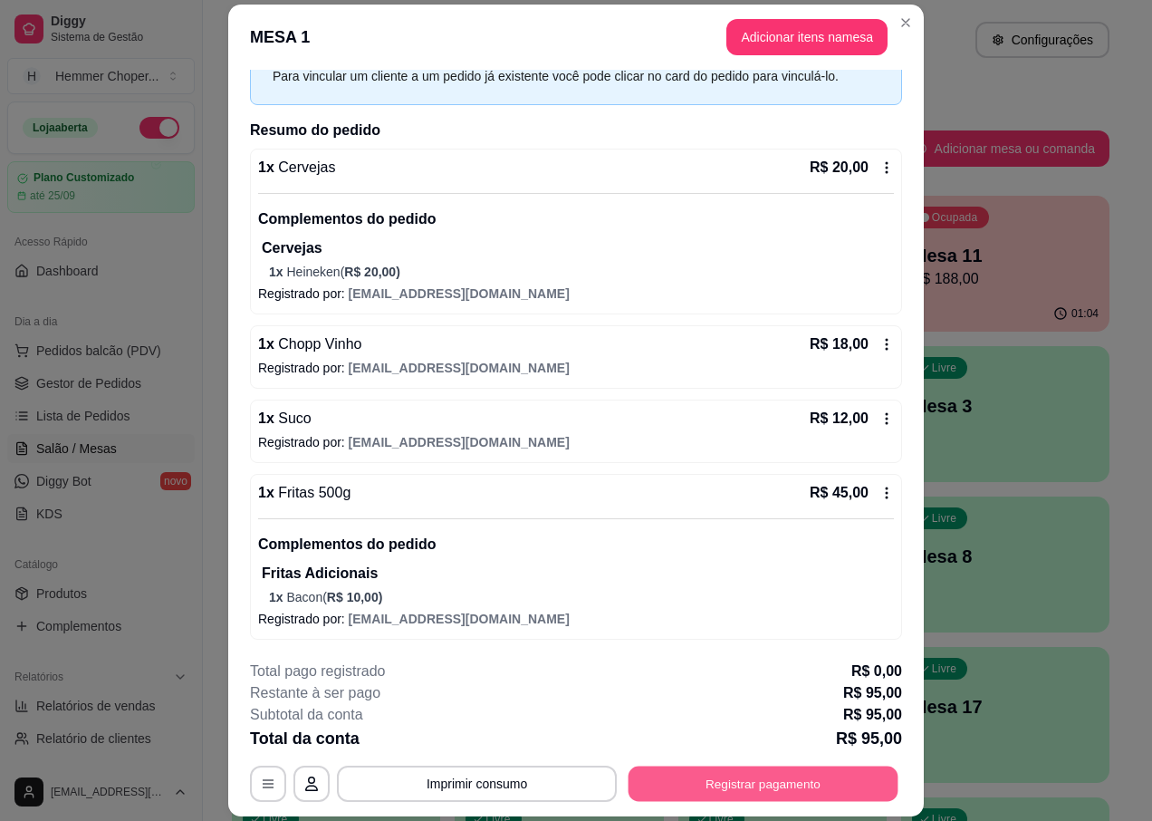
click at [768, 777] on button "Registrar pagamento" at bounding box center [764, 783] width 270 height 35
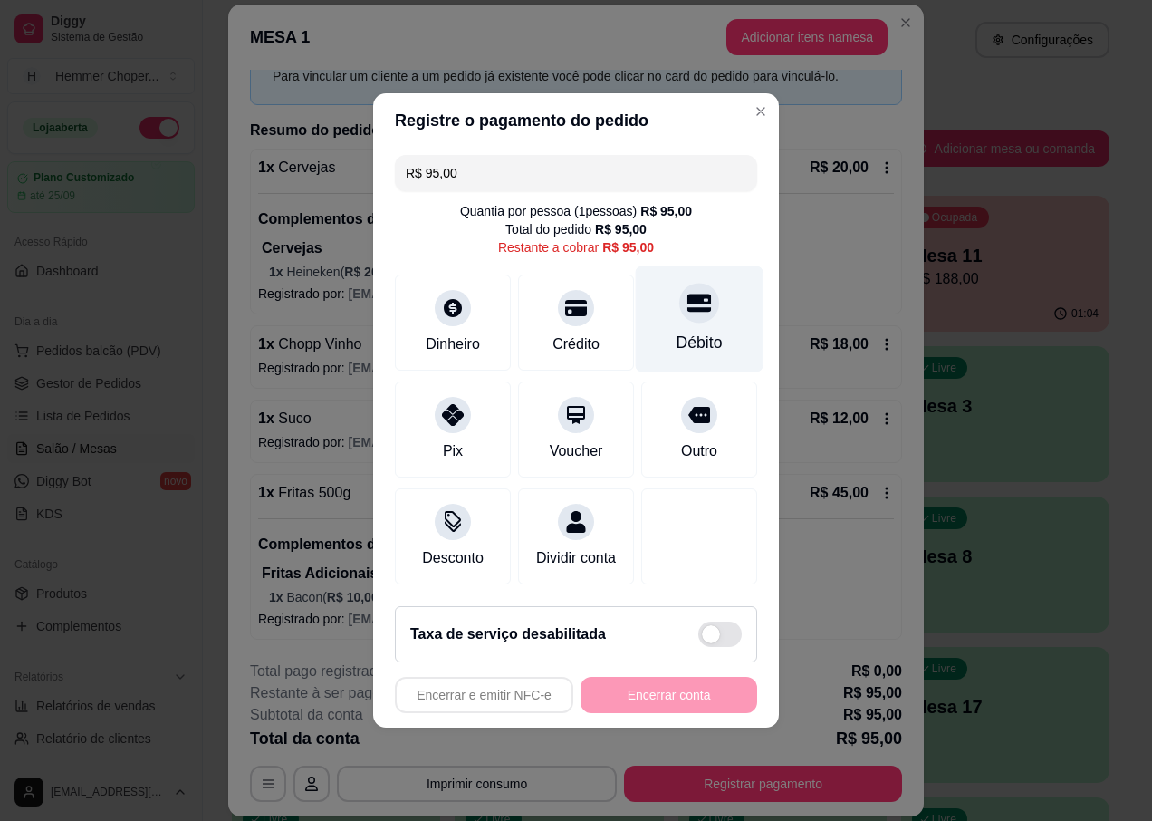
click at [685, 308] on div at bounding box center [699, 303] width 40 height 40
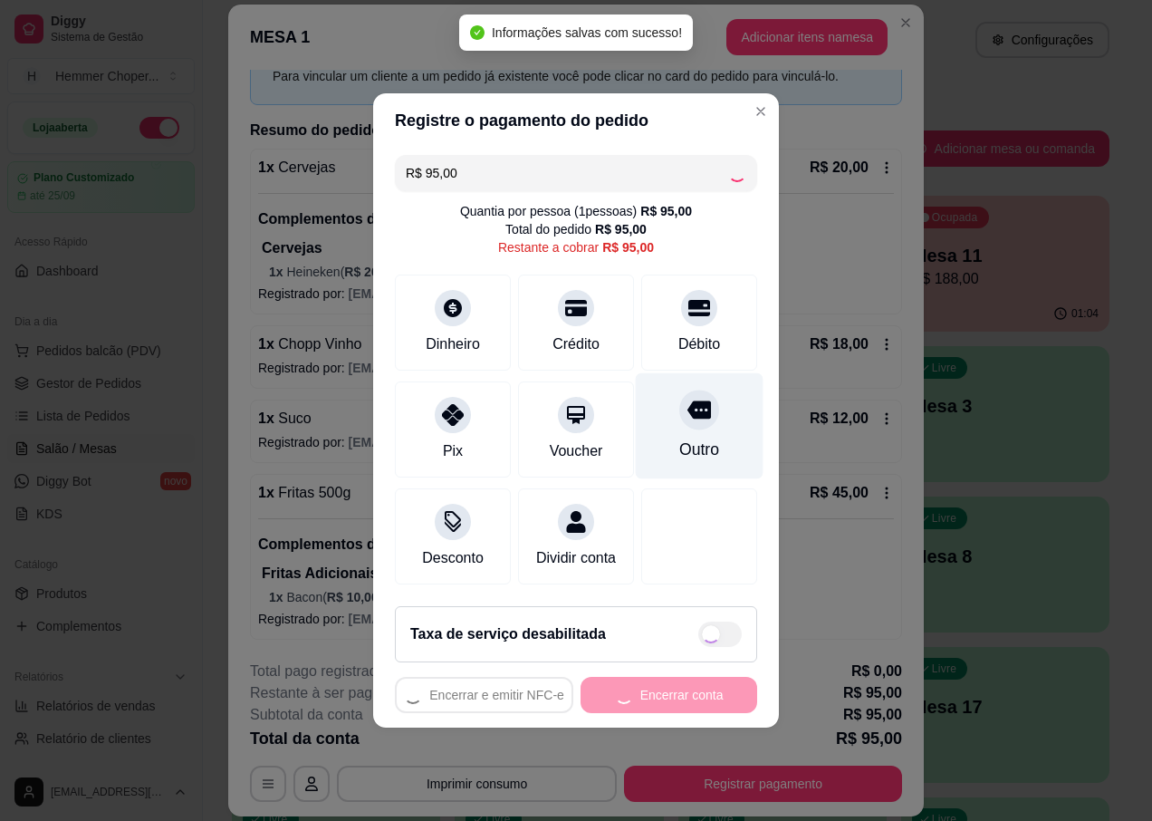
type input "R$ 0,00"
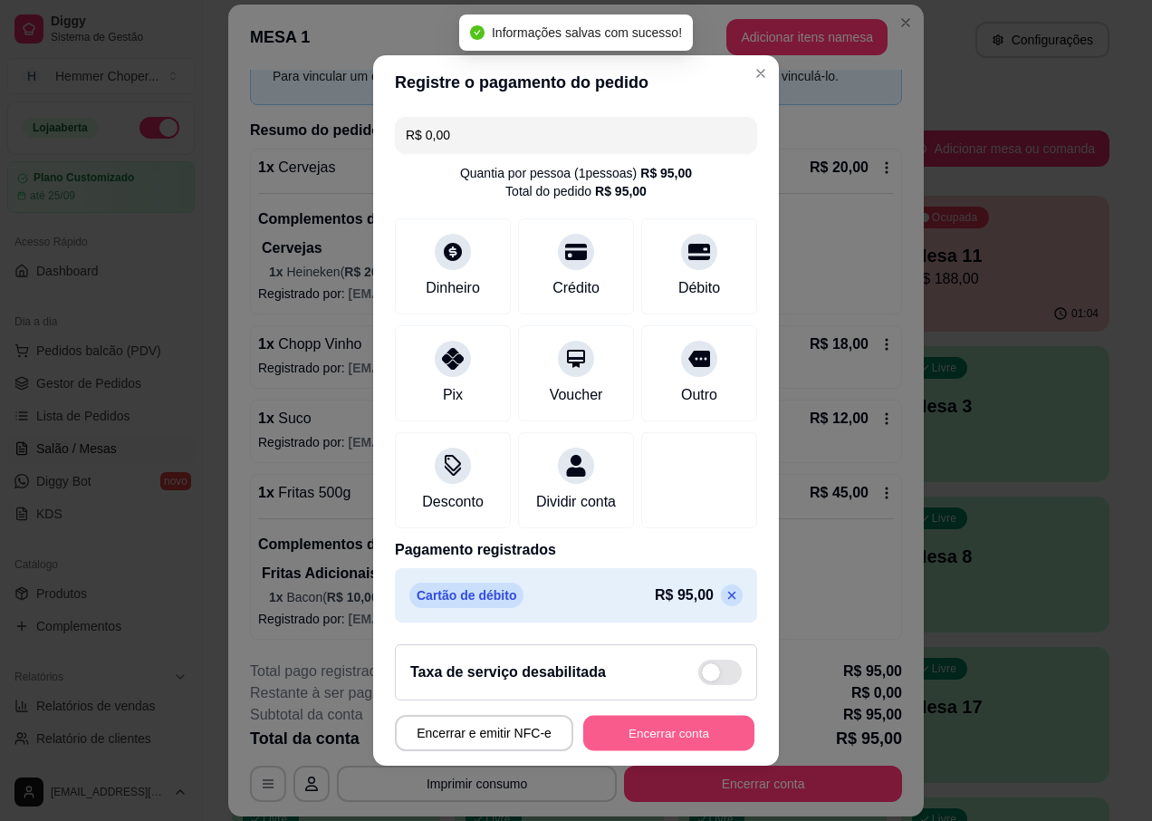
click at [645, 742] on button "Encerrar conta" at bounding box center [668, 733] width 171 height 35
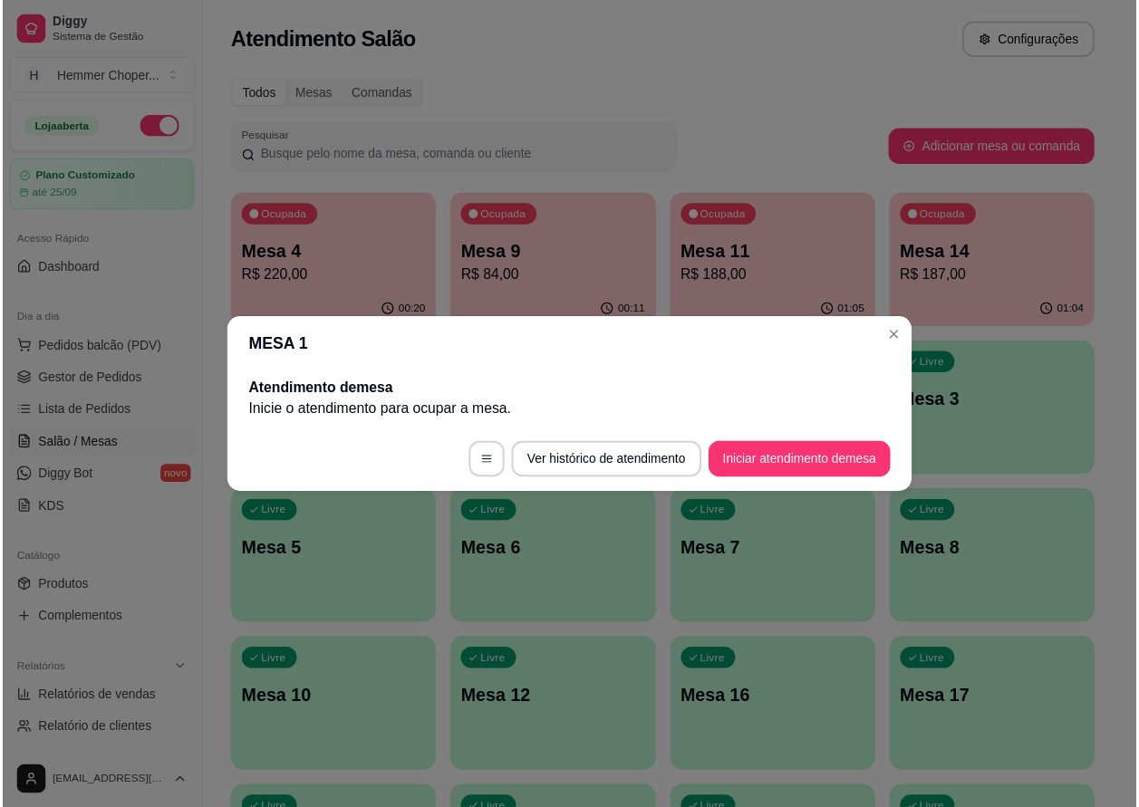
scroll to position [0, 0]
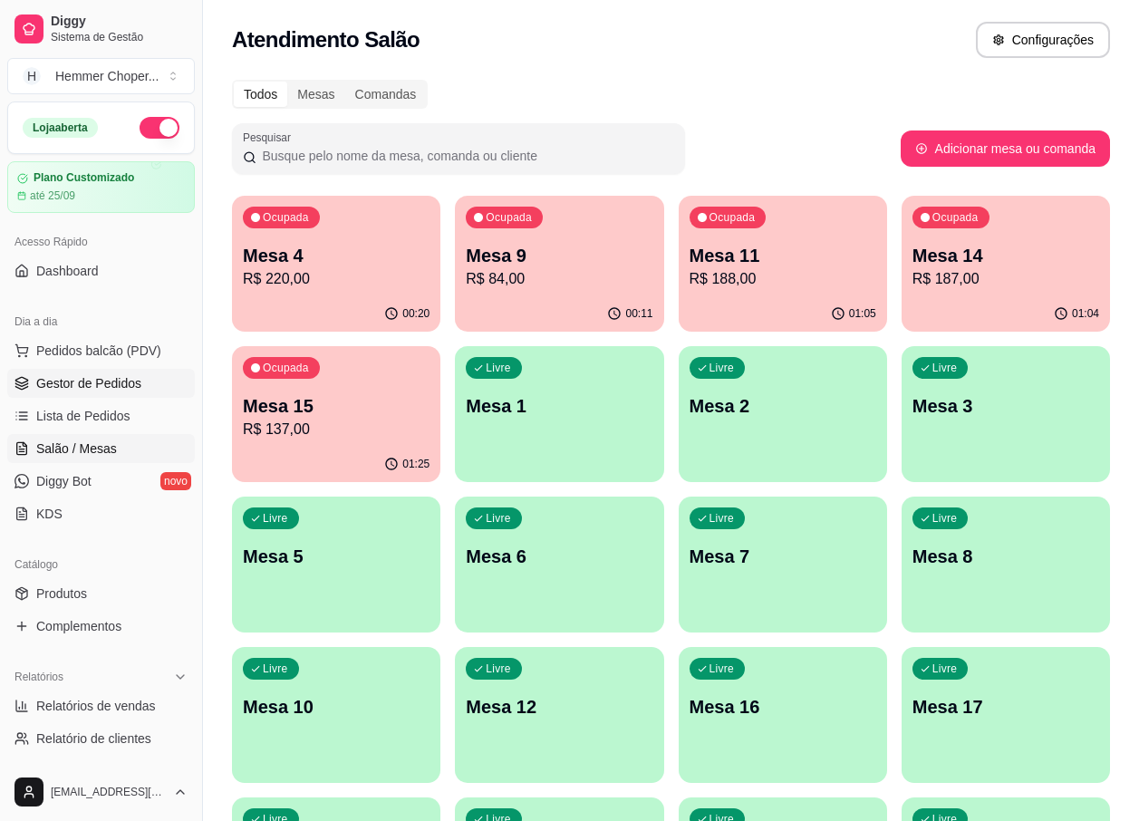
click at [118, 387] on span "Gestor de Pedidos" at bounding box center [88, 383] width 105 height 18
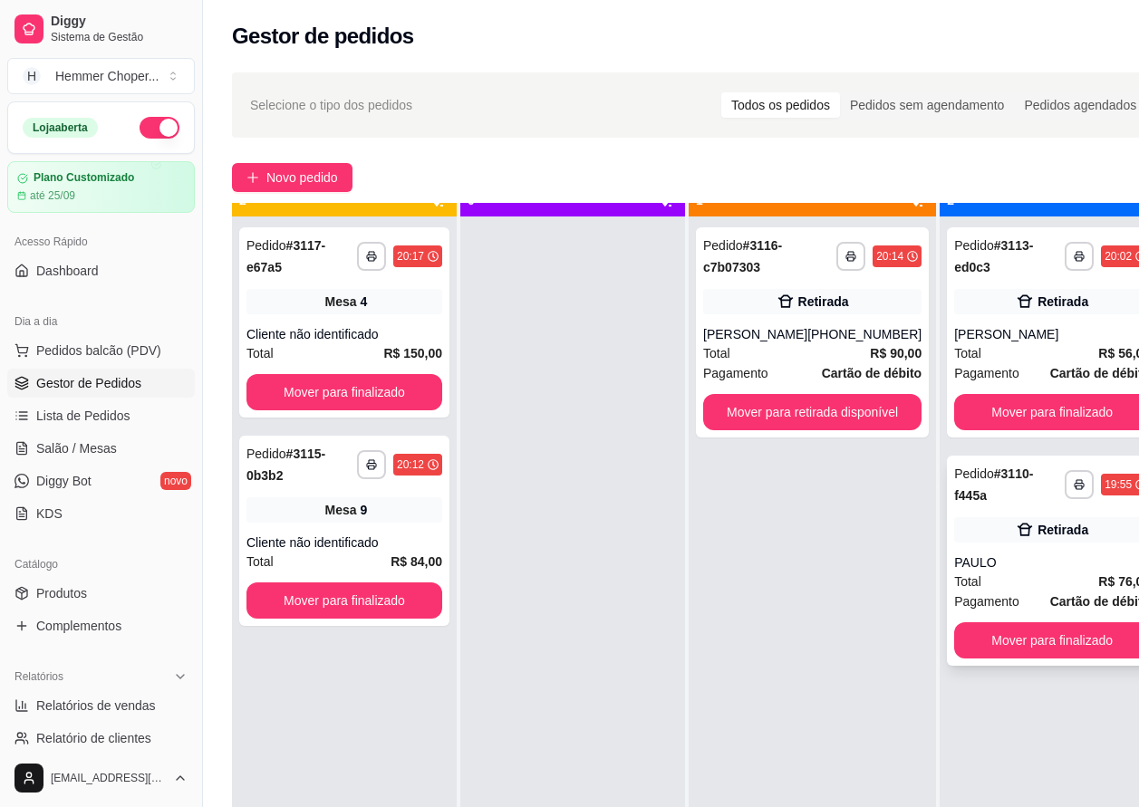
scroll to position [51, 0]
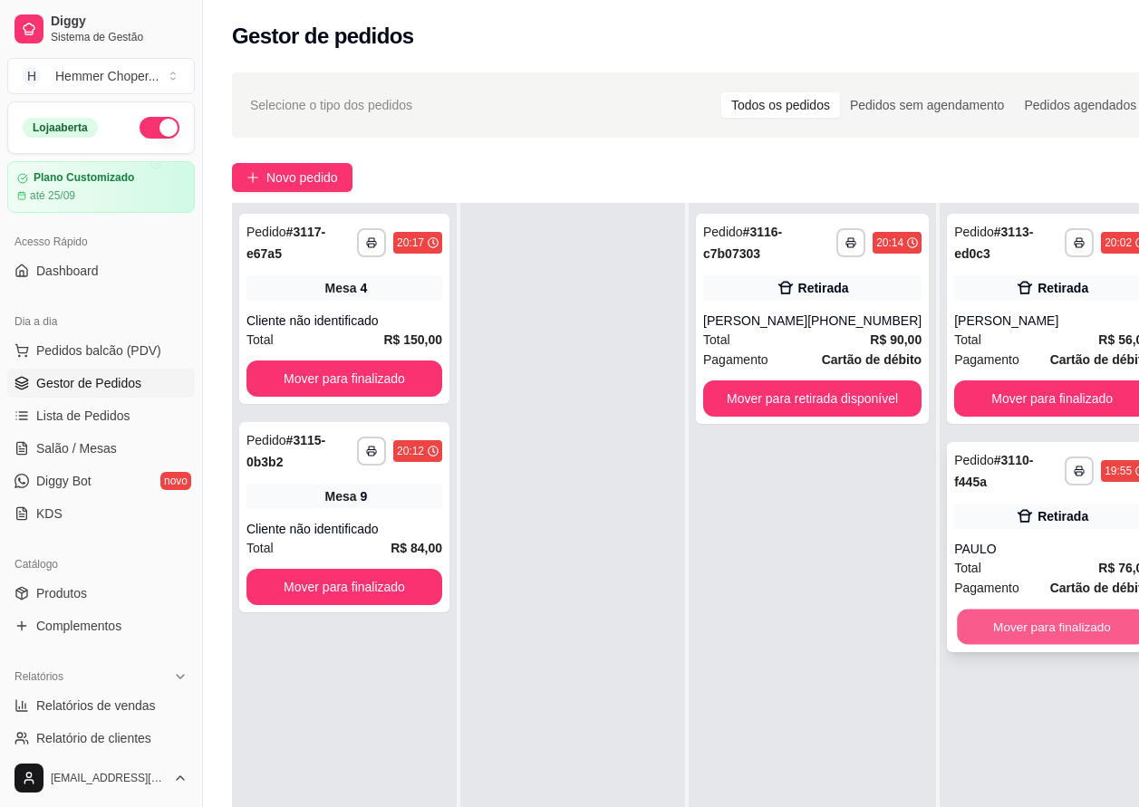
click at [988, 618] on button "Mover para finalizado" at bounding box center [1052, 627] width 190 height 35
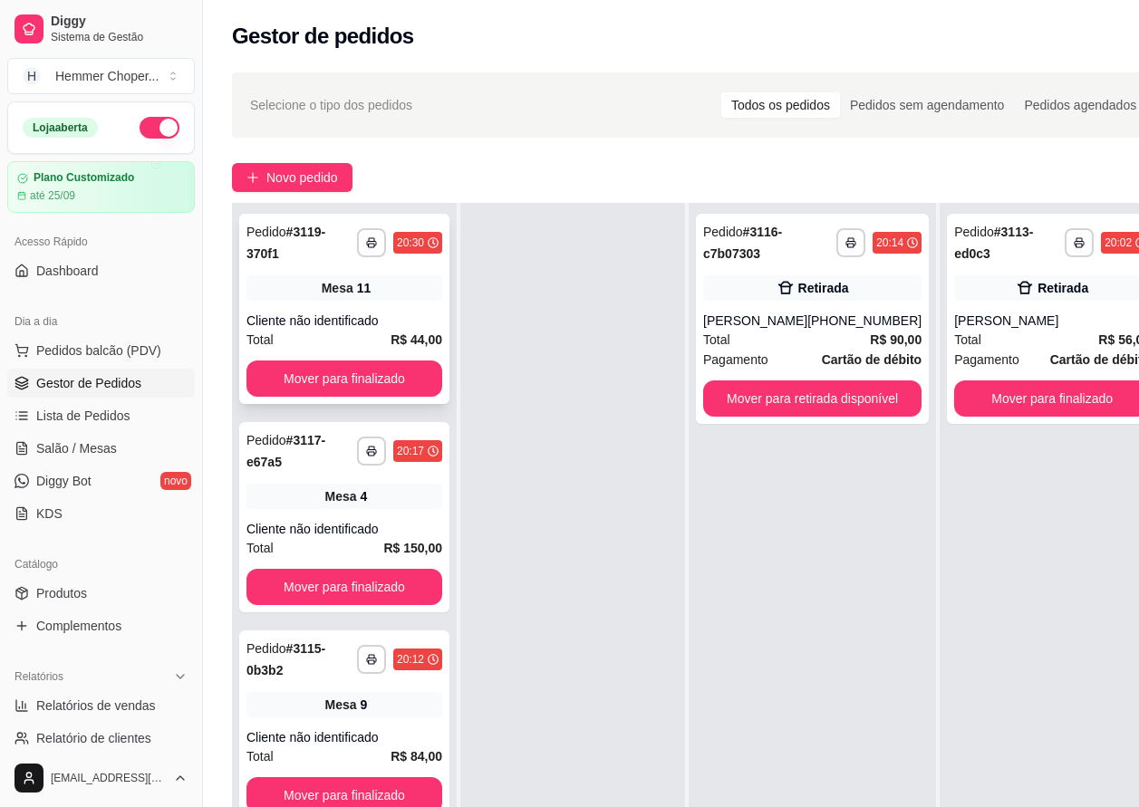
click at [383, 330] on div "Total R$ 44,00" at bounding box center [344, 340] width 196 height 20
click at [277, 361] on button "Mover para finalizado" at bounding box center [344, 378] width 190 height 35
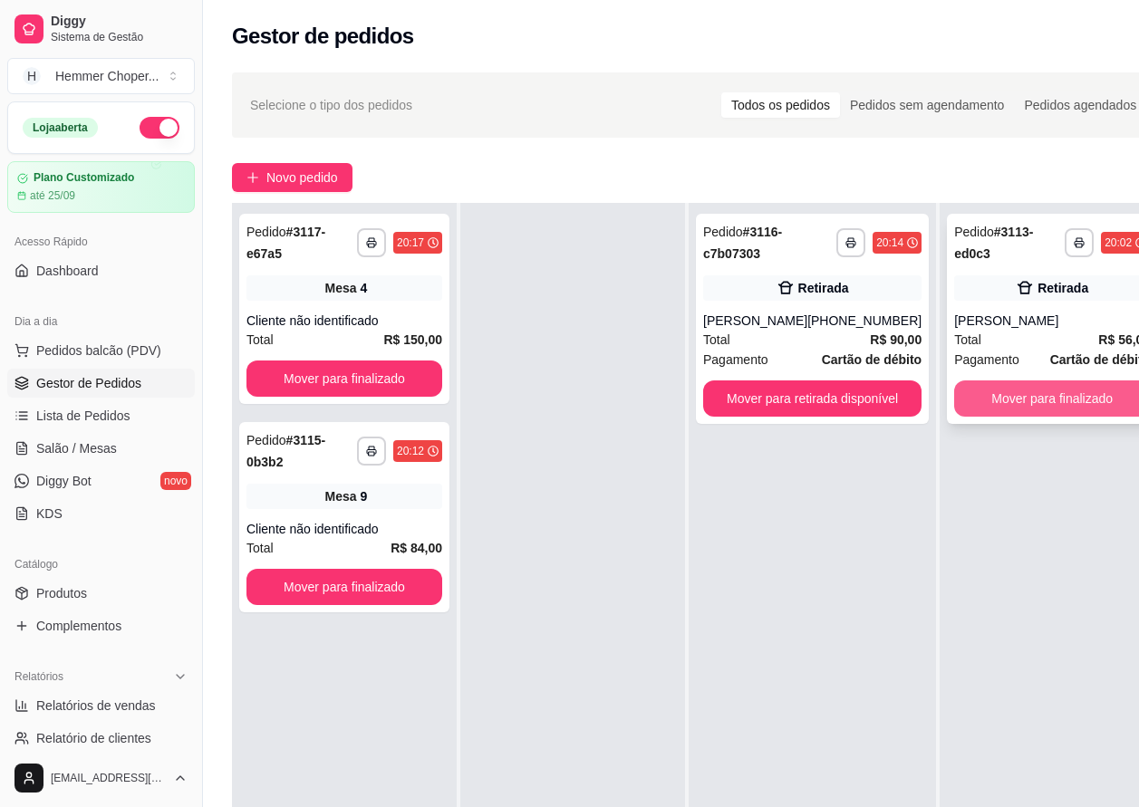
click at [994, 389] on button "Mover para finalizado" at bounding box center [1052, 399] width 196 height 36
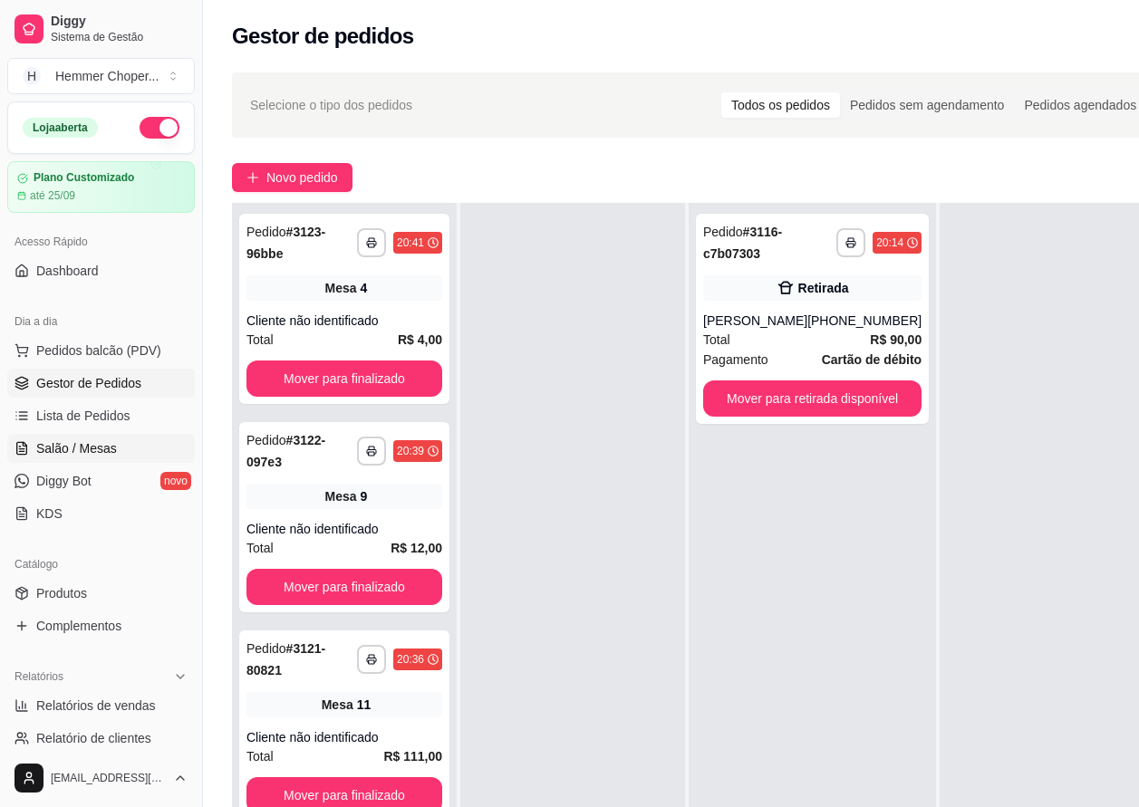
click at [73, 446] on span "Salão / Mesas" at bounding box center [76, 448] width 81 height 18
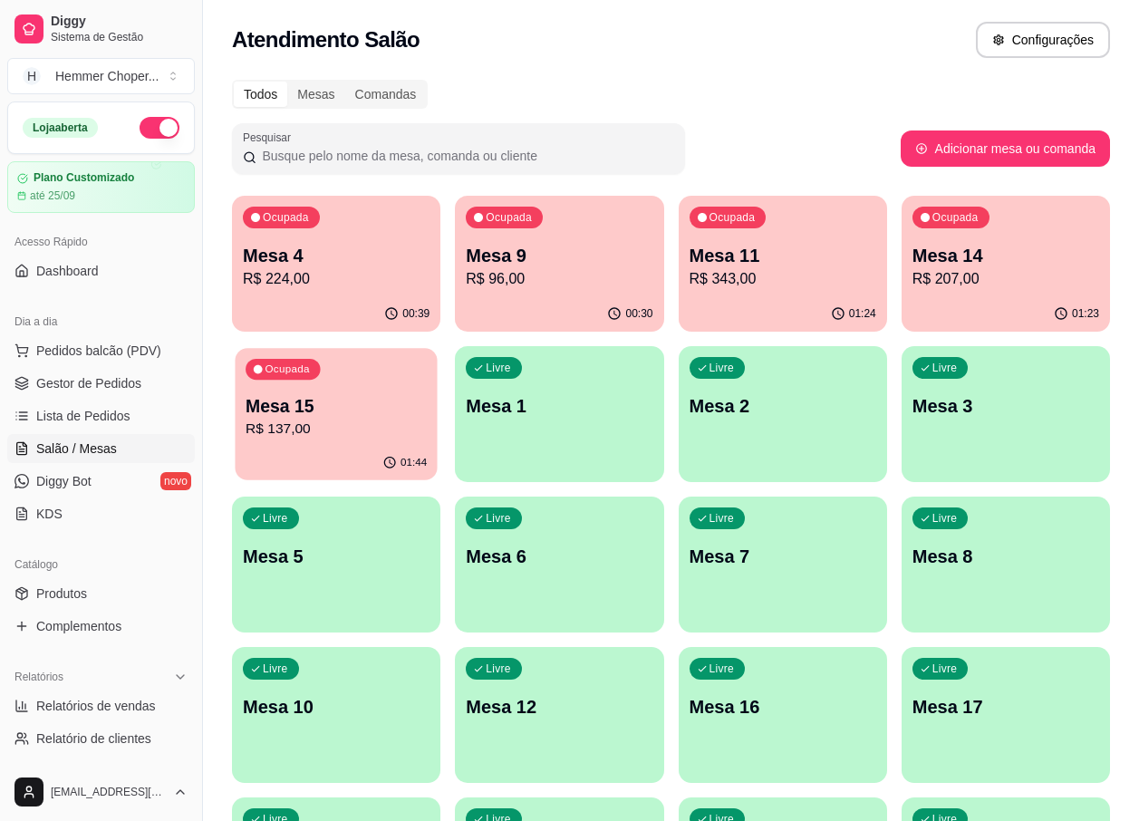
click at [337, 423] on p "R$ 137,00" at bounding box center [336, 429] width 181 height 21
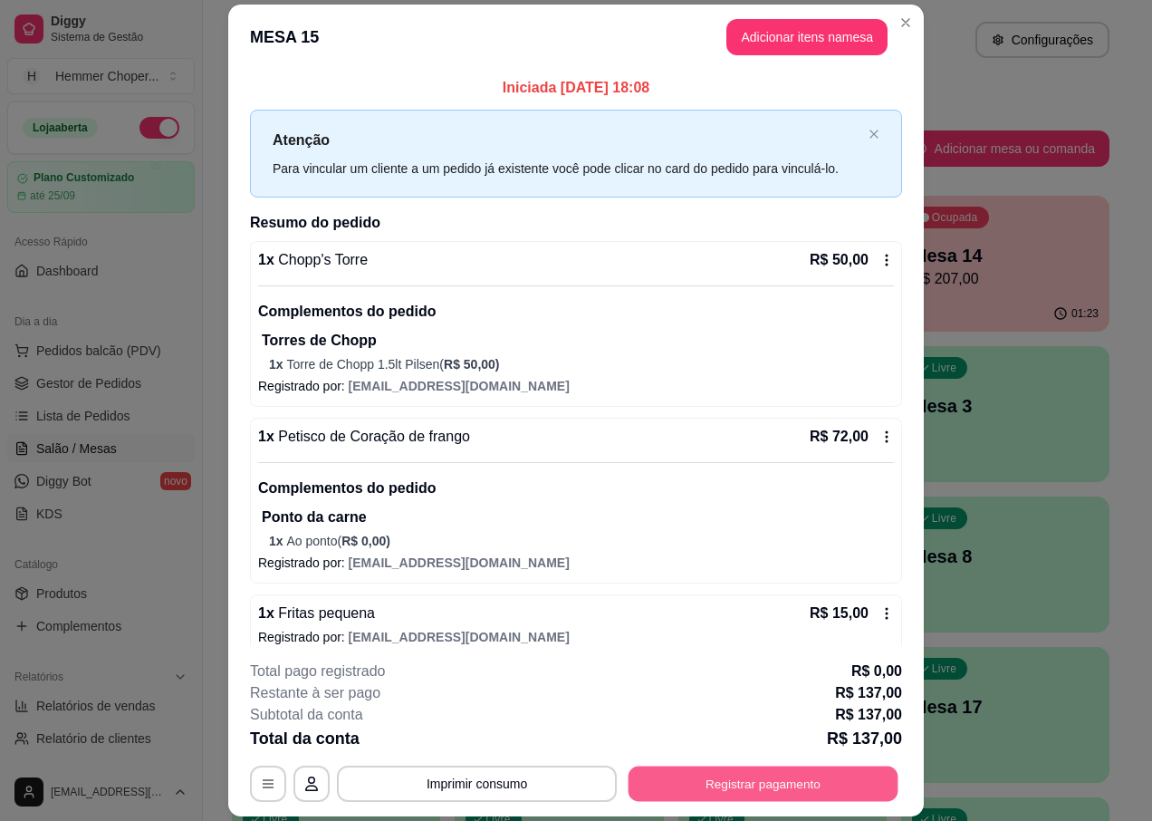
click at [715, 788] on button "Registrar pagamento" at bounding box center [764, 783] width 270 height 35
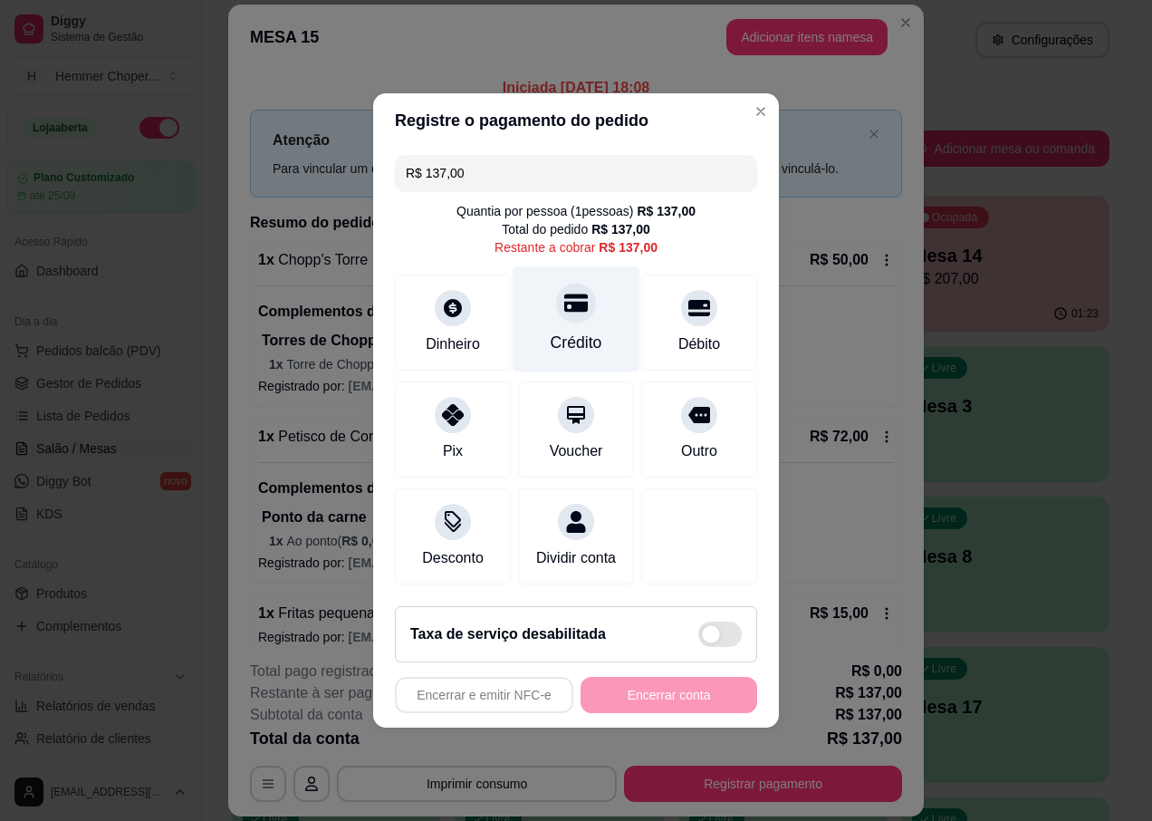
click at [578, 310] on div at bounding box center [576, 303] width 40 height 40
type input "R$ 0,00"
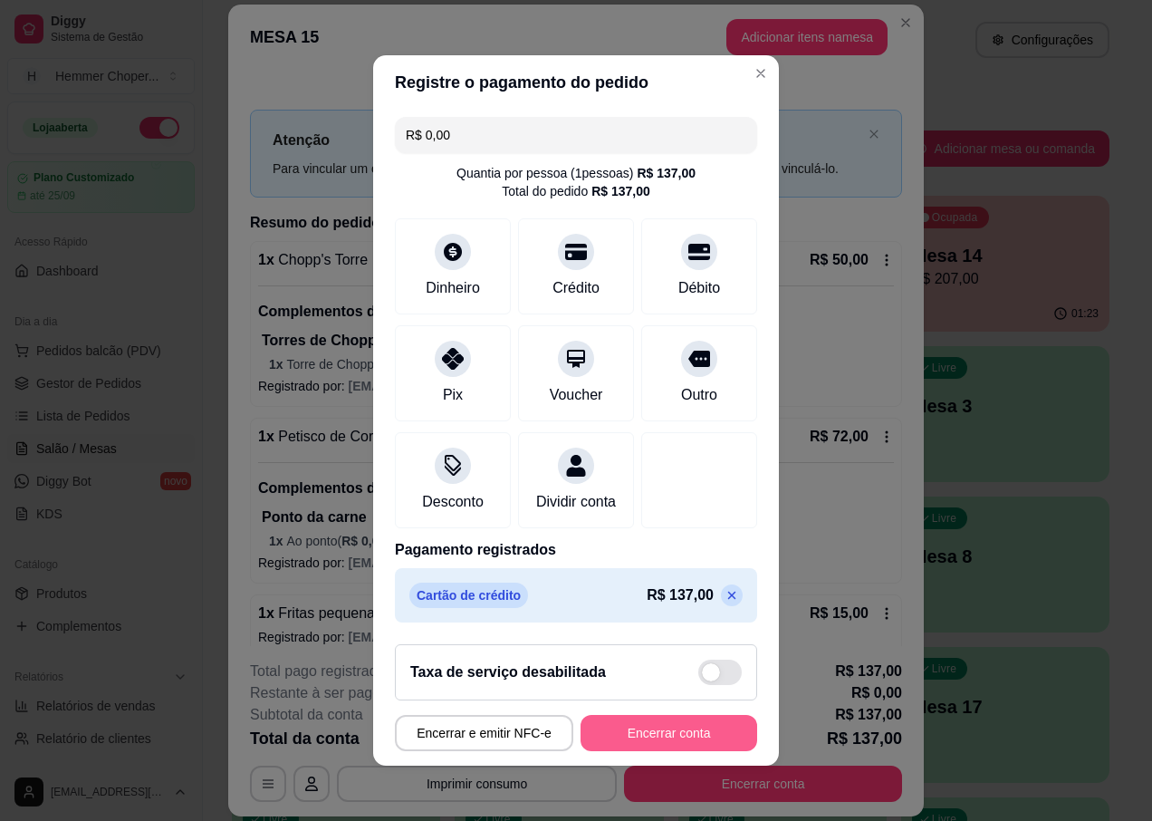
click at [632, 749] on button "Encerrar conta" at bounding box center [669, 733] width 177 height 36
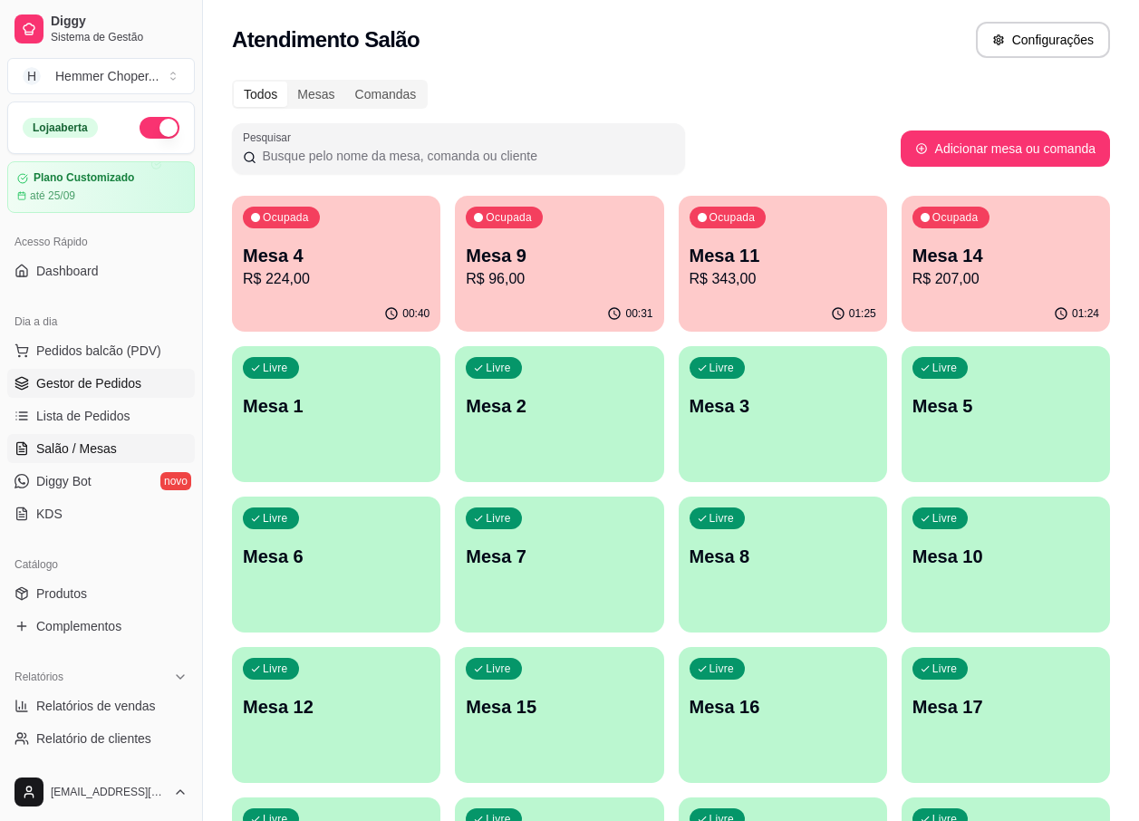
click at [103, 378] on span "Gestor de Pedidos" at bounding box center [88, 383] width 105 height 18
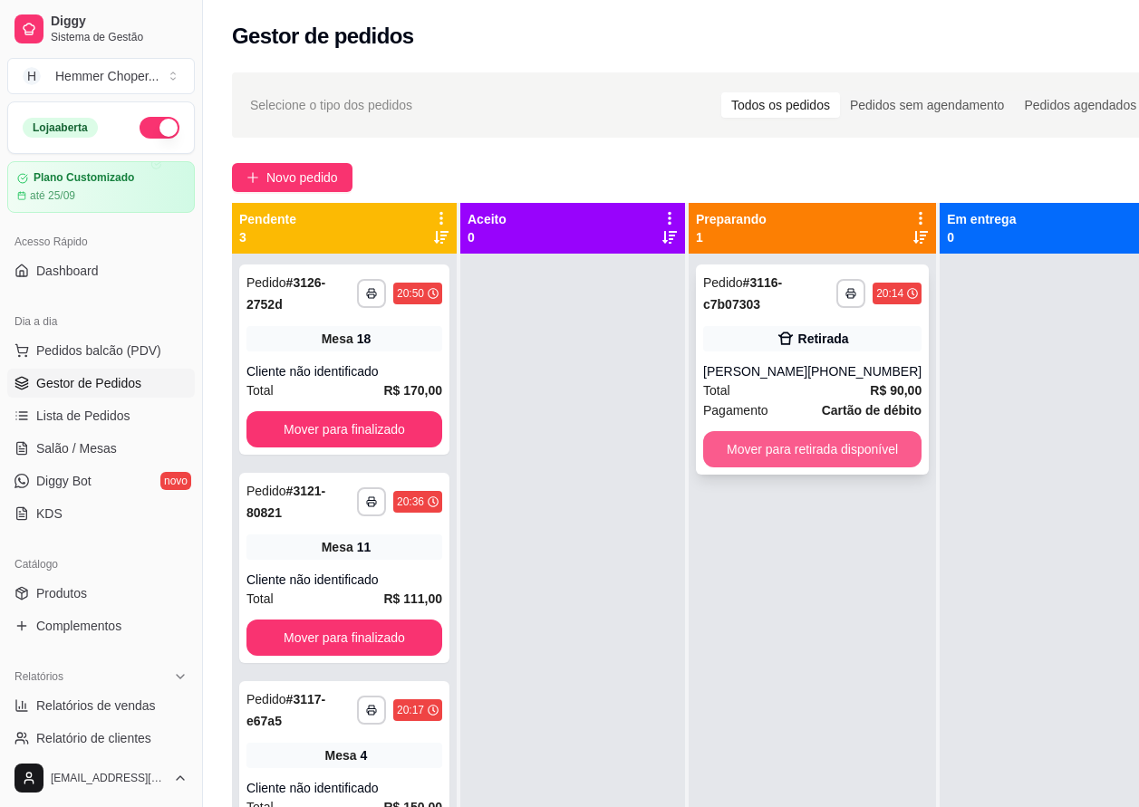
click at [764, 467] on button "Mover para retirada disponível" at bounding box center [812, 449] width 218 height 36
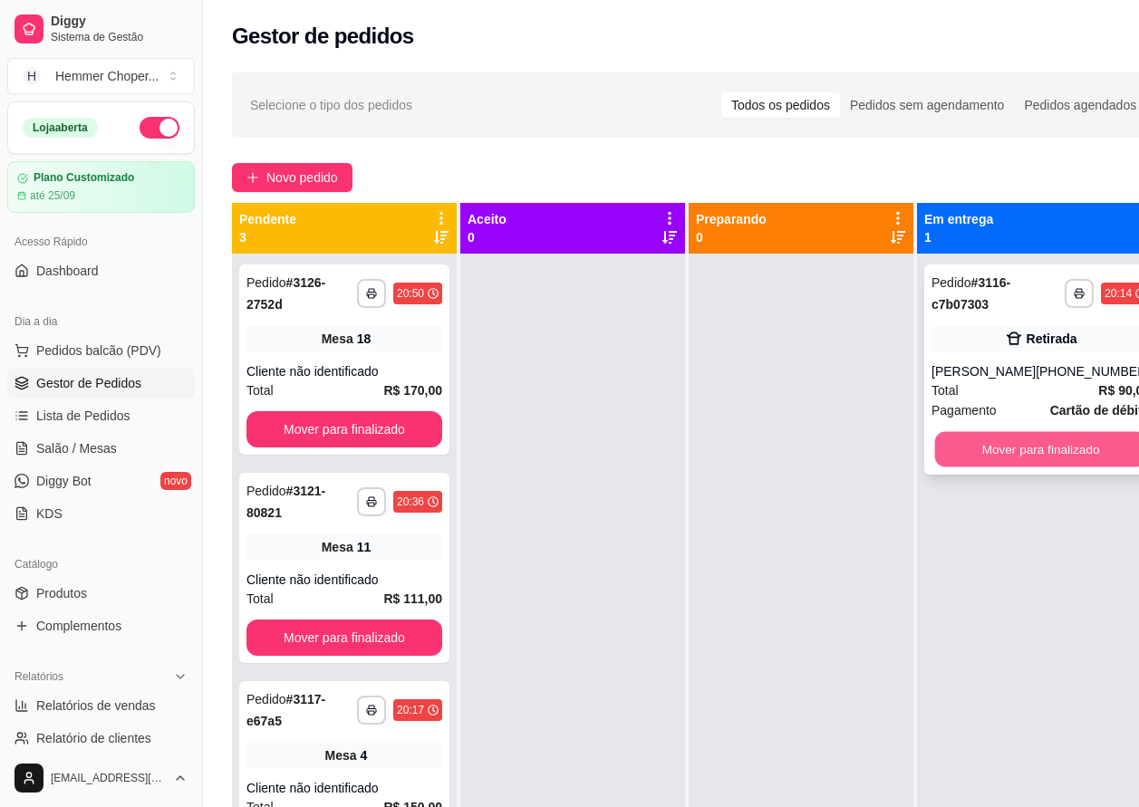
click at [1003, 462] on button "Mover para finalizado" at bounding box center [1041, 449] width 212 height 35
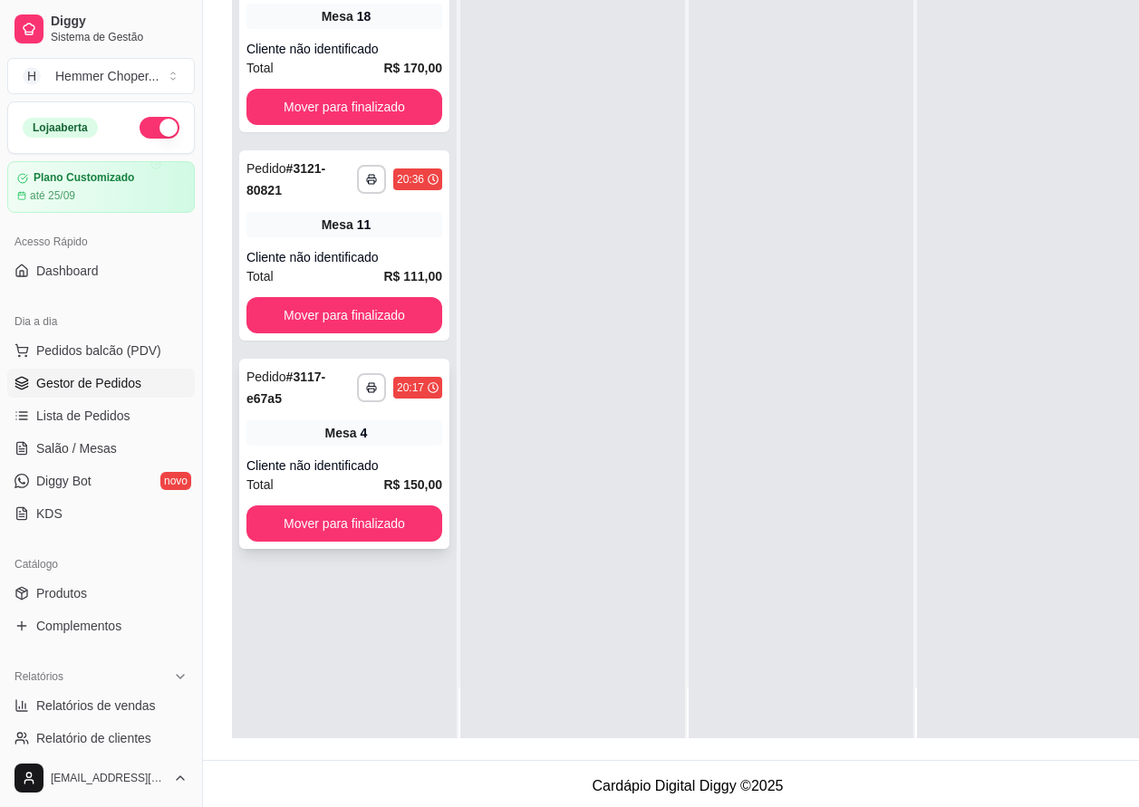
scroll to position [290, 0]
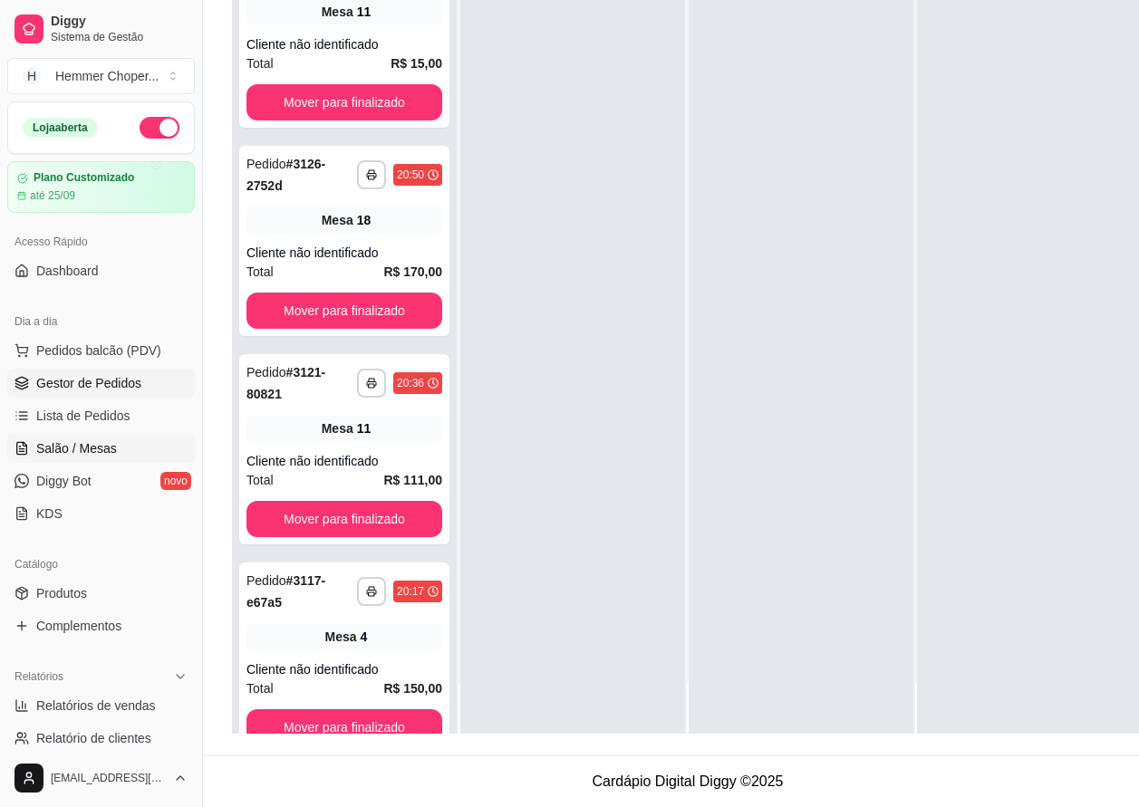
click at [96, 450] on span "Salão / Mesas" at bounding box center [76, 448] width 81 height 18
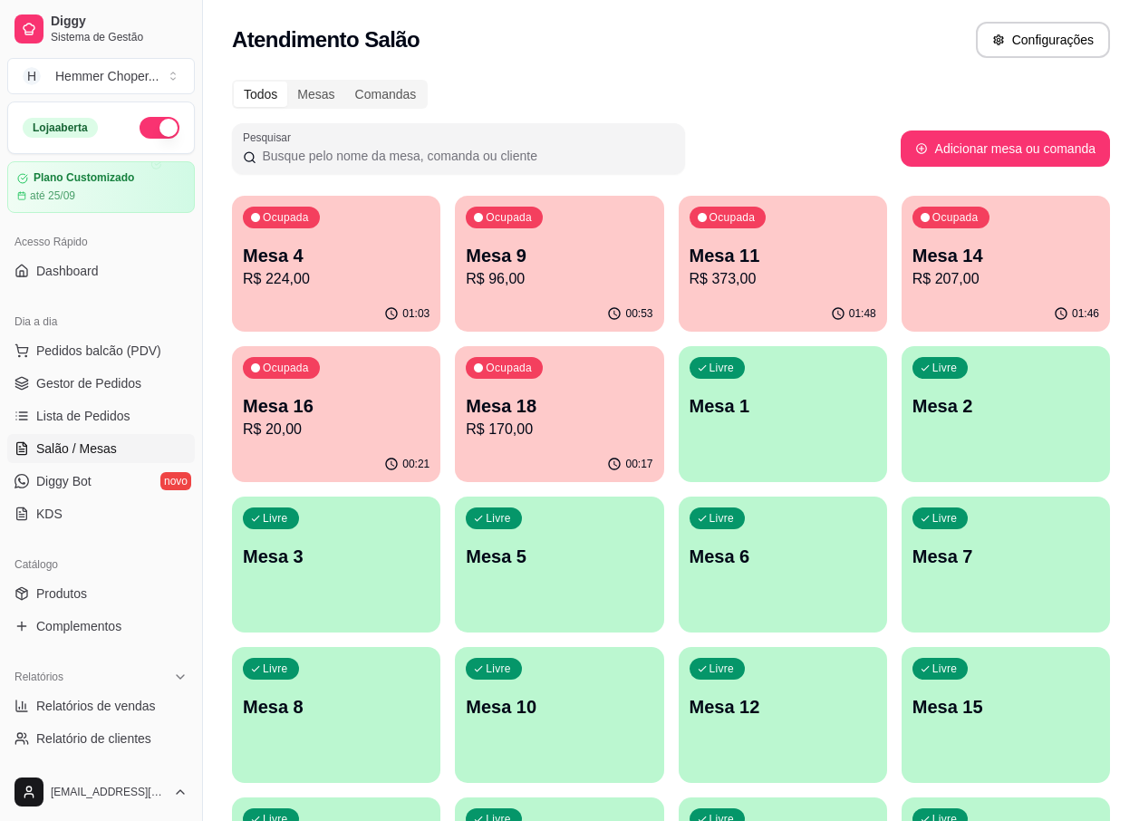
click at [950, 287] on p "R$ 207,00" at bounding box center [1005, 279] width 187 height 22
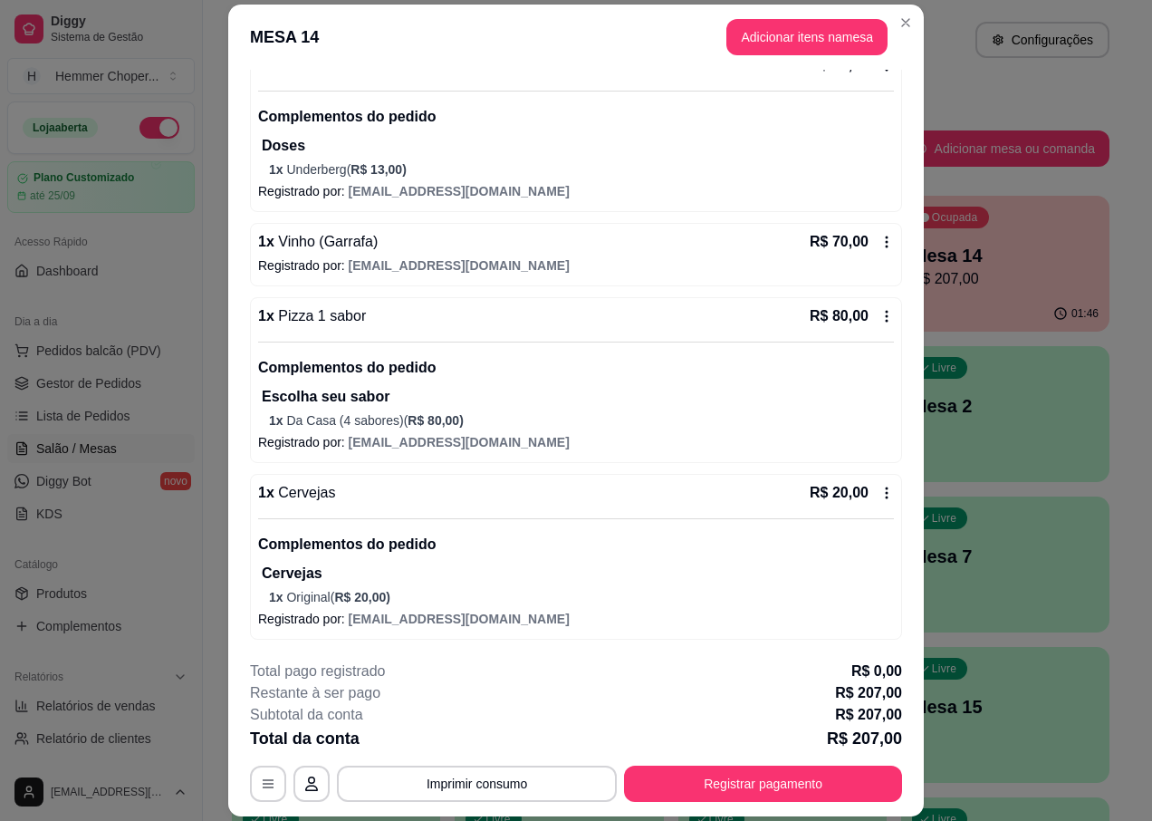
scroll to position [53, 0]
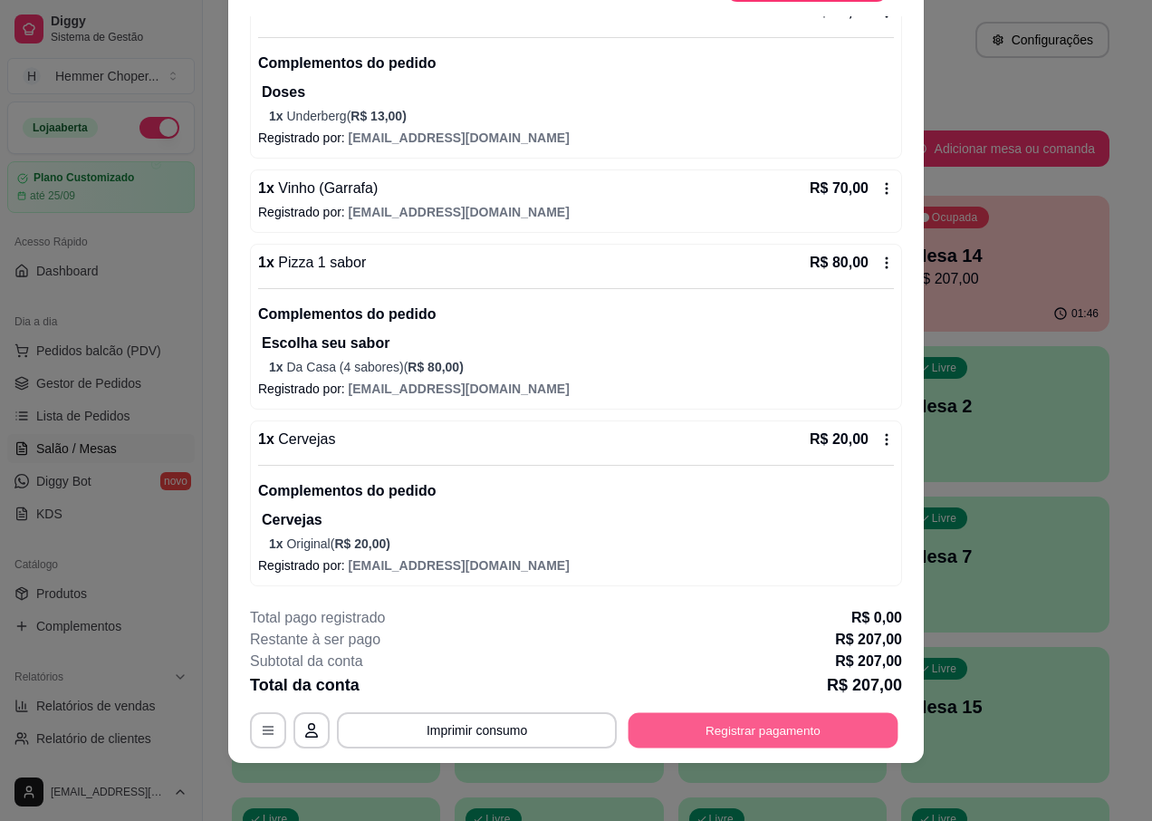
click at [734, 731] on button "Registrar pagamento" at bounding box center [764, 730] width 270 height 35
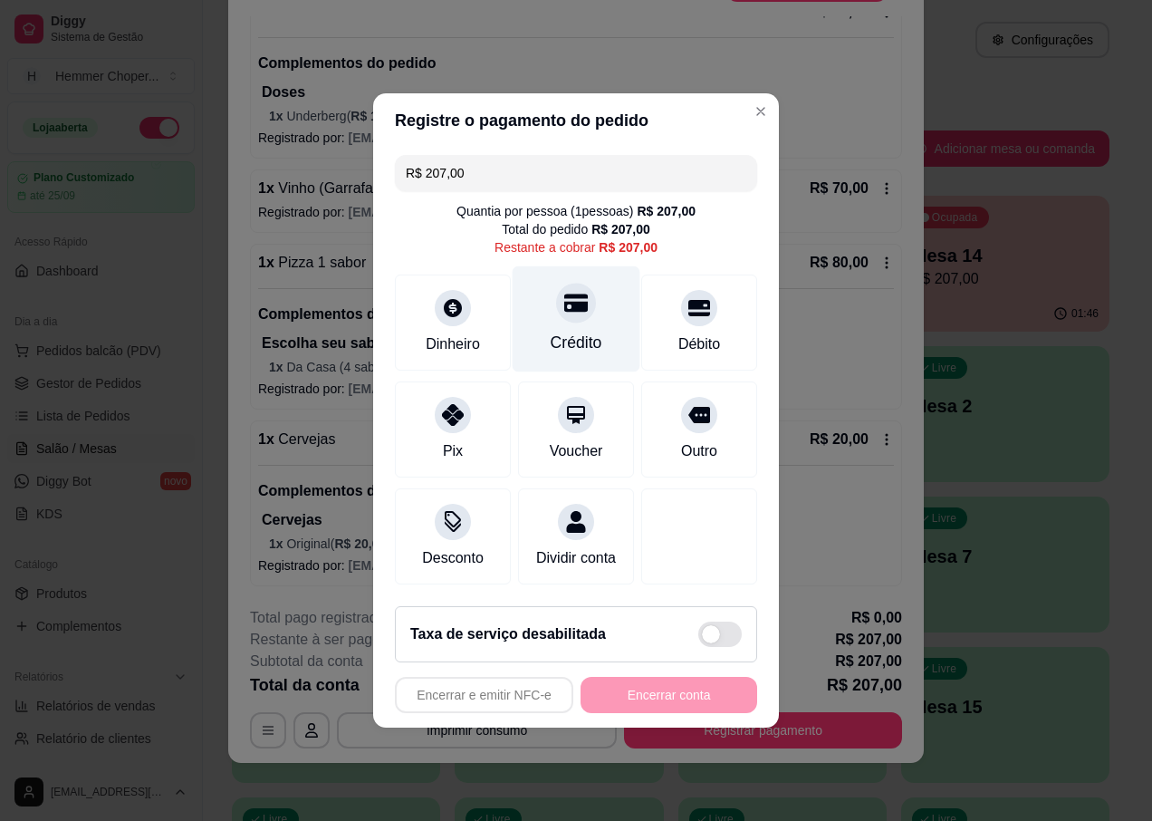
click at [584, 310] on div "Crédito" at bounding box center [577, 319] width 128 height 106
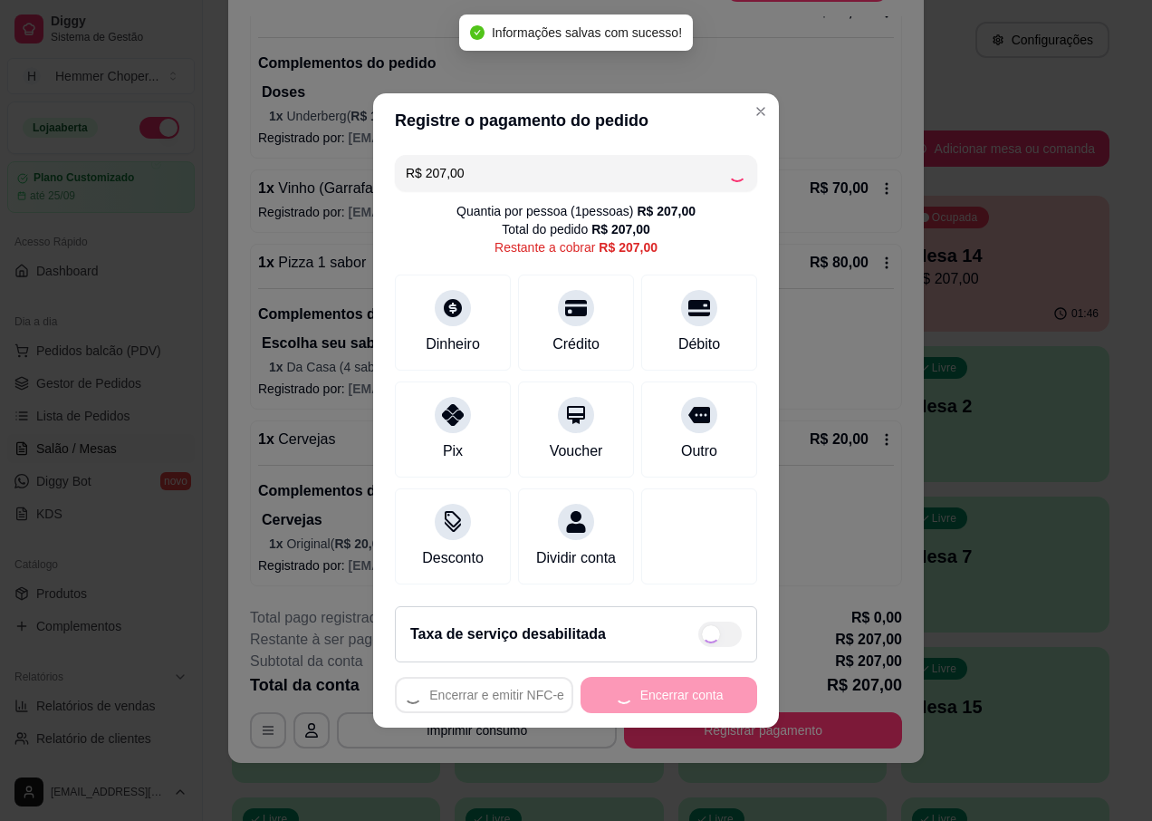
type input "R$ 0,00"
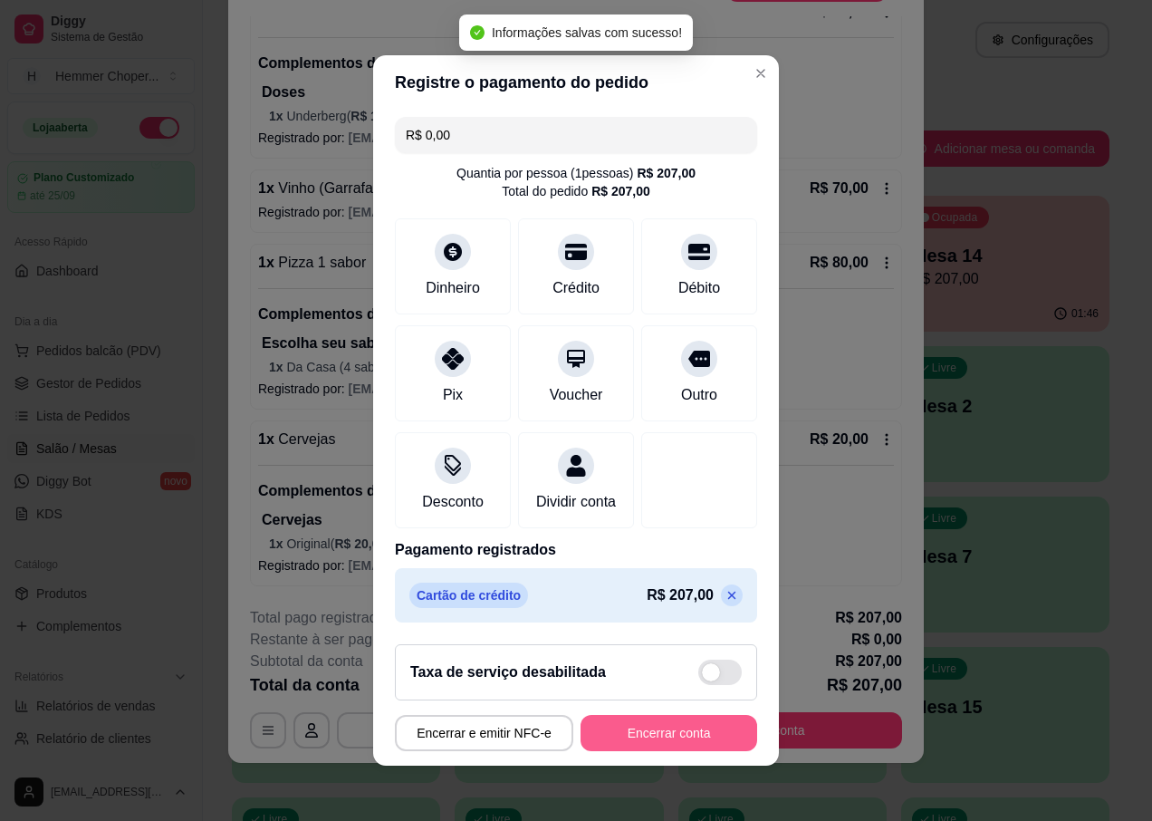
click at [666, 749] on button "Encerrar conta" at bounding box center [669, 733] width 177 height 36
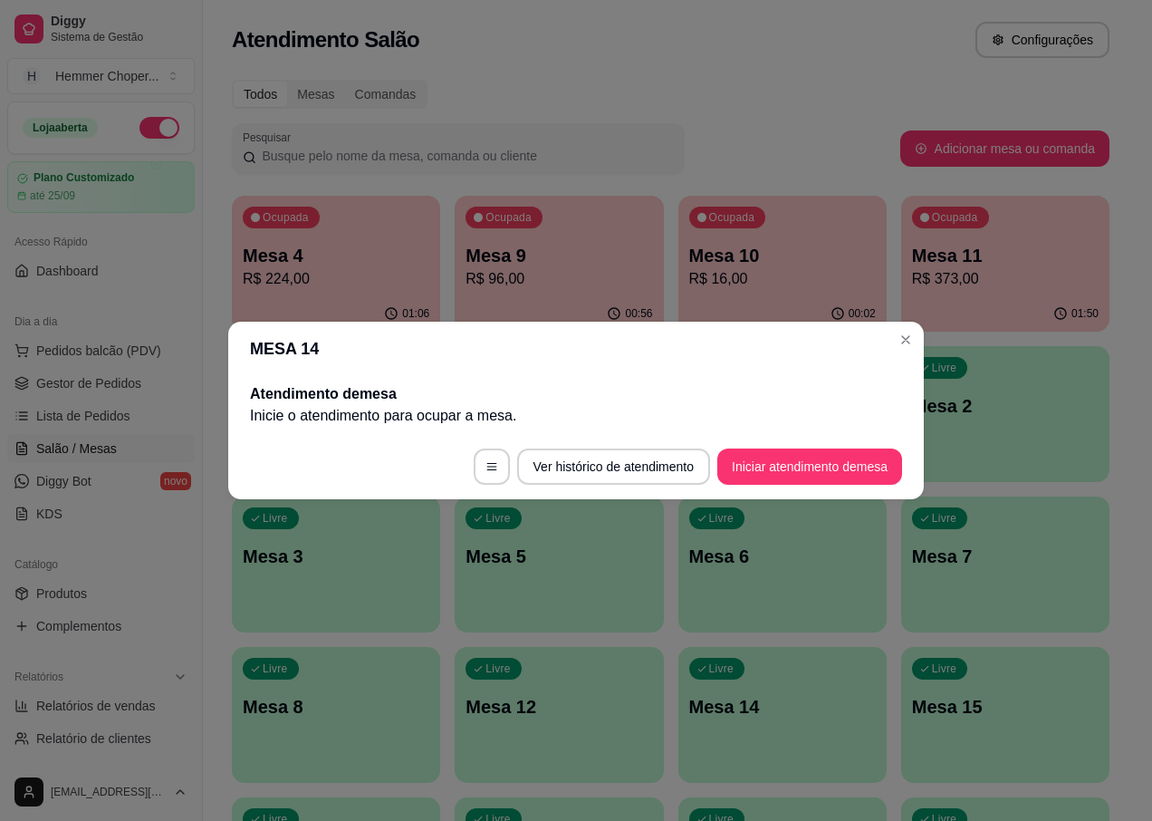
scroll to position [0, 0]
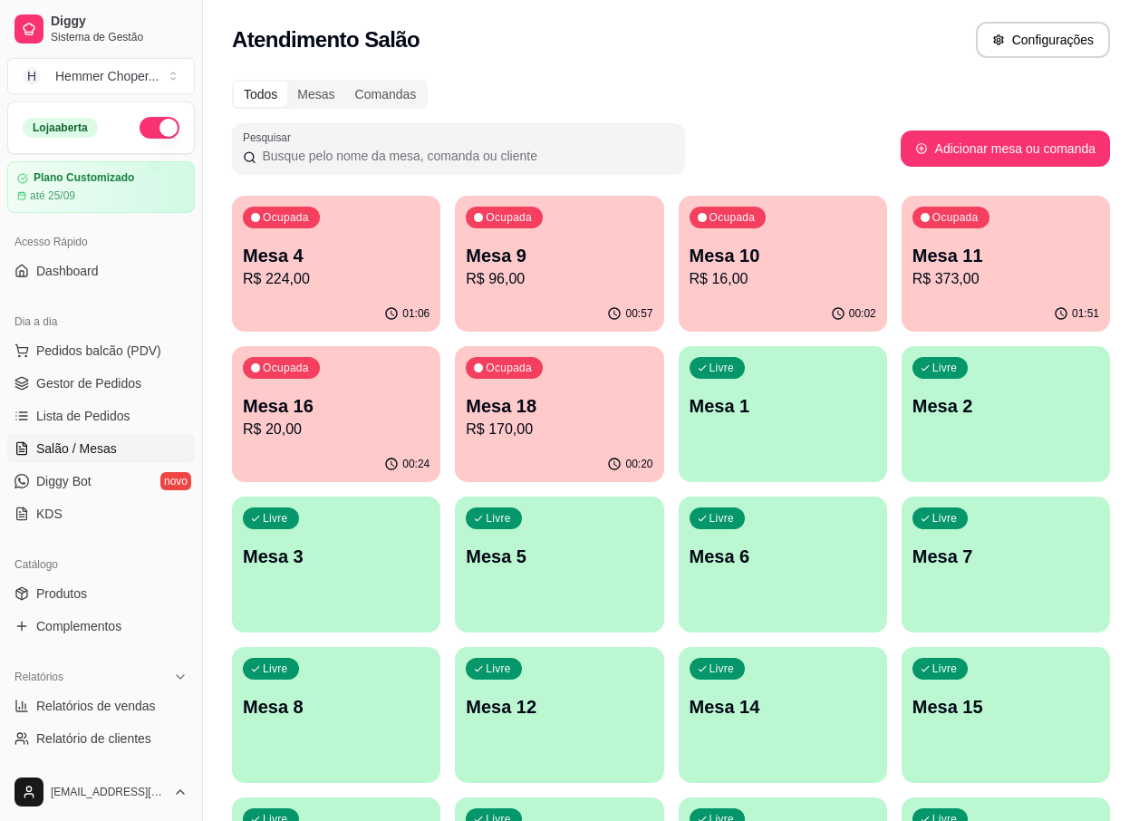
click at [513, 256] on p "Mesa 9" at bounding box center [559, 255] width 187 height 25
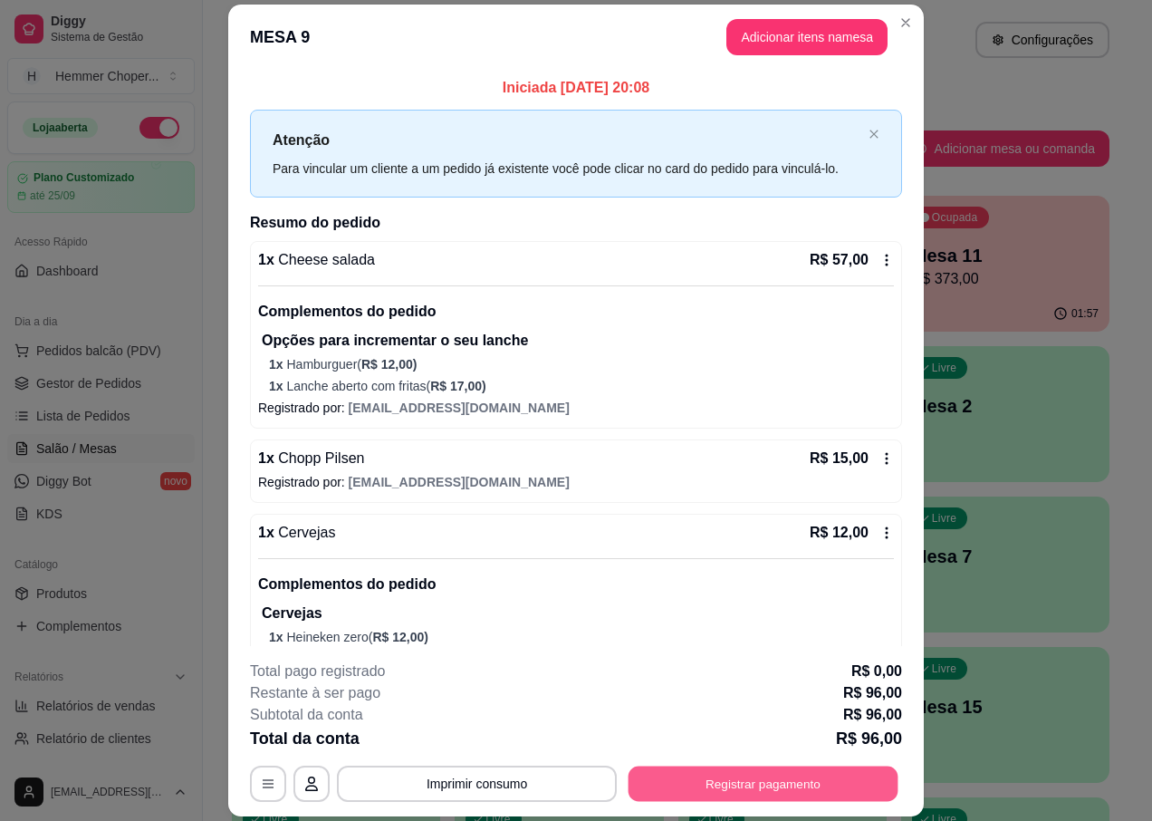
click at [718, 798] on button "Registrar pagamento" at bounding box center [764, 783] width 270 height 35
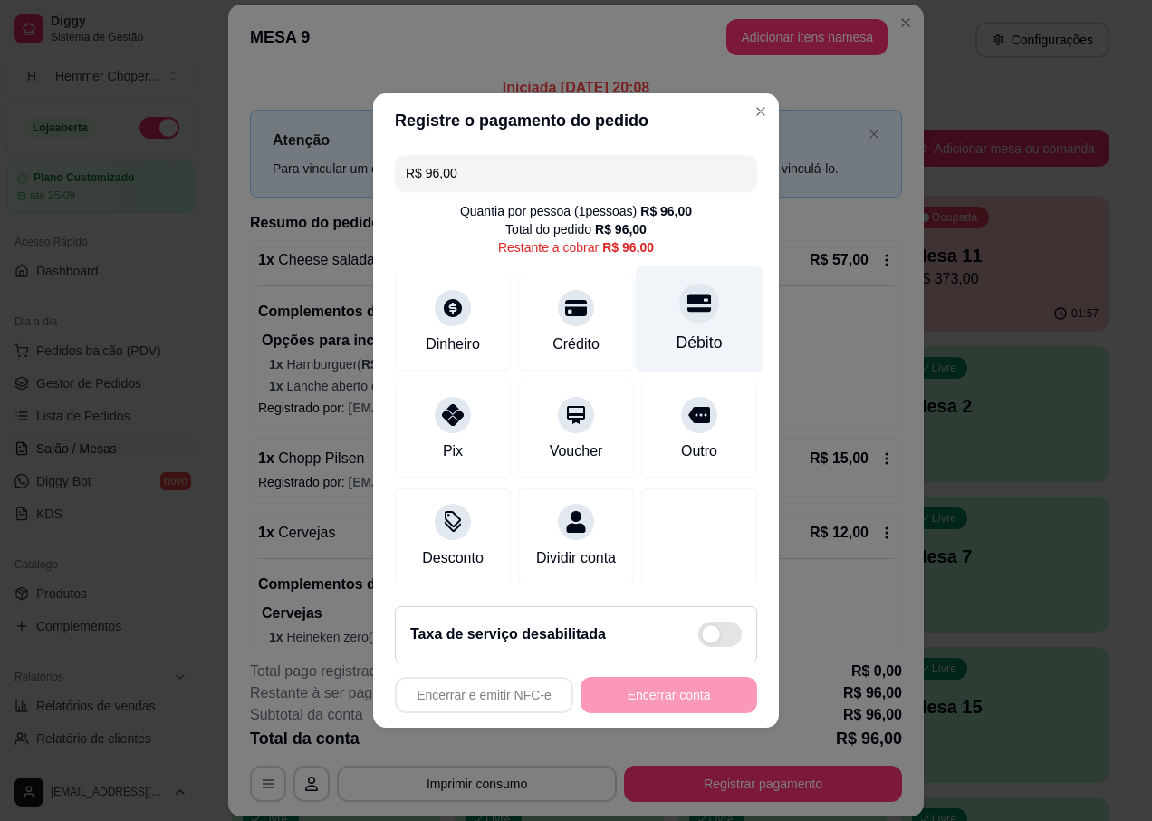
drag, startPoint x: 690, startPoint y: 309, endPoint x: 676, endPoint y: 321, distance: 18.7
click at [689, 309] on div at bounding box center [699, 303] width 40 height 40
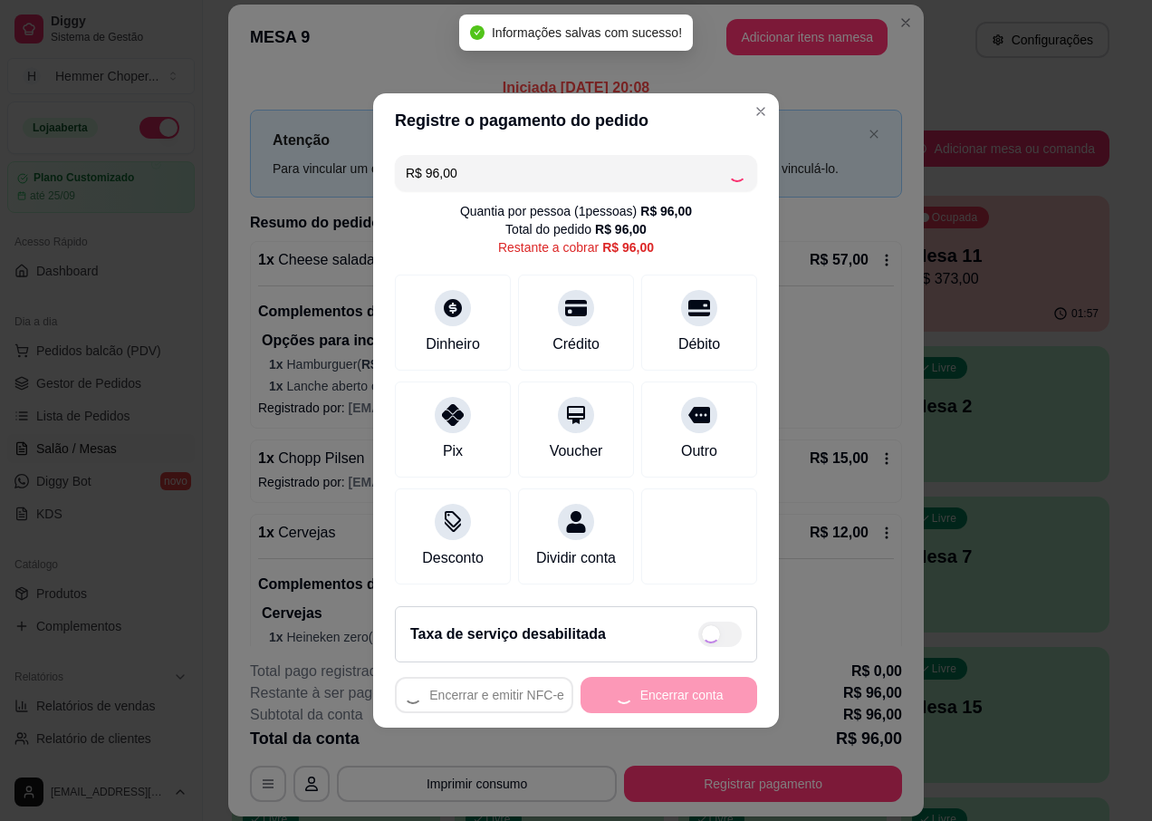
type input "R$ 0,00"
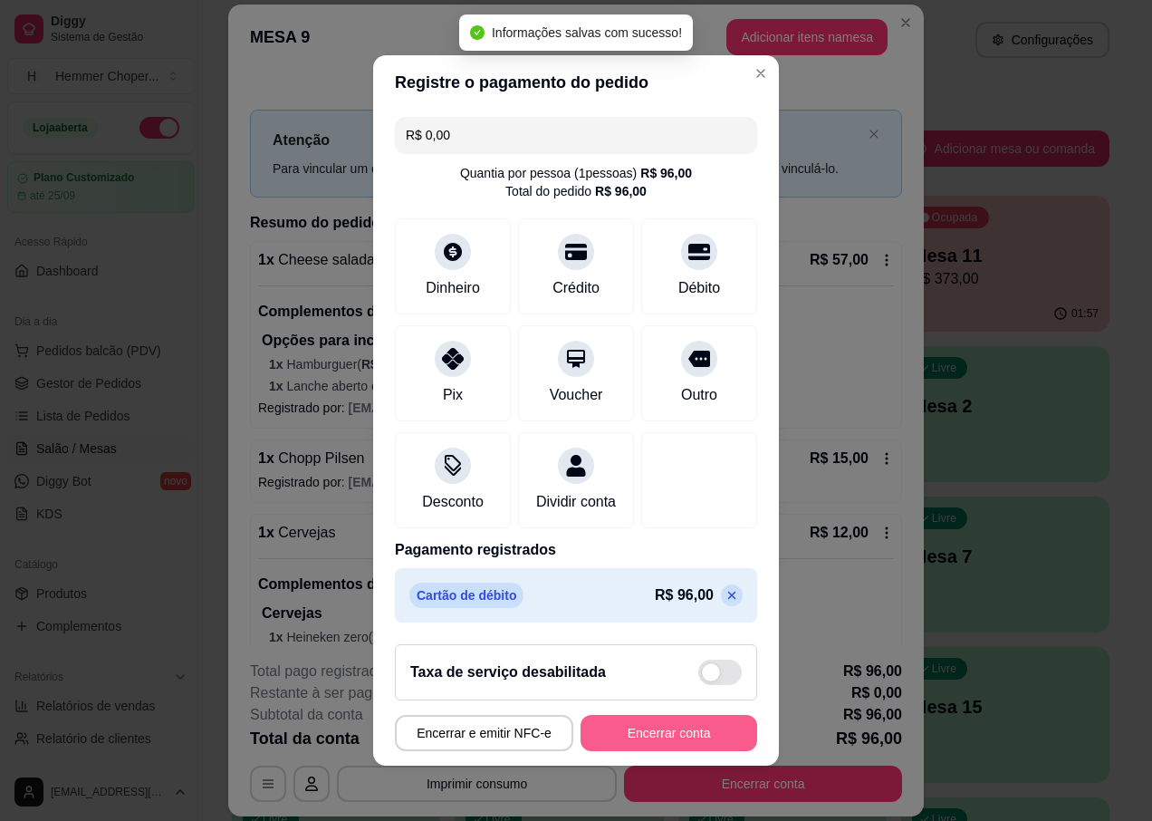
click at [610, 747] on button "Encerrar conta" at bounding box center [669, 733] width 177 height 36
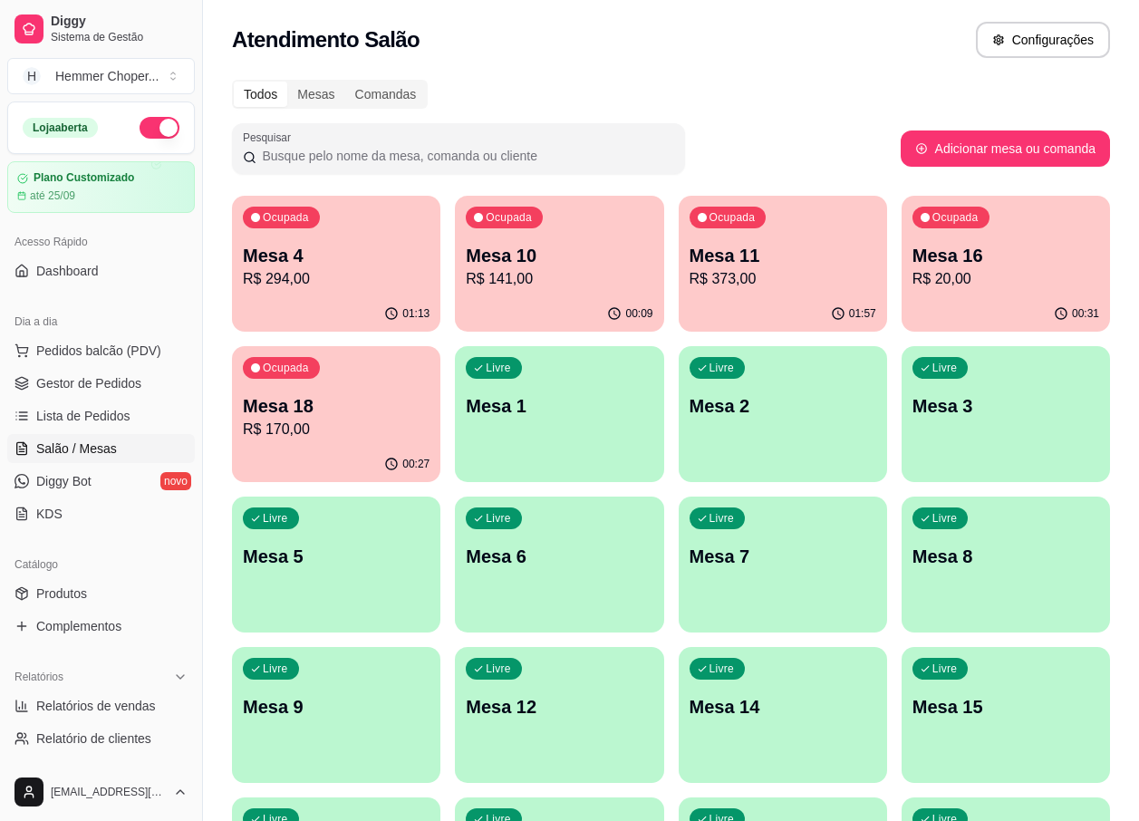
click at [63, 707] on span "Relatórios de vendas" at bounding box center [96, 706] width 120 height 18
select select "ALL"
select select "0"
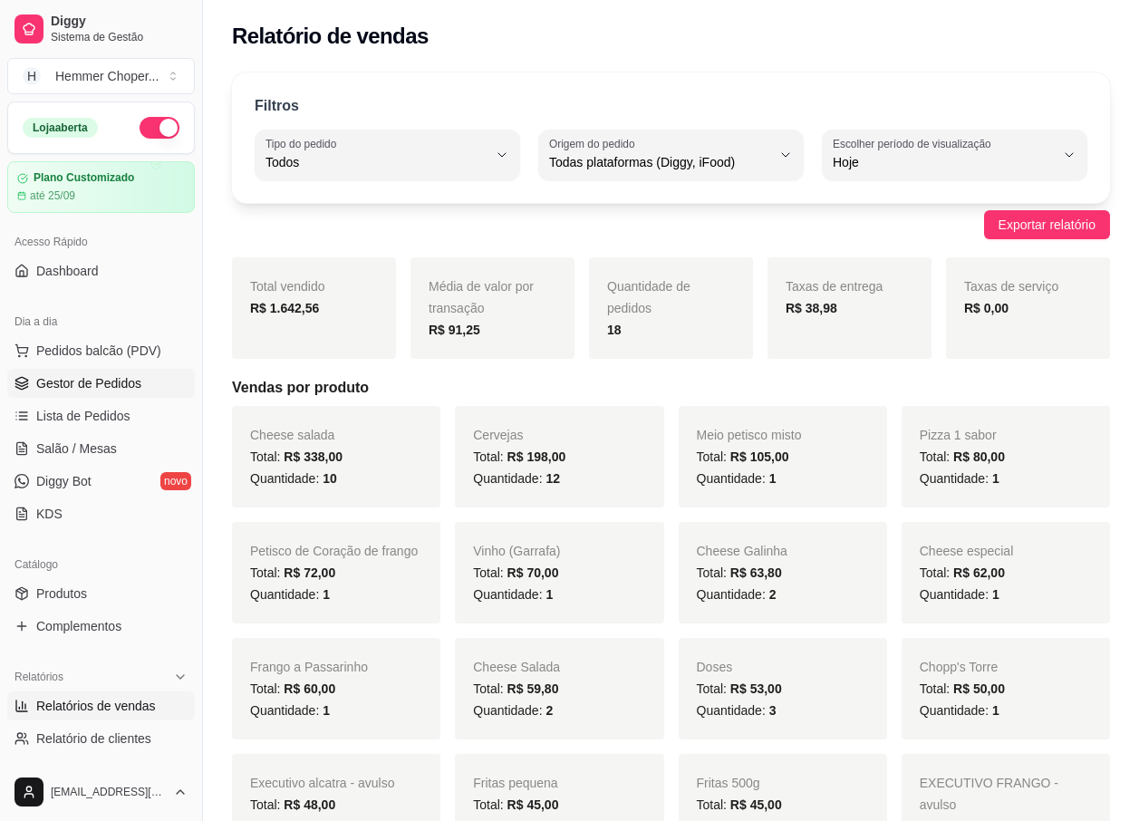
click at [116, 383] on span "Gestor de Pedidos" at bounding box center [88, 383] width 105 height 18
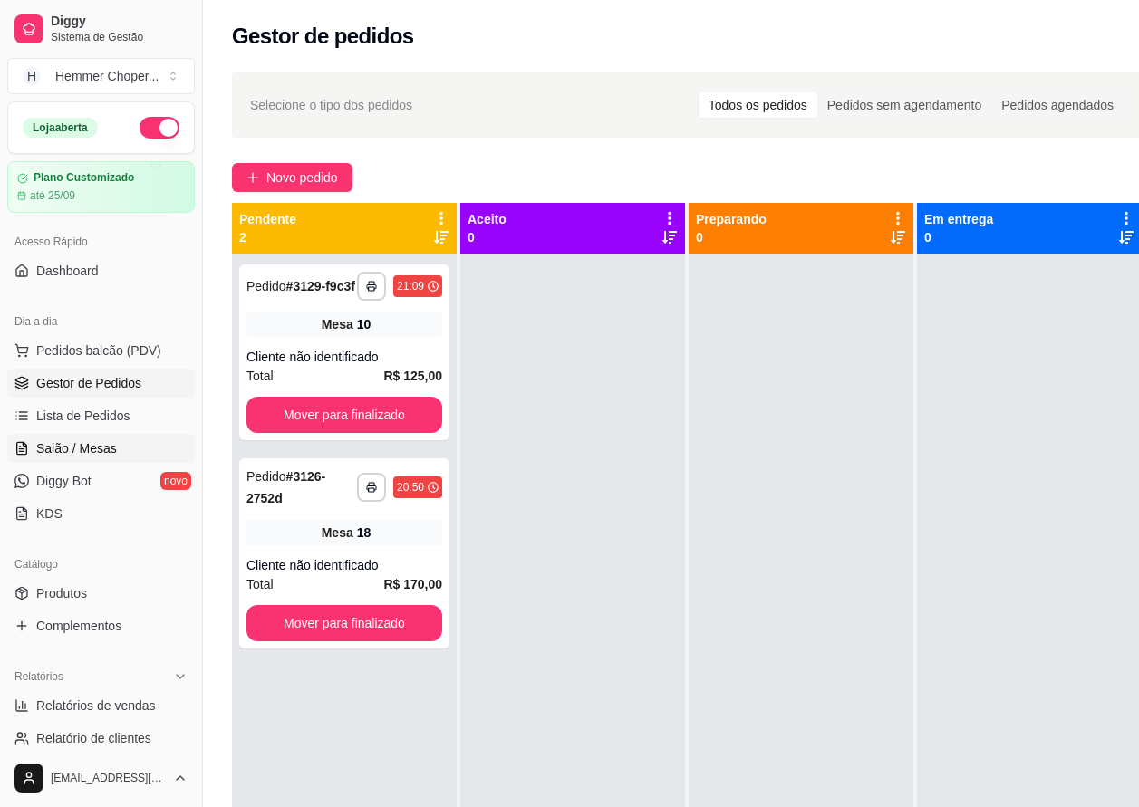
click at [93, 448] on span "Salão / Mesas" at bounding box center [76, 448] width 81 height 18
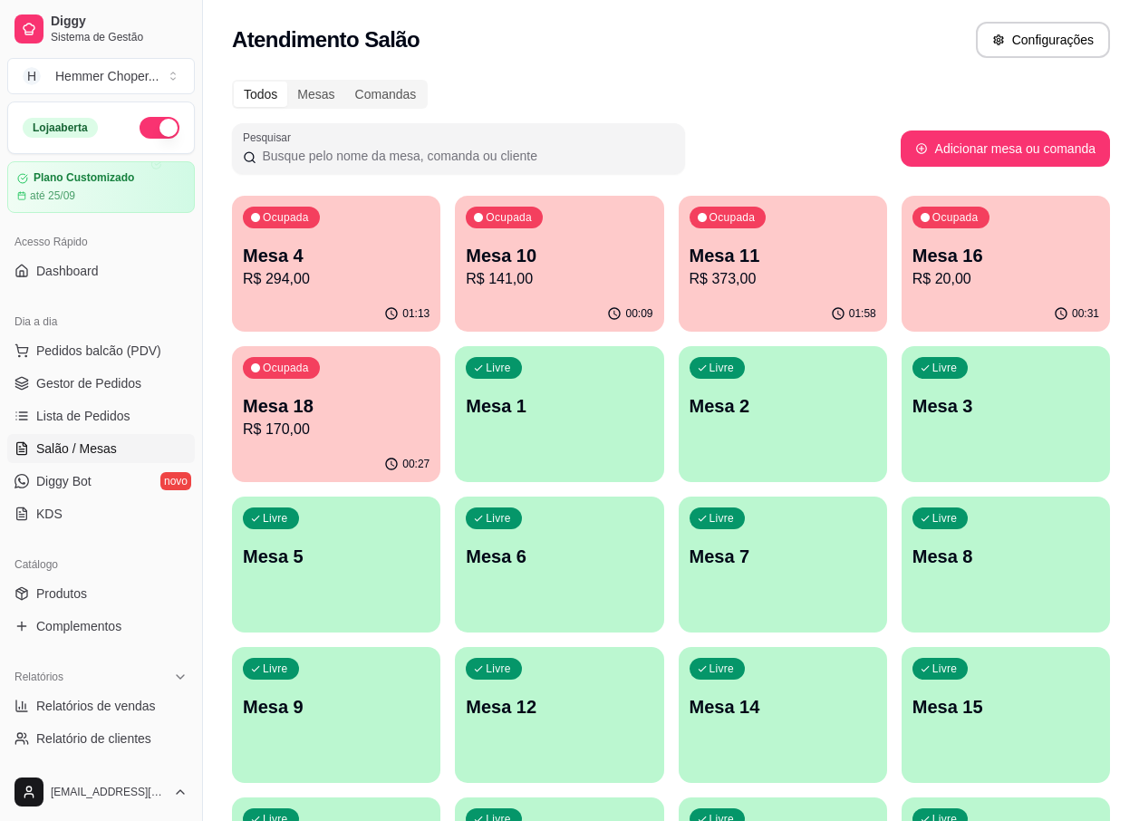
click at [750, 302] on div "01:58" at bounding box center [783, 313] width 208 height 35
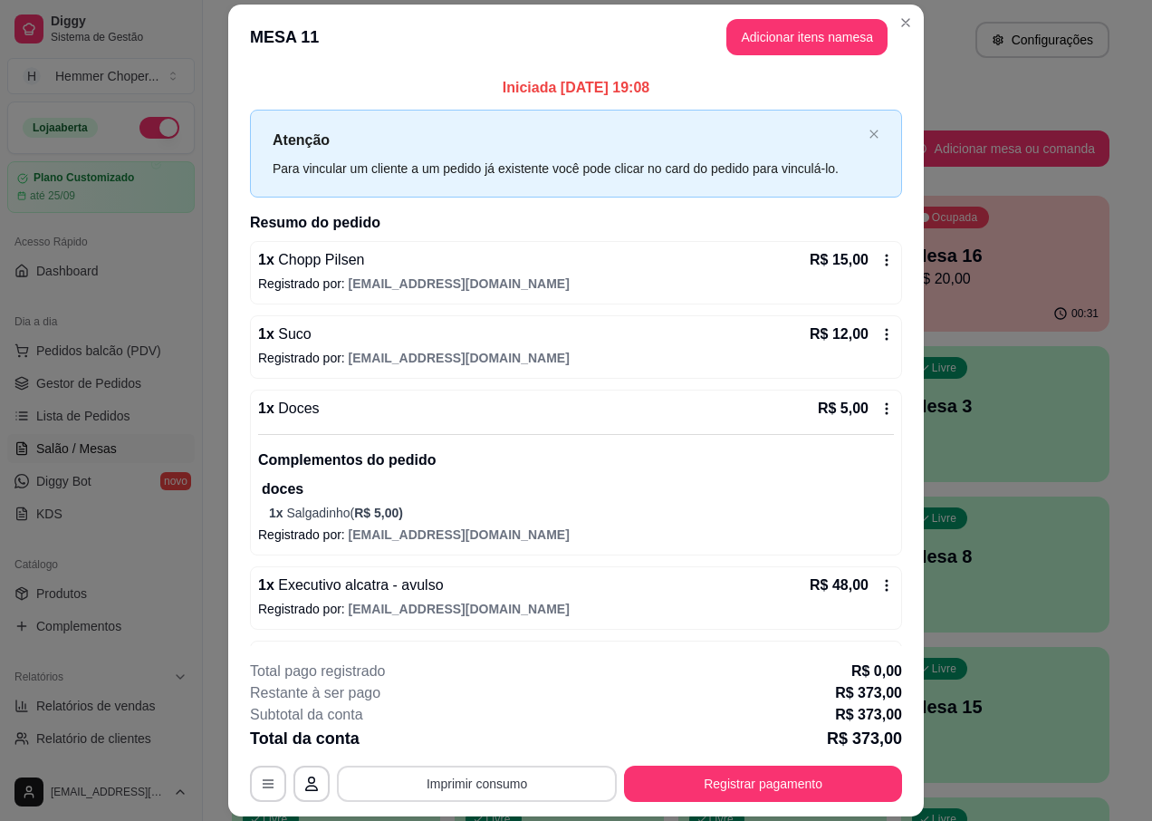
click at [528, 785] on button "Imprimir consumo" at bounding box center [477, 784] width 280 height 36
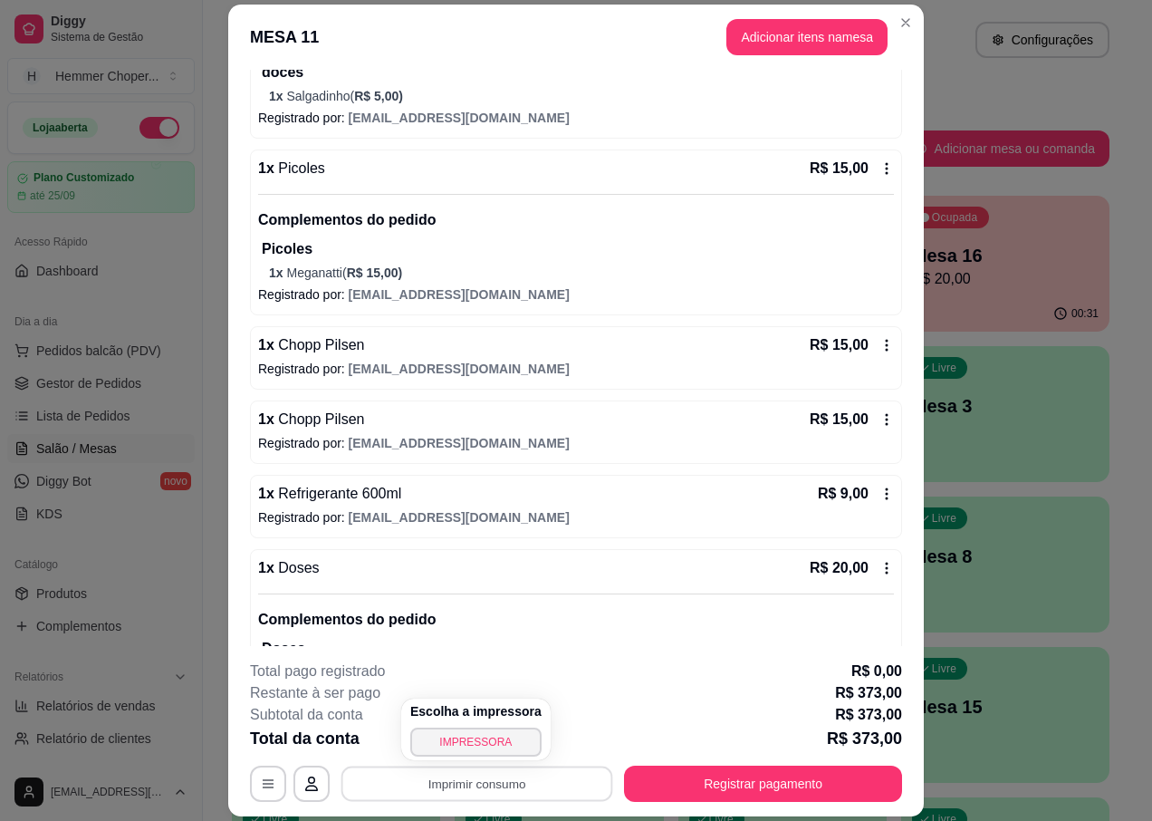
scroll to position [997, 0]
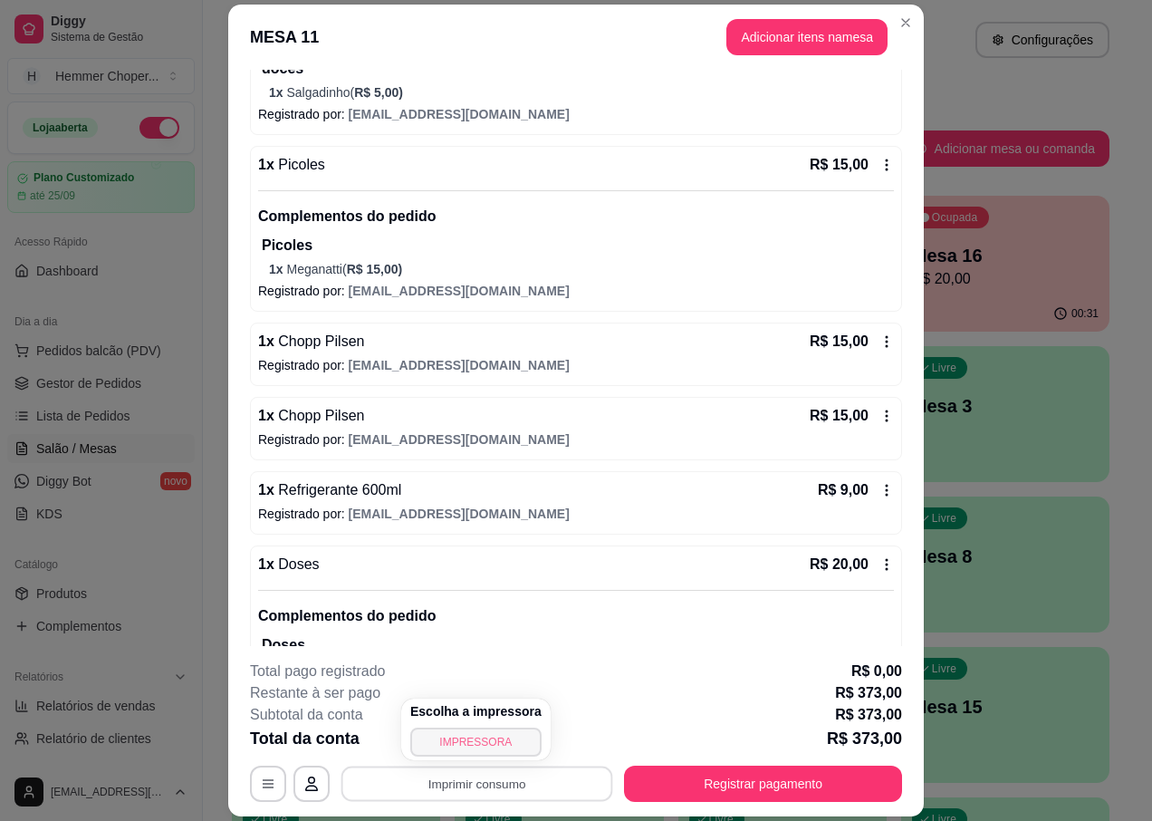
click at [475, 741] on button "IMPRESSORA" at bounding box center [475, 741] width 131 height 29
click at [671, 658] on footer "**********" at bounding box center [576, 731] width 696 height 170
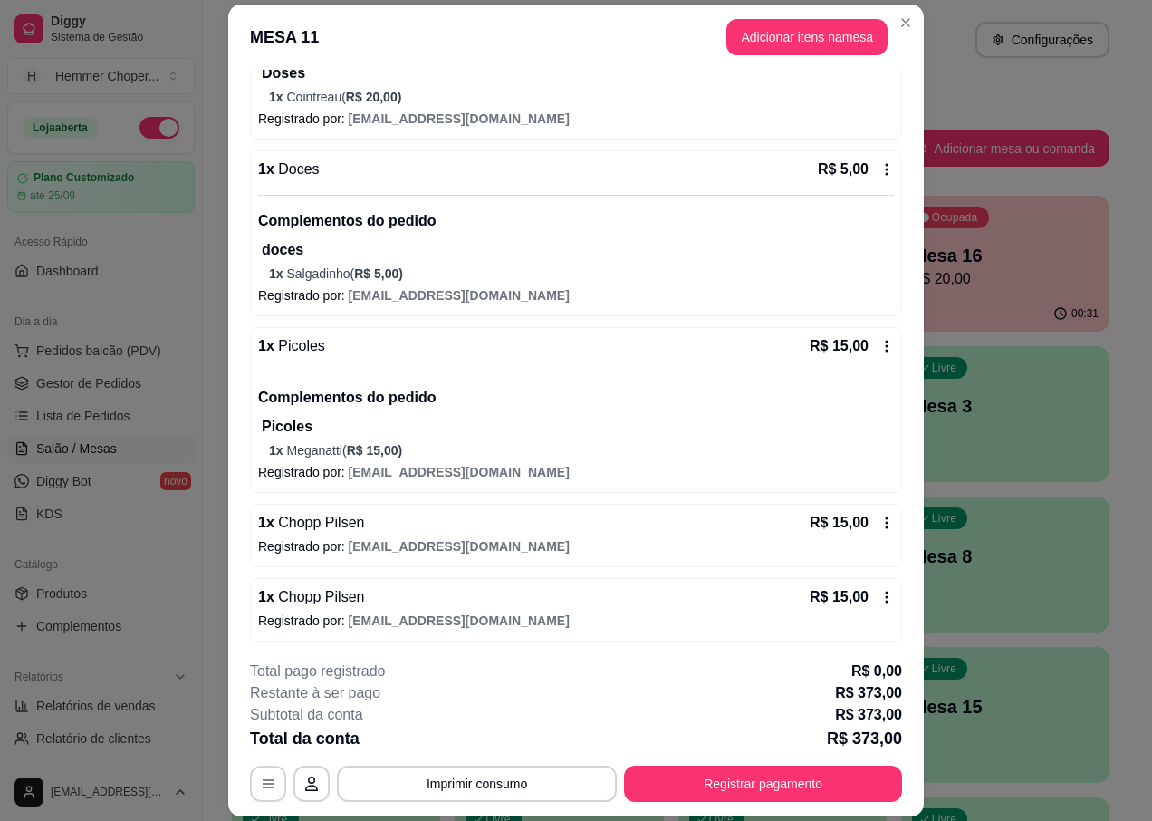
scroll to position [1087, 0]
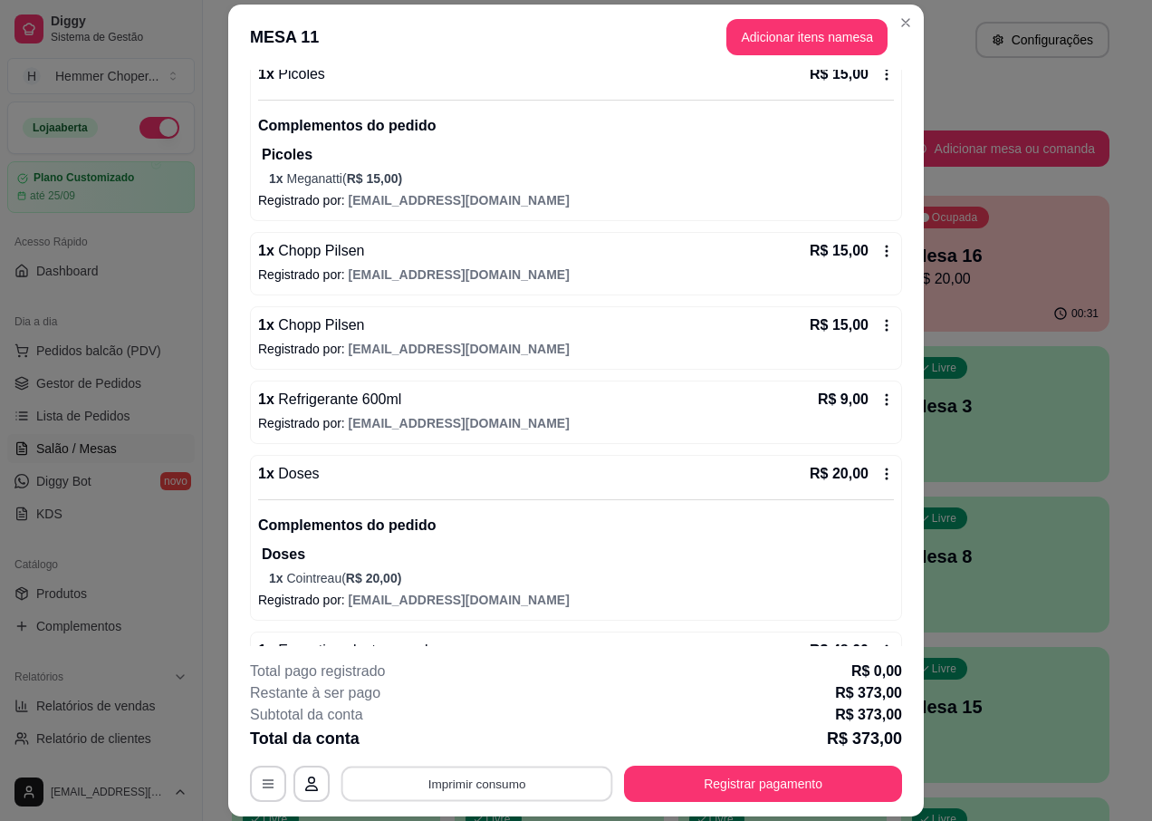
click at [472, 786] on button "Imprimir consumo" at bounding box center [478, 783] width 272 height 35
click at [481, 744] on button "IMPRESSORA" at bounding box center [475, 741] width 131 height 29
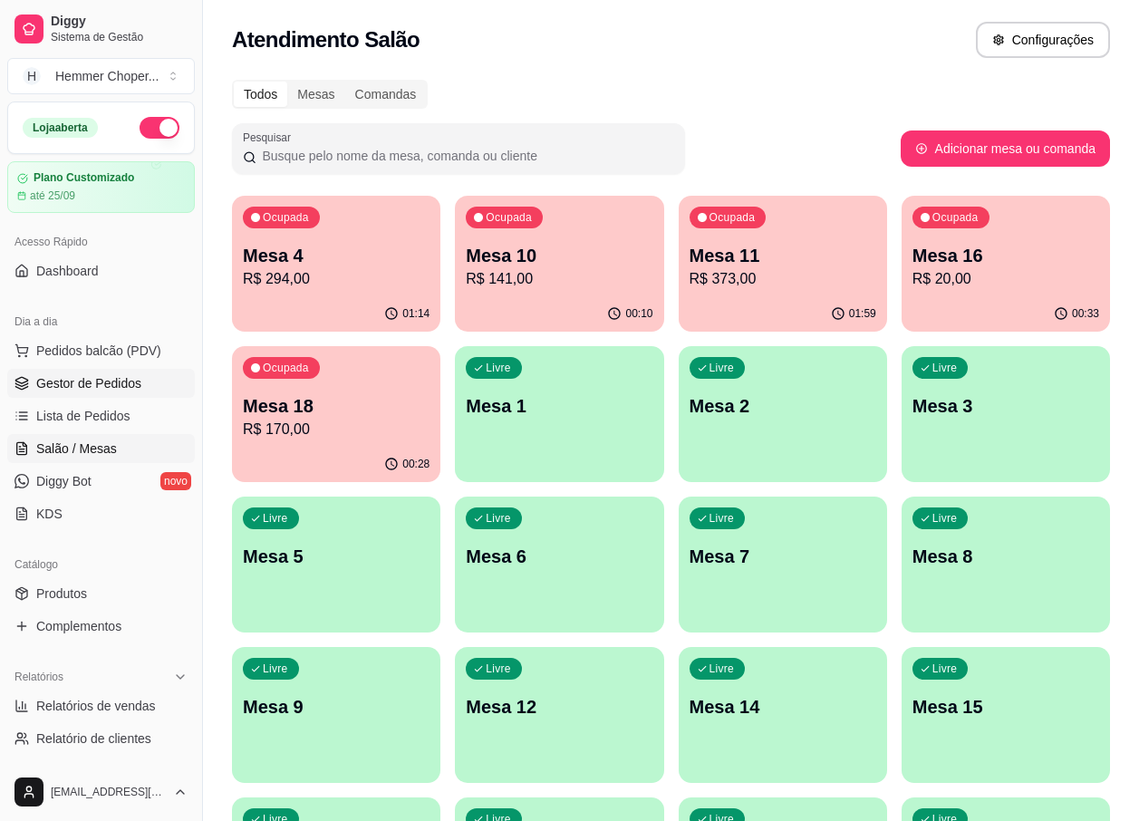
click at [102, 380] on span "Gestor de Pedidos" at bounding box center [88, 383] width 105 height 18
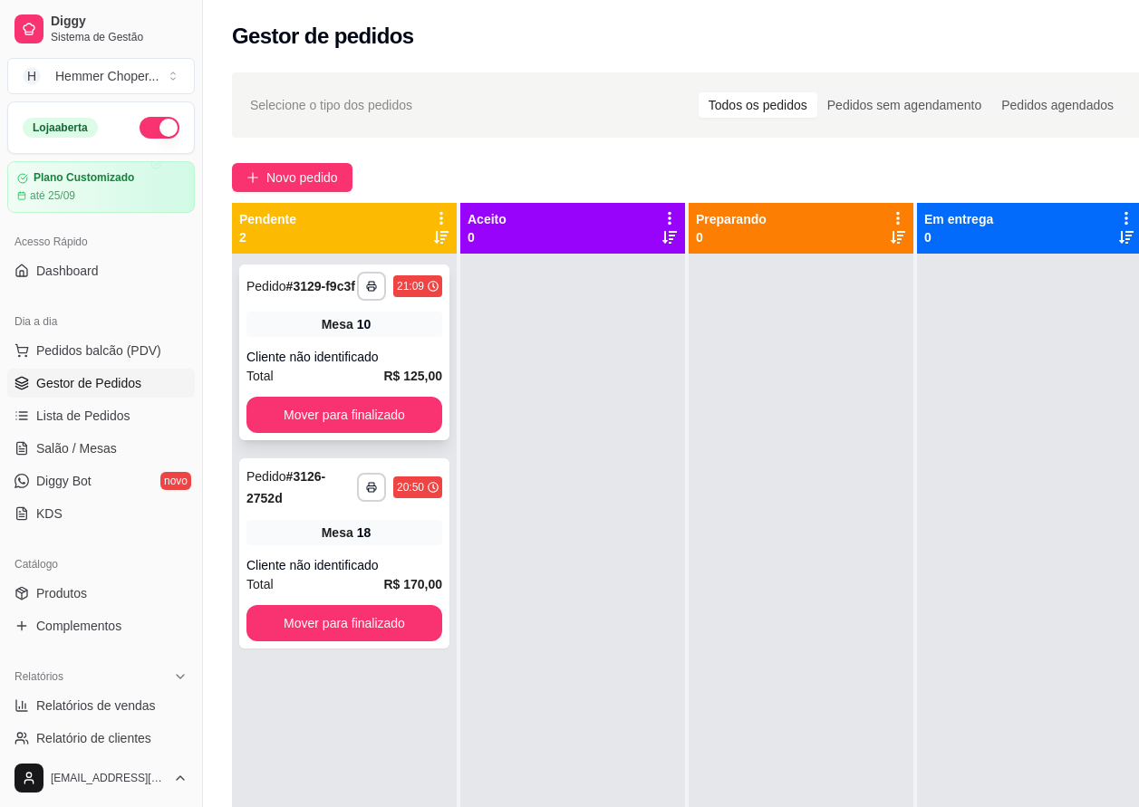
click at [366, 348] on div "Cliente não identificado" at bounding box center [344, 357] width 196 height 18
click at [330, 552] on div "**********" at bounding box center [344, 553] width 210 height 190
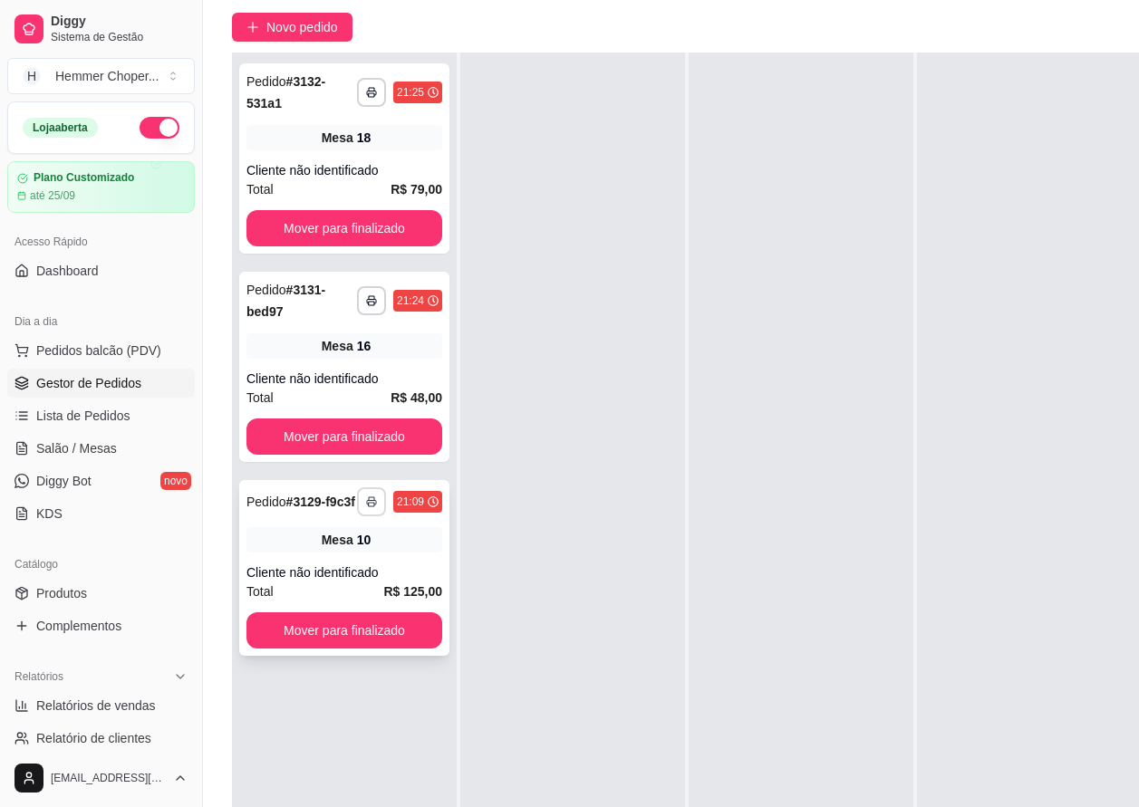
scroll to position [181, 0]
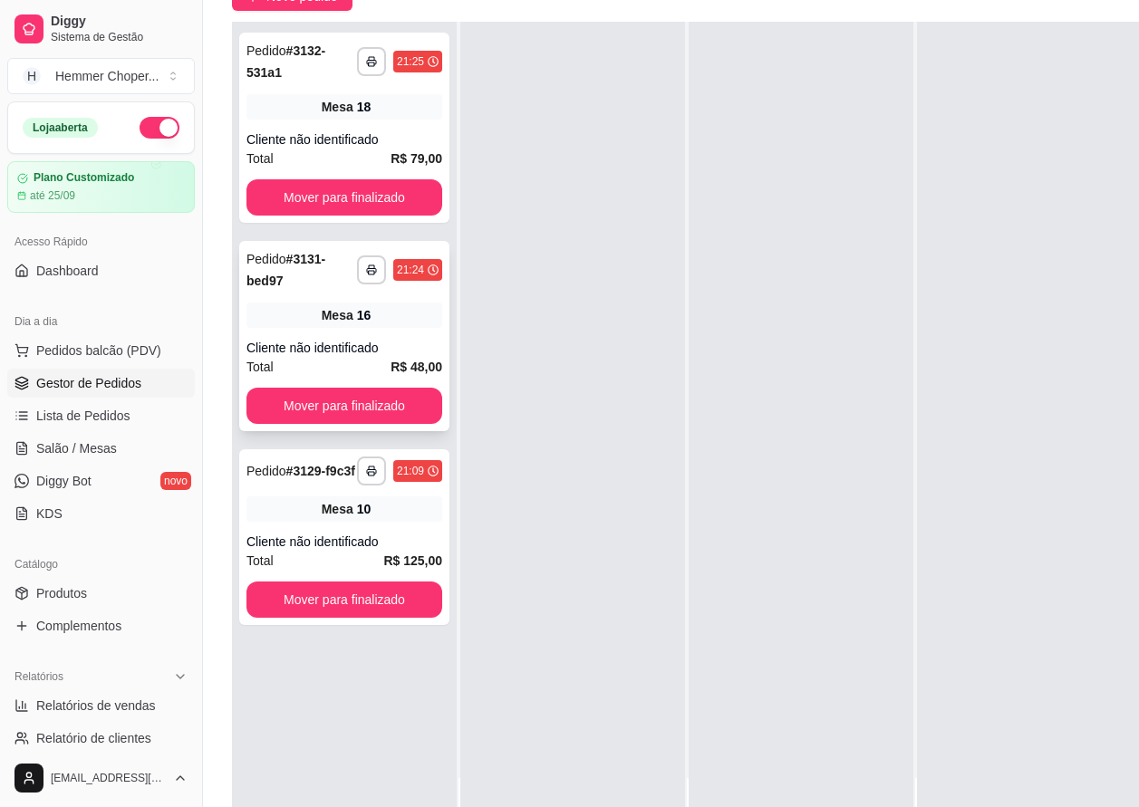
click at [366, 320] on div "16" at bounding box center [364, 315] width 14 height 18
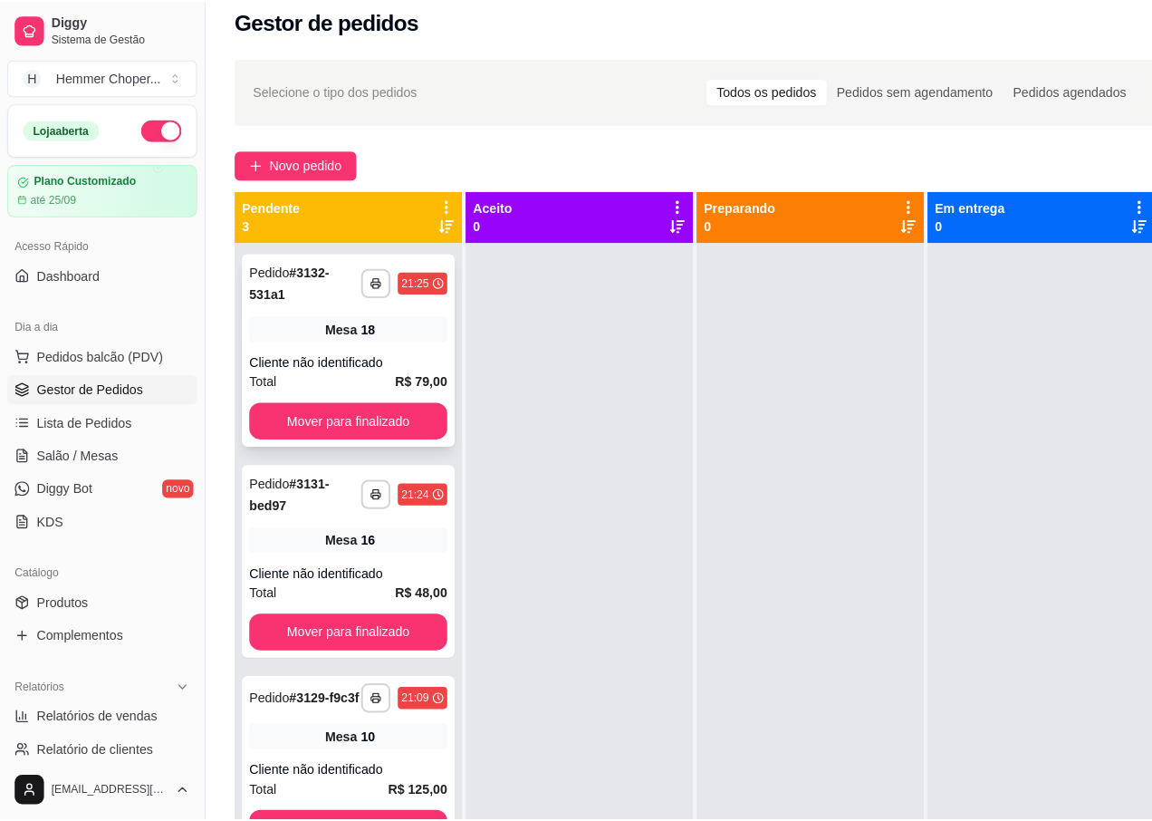
scroll to position [0, 0]
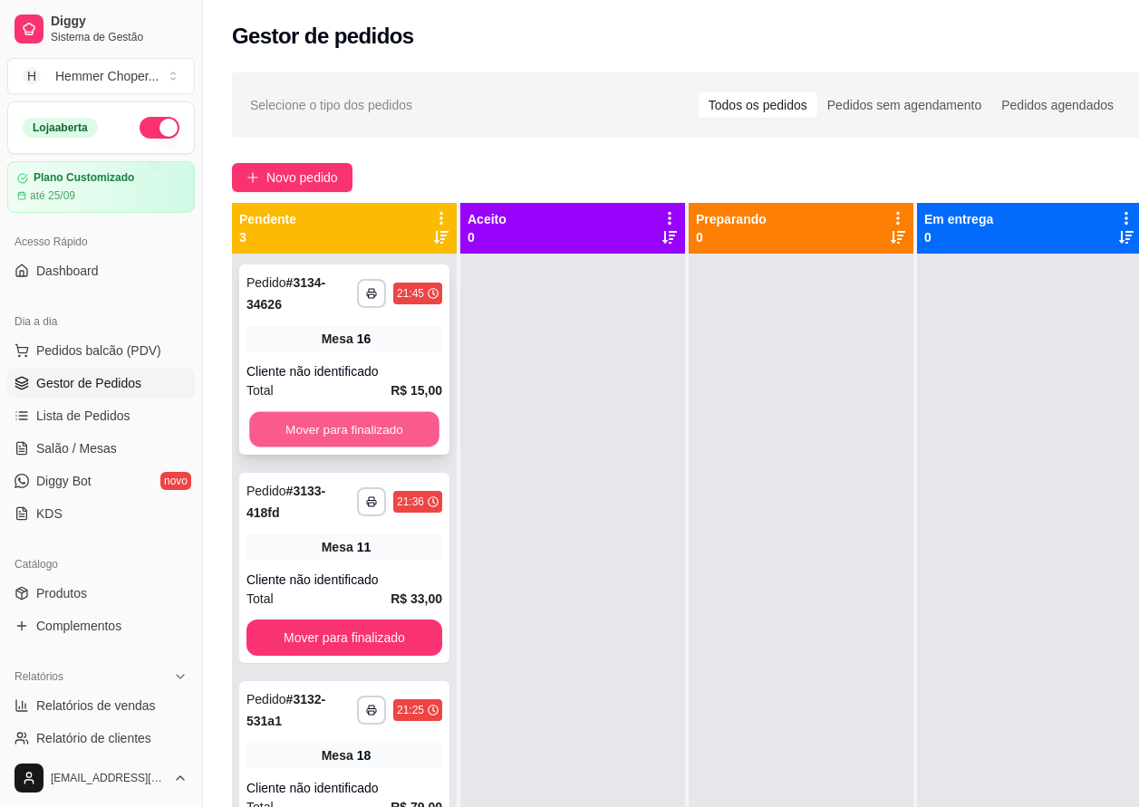
click at [336, 421] on button "Mover para finalizado" at bounding box center [344, 429] width 190 height 35
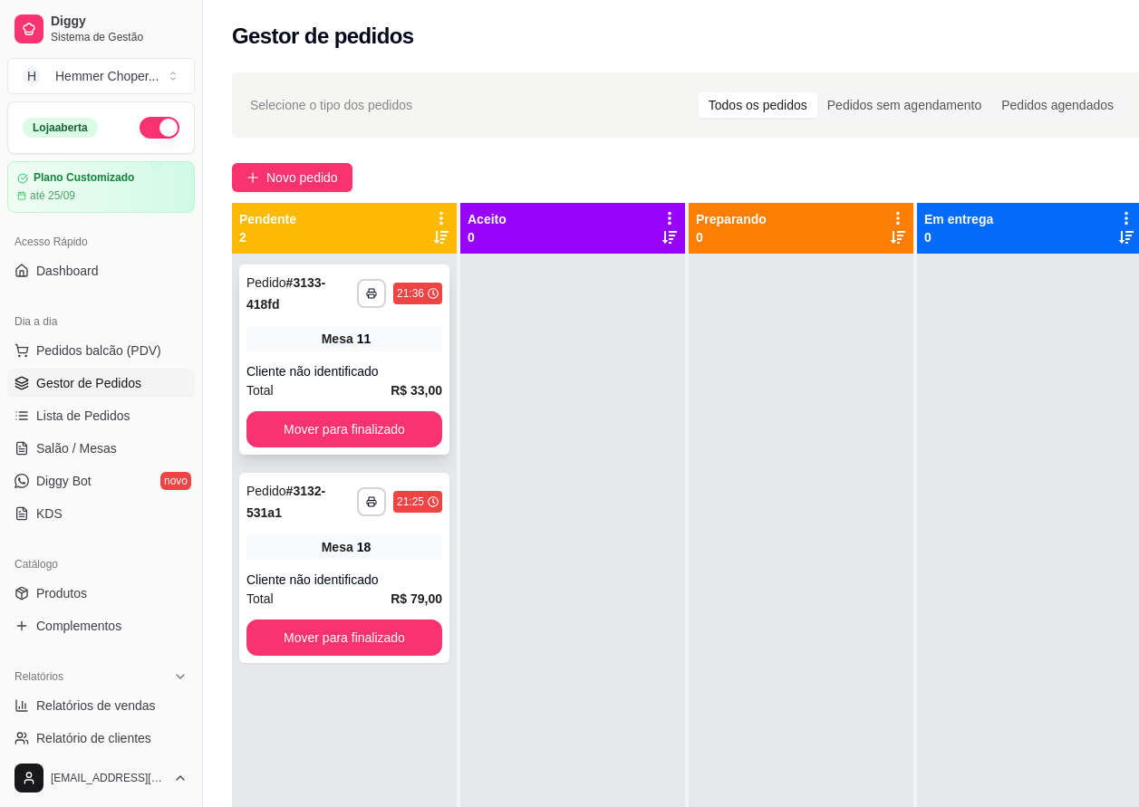
click at [347, 361] on div "**********" at bounding box center [344, 360] width 210 height 190
click at [296, 435] on button "Mover para finalizado" at bounding box center [344, 429] width 196 height 36
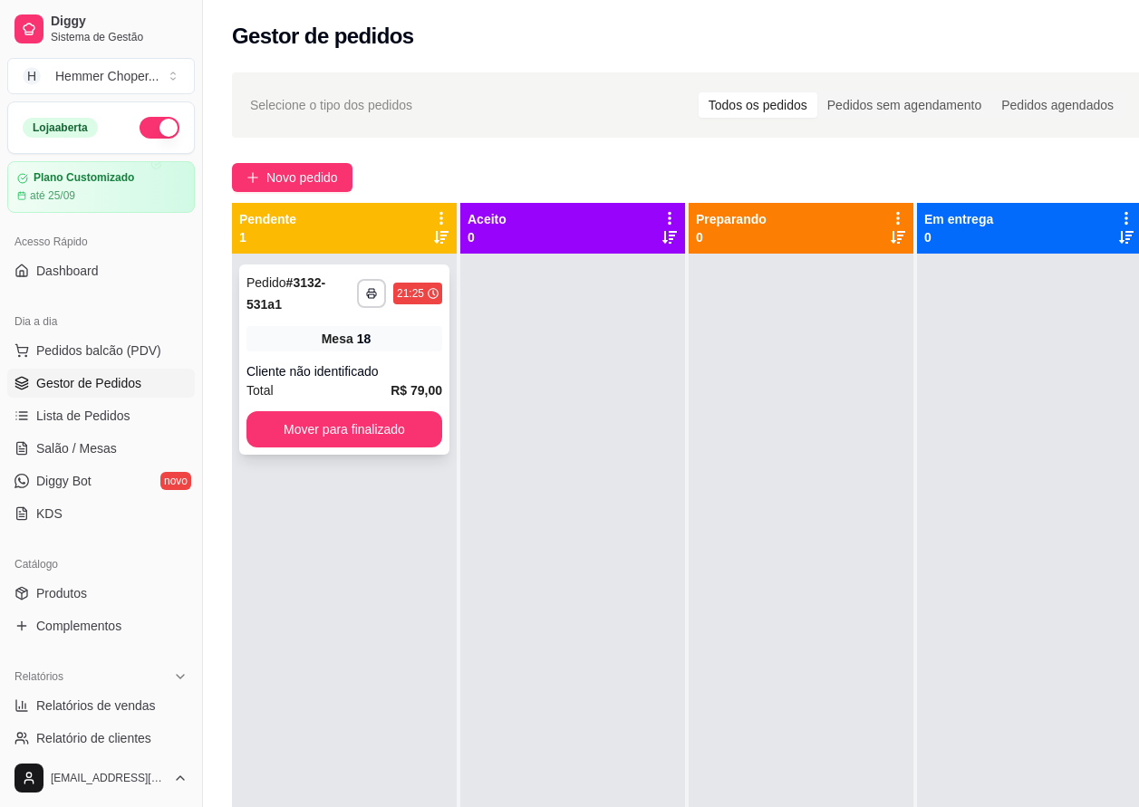
click at [353, 363] on div "Cliente não identificado" at bounding box center [344, 371] width 196 height 18
click at [95, 709] on span "Relatórios de vendas" at bounding box center [96, 706] width 120 height 18
select select "ALL"
select select "0"
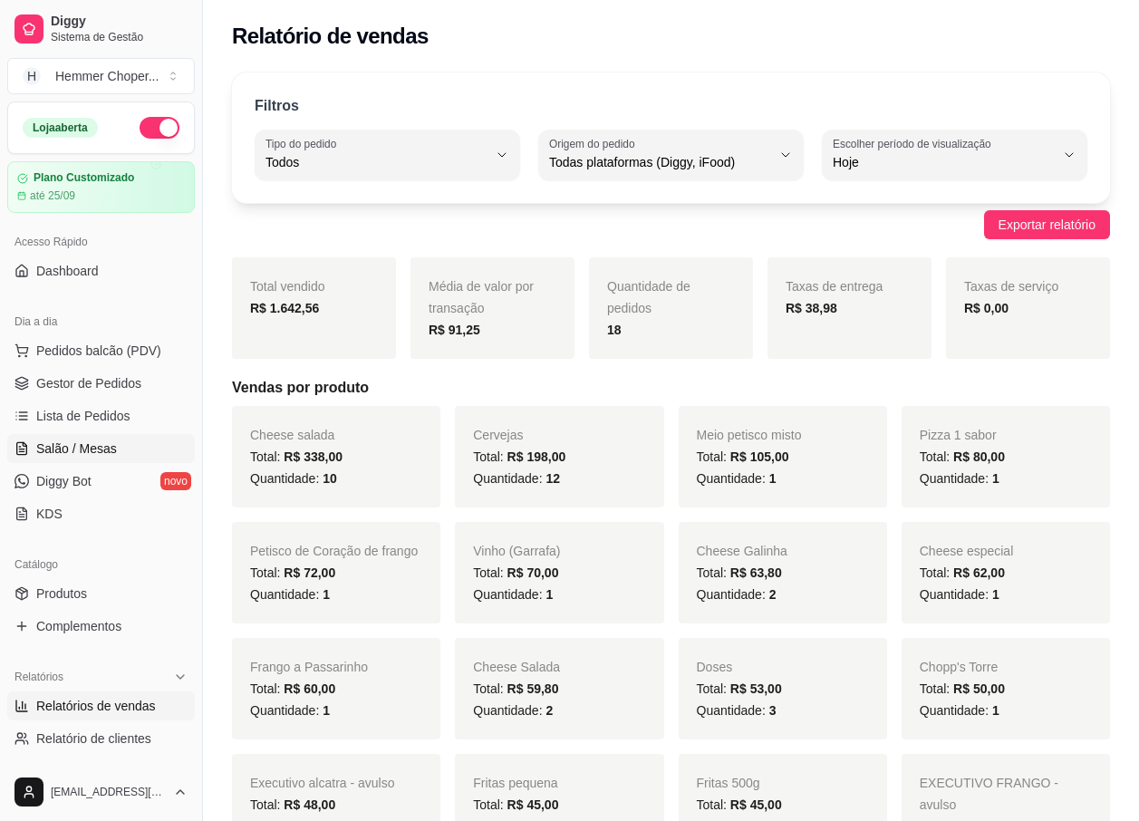
click at [104, 448] on span "Salão / Mesas" at bounding box center [76, 448] width 81 height 18
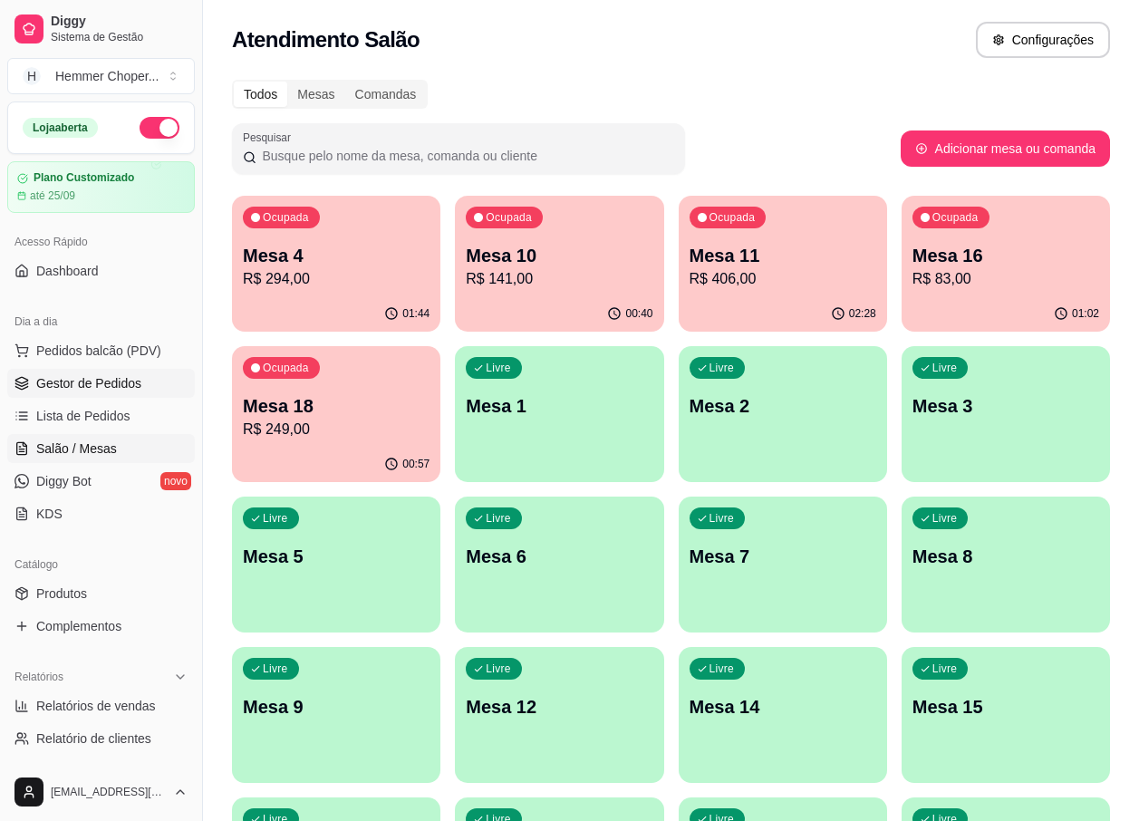
click at [118, 381] on span "Gestor de Pedidos" at bounding box center [88, 383] width 105 height 18
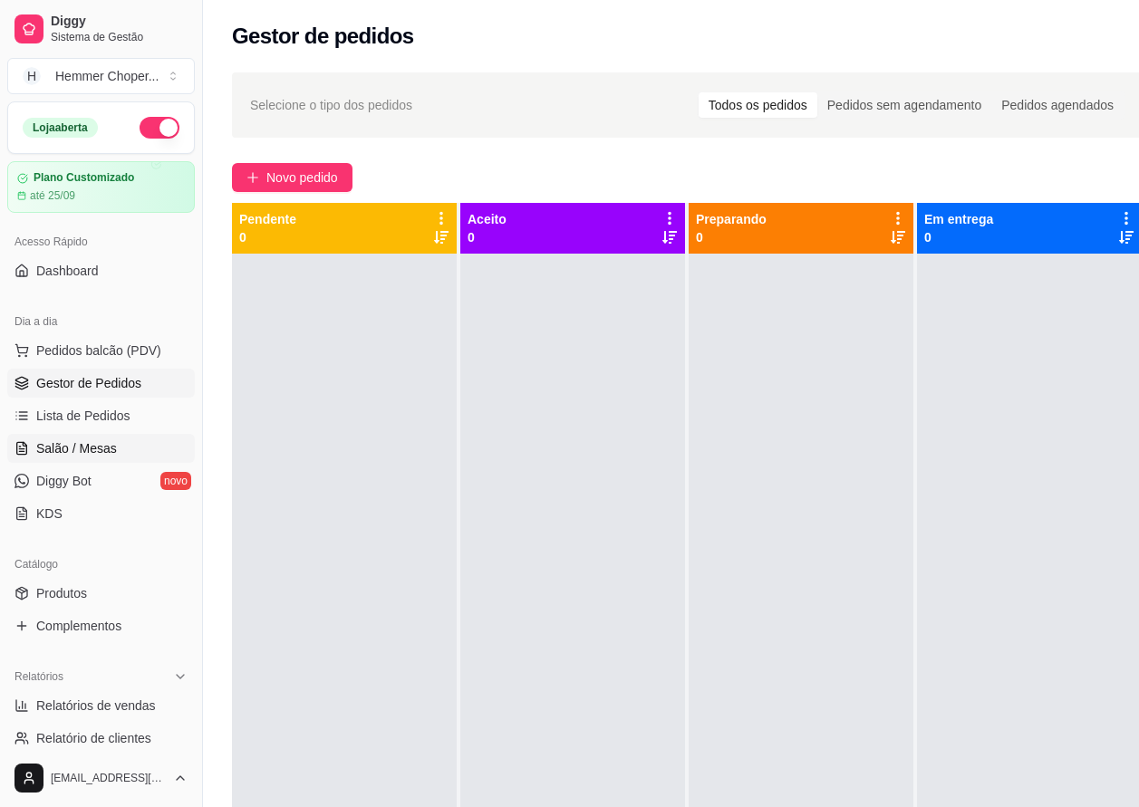
click at [69, 452] on span "Salão / Mesas" at bounding box center [76, 448] width 81 height 18
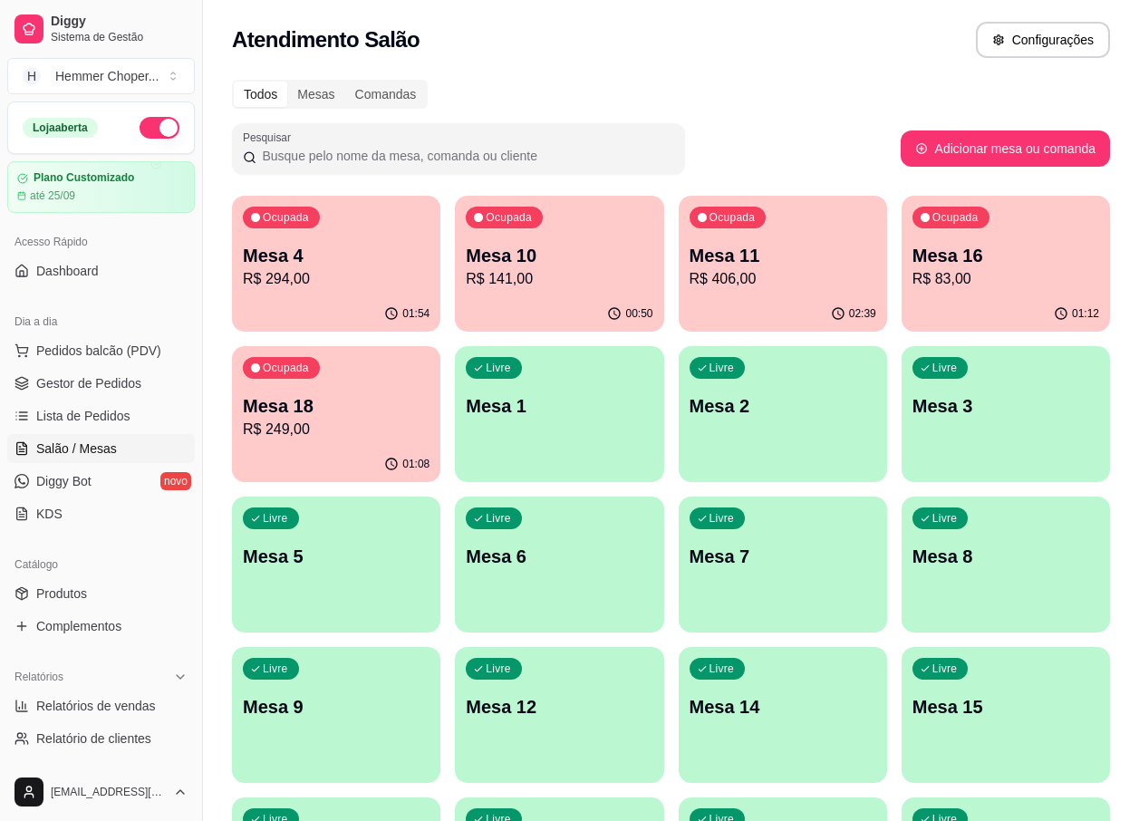
click at [334, 418] on div "Mesa 18 R$ 249,00" at bounding box center [336, 416] width 187 height 47
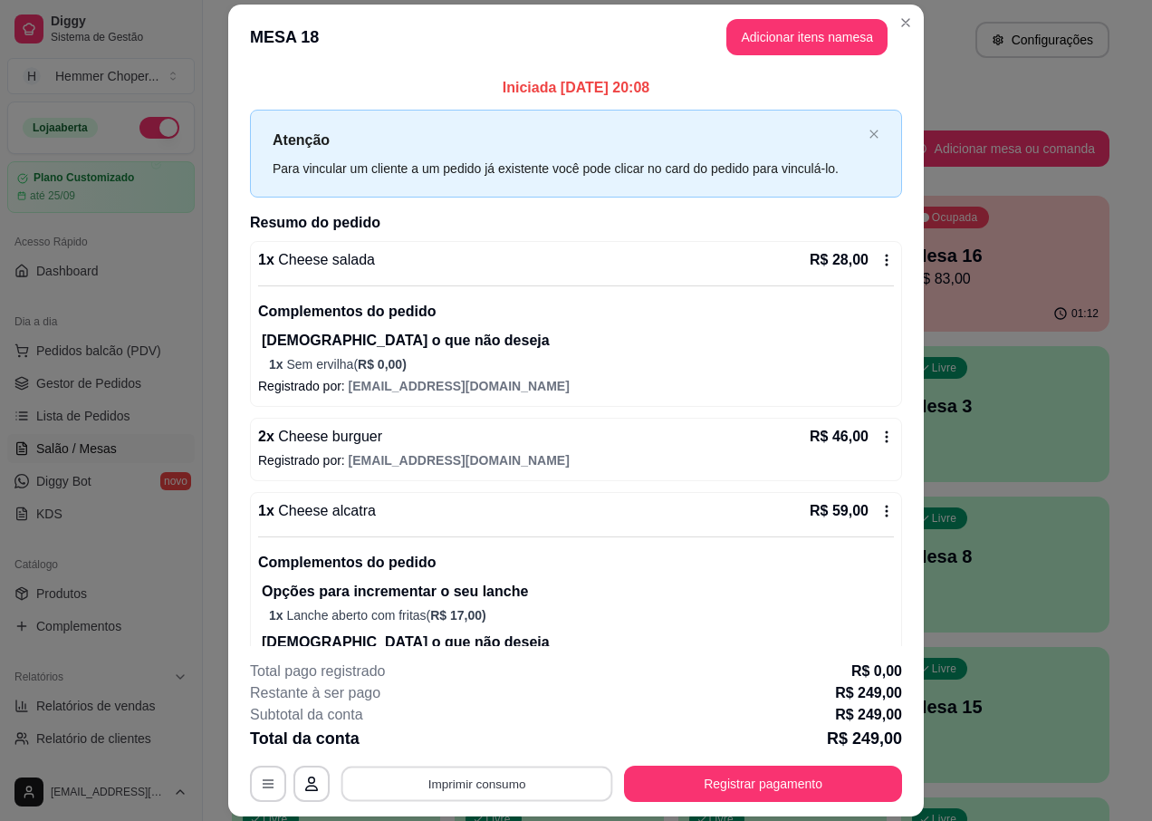
click at [450, 780] on button "Imprimir consumo" at bounding box center [478, 783] width 272 height 35
click at [461, 741] on button "IMPRESSORA" at bounding box center [475, 741] width 131 height 29
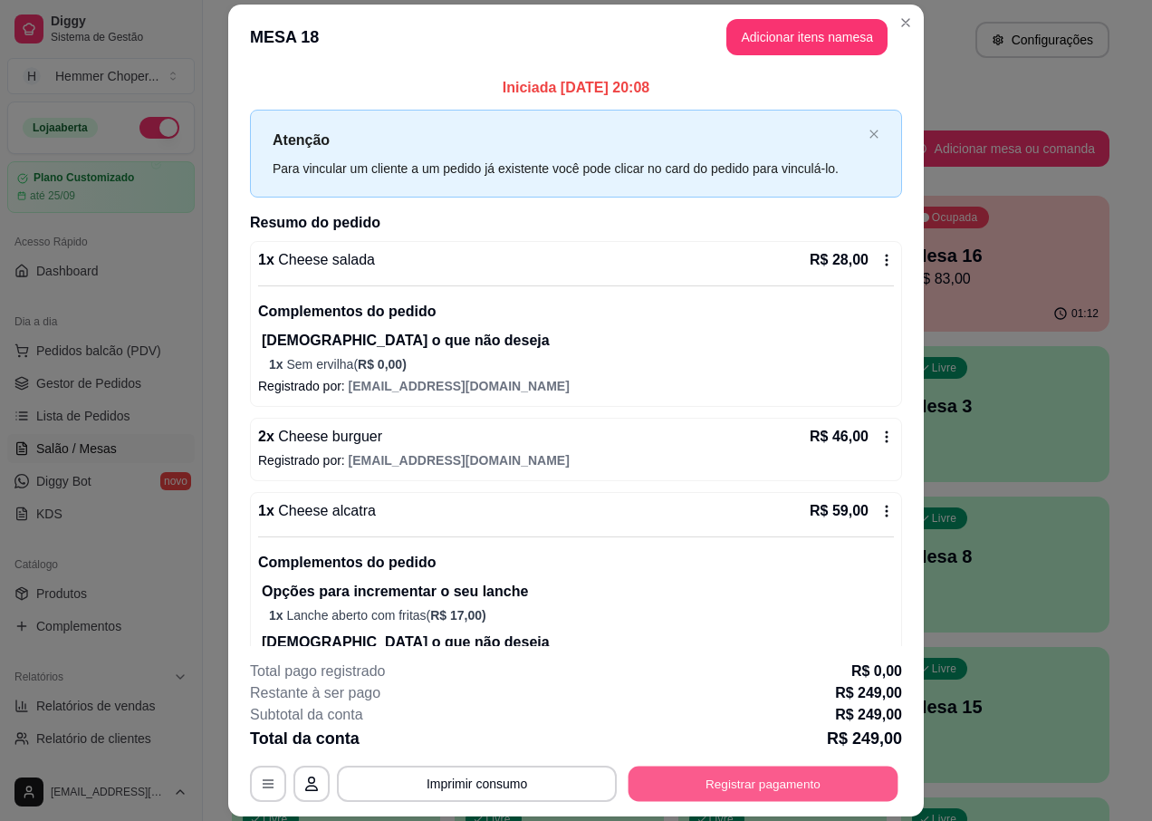
click at [744, 776] on button "Registrar pagamento" at bounding box center [764, 783] width 270 height 35
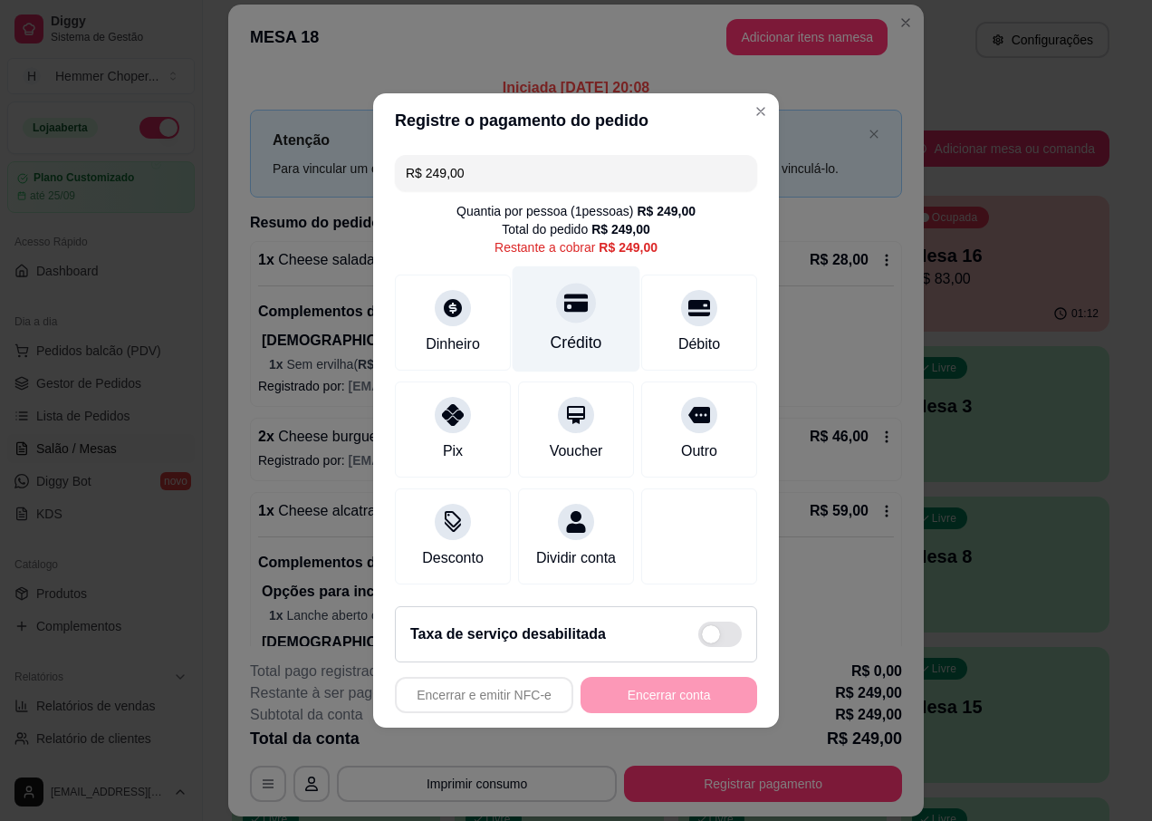
click at [570, 304] on div at bounding box center [576, 303] width 40 height 40
type input "R$ 0,00"
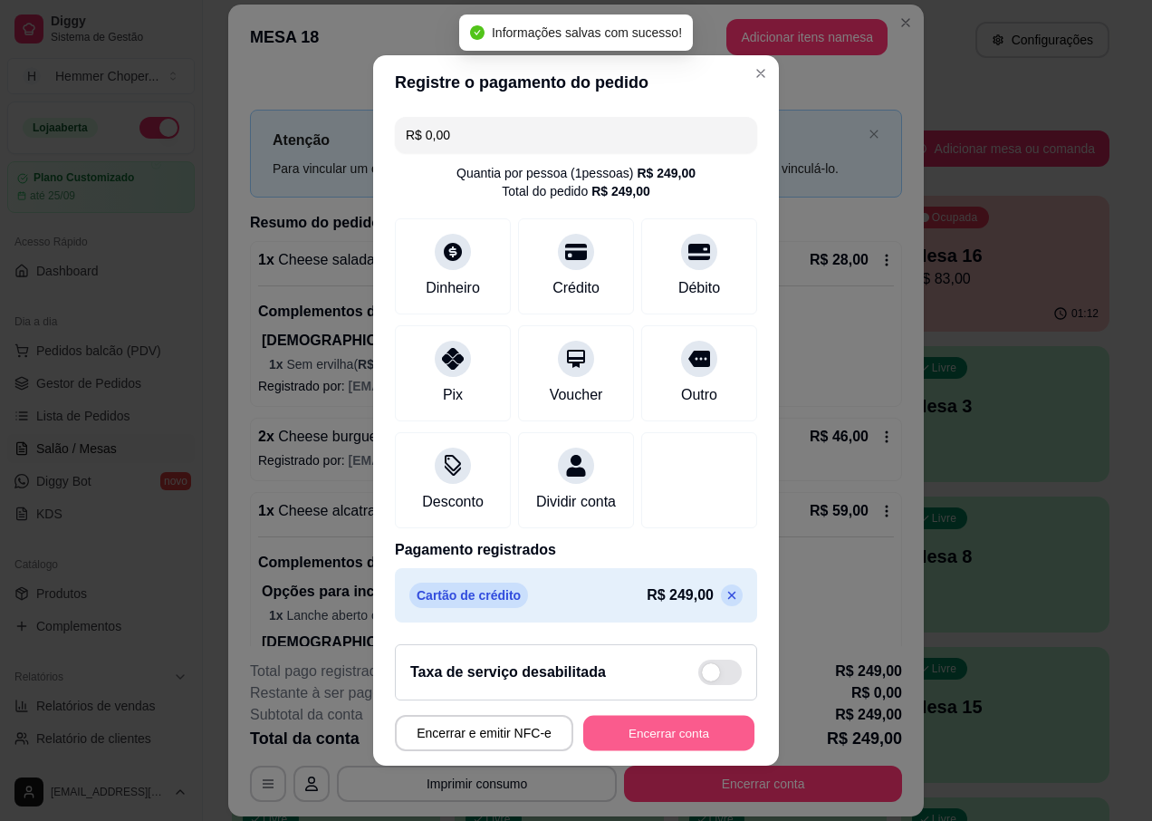
click at [660, 749] on button "Encerrar conta" at bounding box center [668, 733] width 171 height 35
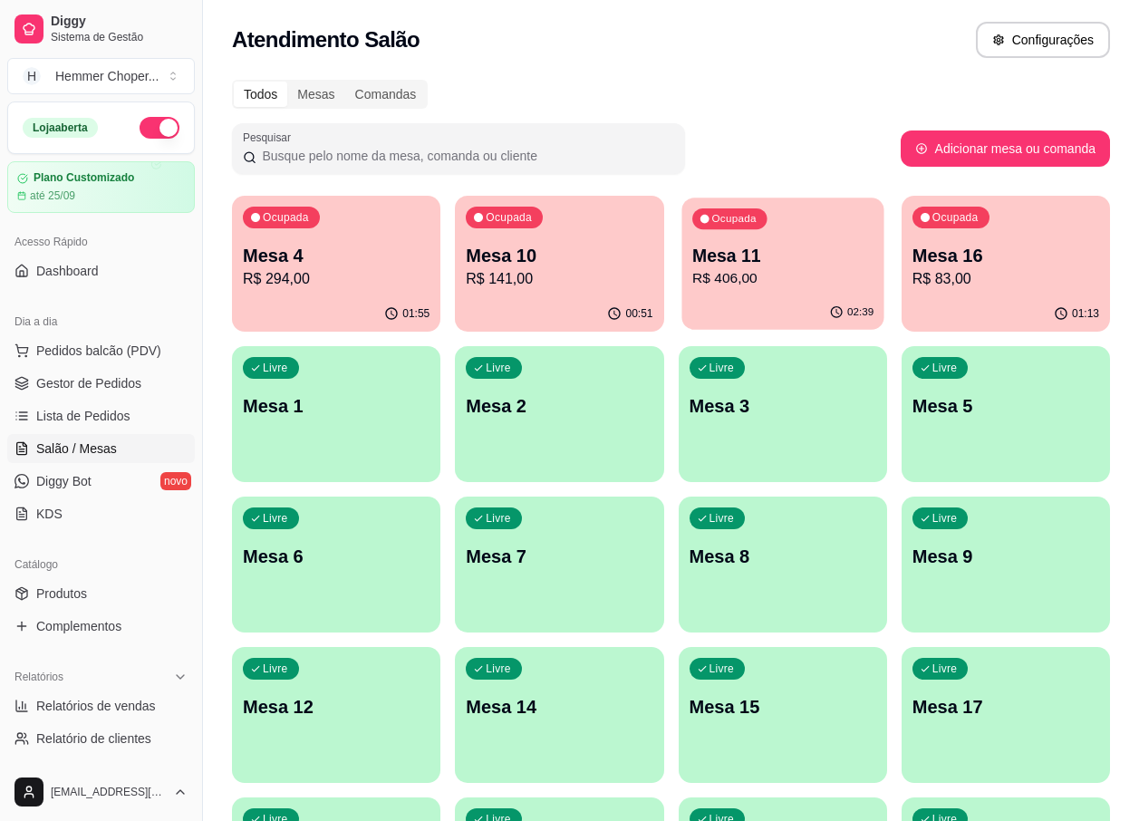
click at [766, 281] on p "R$ 406,00" at bounding box center [782, 278] width 181 height 21
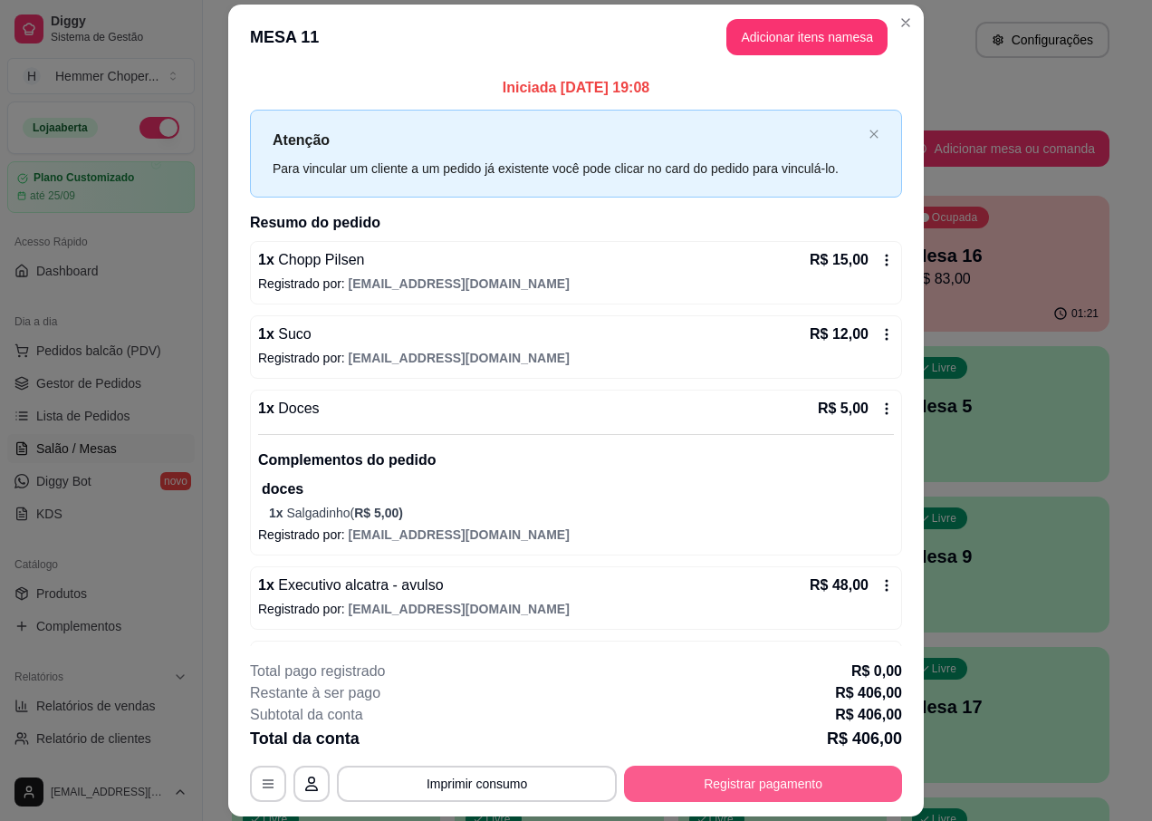
click at [661, 787] on button "Registrar pagamento" at bounding box center [763, 784] width 278 height 36
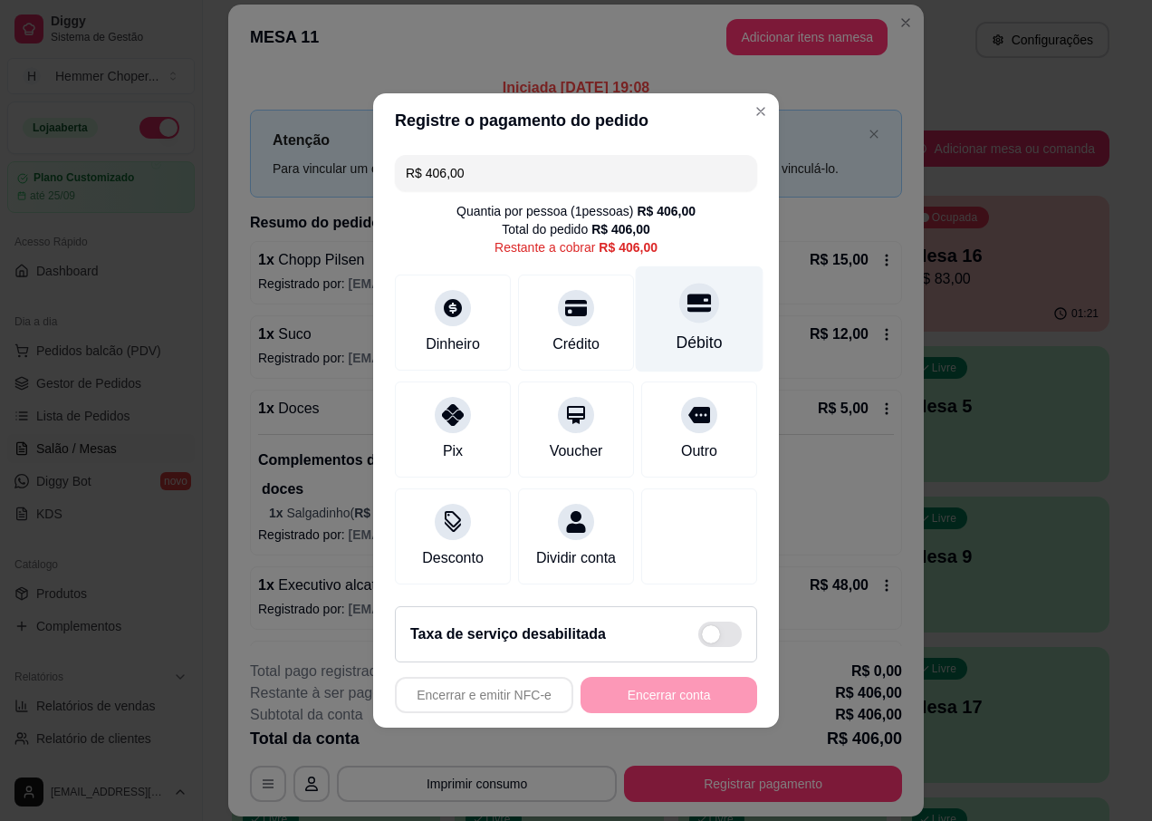
click at [693, 318] on div "Débito" at bounding box center [700, 319] width 128 height 106
type input "R$ 0,00"
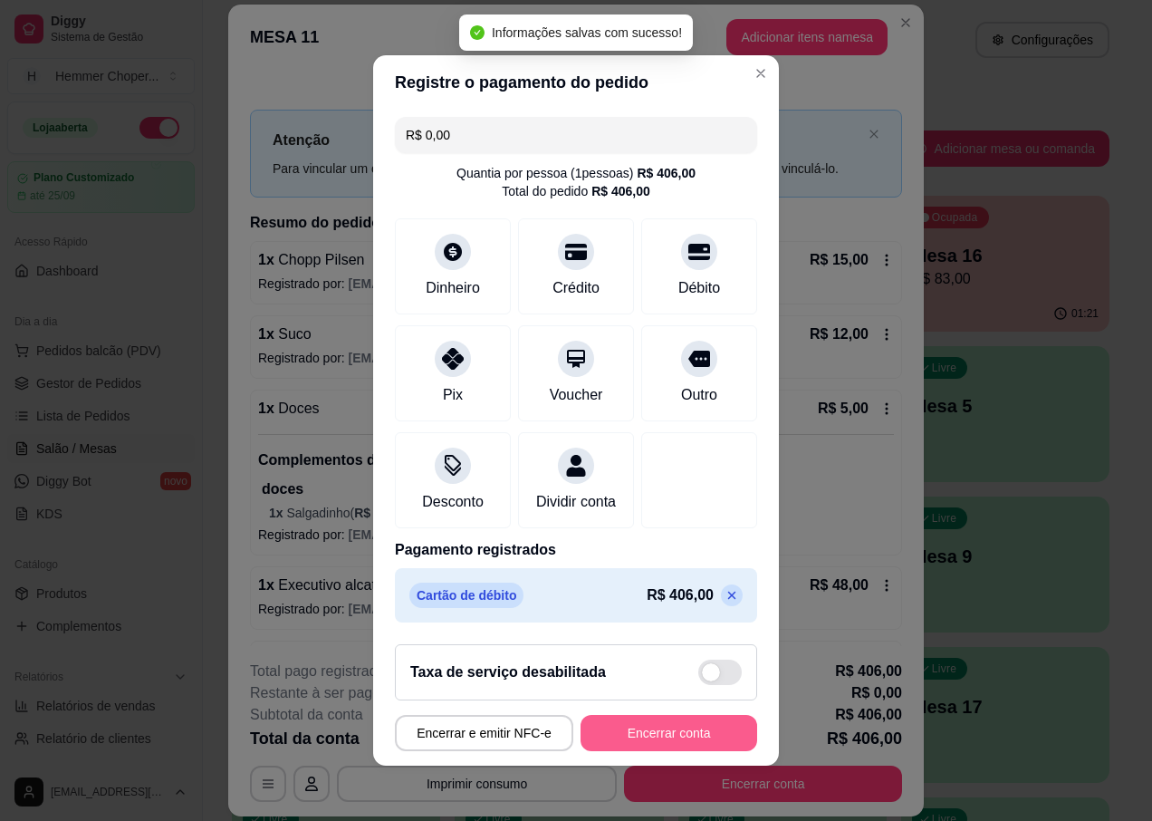
click at [601, 737] on button "Encerrar conta" at bounding box center [669, 733] width 177 height 36
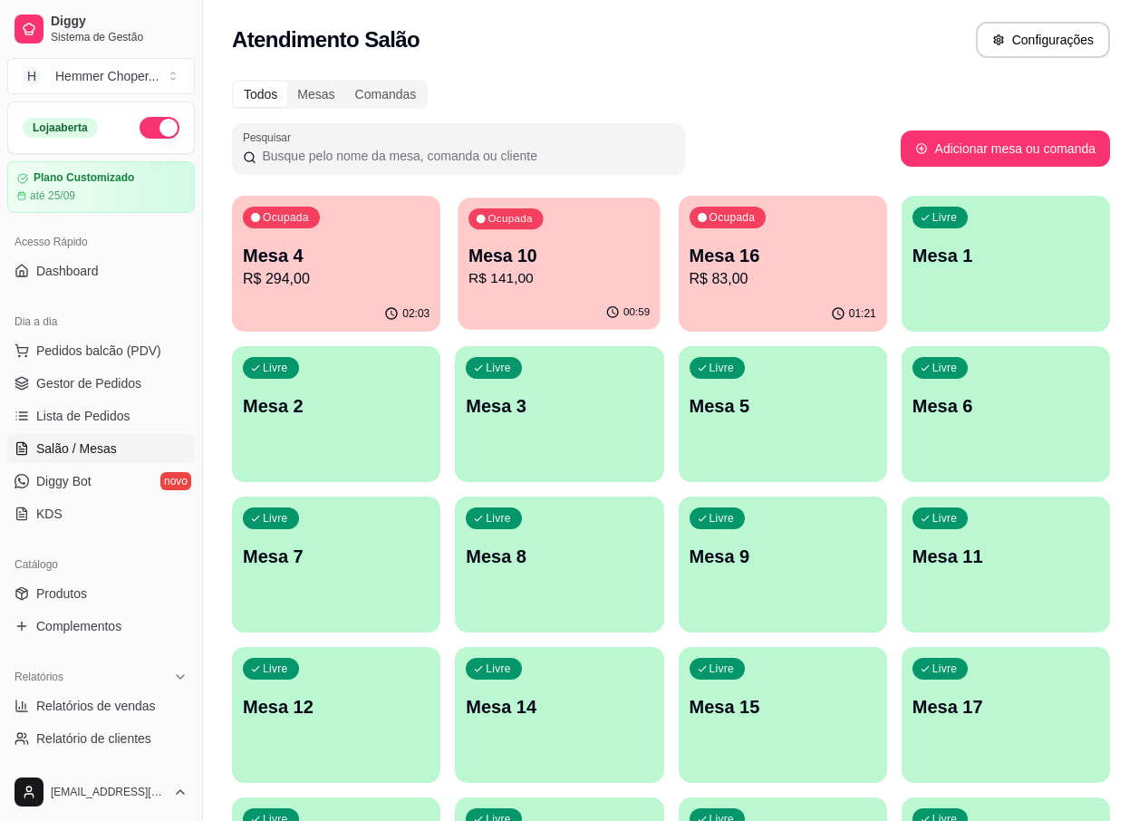
click at [577, 251] on p "Mesa 10" at bounding box center [558, 256] width 181 height 24
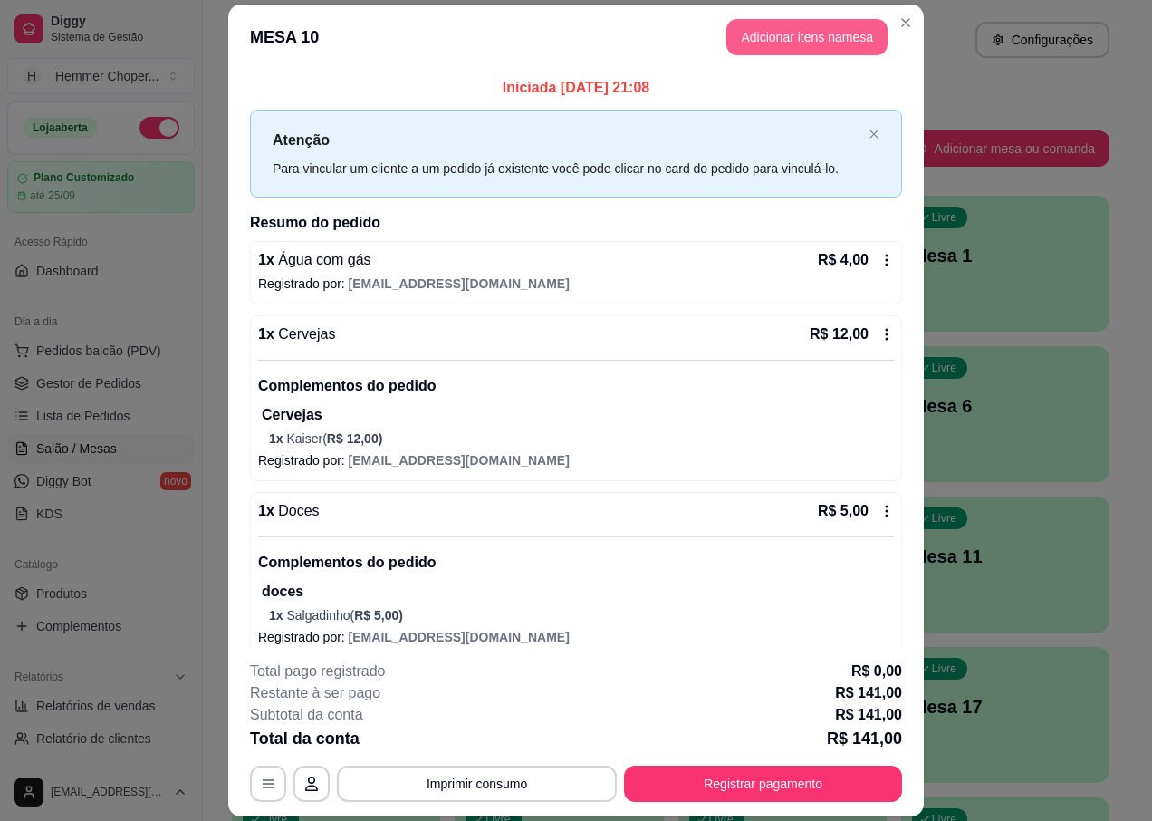
click at [816, 43] on button "Adicionar itens na mesa" at bounding box center [807, 37] width 161 height 36
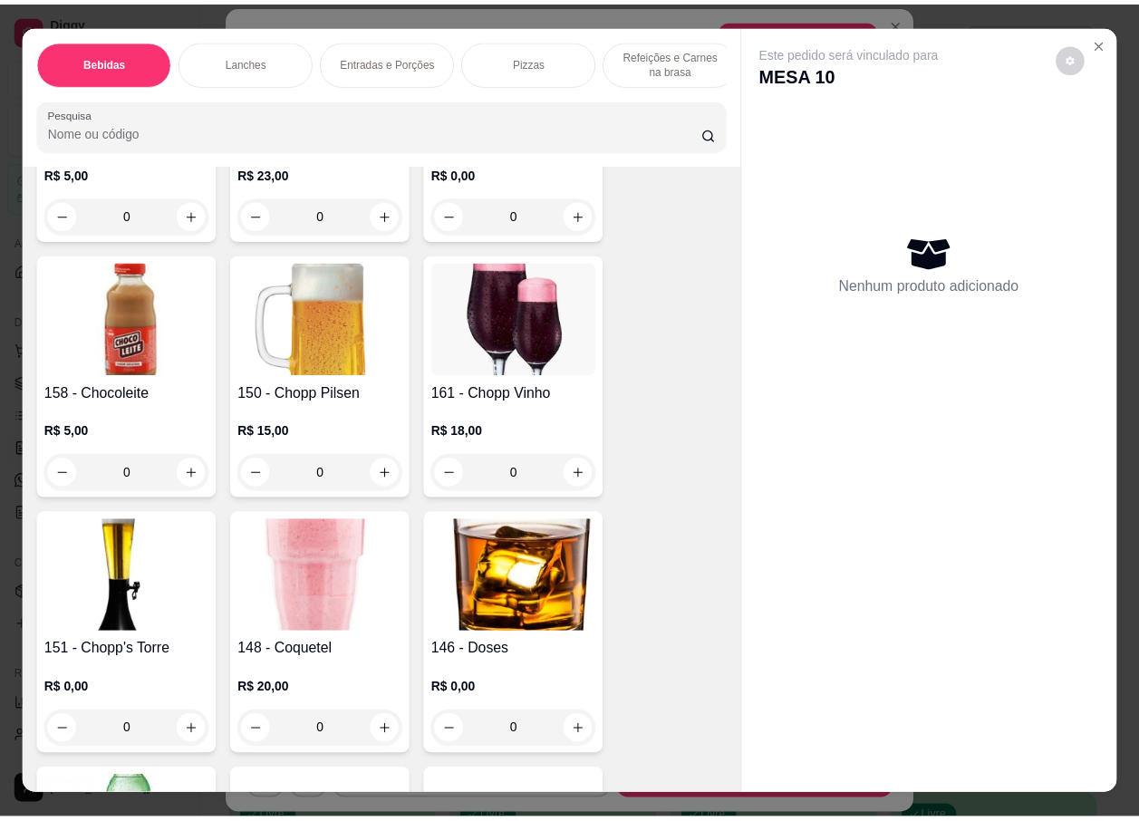
scroll to position [362, 0]
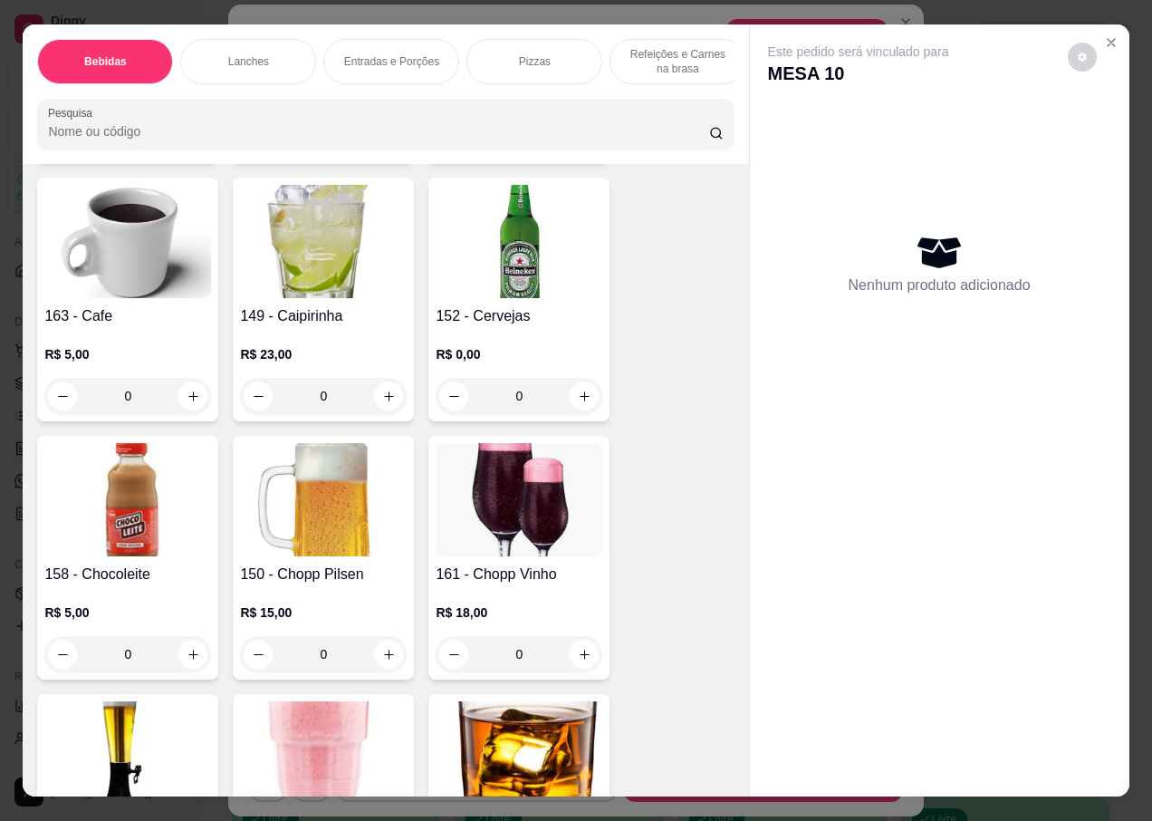
click at [527, 297] on img at bounding box center [519, 241] width 167 height 113
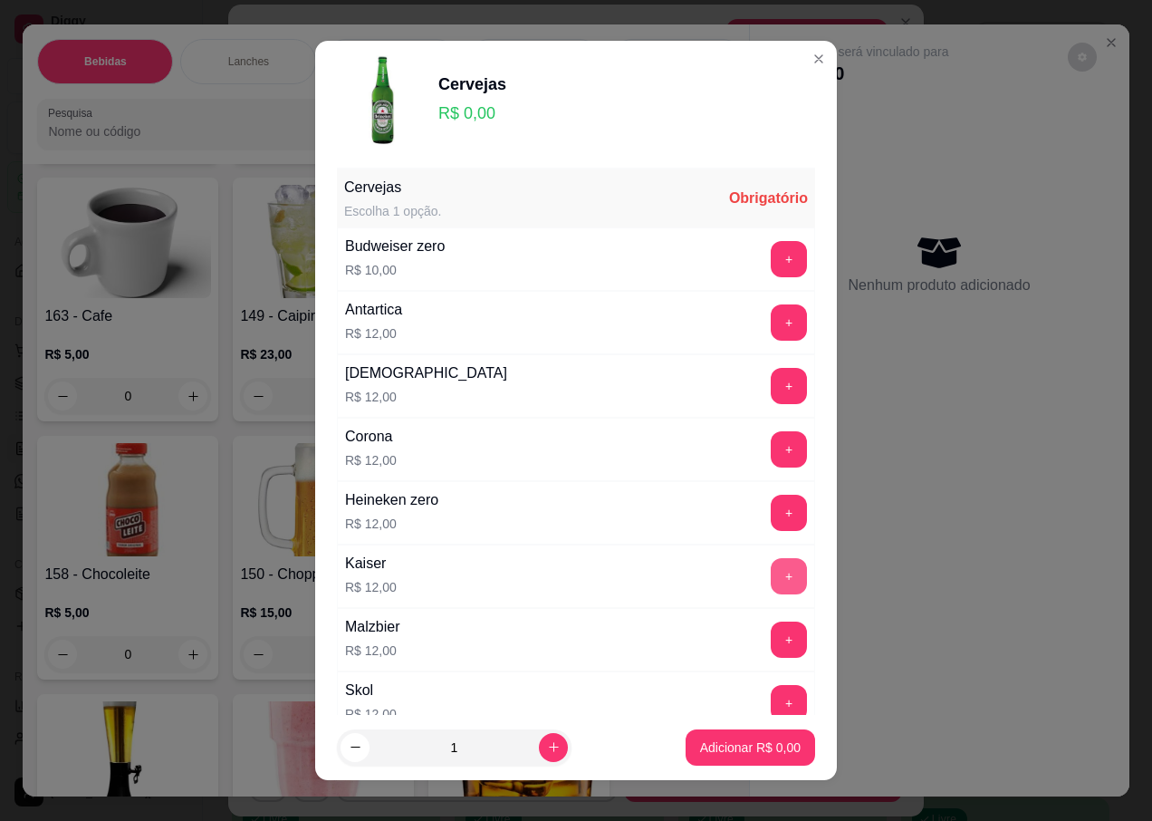
click at [771, 575] on button "+" at bounding box center [789, 576] width 36 height 36
click at [709, 755] on p "Adicionar R$ 12,00" at bounding box center [747, 747] width 108 height 18
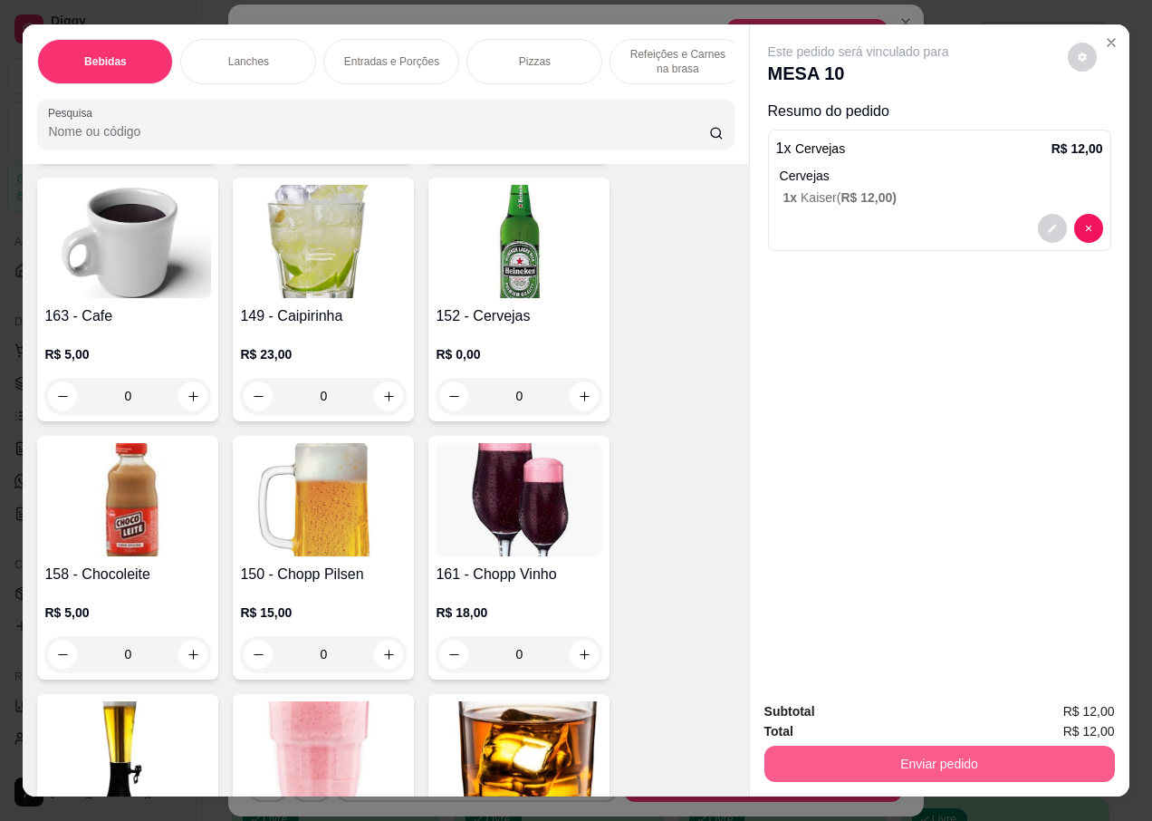
click at [827, 751] on button "Enviar pedido" at bounding box center [940, 764] width 351 height 36
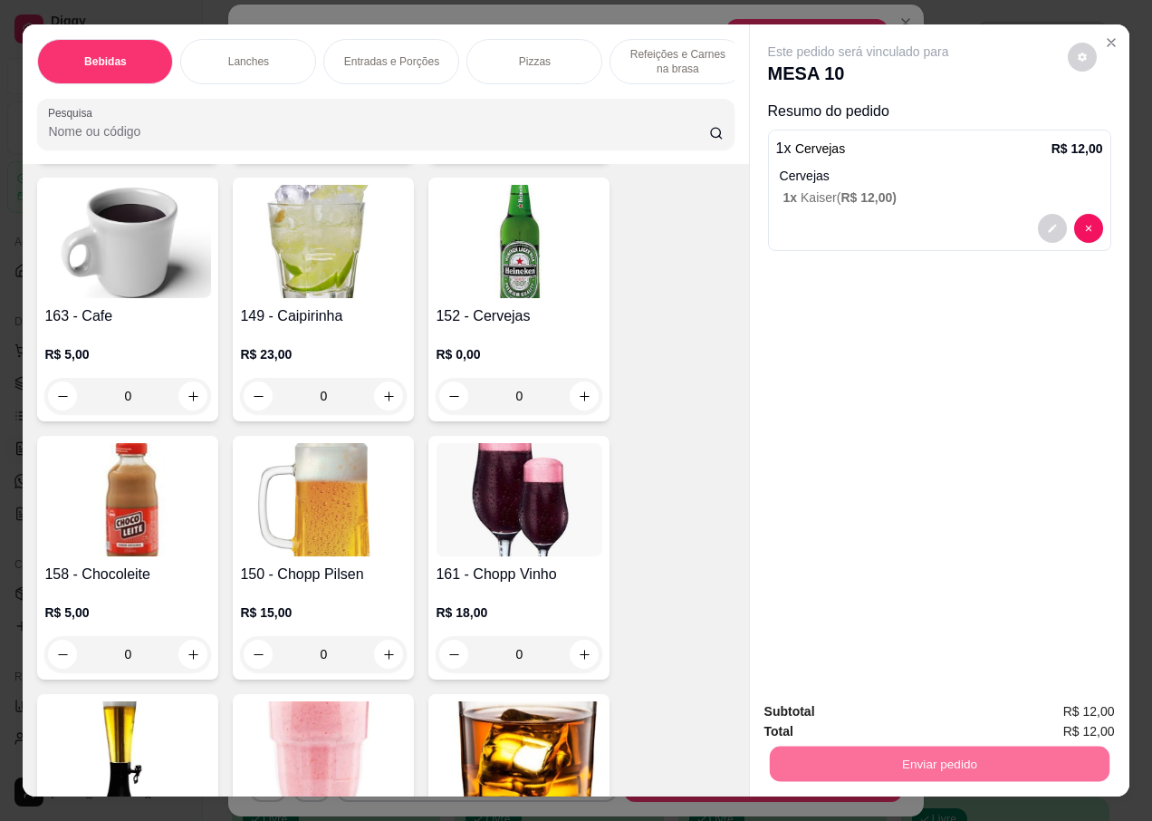
click at [813, 714] on button "Não registrar e enviar pedido" at bounding box center [879, 712] width 188 height 34
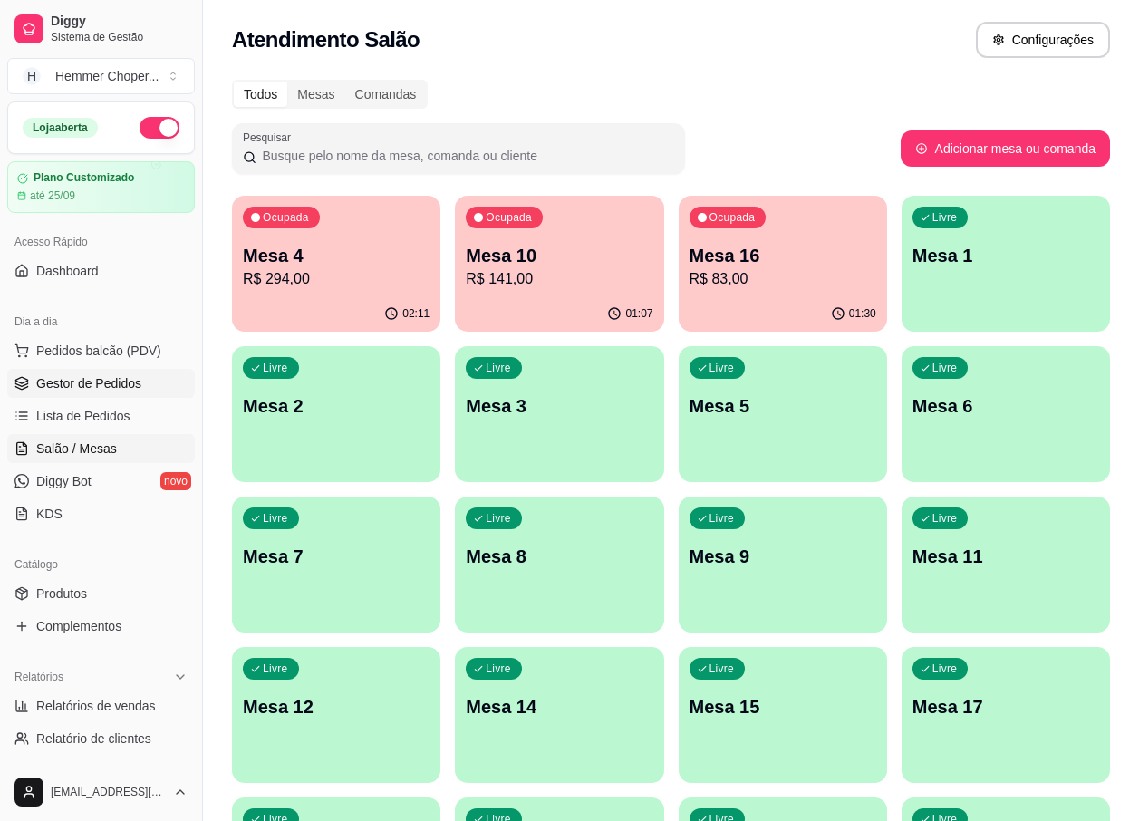
click at [111, 386] on span "Gestor de Pedidos" at bounding box center [88, 383] width 105 height 18
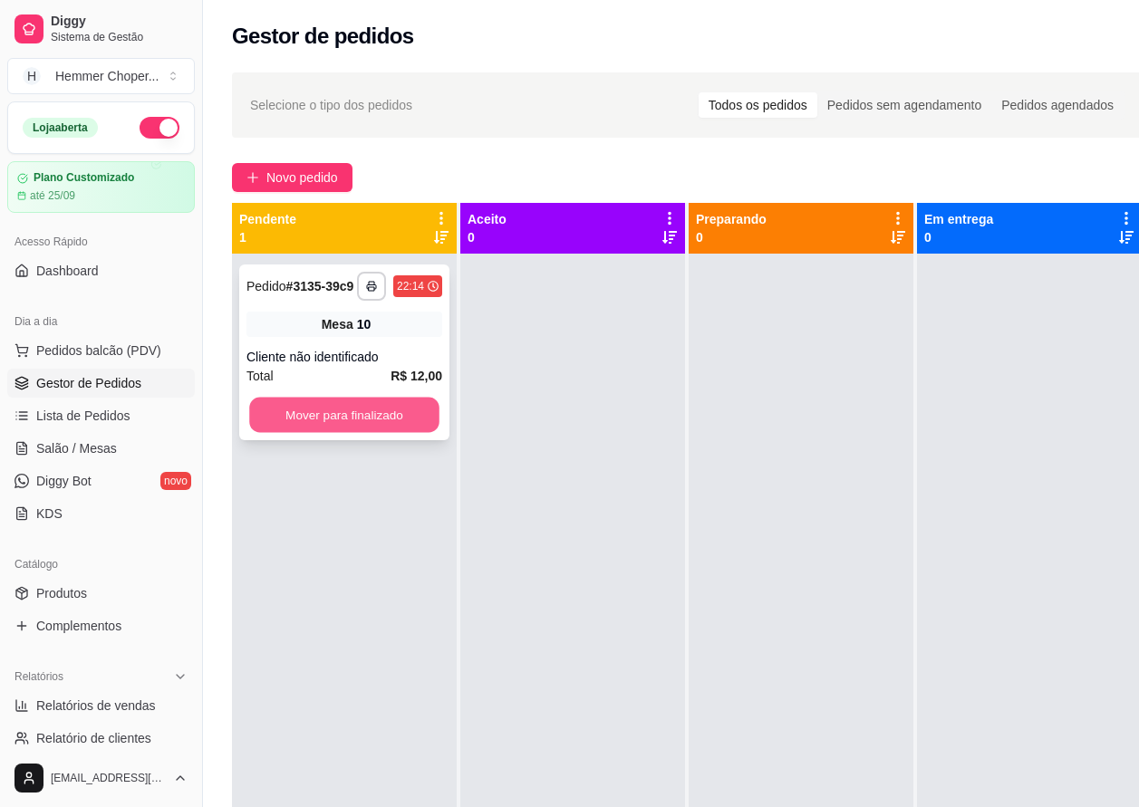
click at [369, 409] on button "Mover para finalizado" at bounding box center [344, 415] width 190 height 35
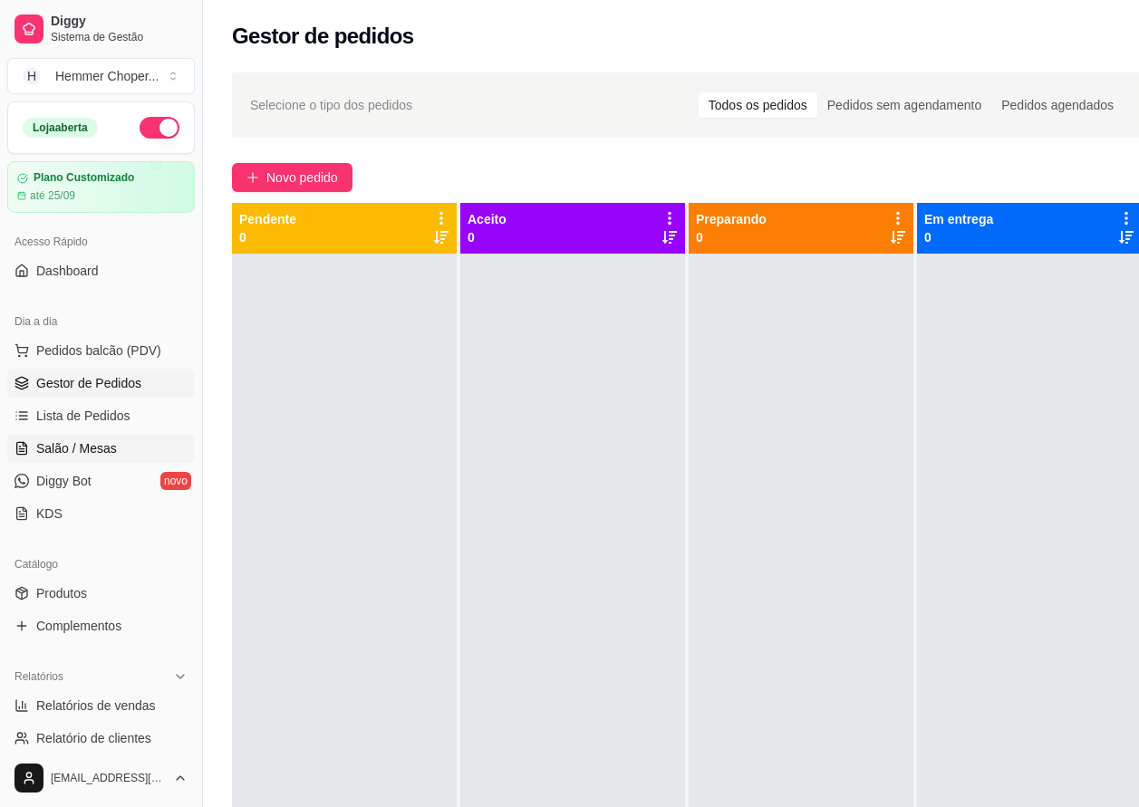
click at [98, 444] on span "Salão / Mesas" at bounding box center [76, 448] width 81 height 18
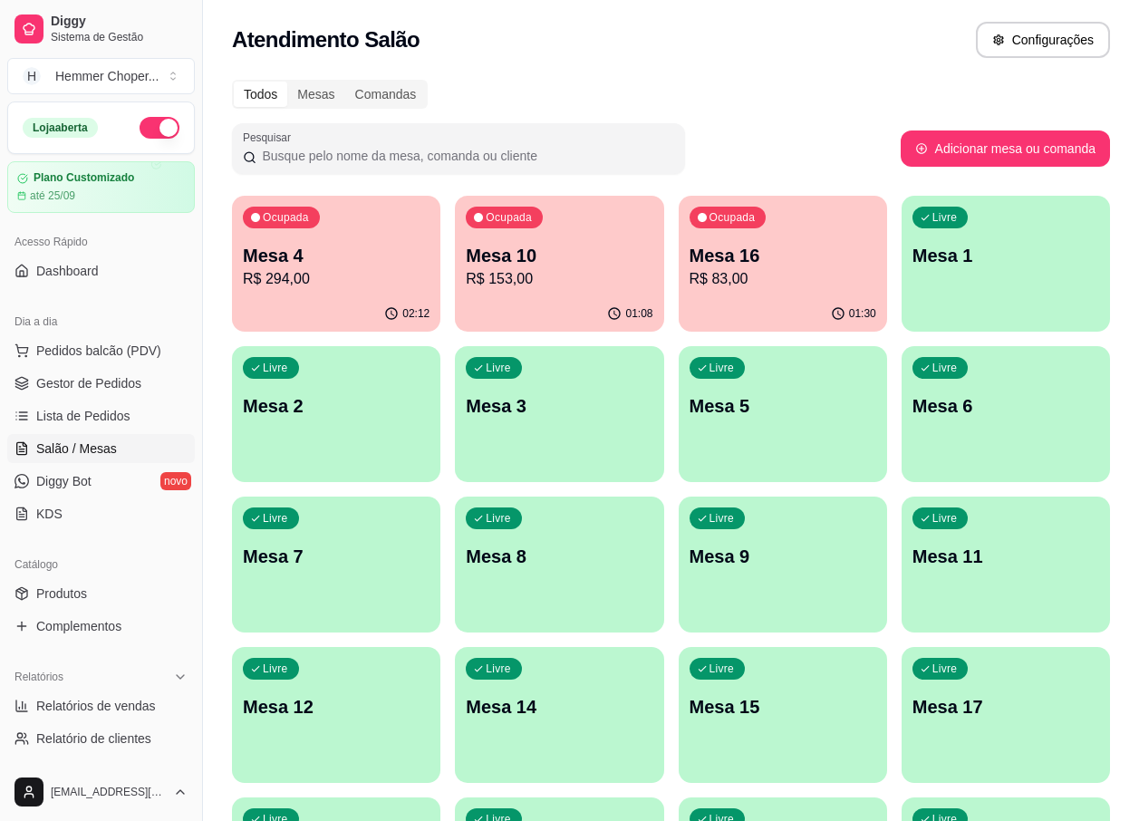
click at [565, 289] on p "R$ 153,00" at bounding box center [559, 279] width 187 height 22
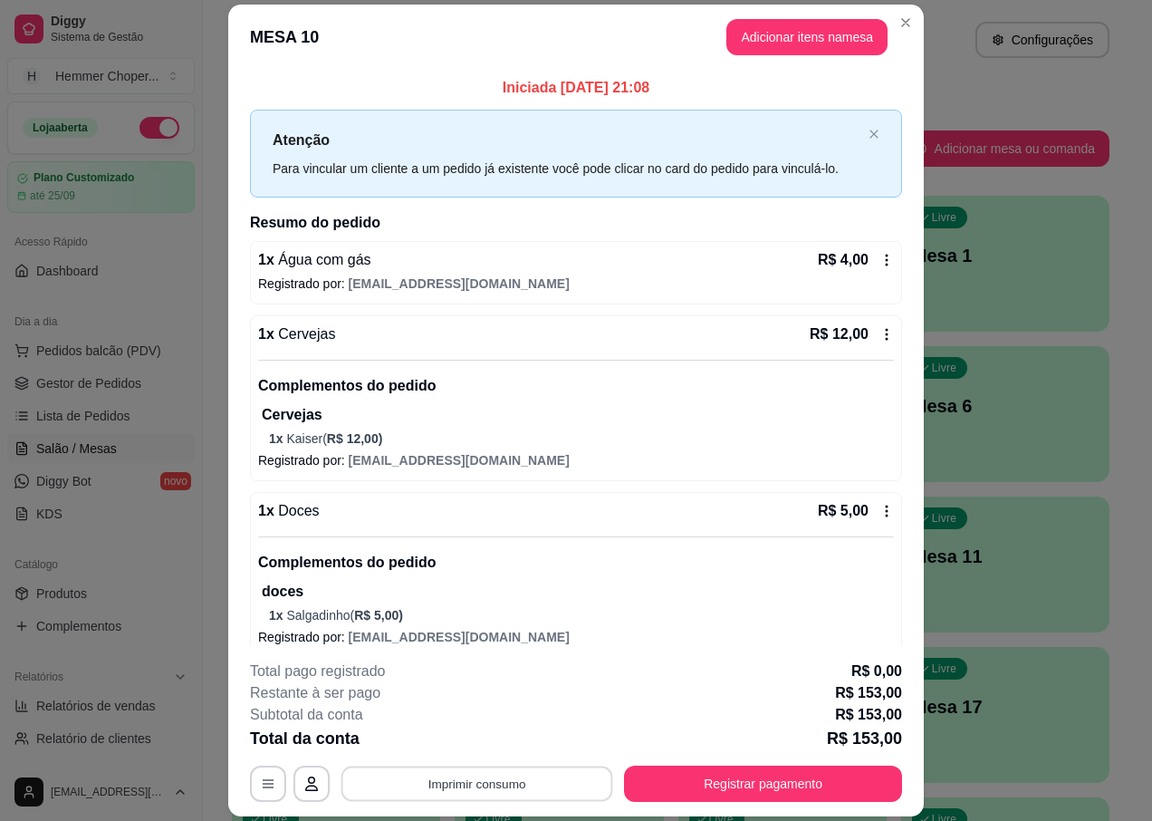
click at [489, 777] on button "Imprimir consumo" at bounding box center [478, 783] width 272 height 35
click at [488, 741] on button "IMPRESSORA" at bounding box center [475, 742] width 131 height 29
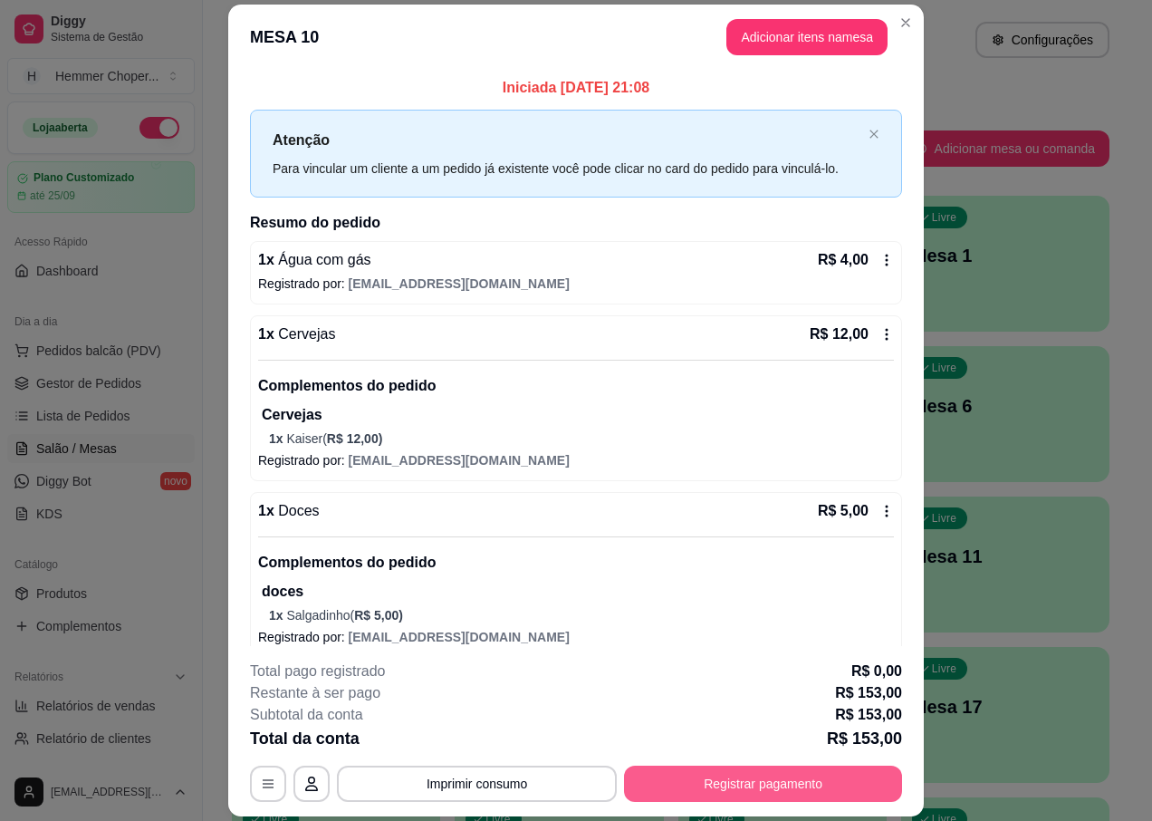
click at [747, 779] on button "Registrar pagamento" at bounding box center [763, 784] width 278 height 36
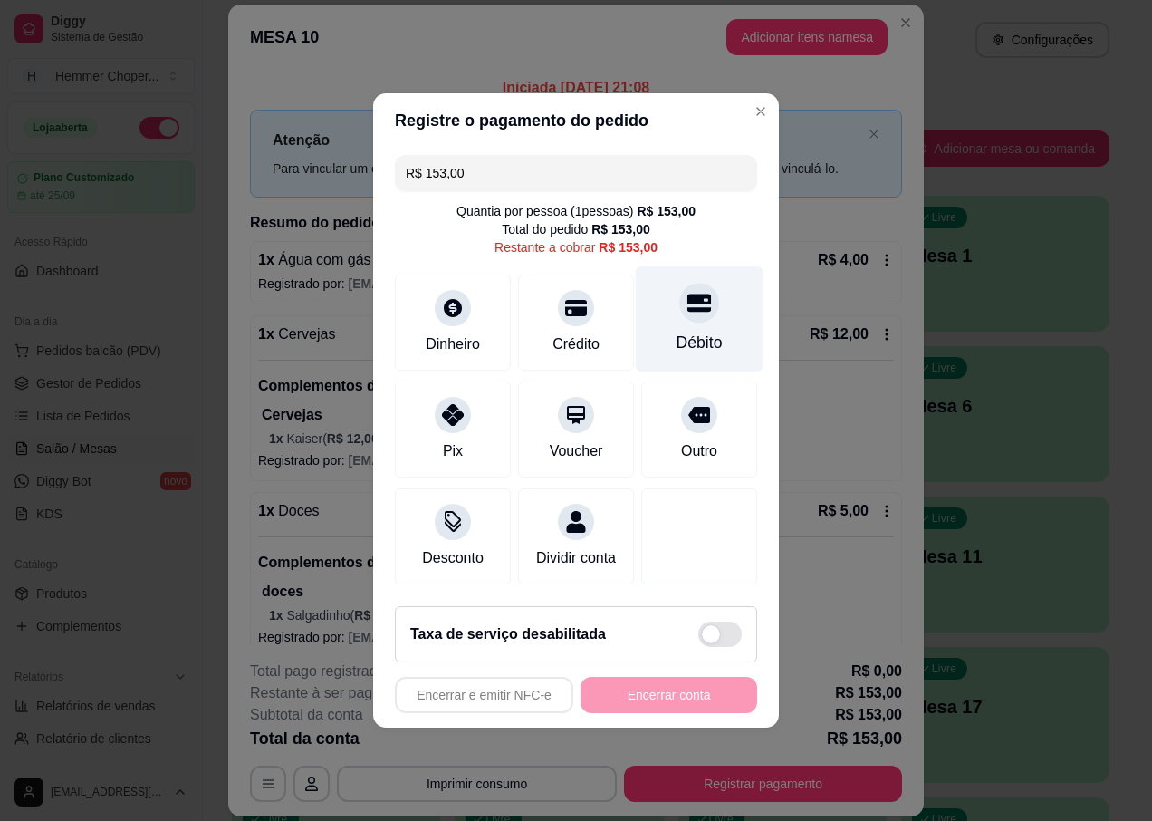
click at [699, 319] on div "Débito" at bounding box center [700, 319] width 128 height 106
type input "R$ 0,00"
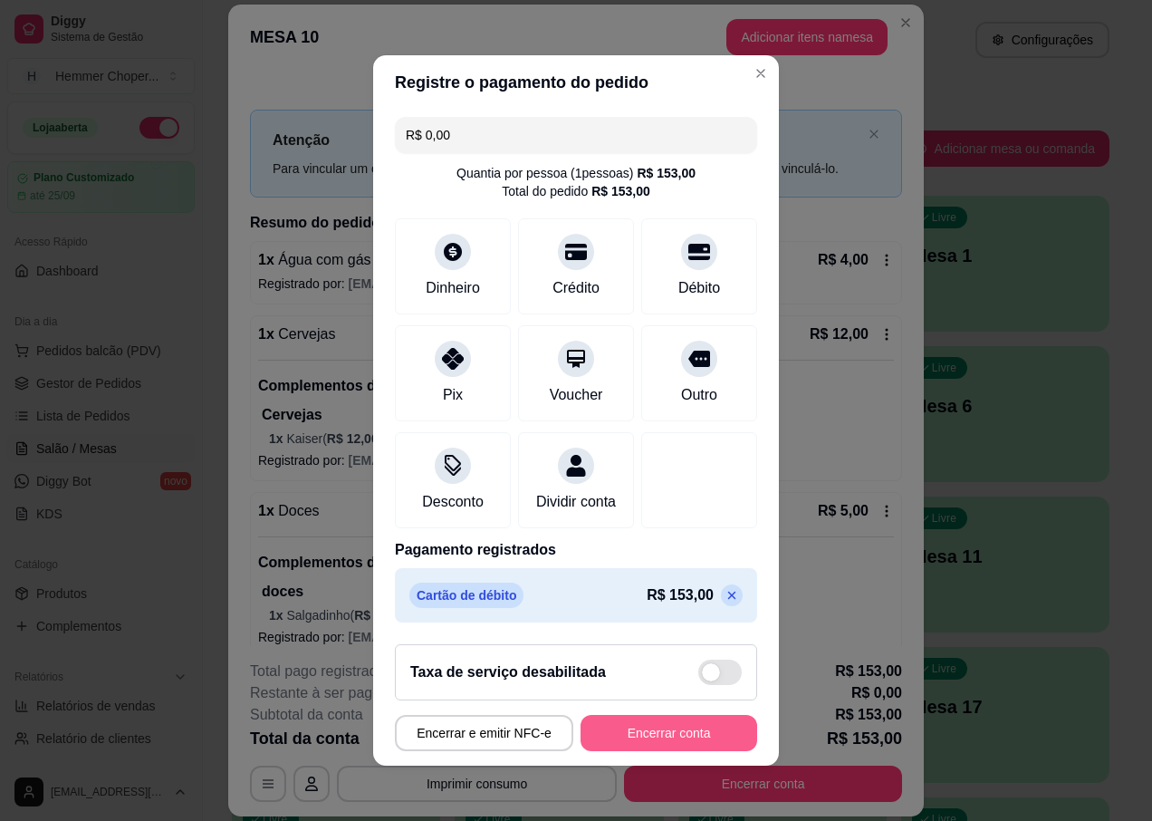
click at [627, 743] on button "Encerrar conta" at bounding box center [669, 733] width 177 height 36
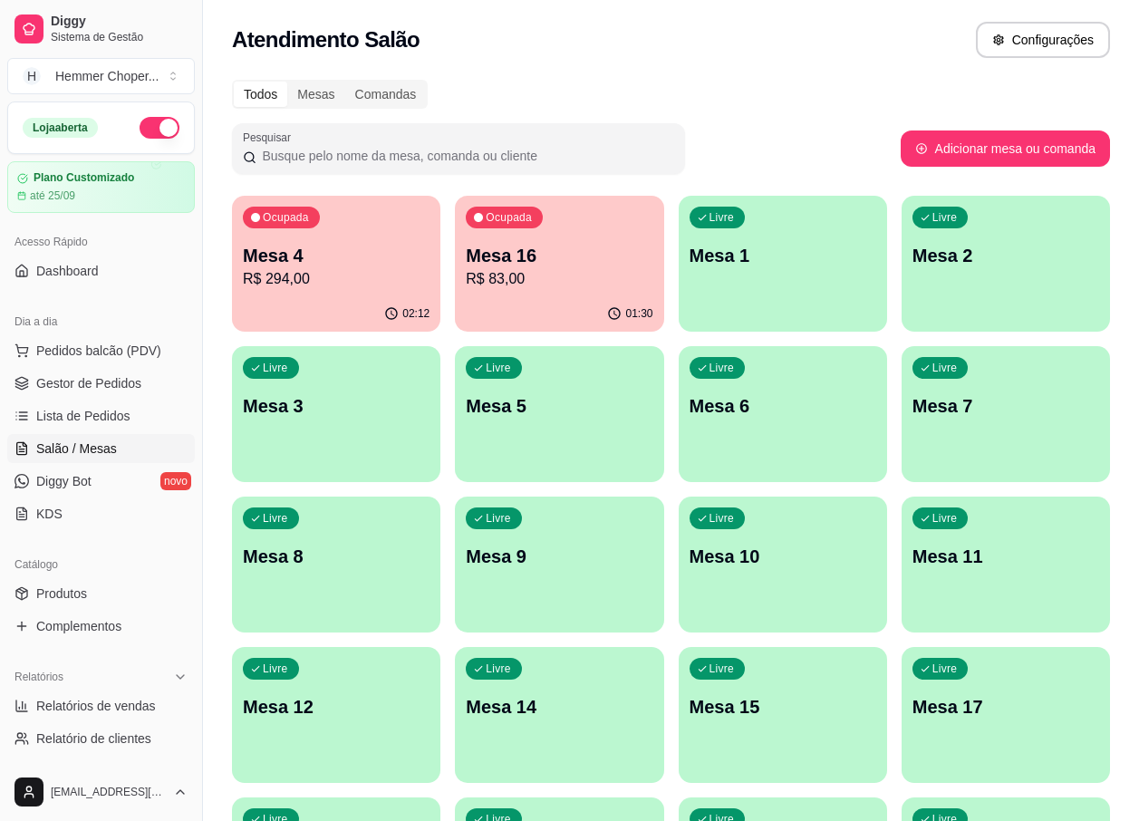
click at [534, 295] on div "Ocupada Mesa 16 R$ 83,00" at bounding box center [559, 246] width 208 height 101
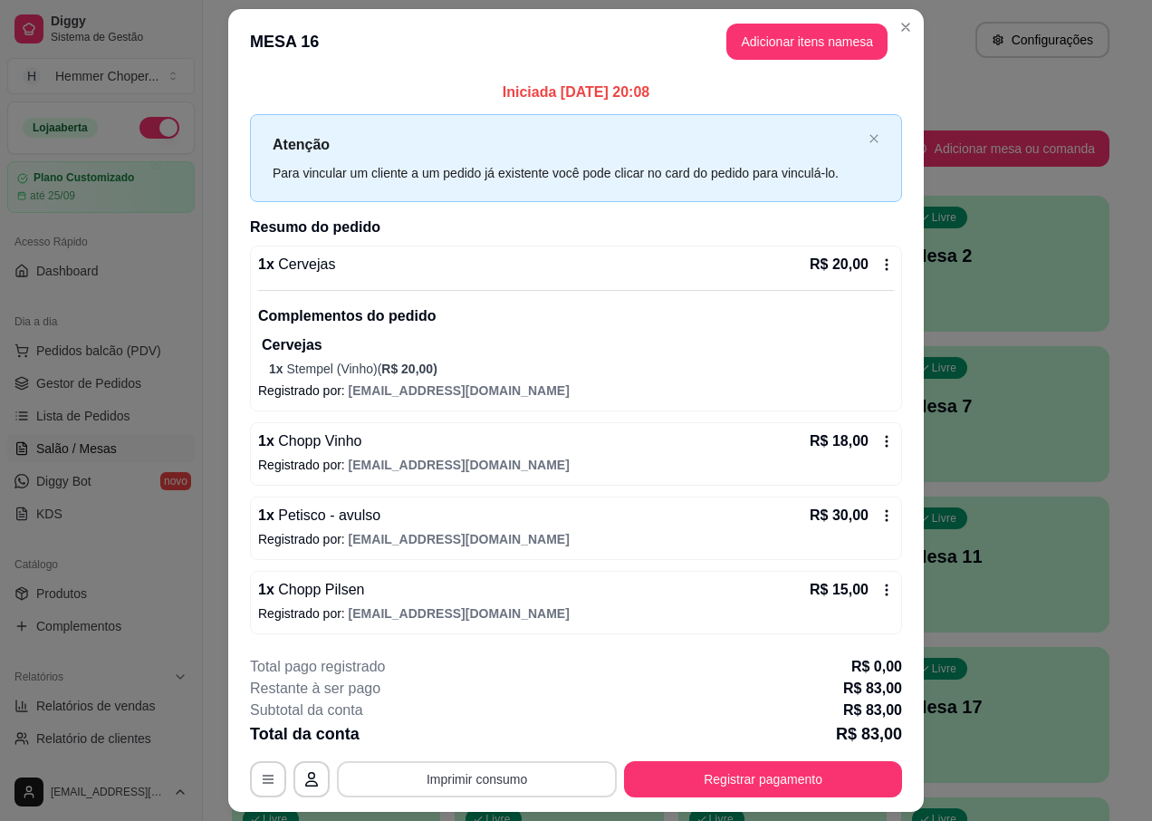
click at [515, 784] on button "Imprimir consumo" at bounding box center [477, 779] width 280 height 36
click at [489, 735] on button "IMPRESSORA" at bounding box center [475, 737] width 127 height 28
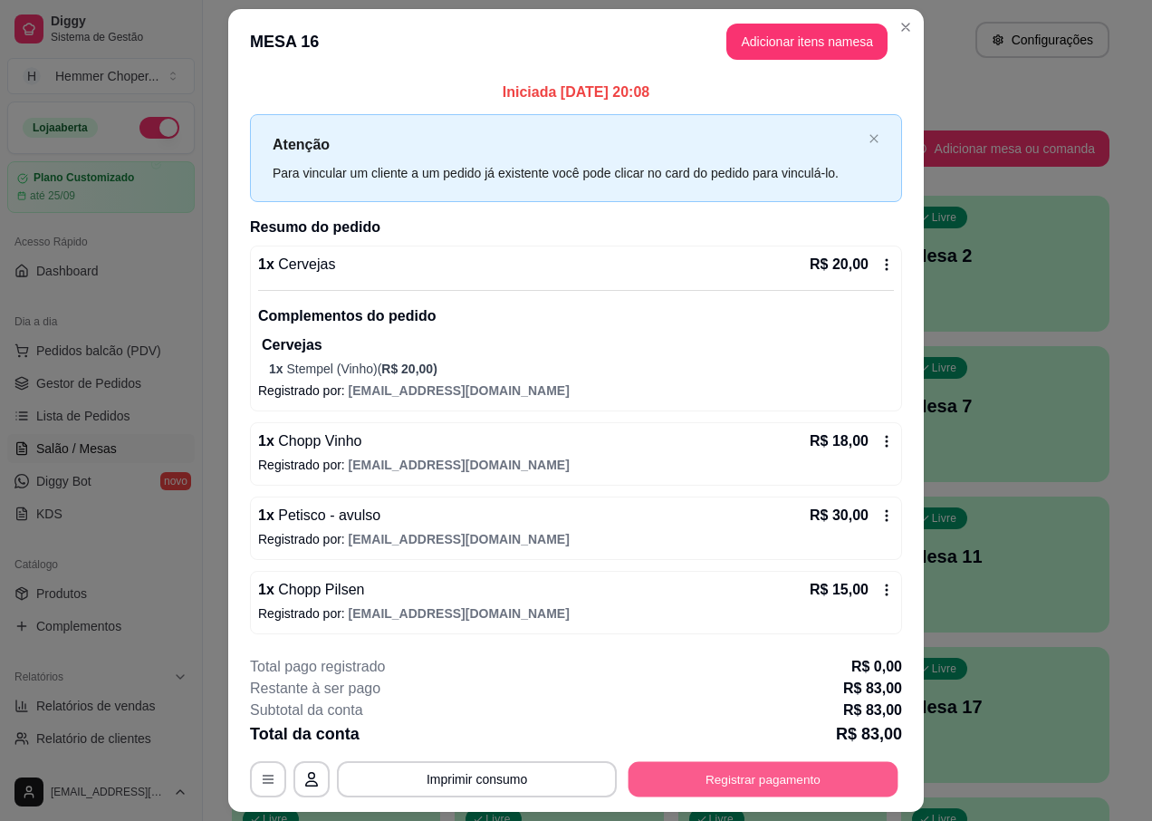
click at [722, 774] on button "Registrar pagamento" at bounding box center [764, 779] width 270 height 35
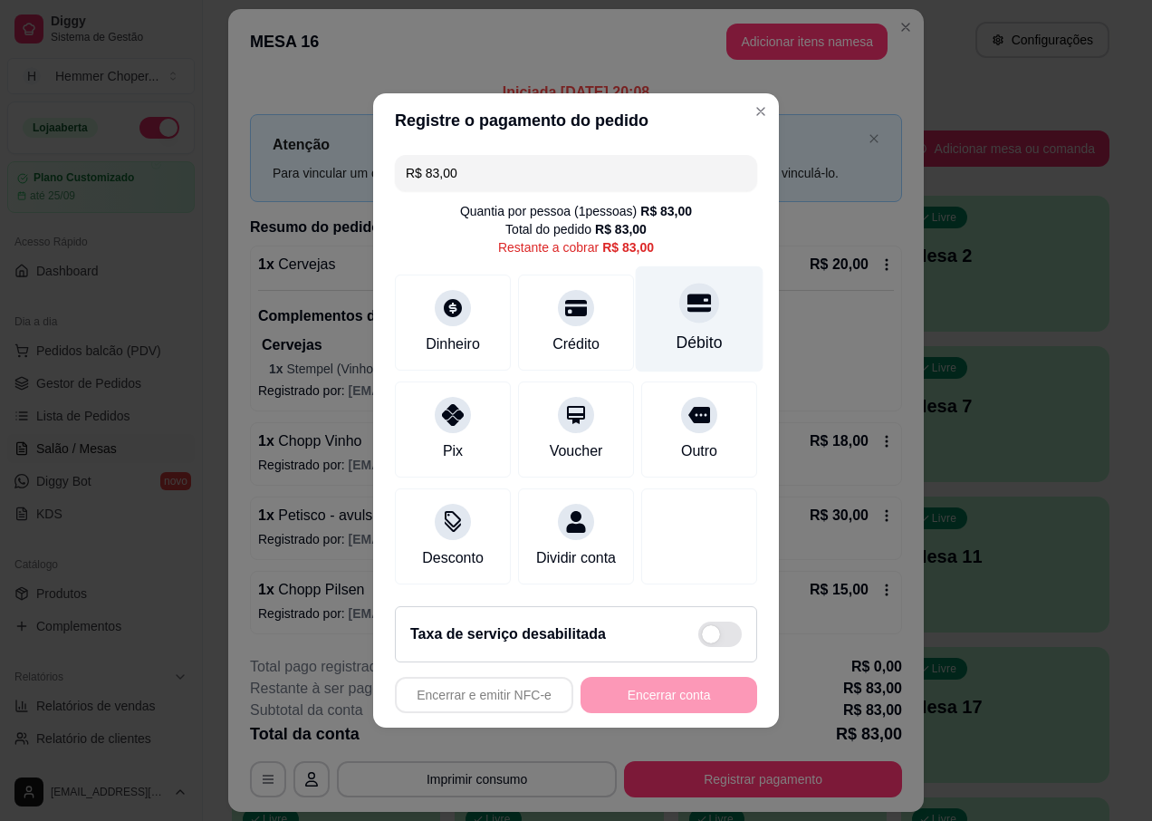
click at [688, 302] on icon at bounding box center [700, 303] width 24 height 24
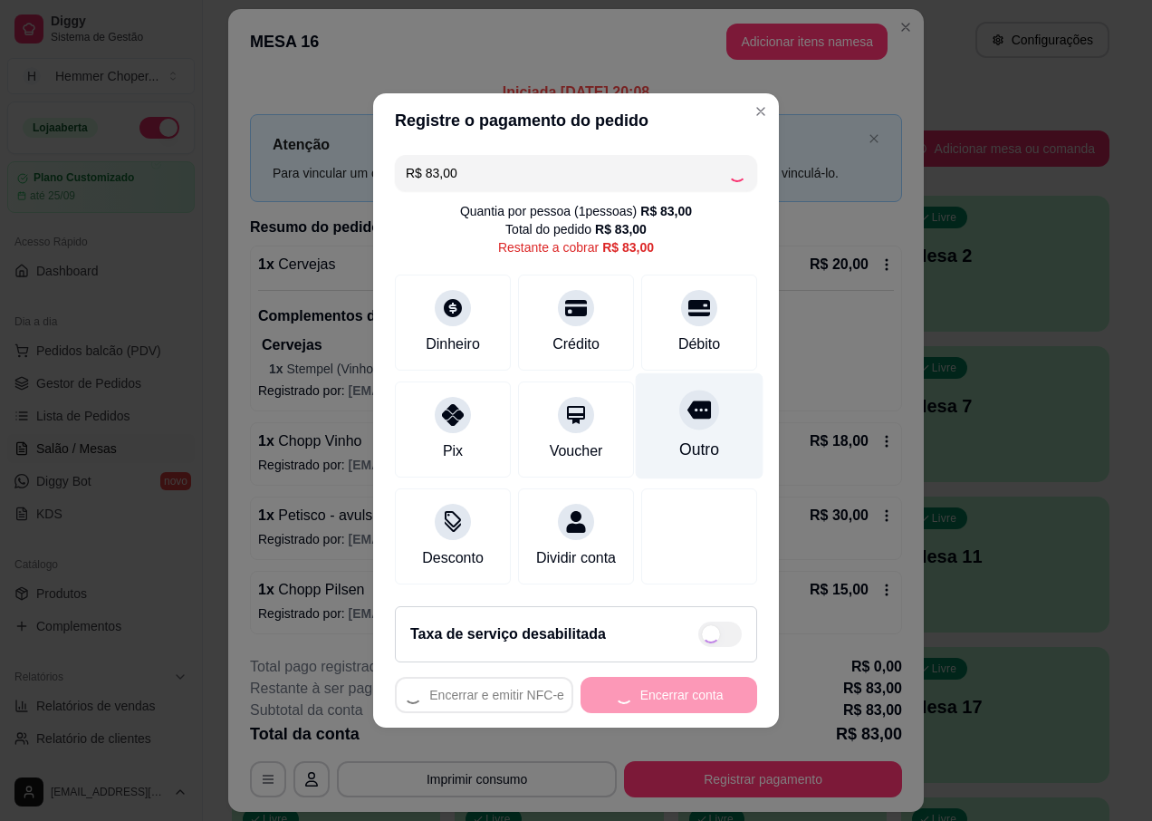
type input "R$ 0,00"
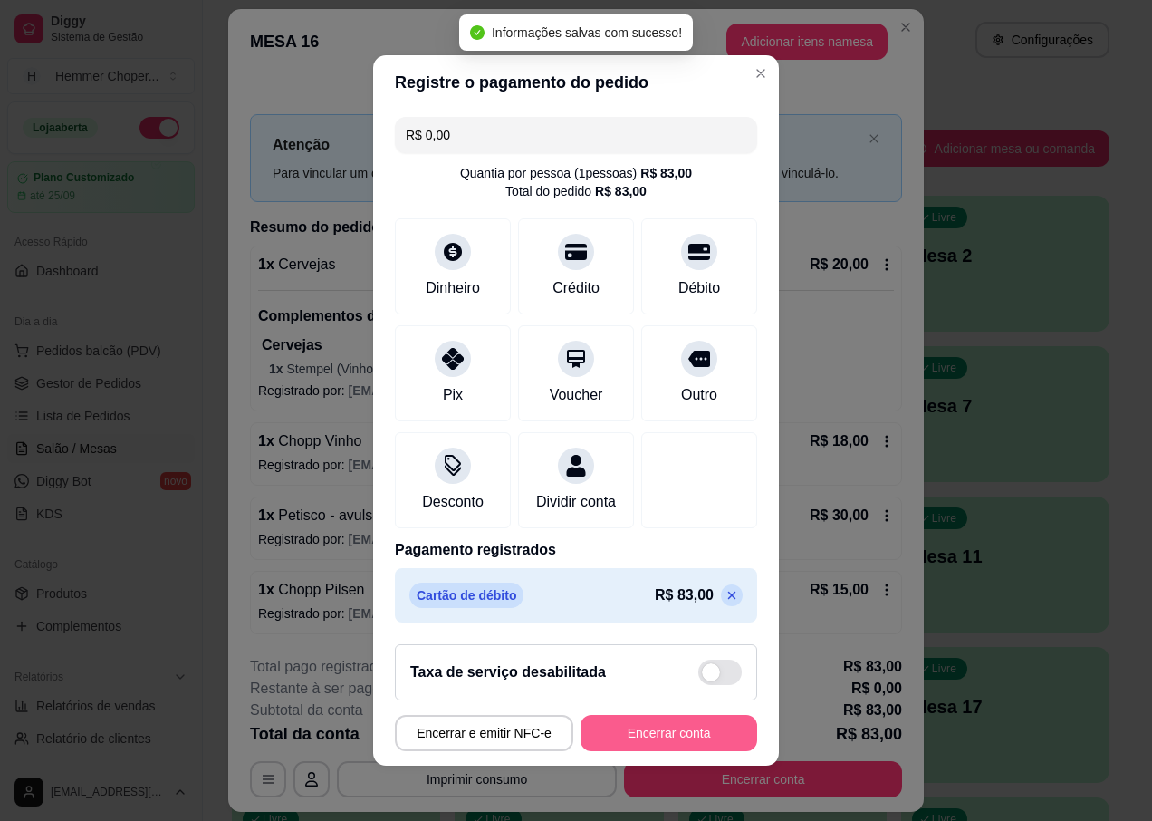
click at [584, 737] on button "Encerrar conta" at bounding box center [669, 733] width 177 height 36
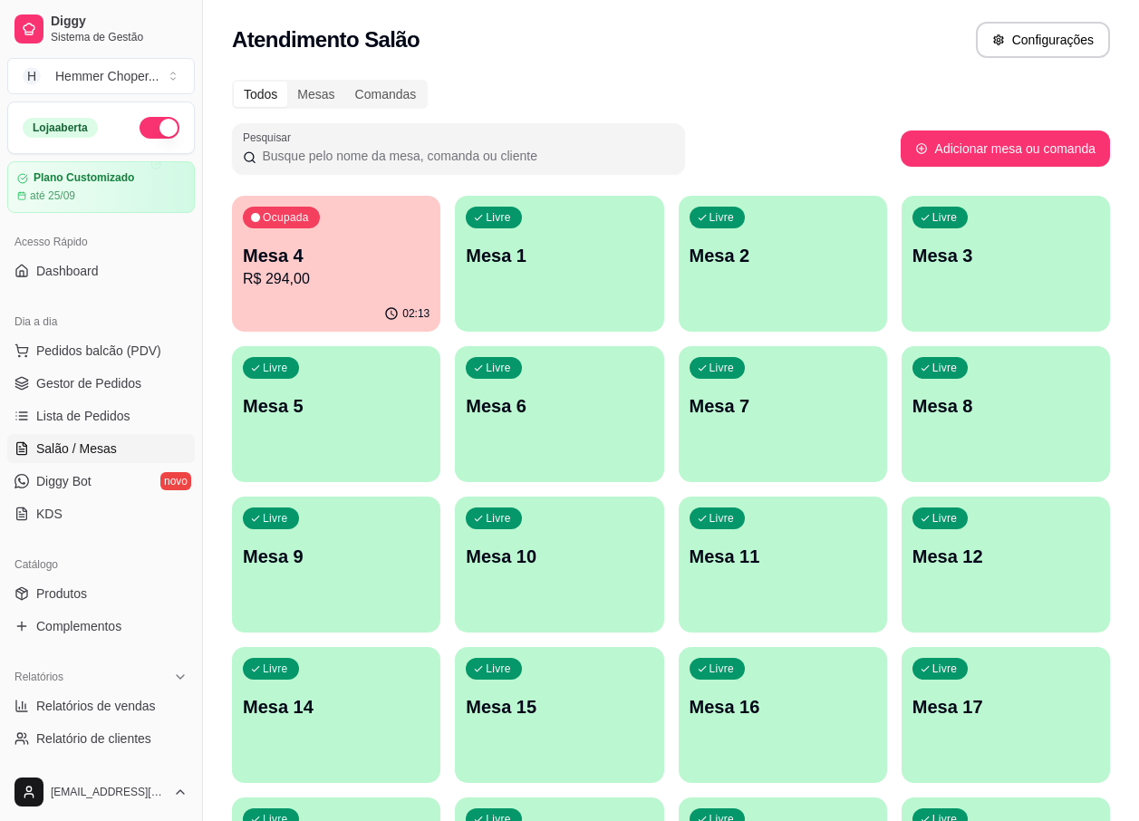
click at [333, 255] on p "Mesa 4" at bounding box center [336, 255] width 187 height 25
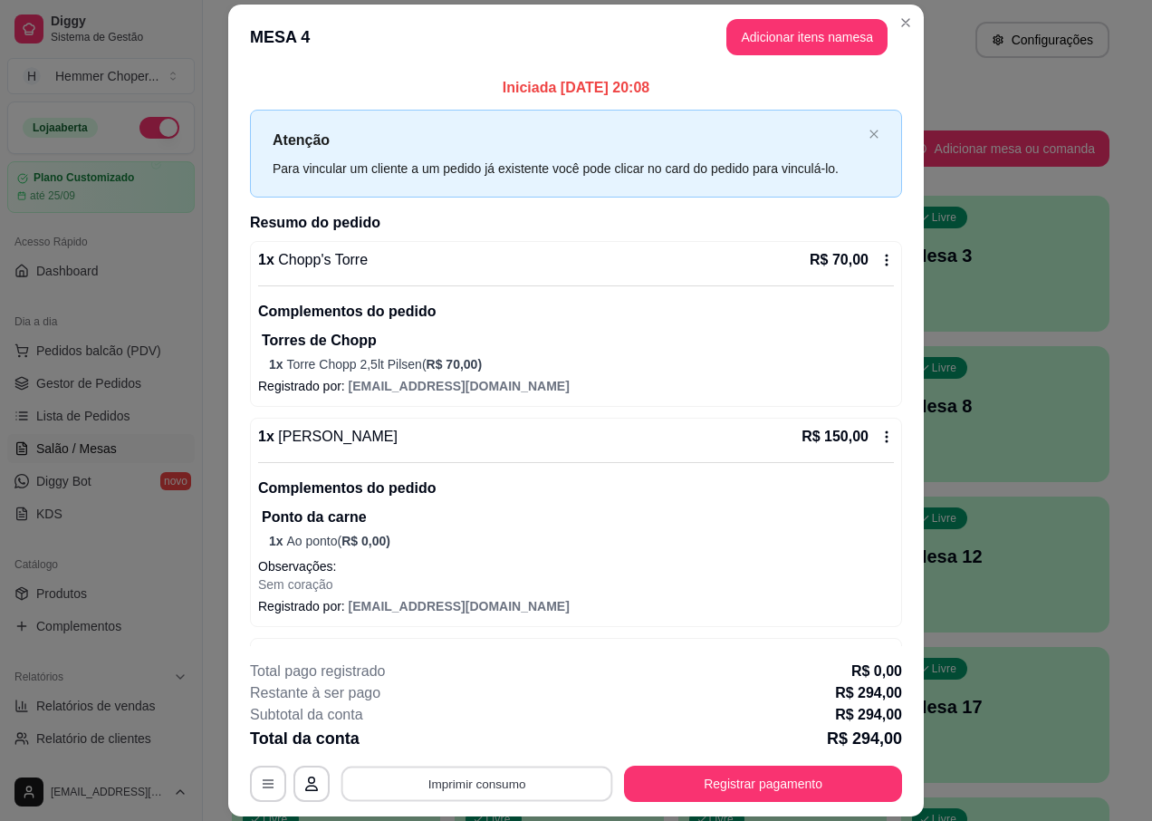
click at [499, 788] on button "Imprimir consumo" at bounding box center [478, 783] width 272 height 35
click at [484, 740] on button "IMPRESSORA" at bounding box center [475, 742] width 131 height 29
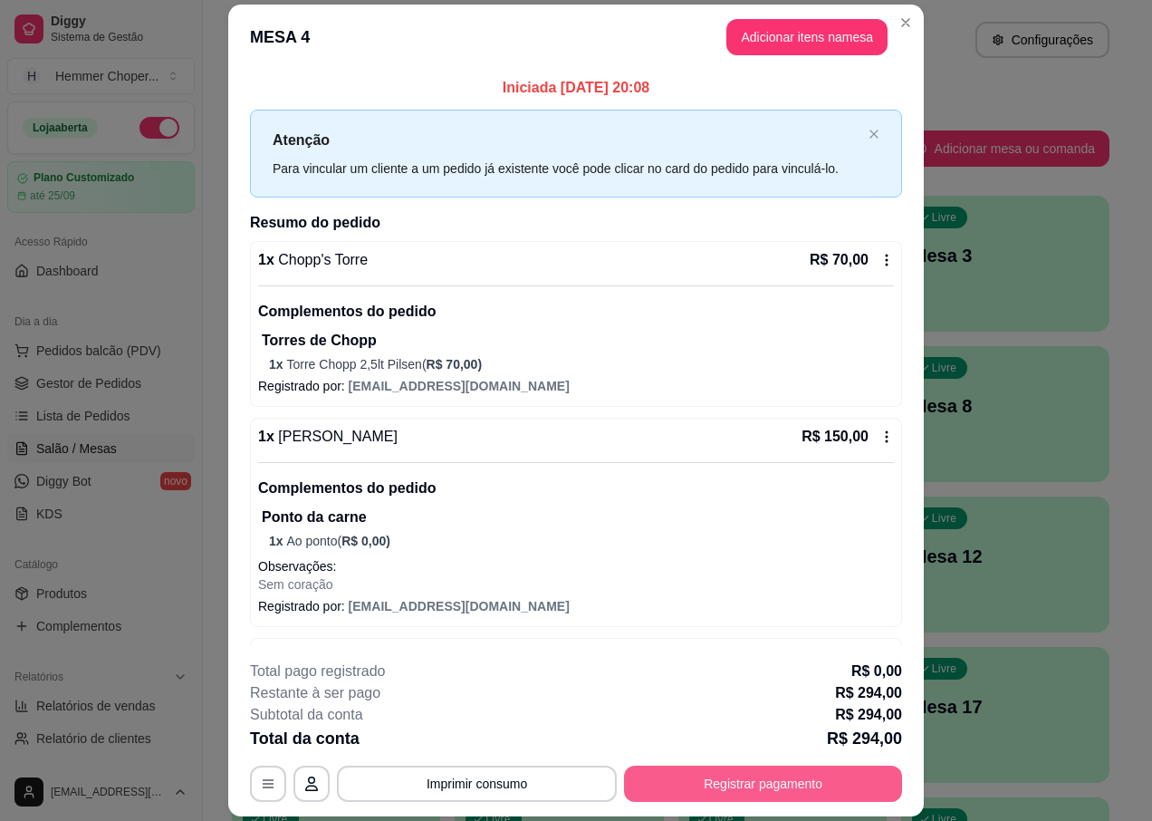
click at [762, 779] on button "Registrar pagamento" at bounding box center [763, 784] width 278 height 36
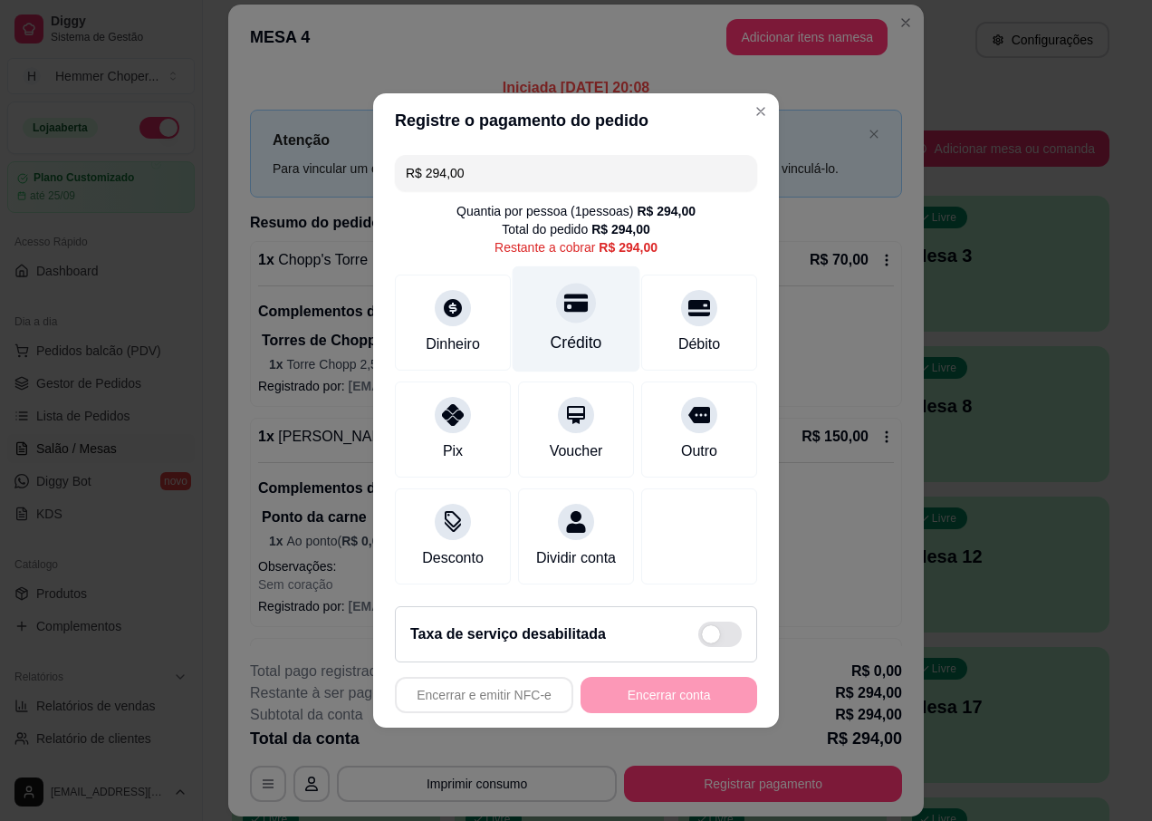
click at [570, 310] on div at bounding box center [576, 303] width 40 height 40
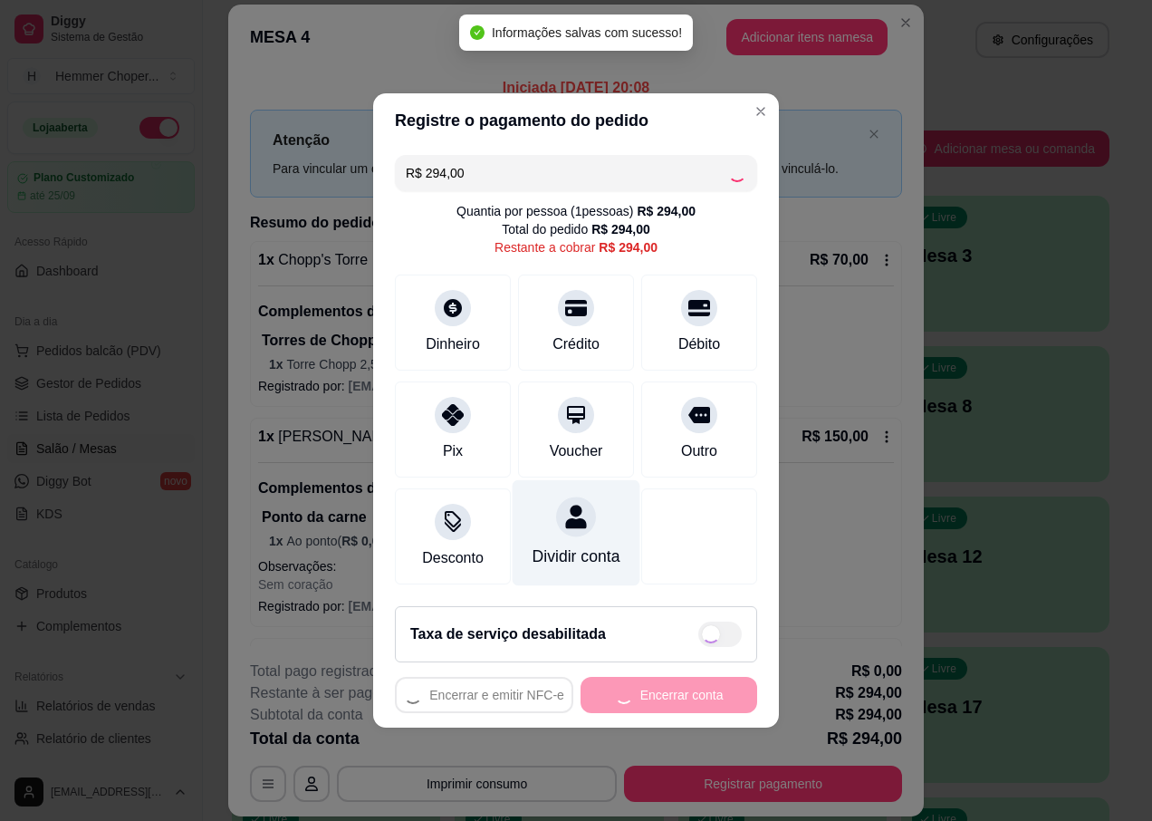
type input "R$ 0,00"
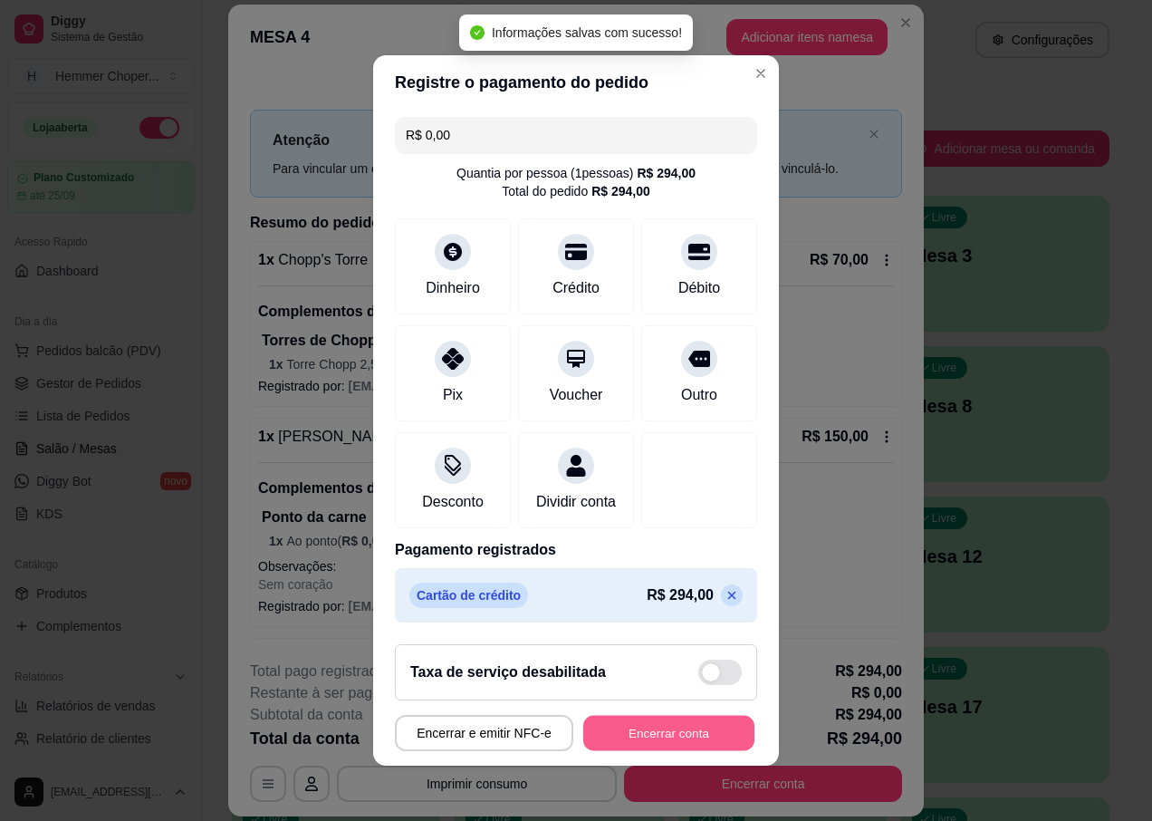
click at [614, 737] on button "Encerrar conta" at bounding box center [668, 733] width 171 height 35
